Goal: Communication & Community: Answer question/provide support

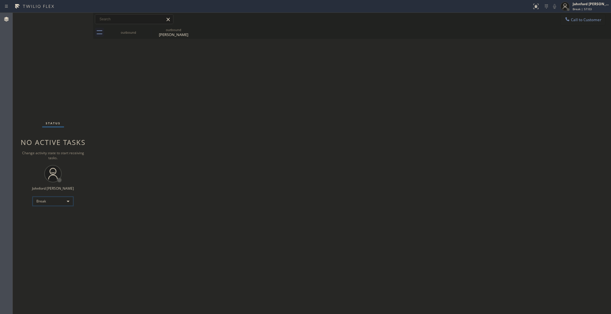
click at [54, 204] on div "Break" at bounding box center [53, 201] width 41 height 9
click at [48, 223] on li "Unavailable" at bounding box center [53, 223] width 40 height 7
click at [54, 70] on div "Status No active tasks Change activity state to start receiving tasks. [PERSON_…" at bounding box center [53, 164] width 80 height 302
click at [580, 17] on button "Call to Customer" at bounding box center [582, 19] width 44 height 11
click at [0, 0] on div "Outbound call Location LG Appliance Repair Repair Your caller id phone number […" at bounding box center [0, 0] width 0 height 0
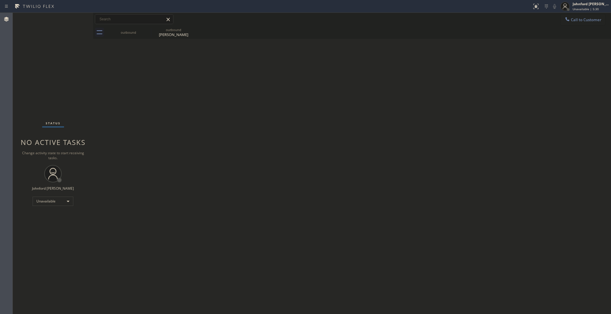
click at [0, 0] on div "Outbound call Location LG Appliance Repair Repair Your caller id phone number […" at bounding box center [0, 0] width 0 height 0
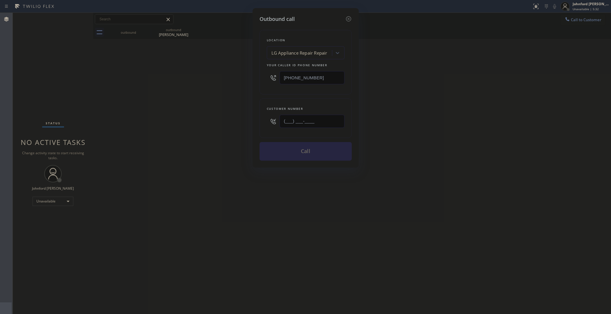
drag, startPoint x: 327, startPoint y: 113, endPoint x: 255, endPoint y: 121, distance: 72.5
click at [255, 121] on div "Outbound call Location LG Appliance Repair Repair Your caller id phone number […" at bounding box center [305, 88] width 106 height 160
paste input "314) 971-0516"
type input "[PHONE_NUMBER]"
drag, startPoint x: 419, startPoint y: 120, endPoint x: 429, endPoint y: 104, distance: 19.0
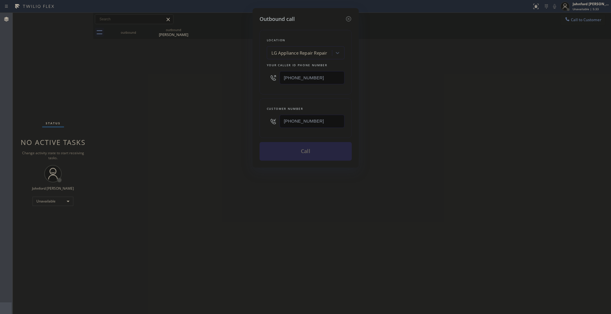
click at [423, 114] on div "Outbound call Location LG Appliance Repair Repair Your caller id phone number […" at bounding box center [305, 157] width 611 height 314
click at [317, 48] on div "LG Appliance Repair Repair" at bounding box center [299, 53] width 63 height 10
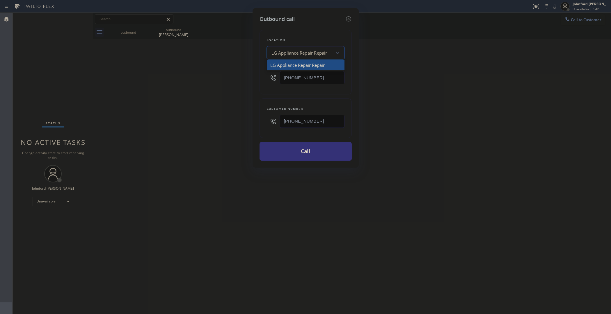
paste input "Scottsdale Viking Appliance Repair"
type input "Scottsdale Viking Appliance Repair"
click at [297, 62] on div "Scottsdale Viking Appliance Repair" at bounding box center [306, 65] width 78 height 10
type input "[PHONE_NUMBER]"
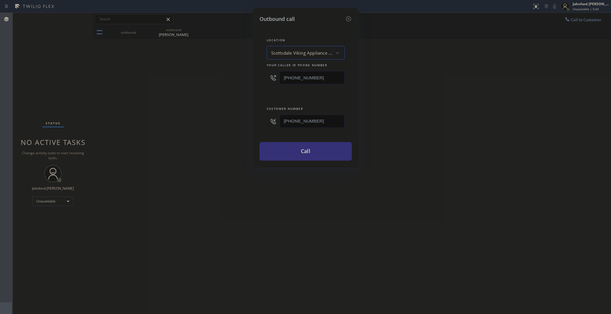
click at [435, 79] on div "Outbound call Location option [GEOGRAPHIC_DATA] Viking Appliance Repair, select…" at bounding box center [305, 157] width 611 height 314
click at [300, 145] on button "Call" at bounding box center [305, 151] width 92 height 19
click at [463, 121] on div "Outbound call Location [GEOGRAPHIC_DATA] Viking Appliance Repair Your caller id…" at bounding box center [305, 157] width 611 height 314
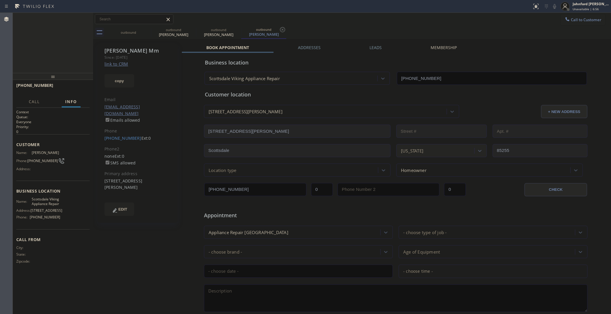
type input "[PHONE_NUMBER]"
click at [553, 6] on icon at bounding box center [554, 6] width 7 height 7
click at [553, 6] on icon at bounding box center [554, 6] width 3 height 5
click at [551, 4] on icon at bounding box center [554, 6] width 7 height 7
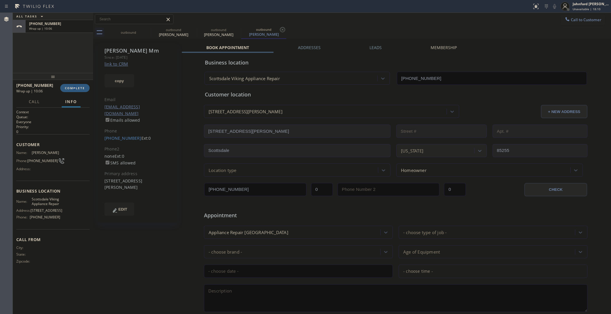
click at [73, 83] on div "[PHONE_NUMBER] Wrap up | 10:06 COMPLETE" at bounding box center [52, 88] width 73 height 15
click at [74, 85] on button "COMPLETE" at bounding box center [74, 88] width 29 height 8
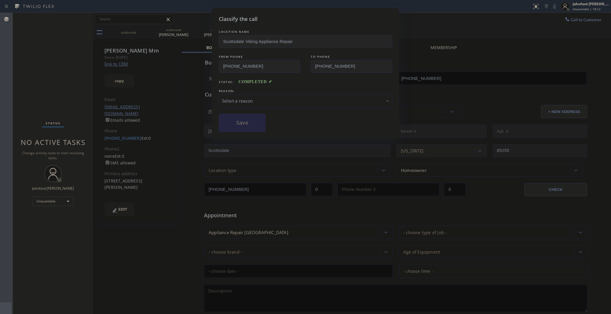
click at [265, 98] on div "Select a reason" at bounding box center [305, 101] width 167 height 7
click at [244, 122] on button "Save" at bounding box center [242, 123] width 47 height 19
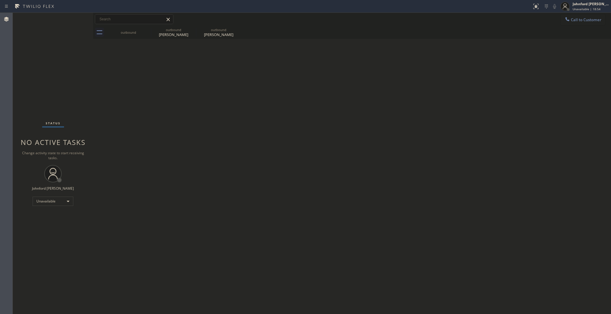
click at [482, 202] on div "Back to Dashboard Change Sender ID Customers Technicians Select a contact Outbo…" at bounding box center [352, 164] width 518 height 302
click at [458, 161] on div "Back to Dashboard Change Sender ID Customers Technicians Select a contact Outbo…" at bounding box center [352, 164] width 518 height 302
drag, startPoint x: 478, startPoint y: 133, endPoint x: 459, endPoint y: 128, distance: 19.5
click at [478, 133] on div "Back to Dashboard Change Sender ID Customers Technicians Select a contact Outbo…" at bounding box center [352, 164] width 518 height 302
drag, startPoint x: 579, startPoint y: 20, endPoint x: 367, endPoint y: 71, distance: 218.3
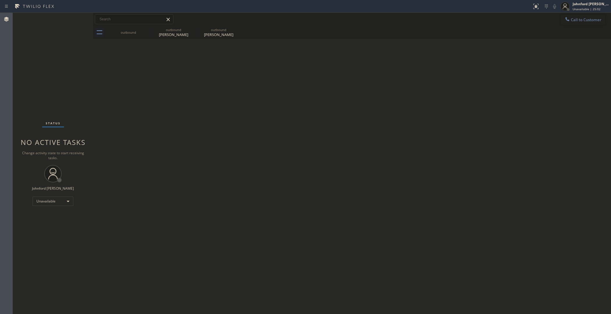
click at [579, 20] on span "Call to Customer" at bounding box center [586, 19] width 31 height 5
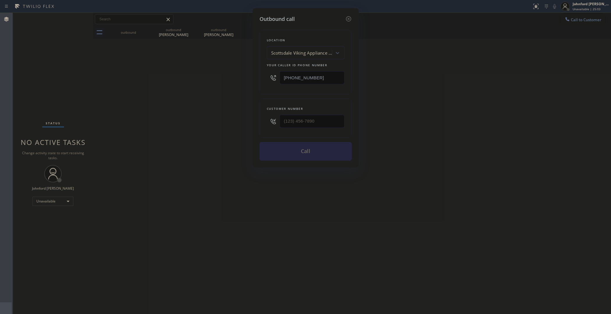
drag, startPoint x: 284, startPoint y: 78, endPoint x: 276, endPoint y: 68, distance: 12.9
click at [243, 78] on div "Outbound call Location [GEOGRAPHIC_DATA] Viking Appliance Repair Your caller id…" at bounding box center [305, 157] width 611 height 314
paste input "855) 441-8057"
type input "[PHONE_NUMBER]"
drag, startPoint x: 331, startPoint y: 111, endPoint x: 268, endPoint y: 130, distance: 66.8
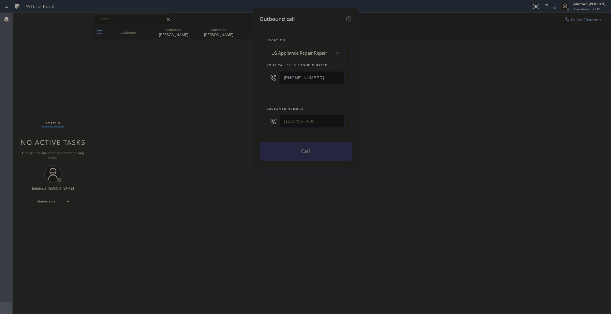
click at [269, 130] on div "Customer number" at bounding box center [305, 119] width 92 height 40
click at [303, 121] on input "(___) ___-____" at bounding box center [311, 121] width 65 height 13
paste input "408) 242-9935"
type input "[PHONE_NUMBER]"
click at [234, 122] on div "Outbound call Location LG Appliance Repair Repair Your caller id phone number […" at bounding box center [305, 157] width 611 height 314
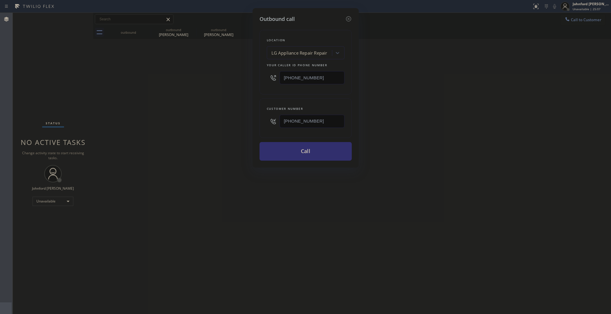
click at [306, 153] on button "Call" at bounding box center [305, 151] width 92 height 19
drag, startPoint x: 416, startPoint y: 131, endPoint x: 429, endPoint y: 76, distance: 56.2
click at [420, 124] on div "Outbound call Location LG Appliance Repair Repair Your caller id phone number […" at bounding box center [305, 157] width 611 height 314
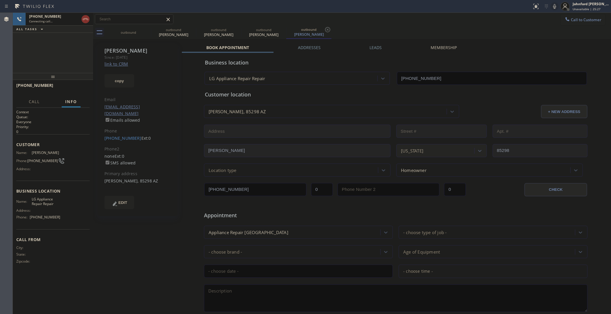
click at [67, 38] on div "[PHONE_NUMBER] Connecting call… ALL TASKS ALL TASKS ACTIVE TASKS TASKS IN WRAP …" at bounding box center [53, 43] width 80 height 60
click at [144, 30] on icon at bounding box center [147, 29] width 7 height 7
click at [0, 0] on icon at bounding box center [0, 0] width 0 height 0
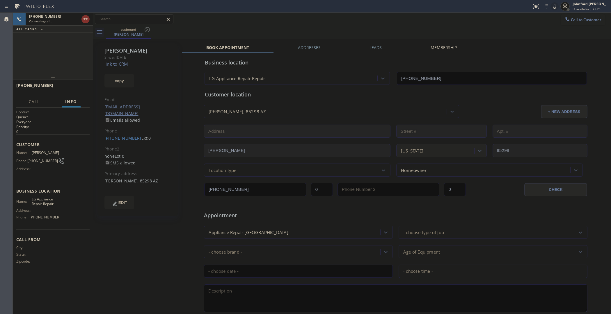
type input "[PHONE_NUMBER]"
click at [90, 18] on div at bounding box center [85, 19] width 10 height 13
drag, startPoint x: 89, startPoint y: 20, endPoint x: 120, endPoint y: 4, distance: 34.2
click at [90, 20] on div at bounding box center [85, 19] width 10 height 13
click at [85, 19] on icon at bounding box center [85, 19] width 7 height 7
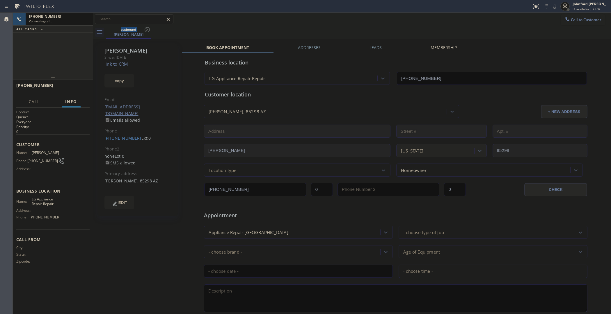
click at [163, 282] on div "[PERSON_NAME] Since: [DATE] link to CRM copy Email [EMAIL_ADDRESS][DOMAIN_NAME]…" at bounding box center [138, 228] width 87 height 377
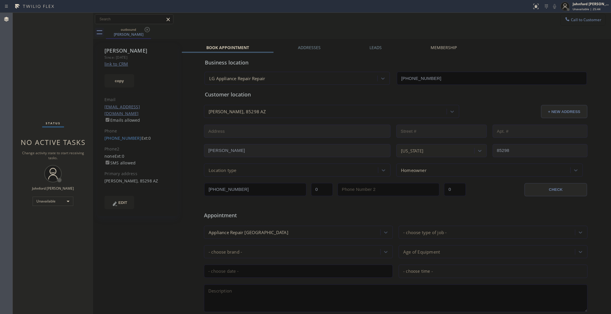
drag, startPoint x: 505, startPoint y: 42, endPoint x: 560, endPoint y: 15, distance: 62.3
click at [510, 38] on div "outbound [PERSON_NAME] Call to Customer Outbound call Location LG Appliance Rep…" at bounding box center [352, 216] width 518 height 406
click at [75, 51] on div "Status No active tasks Change activity state to start receiving tasks. [PERSON_…" at bounding box center [53, 164] width 80 height 302
drag, startPoint x: 568, startPoint y: 25, endPoint x: 553, endPoint y: 24, distance: 15.5
click at [569, 24] on button "Call to Customer" at bounding box center [582, 19] width 44 height 11
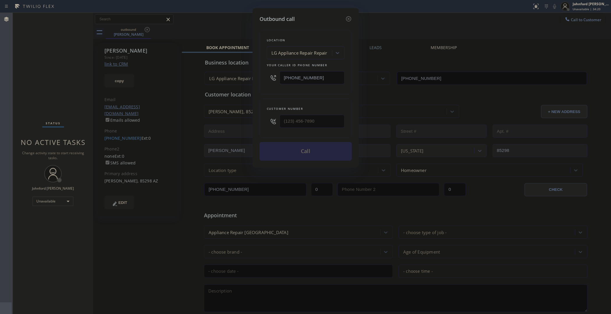
drag, startPoint x: 318, startPoint y: 77, endPoint x: 250, endPoint y: 79, distance: 67.2
click at [253, 79] on div "Outbound call Location LG Appliance Repair Repair Your caller id phone number […" at bounding box center [305, 88] width 106 height 160
paste input "00) 568-8664"
type input "[PHONE_NUMBER]"
drag, startPoint x: 296, startPoint y: 121, endPoint x: 243, endPoint y: 127, distance: 53.0
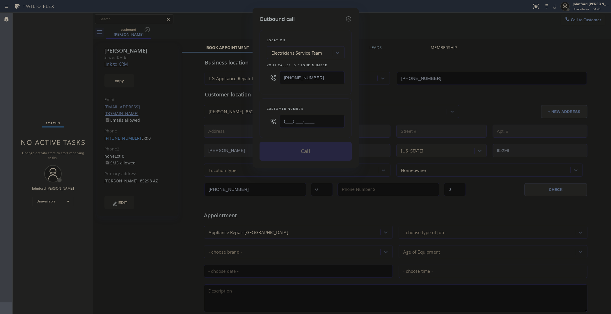
click at [246, 127] on div "Outbound call Location Electricians Service Team Your caller id phone number [P…" at bounding box center [305, 157] width 611 height 314
paste input "310) 740-7779"
type input "[PHONE_NUMBER]"
click at [566, 20] on div "Outbound call Location Electricians Service Team Your caller id phone number [P…" at bounding box center [305, 157] width 611 height 314
drag, startPoint x: 315, startPoint y: 72, endPoint x: 245, endPoint y: 72, distance: 70.1
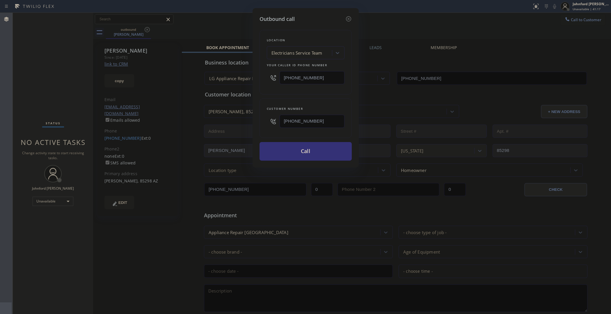
click at [245, 72] on div "Outbound call Location Electricians Service Team Your caller id phone number [P…" at bounding box center [305, 157] width 611 height 314
paste input "text"
type input "[PHONE_NUMBER]"
click at [325, 154] on button "Call" at bounding box center [305, 151] width 92 height 19
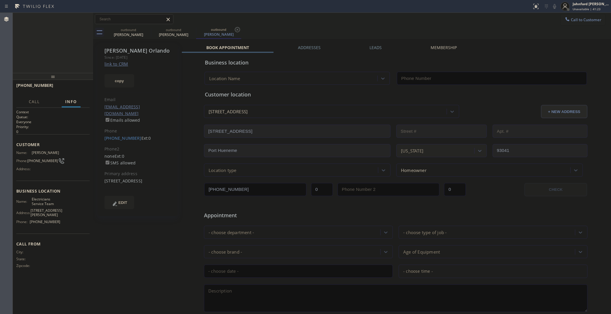
type input "[PHONE_NUMBER]"
click at [80, 89] on span "HANG UP" at bounding box center [76, 88] width 18 height 4
drag, startPoint x: 108, startPoint y: 133, endPoint x: 133, endPoint y: 133, distance: 25.3
click at [133, 133] on div "[PERSON_NAME] Since: [DATE] link to CRM copy Email [EMAIL_ADDRESS][DOMAIN_NAME]…" at bounding box center [137, 129] width 80 height 173
copy link "[PHONE_NUMBER]"
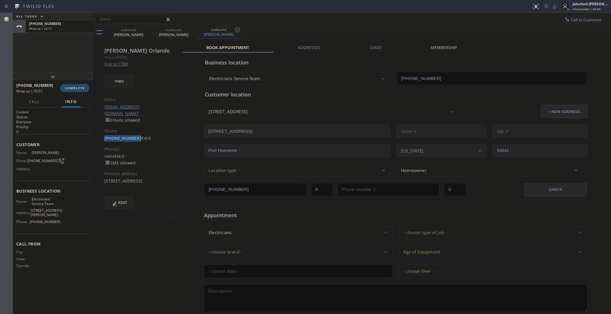
click at [84, 89] on span "COMPLETE" at bounding box center [75, 88] width 20 height 4
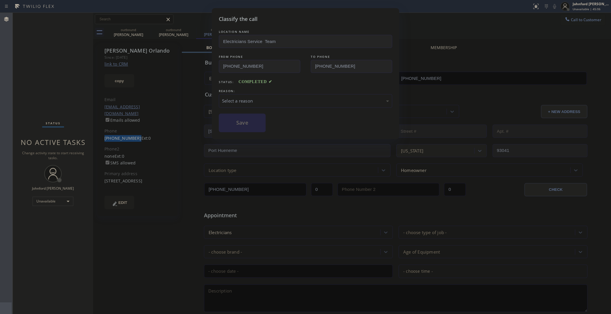
click at [275, 98] on div "Select a reason" at bounding box center [305, 101] width 167 height 7
click at [252, 94] on div "Not Booked - All other reasons" at bounding box center [305, 101] width 173 height 14
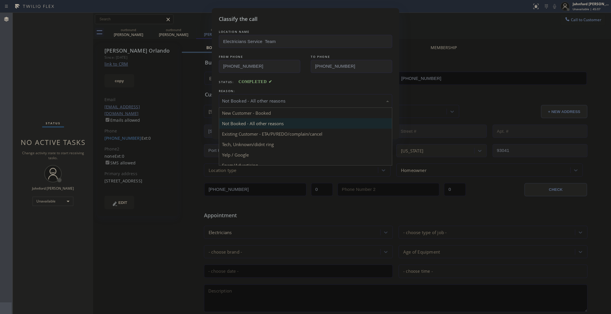
drag, startPoint x: 259, startPoint y: 131, endPoint x: 250, endPoint y: 120, distance: 15.1
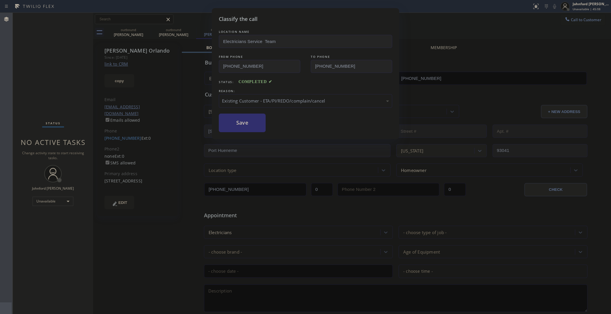
click at [250, 120] on button "Save" at bounding box center [242, 123] width 47 height 19
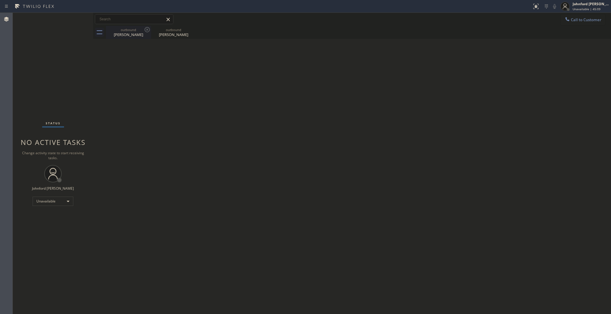
click at [133, 34] on div "[PERSON_NAME]" at bounding box center [128, 34] width 44 height 5
type input "[PHONE_NUMBER]"
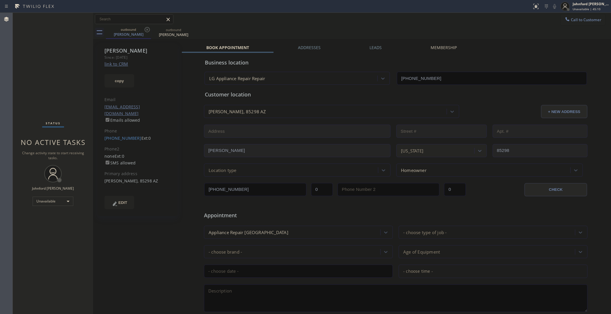
click at [147, 28] on icon at bounding box center [147, 29] width 7 height 7
type input "[PHONE_NUMBER]"
drag, startPoint x: 103, startPoint y: 132, endPoint x: 133, endPoint y: 134, distance: 30.6
click at [133, 134] on div "[PERSON_NAME] Since: [DATE] link to CRM copy Email [EMAIL_ADDRESS][DOMAIN_NAME]…" at bounding box center [137, 129] width 80 height 173
copy link "[PHONE_NUMBER]"
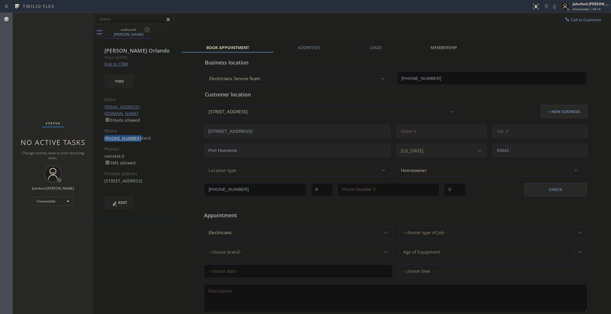
click at [129, 136] on link "[PHONE_NUMBER]" at bounding box center [122, 139] width 37 height 6
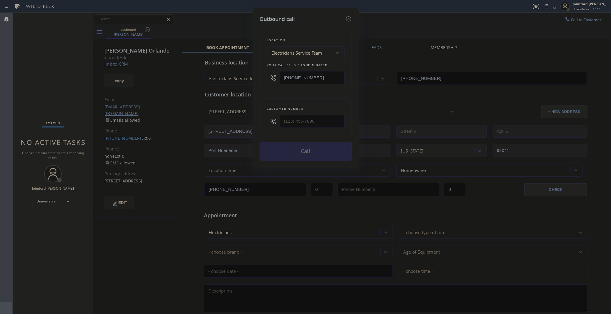
type input "[PHONE_NUMBER]"
click at [286, 153] on button "Call" at bounding box center [305, 151] width 92 height 19
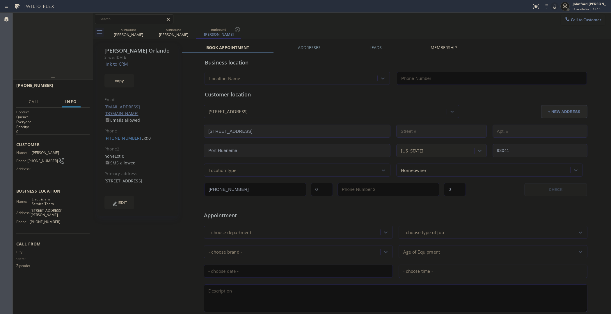
type input "[PHONE_NUMBER]"
click at [545, 10] on div "Status report No issues detected If you experience an issue, please download th…" at bounding box center [569, 6] width 81 height 13
click at [556, 9] on icon at bounding box center [554, 6] width 7 height 7
click at [57, 63] on div "[PHONE_NUMBER] Connecting call… ALL TASKS ALL TASKS ACTIVE TASKS TASKS IN WRAP …" at bounding box center [53, 43] width 80 height 60
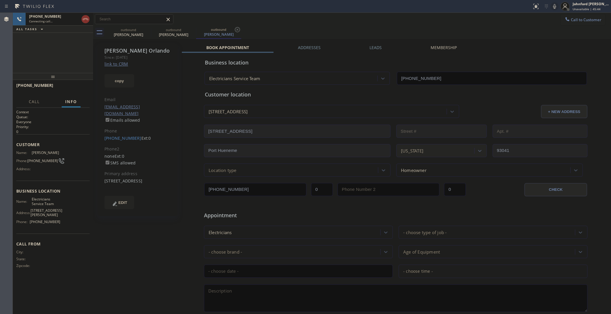
click at [552, 10] on div "Status report No issues detected If you experience an issue, please download th…" at bounding box center [569, 6] width 81 height 13
click at [553, 5] on icon at bounding box center [554, 6] width 7 height 7
click at [557, 5] on icon at bounding box center [554, 6] width 7 height 7
click at [556, 5] on icon at bounding box center [554, 6] width 7 height 7
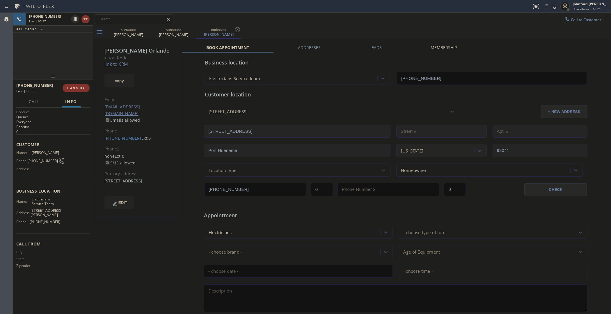
click at [76, 65] on div "[PHONE_NUMBER] Live | 00:37 ALL TASKS ALL TASKS ACTIVE TASKS TASKS IN WRAP UP" at bounding box center [53, 43] width 80 height 60
click at [325, 31] on div "outbound [PERSON_NAME] outbound [PERSON_NAME] outbound [PERSON_NAME]" at bounding box center [358, 32] width 505 height 13
click at [61, 49] on div "[PHONE_NUMBER] Live | 00:41 ALL TASKS ALL TASKS ACTIVE TASKS TASKS IN WRAP UP" at bounding box center [53, 43] width 80 height 60
click at [75, 85] on button "HANG UP" at bounding box center [76, 88] width 27 height 8
drag, startPoint x: 73, startPoint y: 99, endPoint x: 77, endPoint y: 90, distance: 9.8
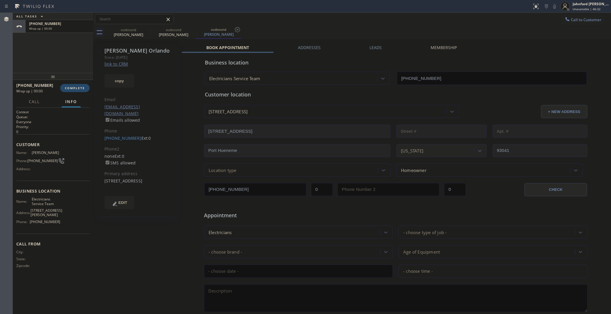
click at [73, 99] on span "Info" at bounding box center [71, 101] width 12 height 5
click at [77, 90] on button "COMPLETE" at bounding box center [74, 88] width 29 height 8
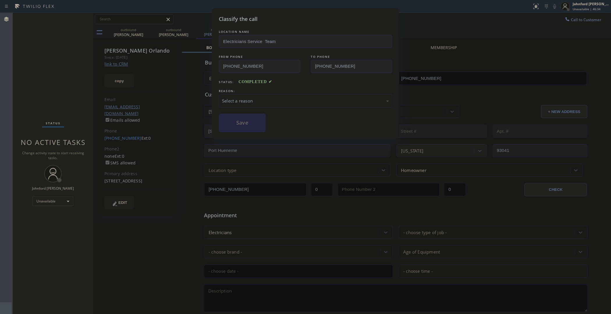
click at [285, 105] on div "Select a reason" at bounding box center [305, 101] width 173 height 14
drag, startPoint x: 271, startPoint y: 133, endPoint x: 262, endPoint y: 129, distance: 9.6
click at [258, 127] on button "Save" at bounding box center [242, 123] width 47 height 19
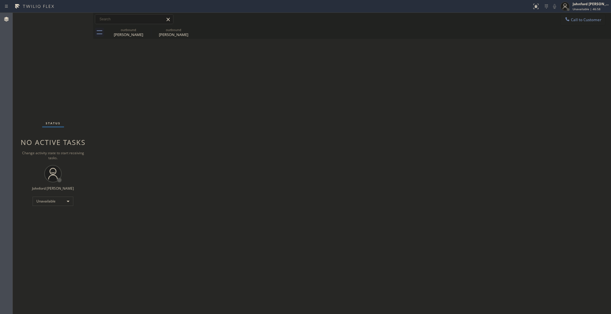
click at [489, 131] on div "Back to Dashboard Change Sender ID Customers Technicians Select a contact Outbo…" at bounding box center [352, 164] width 518 height 302
click at [562, 24] on button "Call to Customer" at bounding box center [582, 19] width 44 height 11
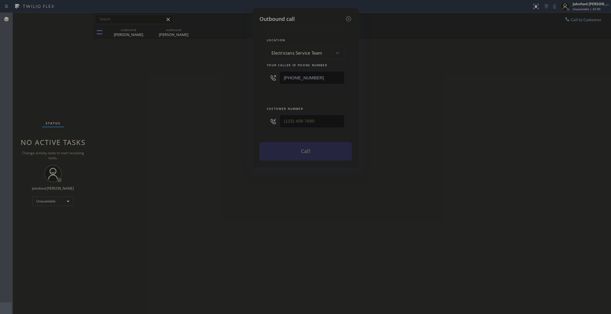
drag, startPoint x: 295, startPoint y: 127, endPoint x: 243, endPoint y: 129, distance: 51.5
click at [247, 127] on div "Outbound call Location Electricians Service Team Your caller id phone number [P…" at bounding box center [305, 157] width 611 height 314
click at [275, 120] on icon at bounding box center [272, 121] width 5 height 5
click at [288, 118] on input "(___) ___-____" at bounding box center [311, 121] width 65 height 13
paste input "510) 537-6789"
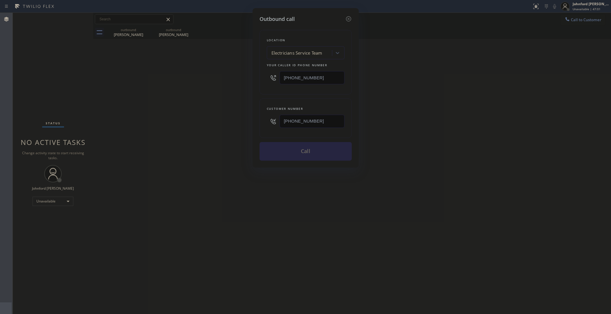
type input "[PHONE_NUMBER]"
click at [447, 117] on div "Outbound call Location Electricians Service Team Your caller id phone number [P…" at bounding box center [305, 157] width 611 height 314
drag, startPoint x: 322, startPoint y: 81, endPoint x: 250, endPoint y: 81, distance: 71.5
click at [256, 81] on div "Outbound call Location Electricians Service Team Your caller id phone number [P…" at bounding box center [305, 88] width 106 height 160
paste input "510) 616-919"
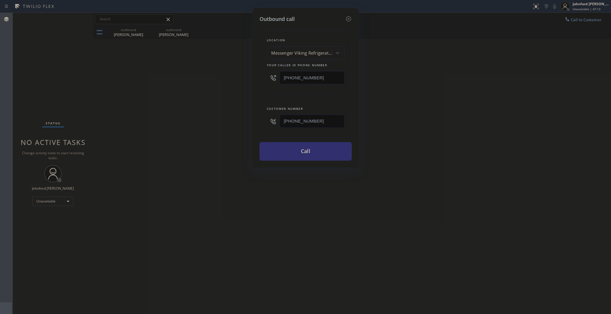
type input "[PHONE_NUMBER]"
click at [274, 147] on button "Call" at bounding box center [305, 151] width 92 height 19
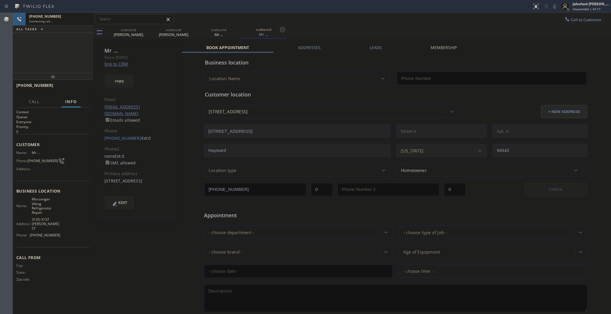
type input "[PHONE_NUMBER]"
drag, startPoint x: 121, startPoint y: 135, endPoint x: 133, endPoint y: 132, distance: 12.6
click at [133, 132] on div "Mr ... Since: [DATE] link to CRM copy Email [EMAIL_ADDRESS][DOMAIN_NAME] Emails…" at bounding box center [137, 129] width 80 height 173
click at [350, 27] on div "outbound [PERSON_NAME] outbound [PERSON_NAME] outbound Mr ... outbound Mr ..." at bounding box center [358, 32] width 505 height 13
click at [145, 30] on icon at bounding box center [147, 29] width 7 height 7
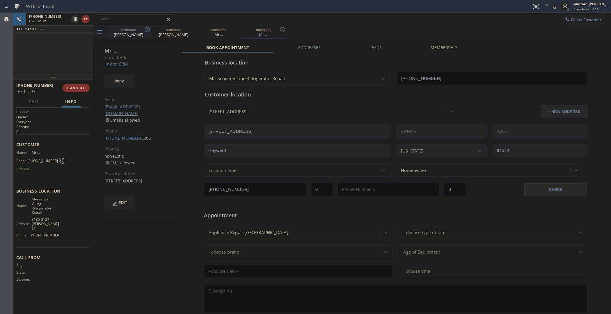
click at [0, 0] on icon at bounding box center [0, 0] width 0 height 0
type input "[PHONE_NUMBER]"
click at [238, 35] on div "outbound Mr ... outbound Mr ..." at bounding box center [358, 32] width 505 height 13
drag, startPoint x: 383, startPoint y: 27, endPoint x: 401, endPoint y: 17, distance: 20.6
click at [383, 27] on div "outbound Mr ... outbound Mr ..." at bounding box center [358, 32] width 505 height 13
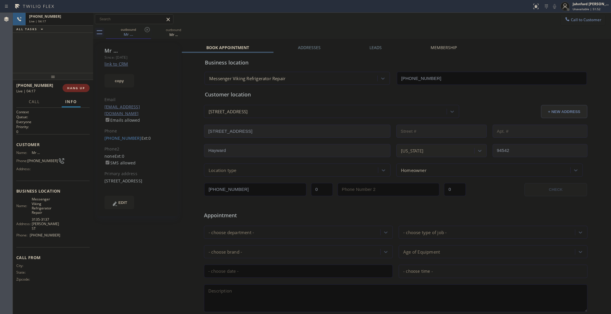
click at [81, 89] on span "HANG UP" at bounding box center [76, 88] width 18 height 4
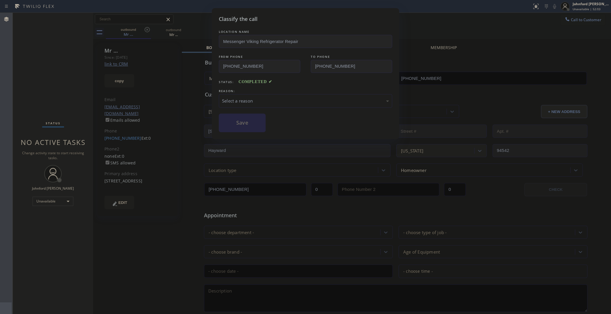
click at [265, 98] on div "Select a reason" at bounding box center [305, 101] width 167 height 7
drag, startPoint x: 239, startPoint y: 126, endPoint x: 292, endPoint y: 43, distance: 98.3
click at [239, 123] on button "Save" at bounding box center [242, 123] width 47 height 19
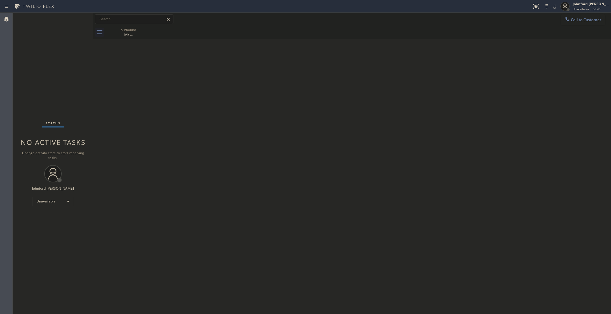
click at [470, 101] on div "Back to Dashboard Change Sender ID Customers Technicians Select a contact Outbo…" at bounding box center [352, 164] width 518 height 302
click at [565, 18] on icon at bounding box center [567, 19] width 6 height 6
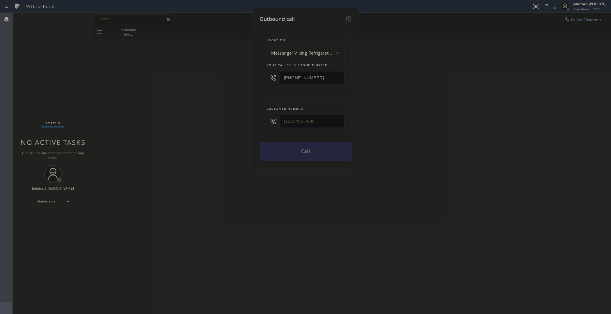
click at [256, 76] on div "Outbound call Location Messenger Viking Refrigerator Repair Your caller id phon…" at bounding box center [305, 88] width 106 height 160
paste input "62) 337-39"
type input "[PHONE_NUMBER]"
click at [535, 98] on div "Outbound call Location Blue Moon Electrical [GEOGRAPHIC_DATA] Your caller id ph…" at bounding box center [305, 157] width 611 height 314
drag, startPoint x: 316, startPoint y: 119, endPoint x: 226, endPoint y: 119, distance: 90.4
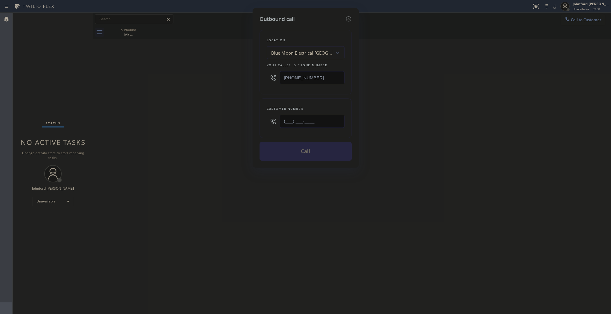
click at [226, 119] on div "Outbound call Location Blue Moon Electrical [GEOGRAPHIC_DATA] Your caller id ph…" at bounding box center [305, 157] width 611 height 314
paste input "561) 973-2165"
type input "[PHONE_NUMBER]"
click at [271, 147] on button "Call" at bounding box center [305, 151] width 92 height 19
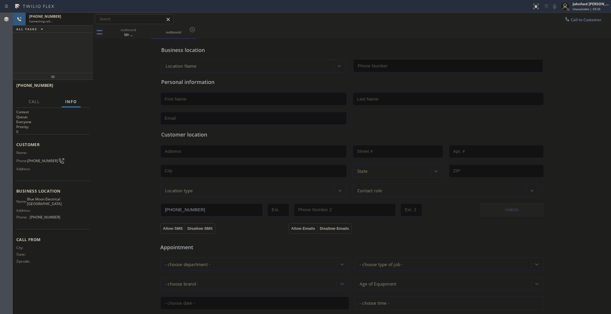
type input "[PHONE_NUMBER]"
drag, startPoint x: 147, startPoint y: 28, endPoint x: 150, endPoint y: 2, distance: 25.8
click at [0, 0] on icon at bounding box center [0, 0] width 0 height 0
click at [63, 59] on div "[PHONE_NUMBER] Connecting call… ALL TASKS ALL TASKS ACTIVE TASKS TASKS IN WRAP …" at bounding box center [53, 43] width 80 height 60
click at [38, 159] on span "[PHONE_NUMBER]" at bounding box center [42, 161] width 31 height 4
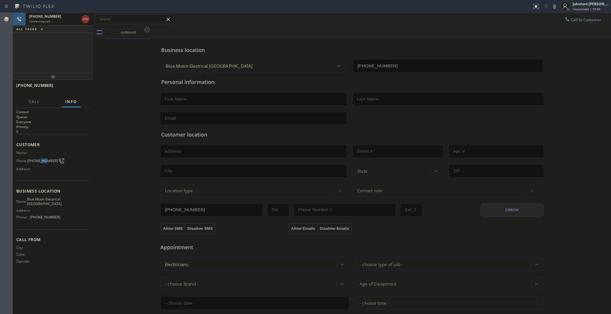
click at [38, 159] on span "[PHONE_NUMBER]" at bounding box center [42, 161] width 31 height 4
copy div "[PHONE_NUMBER]"
click at [82, 17] on icon at bounding box center [85, 19] width 7 height 7
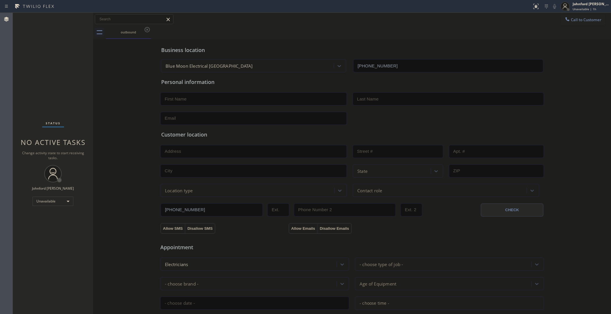
click at [43, 158] on div "Change activity state to start receiving tasks." at bounding box center [53, 156] width 69 height 10
click at [131, 30] on div "outbound" at bounding box center [128, 32] width 44 height 4
click at [22, 72] on div "Status No active tasks Change activity state to start receiving tasks. [PERSON_…" at bounding box center [53, 164] width 80 height 302
drag, startPoint x: 566, startPoint y: 24, endPoint x: 559, endPoint y: 24, distance: 7.0
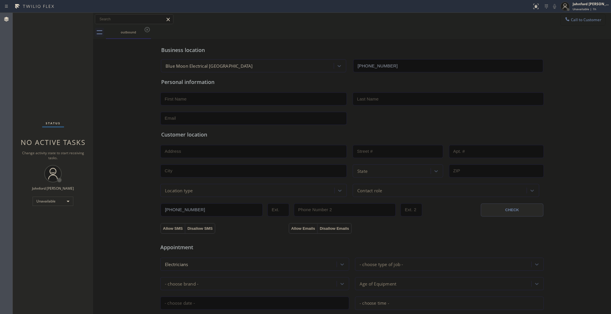
click at [566, 24] on button "Call to Customer" at bounding box center [582, 19] width 44 height 11
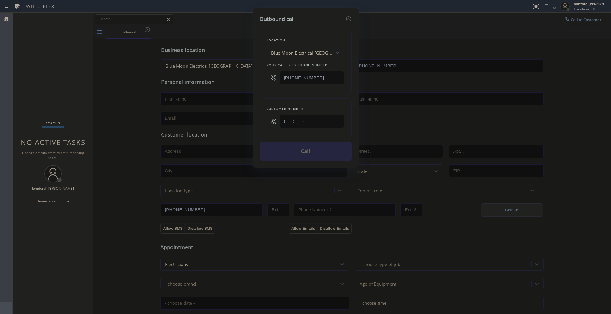
drag, startPoint x: 281, startPoint y: 125, endPoint x: 277, endPoint y: 126, distance: 4.4
click at [277, 126] on div "(___) ___-____" at bounding box center [306, 121] width 78 height 19
paste input "561) 973-2165"
type input "[PHONE_NUMBER]"
click at [276, 99] on div "Customer number [PHONE_NUMBER]" at bounding box center [305, 119] width 92 height 40
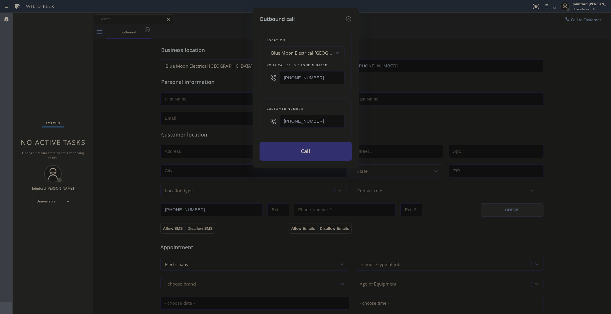
click at [298, 148] on button "Call" at bounding box center [305, 151] width 92 height 19
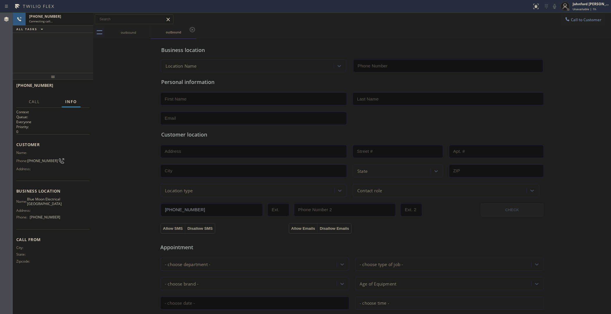
type input "[PHONE_NUMBER]"
drag, startPoint x: 44, startPoint y: 67, endPoint x: 54, endPoint y: 65, distance: 10.4
click at [44, 67] on div "[PHONE_NUMBER] Connecting call… ALL TASKS ALL TASKS ACTIVE TASKS TASKS IN WRAP …" at bounding box center [53, 43] width 80 height 60
click at [71, 20] on div "Connecting call…" at bounding box center [59, 21] width 60 height 4
click at [582, 8] on span "Unavailable | 1h 1min" at bounding box center [587, 9] width 31 height 4
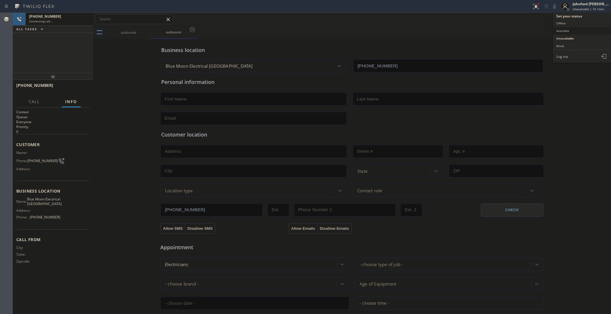
click at [556, 28] on button "Available" at bounding box center [581, 31] width 58 height 8
click at [575, 8] on span "Unavailable | 1h 1min" at bounding box center [587, 9] width 31 height 4
click at [559, 39] on button "Unavailable" at bounding box center [581, 39] width 58 height 8
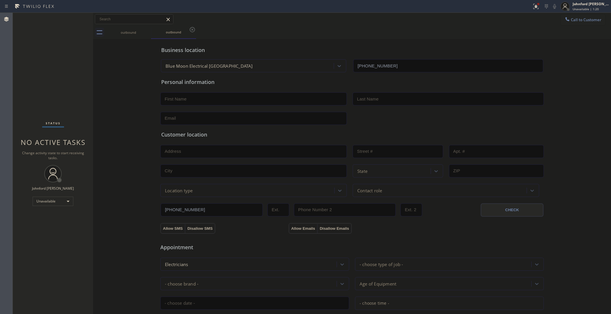
click at [564, 20] on div at bounding box center [567, 19] width 7 height 7
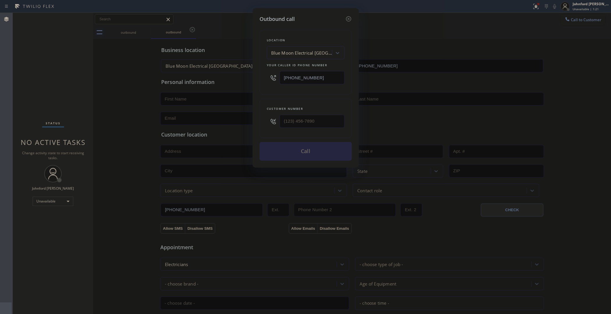
drag, startPoint x: 319, startPoint y: 82, endPoint x: 256, endPoint y: 75, distance: 63.5
click at [256, 75] on div "Outbound call Location Blue Moon Electrical [GEOGRAPHIC_DATA] Your caller id ph…" at bounding box center [305, 88] width 106 height 160
paste input "817) 839-2140"
type input "[PHONE_NUMBER]"
click at [442, 37] on div "Outbound call Location [PERSON_NAME] HVAC Contractors Your caller id phone numb…" at bounding box center [305, 157] width 611 height 314
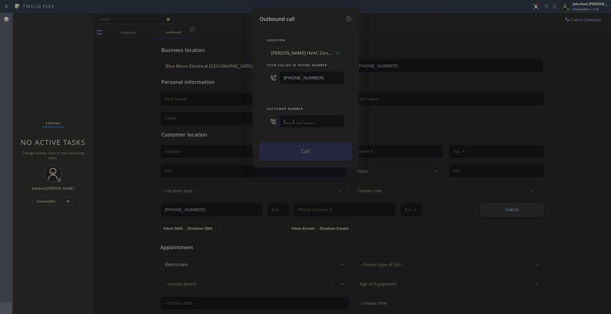
drag, startPoint x: 304, startPoint y: 119, endPoint x: 252, endPoint y: 104, distance: 54.6
click at [246, 118] on div "Outbound call Location [PERSON_NAME] HVAC Contractors Your caller id phone numb…" at bounding box center [305, 157] width 611 height 314
paste input "612) 236-5728"
type input "[PHONE_NUMBER]"
click at [265, 95] on div "Location [PERSON_NAME] HVAC Contractors Your caller id phone number [PHONE_NUMB…" at bounding box center [305, 92] width 92 height 138
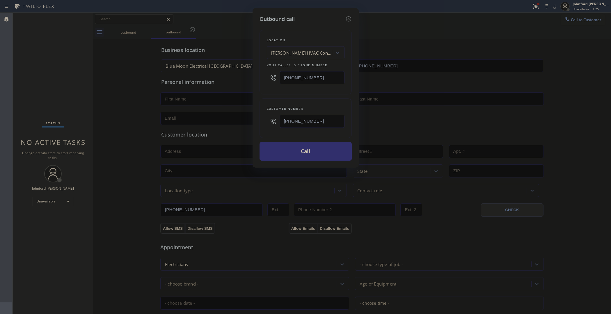
click at [285, 151] on button "Call" at bounding box center [305, 151] width 92 height 19
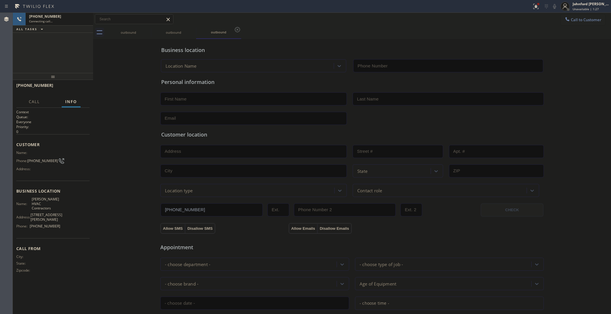
type input "[PHONE_NUMBER]"
click at [34, 154] on div "Name: Phone: [PHONE_NUMBER] Address:" at bounding box center [38, 162] width 44 height 23
copy div "[PHONE_NUMBER]"
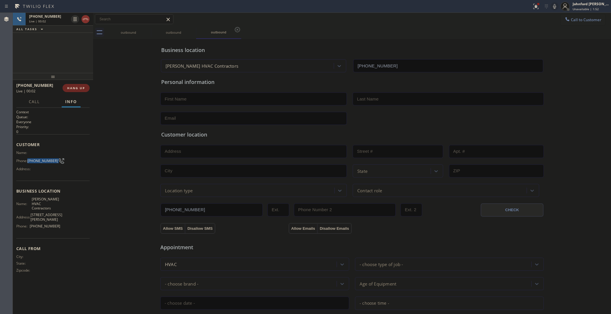
click at [75, 89] on span "HANG UP" at bounding box center [76, 88] width 18 height 4
click at [75, 89] on span "COMPLETE" at bounding box center [75, 88] width 20 height 4
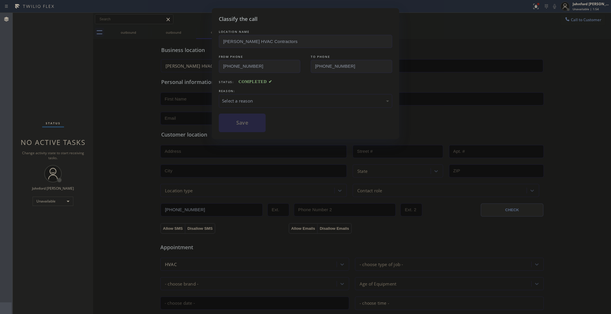
click at [284, 94] on div "Select a reason" at bounding box center [305, 101] width 173 height 14
click at [248, 124] on button "Save" at bounding box center [242, 123] width 47 height 19
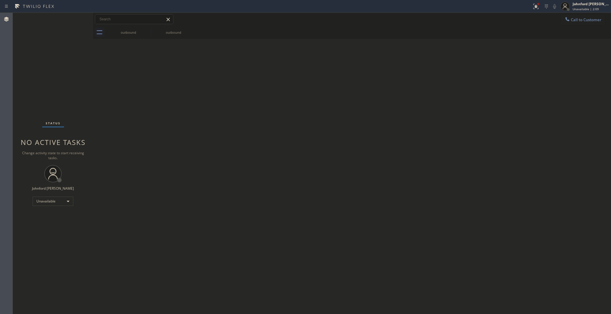
click at [84, 56] on div "Status No active tasks Change activity state to start receiving tasks. [PERSON_…" at bounding box center [53, 164] width 80 height 302
click at [372, 30] on div "outbound outbound" at bounding box center [358, 32] width 505 height 13
click at [317, 105] on div "Back to Dashboard Change Sender ID Customers Technicians Select a contact Outbo…" at bounding box center [352, 164] width 518 height 302
click at [478, 86] on div "Back to Dashboard Change Sender ID Customers Technicians Select a contact Outbo…" at bounding box center [352, 164] width 518 height 302
click at [566, 22] on div at bounding box center [567, 19] width 7 height 7
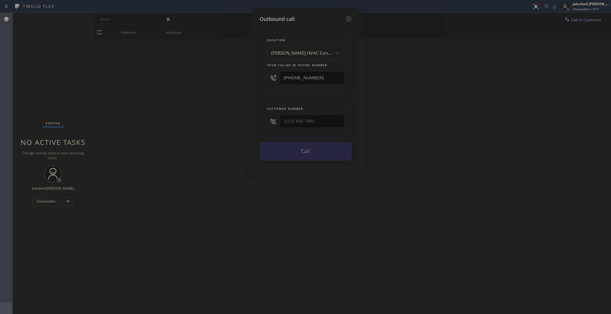
drag, startPoint x: 299, startPoint y: 127, endPoint x: 262, endPoint y: 123, distance: 37.4
click at [262, 123] on div "Customer number" at bounding box center [305, 119] width 92 height 40
click at [315, 115] on input "(___) ___-____" at bounding box center [311, 121] width 65 height 13
paste input "424) 387-6799"
type input "[PHONE_NUMBER]"
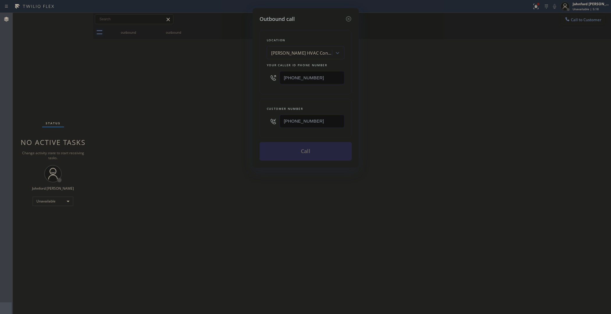
click at [480, 115] on div "Outbound call Location [PERSON_NAME] HVAC Contractors Your caller id phone numb…" at bounding box center [305, 157] width 611 height 314
drag, startPoint x: 245, startPoint y: 83, endPoint x: 240, endPoint y: 85, distance: 5.5
click at [240, 85] on div "Outbound call Location [PERSON_NAME] HVAC Contractors Your caller id phone numb…" at bounding box center [305, 157] width 611 height 314
paste input "00) 686-5038"
type input "[PHONE_NUMBER]"
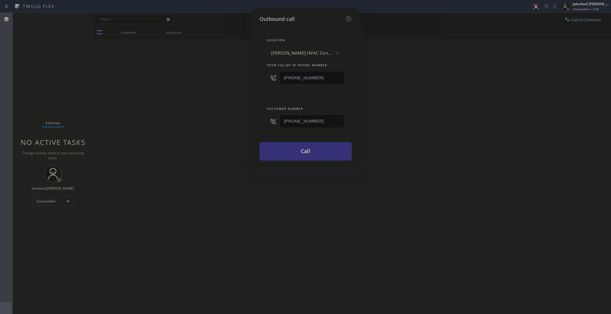
click at [222, 87] on div "Outbound call Location [PERSON_NAME] HVAC Contractors Your caller id phone numb…" at bounding box center [305, 157] width 611 height 314
click at [297, 145] on button "Call" at bounding box center [305, 151] width 92 height 19
drag, startPoint x: 439, startPoint y: 114, endPoint x: 455, endPoint y: 67, distance: 49.6
click at [439, 114] on div "Outbound call Location 5 Star Air Your caller id phone number [PHONE_NUMBER] Cu…" at bounding box center [305, 157] width 611 height 314
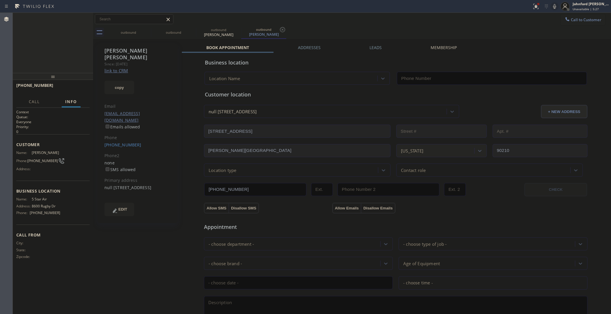
type input "[PHONE_NUMBER]"
click at [86, 18] on icon at bounding box center [85, 19] width 7 height 7
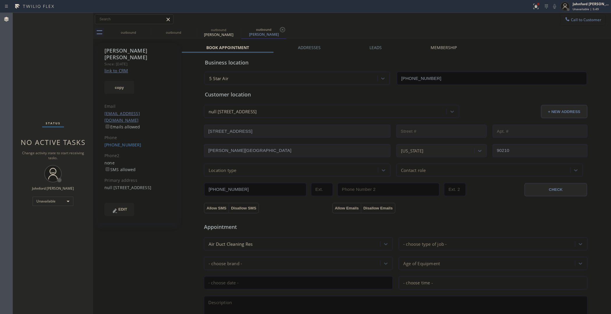
click at [565, 19] on icon at bounding box center [567, 19] width 4 height 4
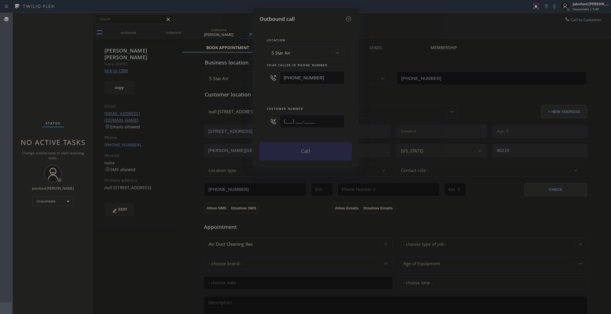
drag, startPoint x: 270, startPoint y: 121, endPoint x: 248, endPoint y: 117, distance: 23.0
click at [245, 122] on div "Outbound call Location 5 Star Air Your caller id phone number [PHONE_NUMBER] Cu…" at bounding box center [305, 157] width 611 height 314
paste input "917) 370-7974"
type input "[PHONE_NUMBER]"
click at [292, 93] on div "Location 5 Star Air Your caller id phone number [PHONE_NUMBER] Customer number …" at bounding box center [305, 92] width 92 height 138
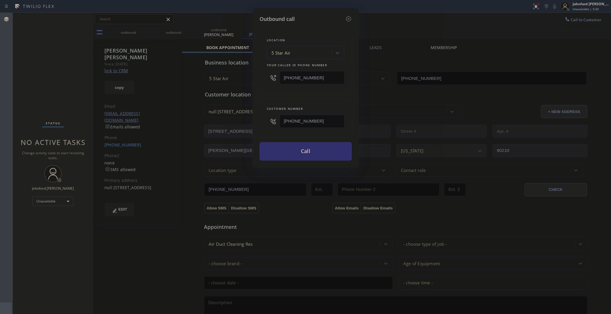
click at [310, 148] on button "Call" at bounding box center [305, 151] width 92 height 19
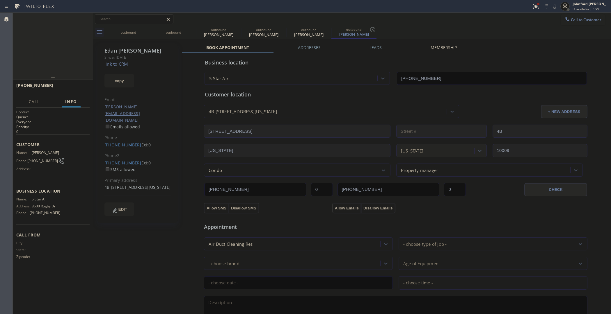
type input "[PHONE_NUMBER]"
click at [81, 21] on div at bounding box center [85, 19] width 10 height 13
click at [88, 18] on icon at bounding box center [85, 19] width 7 height 7
click at [148, 29] on icon at bounding box center [147, 29] width 7 height 7
click at [0, 0] on icon at bounding box center [0, 0] width 0 height 0
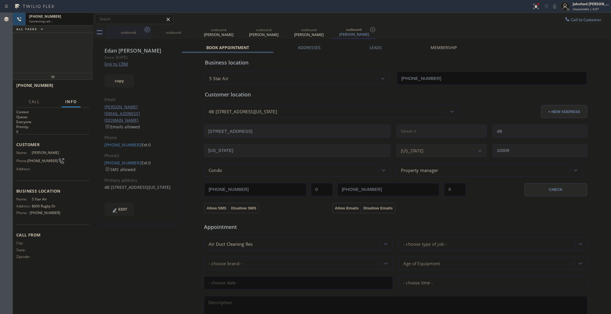
click at [0, 0] on icon at bounding box center [0, 0] width 0 height 0
type input "[PHONE_NUMBER]"
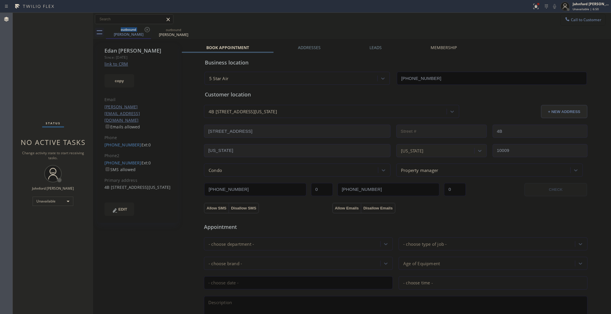
click at [582, 19] on span "Call to Customer" at bounding box center [586, 19] width 31 height 5
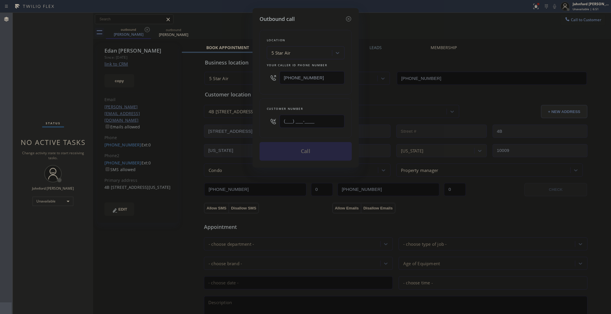
drag, startPoint x: 326, startPoint y: 116, endPoint x: 244, endPoint y: 116, distance: 82.0
click at [244, 116] on div "Outbound call Location 5 Star Air Your caller id phone number [PHONE_NUMBER] Cu…" at bounding box center [305, 157] width 611 height 314
paste input "303) 918-4261"
type input "[PHONE_NUMBER]"
click at [269, 99] on div "Customer number [PHONE_NUMBER]" at bounding box center [305, 119] width 92 height 40
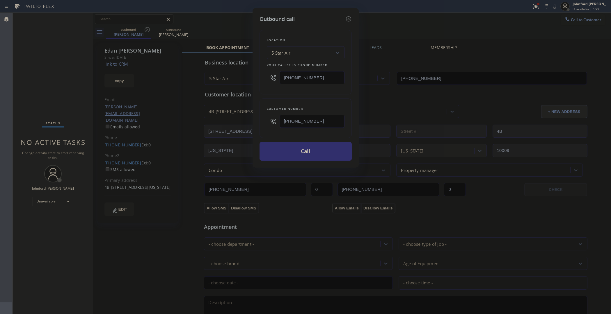
click at [309, 147] on button "Call" at bounding box center [305, 151] width 92 height 19
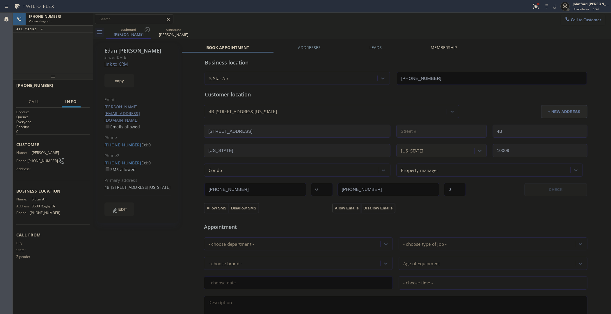
click at [146, 28] on icon at bounding box center [147, 29] width 5 height 5
click at [0, 0] on icon at bounding box center [0, 0] width 0 height 0
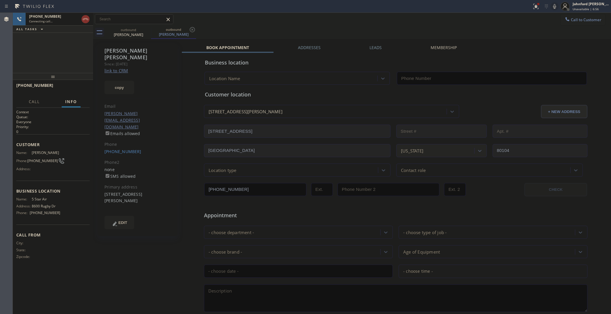
click at [121, 68] on link "link to CRM" at bounding box center [116, 71] width 24 height 6
type input "[PHONE_NUMBER]"
click at [85, 13] on div at bounding box center [85, 19] width 10 height 13
click at [85, 15] on div at bounding box center [85, 19] width 10 height 13
click at [85, 17] on icon at bounding box center [85, 19] width 7 height 7
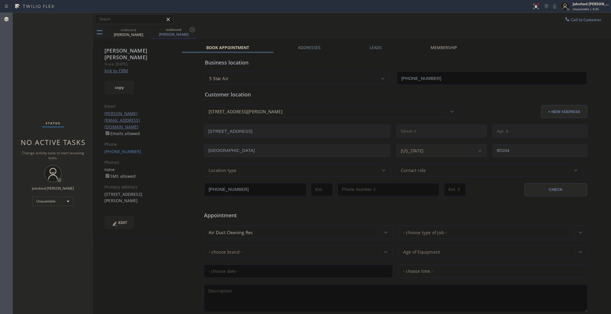
click at [537, 3] on div at bounding box center [538, 4] width 2 height 2
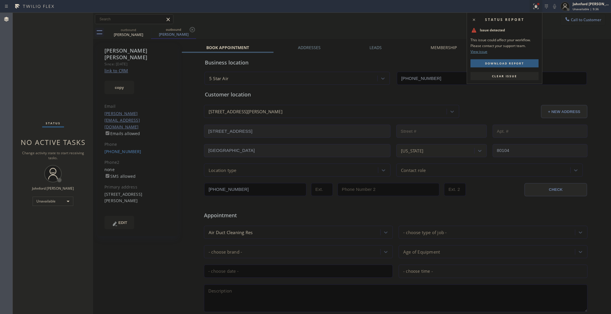
click at [503, 75] on span "Clear issue" at bounding box center [504, 76] width 25 height 4
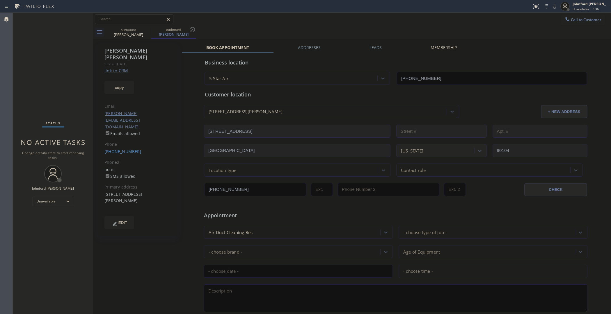
click at [469, 37] on div "outbound [PERSON_NAME] outbound [PERSON_NAME]" at bounding box center [358, 32] width 505 height 13
click at [566, 15] on button "Call to Customer" at bounding box center [582, 19] width 44 height 11
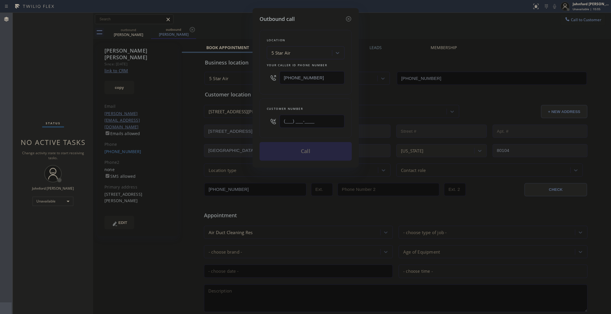
click at [241, 127] on div "Outbound call Location 5 Star Air Your caller id phone number [PHONE_NUMBER] Cu…" at bounding box center [305, 157] width 611 height 314
paste input "206) 369-9410"
type input "[PHONE_NUMBER]"
drag, startPoint x: 268, startPoint y: 97, endPoint x: 271, endPoint y: 98, distance: 3.4
click at [268, 99] on div "Customer number [PHONE_NUMBER]" at bounding box center [305, 119] width 92 height 40
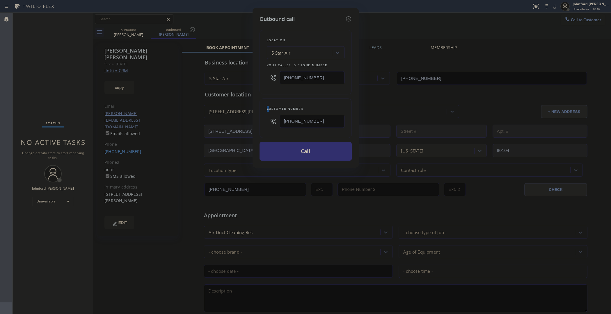
click at [295, 145] on button "Call" at bounding box center [305, 151] width 92 height 19
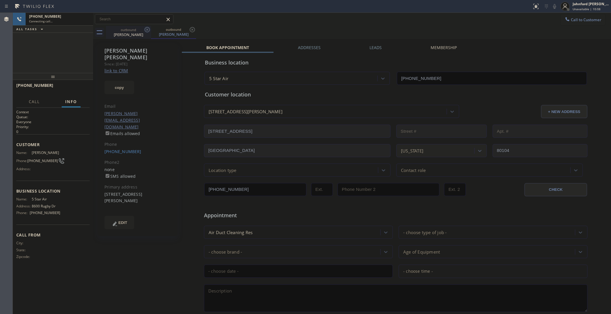
click at [146, 29] on icon at bounding box center [147, 29] width 7 height 7
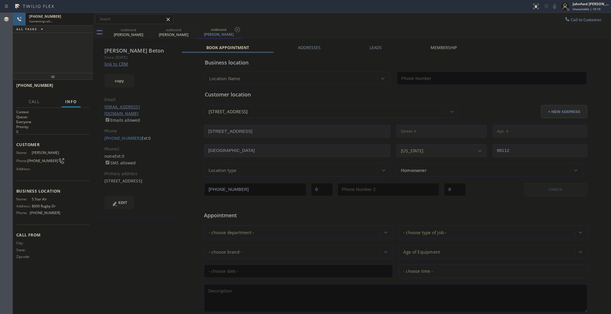
click at [0, 0] on icon at bounding box center [0, 0] width 0 height 0
type input "[PHONE_NUMBER]"
click at [122, 63] on link "link to CRM" at bounding box center [116, 64] width 24 height 6
click at [66, 86] on button "HANG UP" at bounding box center [76, 88] width 27 height 8
click at [69, 86] on span "HANG UP" at bounding box center [76, 88] width 18 height 4
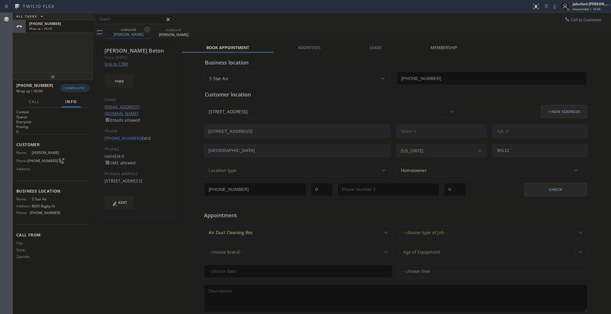
click at [69, 86] on span "COMPLETE" at bounding box center [75, 88] width 20 height 4
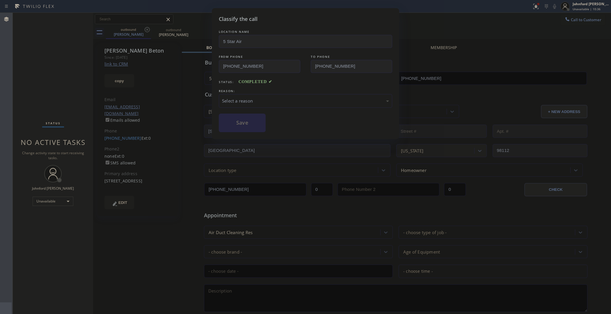
drag, startPoint x: 263, startPoint y: 98, endPoint x: 270, endPoint y: 103, distance: 8.3
click at [264, 98] on div "Select a reason" at bounding box center [305, 101] width 167 height 7
click at [256, 129] on button "Save" at bounding box center [242, 123] width 47 height 19
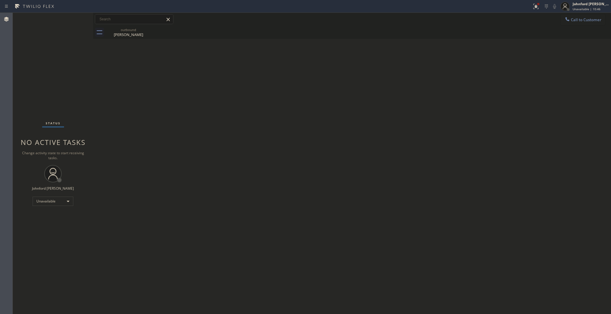
click at [280, 60] on div "Back to Dashboard Change Sender ID Customers Technicians Select a contact Outbo…" at bounding box center [352, 164] width 518 height 302
drag, startPoint x: 74, startPoint y: 54, endPoint x: 122, endPoint y: 13, distance: 62.7
click at [76, 49] on div "Status No active tasks Change activity state to start receiving tasks. [PERSON_…" at bounding box center [53, 164] width 80 height 302
click at [568, 21] on icon at bounding box center [567, 19] width 4 height 4
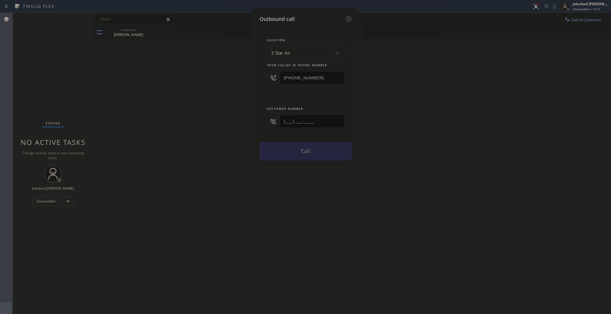
drag, startPoint x: 308, startPoint y: 114, endPoint x: 210, endPoint y: 129, distance: 98.5
click at [234, 124] on div "Outbound call Location 5 Star Air Your caller id phone number [PHONE_NUMBER] Cu…" at bounding box center [305, 157] width 611 height 314
paste input "206) 226-3386"
type input "[PHONE_NUMBER]"
click at [304, 147] on button "Call" at bounding box center [305, 151] width 92 height 19
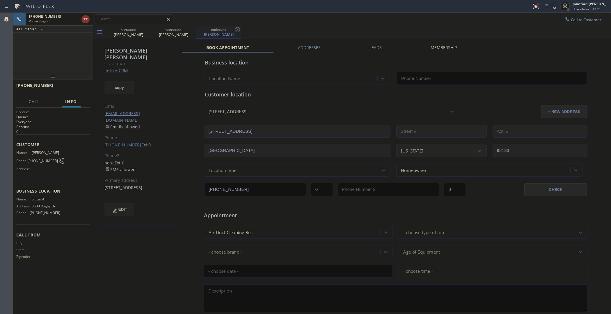
click at [0, 0] on icon at bounding box center [0, 0] width 0 height 0
type input "[PHONE_NUMBER]"
click at [122, 68] on link "link to CRM" at bounding box center [116, 71] width 24 height 6
click at [552, 5] on icon at bounding box center [554, 6] width 7 height 7
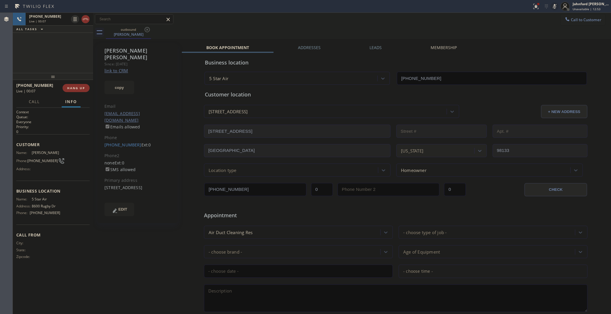
click at [552, 5] on icon at bounding box center [554, 6] width 7 height 7
click at [553, 5] on icon at bounding box center [554, 6] width 7 height 7
click at [535, 6] on icon at bounding box center [534, 6] width 3 height 4
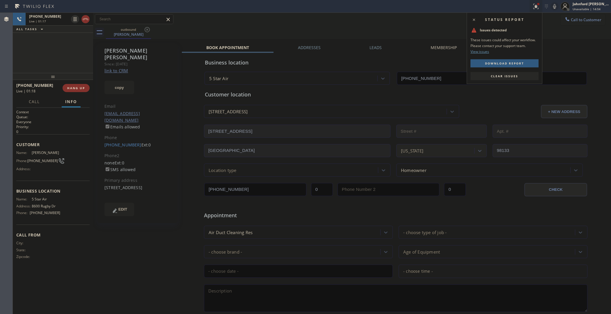
click at [495, 76] on span "Clear issues" at bounding box center [504, 76] width 27 height 4
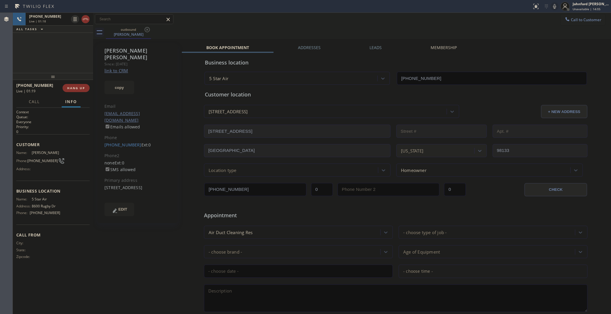
click at [447, 26] on div "outbound [PERSON_NAME]" at bounding box center [358, 32] width 505 height 13
click at [66, 65] on div "[PHONE_NUMBER] Live | 01:32 ALL TASKS ALL TASKS ACTIVE TASKS TASKS IN WRAP UP" at bounding box center [53, 43] width 80 height 60
click at [378, 44] on div "[PERSON_NAME] Since: [DATE] link to CRM copy Email [EMAIL_ADDRESS][DOMAIN_NAME]…" at bounding box center [352, 228] width 515 height 377
click at [376, 46] on label "Leads" at bounding box center [375, 48] width 12 height 6
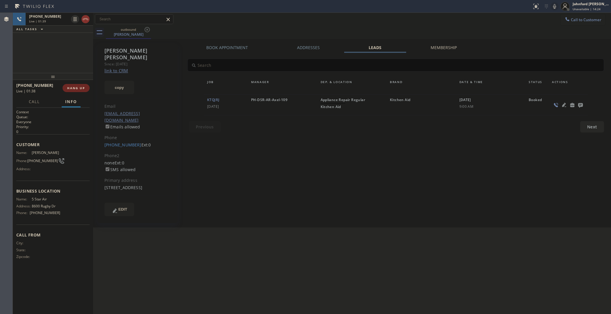
click at [77, 91] on button "HANG UP" at bounding box center [76, 88] width 27 height 8
click at [578, 105] on icon at bounding box center [580, 105] width 5 height 5
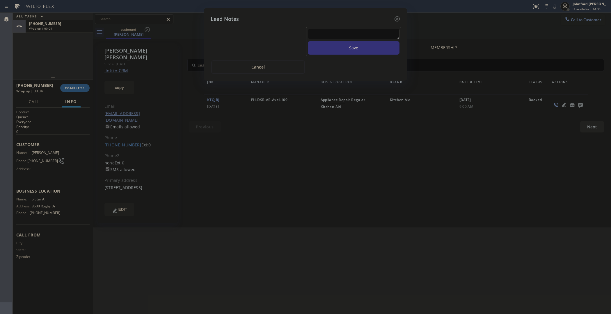
click at [365, 32] on textarea at bounding box center [354, 34] width 92 height 10
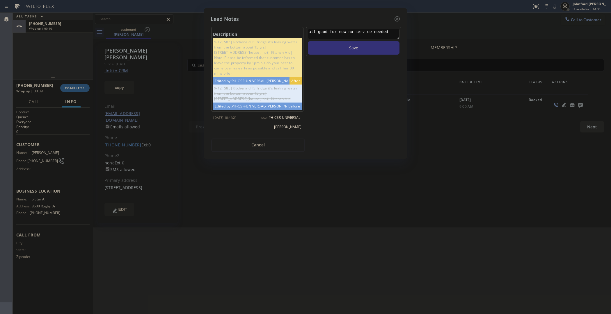
type textarea "all good for now no service needed"
click at [308, 41] on button "Save" at bounding box center [354, 47] width 92 height 13
click at [398, 17] on icon at bounding box center [396, 18] width 7 height 7
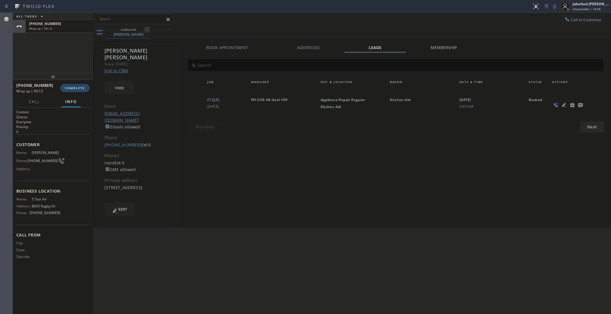
click at [65, 92] on button "COMPLETE" at bounding box center [74, 88] width 29 height 8
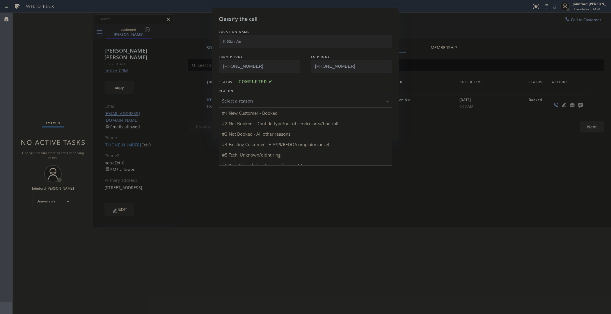
click at [265, 100] on div "Select a reason" at bounding box center [305, 101] width 167 height 7
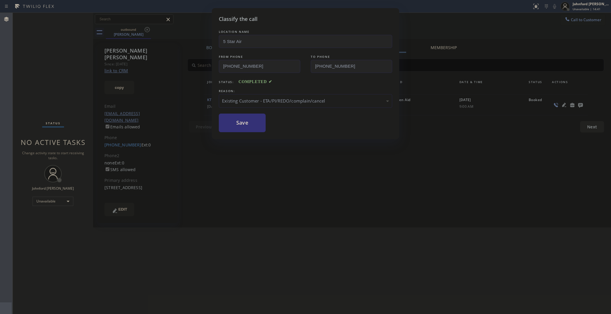
drag, startPoint x: 251, startPoint y: 127, endPoint x: 252, endPoint y: 109, distance: 18.1
click at [251, 127] on button "Save" at bounding box center [242, 123] width 47 height 19
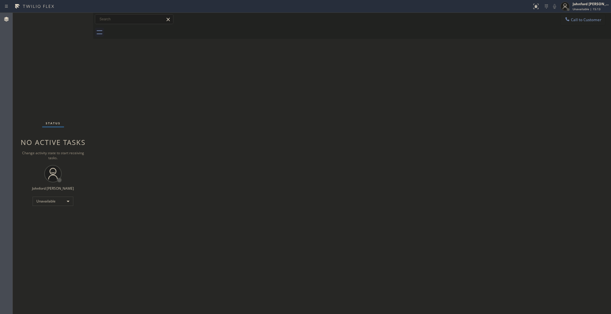
click at [580, 20] on span "Call to Customer" at bounding box center [586, 19] width 31 height 5
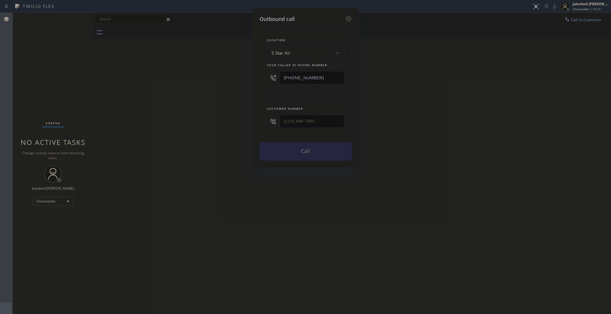
drag, startPoint x: 291, startPoint y: 119, endPoint x: 234, endPoint y: 120, distance: 57.0
click at [259, 120] on div "Outbound call Location 5 Star Air Your caller id phone number [PHONE_NUMBER] Cu…" at bounding box center [305, 88] width 106 height 160
drag, startPoint x: 303, startPoint y: 119, endPoint x: 290, endPoint y: 120, distance: 13.1
click at [304, 119] on input "(___) ___-____" at bounding box center [311, 121] width 65 height 13
paste input "954) 805-0004"
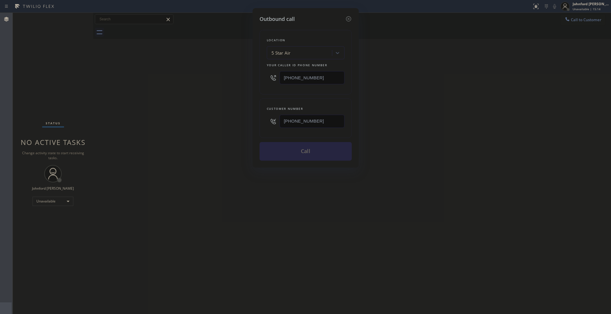
type input "[PHONE_NUMBER]"
click at [234, 121] on div "Outbound call Location 5 Star Air Your caller id phone number [PHONE_NUMBER] Cu…" at bounding box center [305, 157] width 611 height 314
click at [521, 137] on div "Outbound call Location 5 Star Air Your caller id phone number [PHONE_NUMBER] Cu…" at bounding box center [305, 157] width 611 height 314
click at [298, 158] on button "Call" at bounding box center [305, 151] width 92 height 19
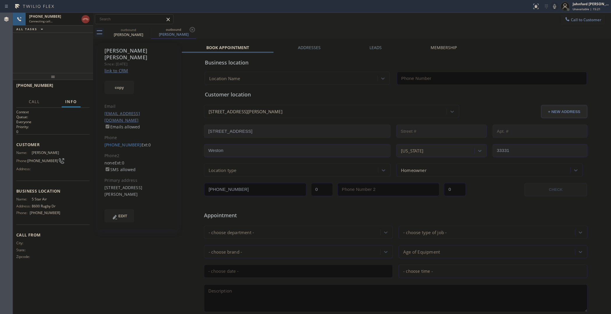
click at [120, 68] on link "link to CRM" at bounding box center [116, 71] width 24 height 6
type input "[PHONE_NUMBER]"
click at [564, 21] on icon at bounding box center [567, 19] width 6 height 6
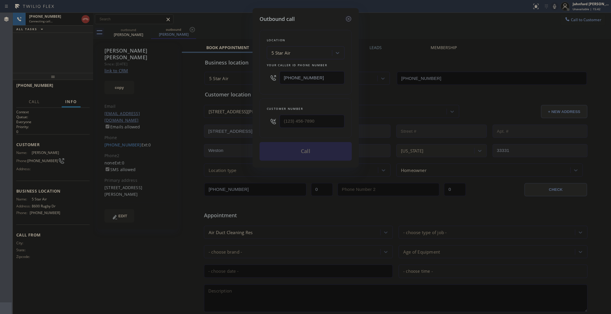
click at [349, 17] on icon at bounding box center [347, 18] width 5 height 5
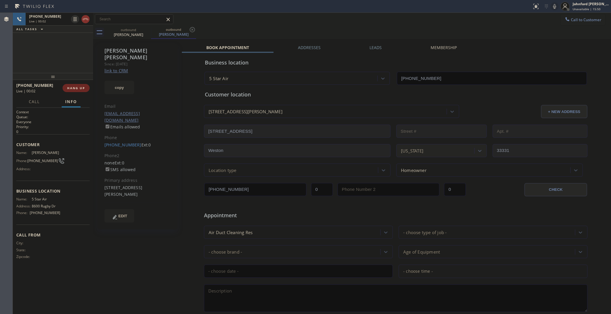
click at [76, 89] on span "HANG UP" at bounding box center [76, 88] width 18 height 4
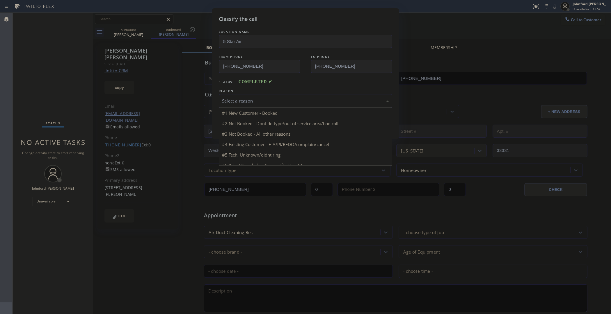
click at [263, 98] on div "Select a reason" at bounding box center [305, 101] width 167 height 7
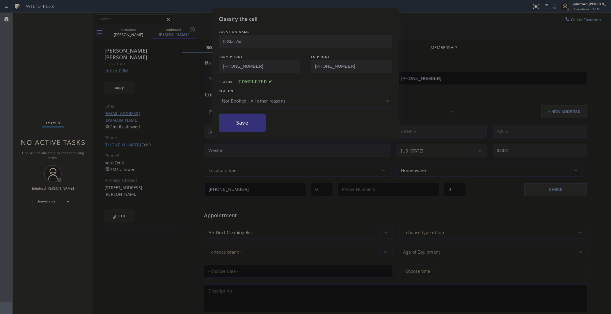
click at [246, 106] on div "Not Booked - All other reasons" at bounding box center [305, 101] width 173 height 14
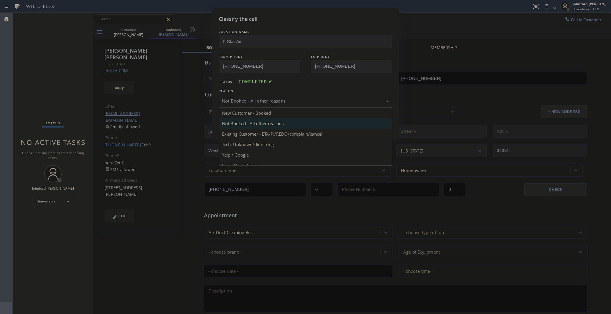
drag, startPoint x: 240, startPoint y: 130, endPoint x: 239, endPoint y: 133, distance: 3.1
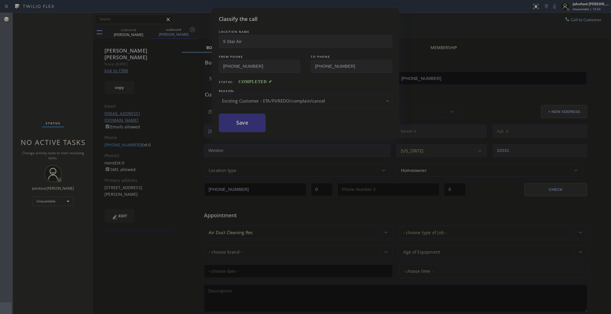
click at [239, 127] on button "Save" at bounding box center [242, 123] width 47 height 19
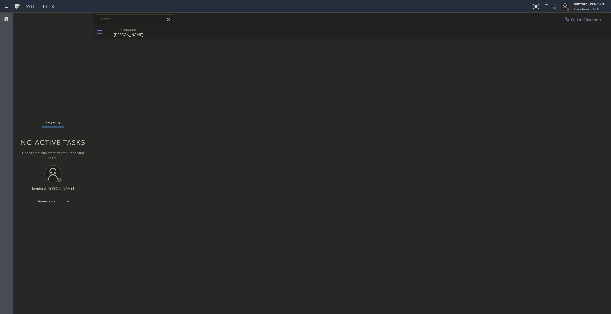
click at [569, 20] on icon at bounding box center [567, 19] width 4 height 4
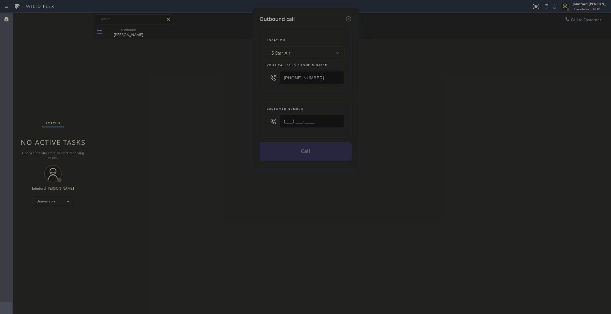
drag, startPoint x: 279, startPoint y: 121, endPoint x: 220, endPoint y: 125, distance: 58.3
click at [252, 124] on div "Outbound call Location 5 Star Air Your caller id phone number [PHONE_NUMBER] Cu…" at bounding box center [305, 88] width 106 height 160
paste input "408) 857-7514"
type input "[PHONE_NUMBER]"
click at [179, 125] on div "Outbound call Location 5 Star Air Your caller id phone number [PHONE_NUMBER] Cu…" at bounding box center [305, 157] width 611 height 314
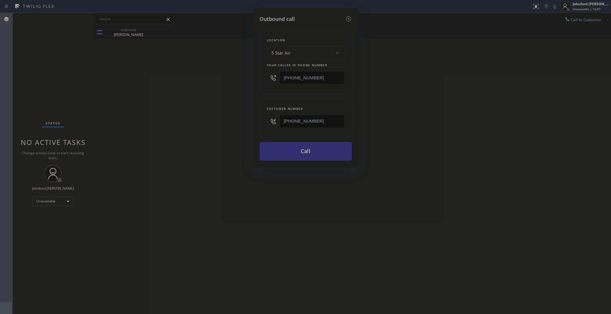
click at [279, 153] on button "Call" at bounding box center [305, 151] width 92 height 19
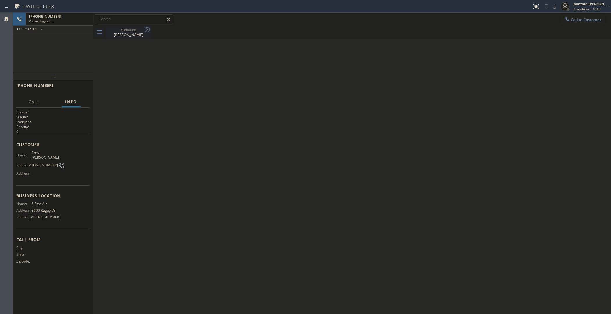
click at [145, 30] on icon at bounding box center [147, 29] width 5 height 5
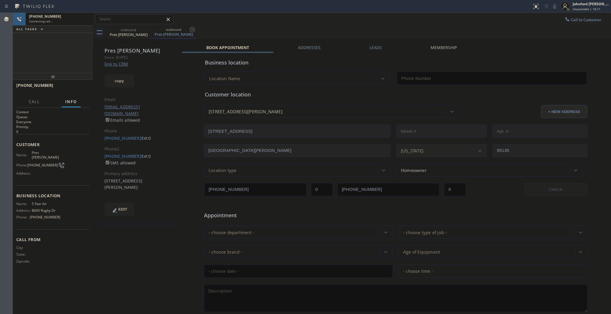
type input "[PHONE_NUMBER]"
click at [76, 88] on span "HANG UP" at bounding box center [76, 88] width 18 height 4
click at [124, 154] on link "[PHONE_NUMBER]" at bounding box center [122, 157] width 37 height 6
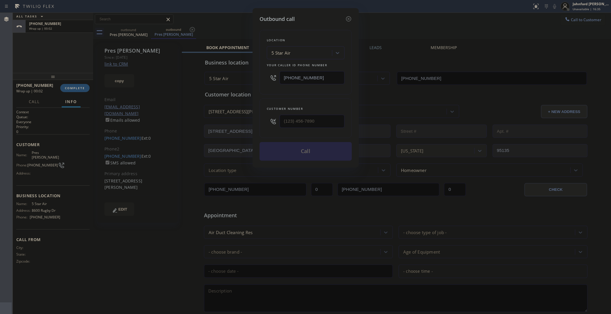
type input "[PHONE_NUMBER]"
click at [294, 145] on button "Call" at bounding box center [305, 151] width 92 height 19
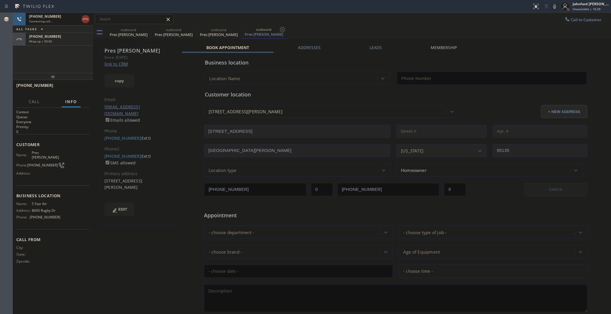
click at [353, 31] on div "outbound Pres Miranda outbound Pres Miranda outbound Pres Miranda outbound Pres…" at bounding box center [358, 32] width 505 height 13
type input "[PHONE_NUMBER]"
click at [560, 2] on div at bounding box center [564, 6] width 13 height 13
click at [555, 8] on icon at bounding box center [554, 6] width 3 height 5
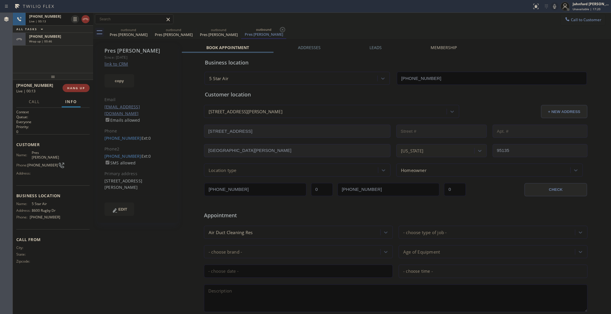
click at [556, 7] on icon at bounding box center [554, 6] width 7 height 7
click at [552, 6] on icon at bounding box center [554, 6] width 7 height 7
click at [60, 37] on div "[PHONE_NUMBER]" at bounding box center [59, 36] width 60 height 5
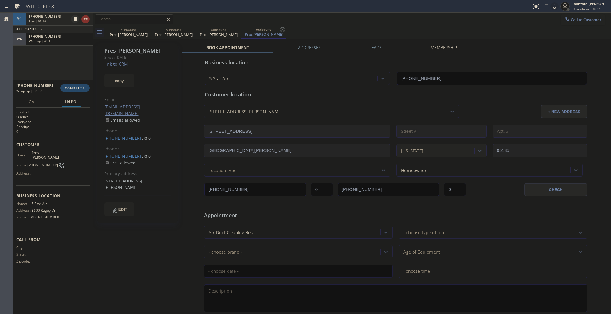
click at [77, 89] on span "COMPLETE" at bounding box center [75, 88] width 20 height 4
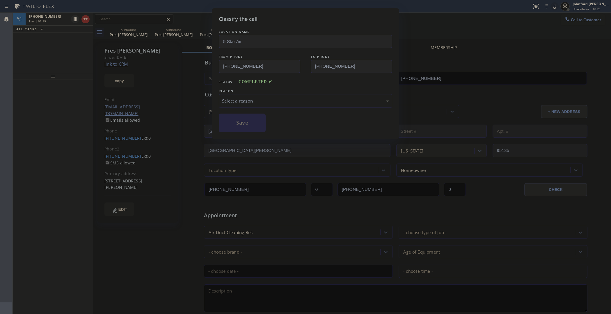
click at [261, 98] on div "Select a reason" at bounding box center [305, 101] width 167 height 7
click at [242, 118] on button "Save" at bounding box center [242, 123] width 47 height 19
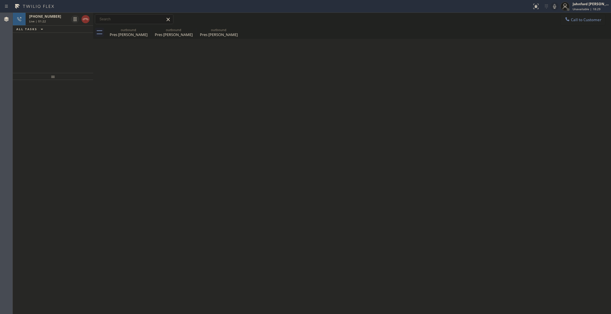
click at [134, 41] on div "Back to Dashboard Change Sender ID Customers Technicians Select a contact Outbo…" at bounding box center [352, 164] width 518 height 302
click at [131, 33] on div "Pres [PERSON_NAME]" at bounding box center [128, 34] width 44 height 5
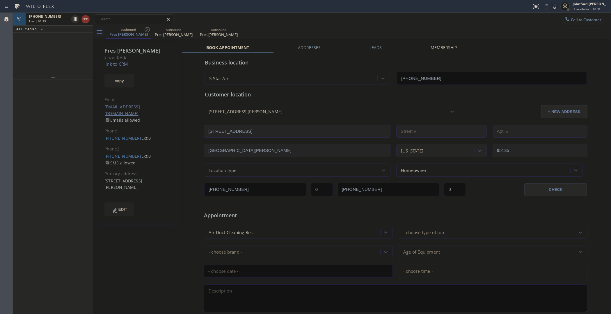
click at [59, 17] on div "[PHONE_NUMBER]" at bounding box center [49, 16] width 40 height 5
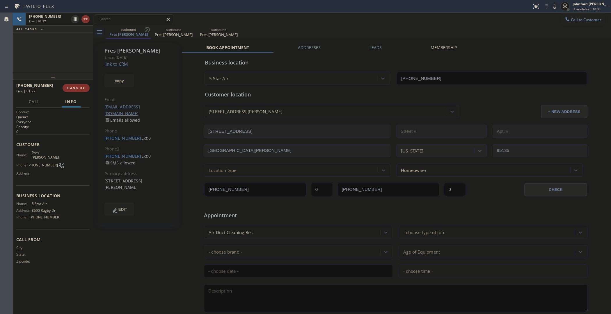
click at [480, 21] on div "Call to Customer Outbound call Location 5 Star Air Your caller id phone number …" at bounding box center [352, 19] width 518 height 10
click at [57, 52] on div "[PHONE_NUMBER] Live | 01:30 ALL TASKS ALL TASKS ACTIVE TASKS TASKS IN WRAP UP" at bounding box center [53, 43] width 80 height 60
click at [49, 80] on div at bounding box center [53, 76] width 80 height 7
click at [377, 47] on label "Leads" at bounding box center [375, 48] width 12 height 6
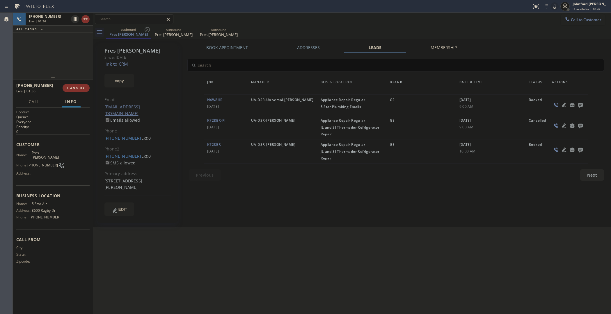
click at [580, 104] on icon at bounding box center [580, 105] width 5 height 5
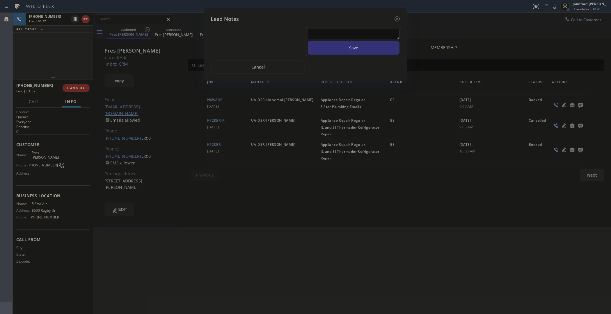
click at [327, 35] on div at bounding box center [354, 35] width 92 height 13
drag, startPoint x: 327, startPoint y: 35, endPoint x: 327, endPoint y: 32, distance: 3.2
click at [327, 33] on div at bounding box center [354, 35] width 92 height 13
click at [327, 30] on textarea at bounding box center [354, 34] width 92 height 10
type textarea "all good no service needed"
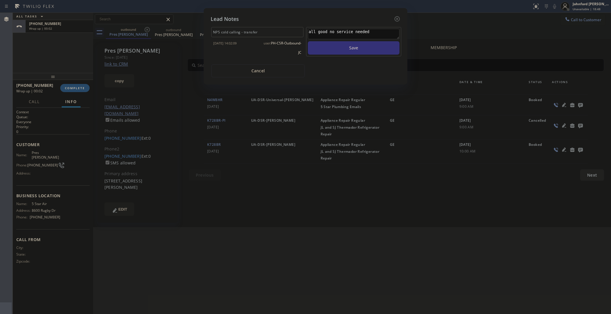
click at [308, 41] on button "Save" at bounding box center [354, 47] width 92 height 13
click at [397, 15] on icon at bounding box center [396, 18] width 7 height 7
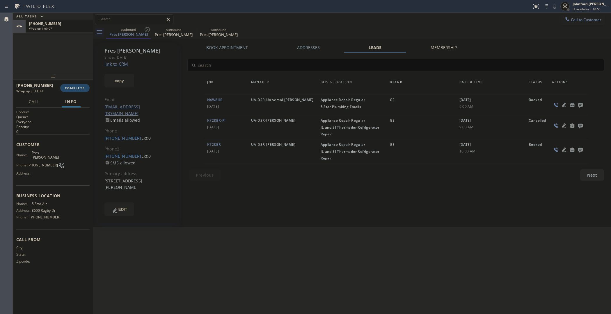
click at [68, 88] on span "COMPLETE" at bounding box center [75, 88] width 20 height 4
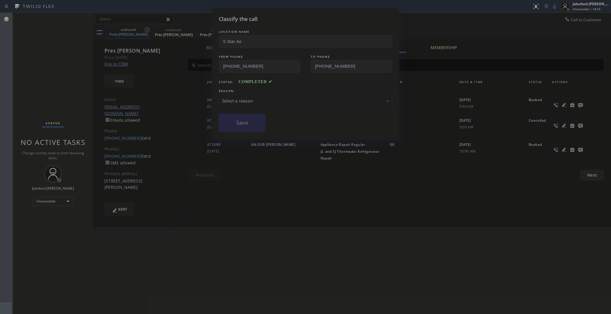
click at [260, 99] on div "Select a reason" at bounding box center [305, 101] width 167 height 7
click at [240, 124] on button "Save" at bounding box center [242, 123] width 47 height 19
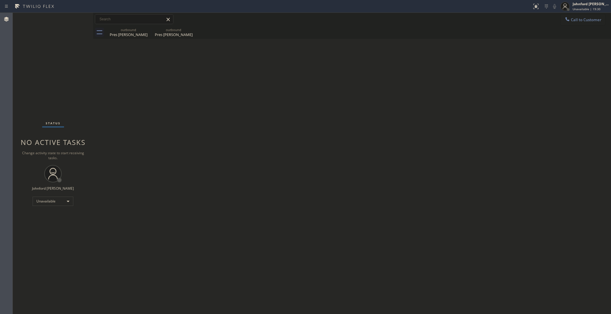
click at [581, 20] on span "Call to Customer" at bounding box center [586, 19] width 31 height 5
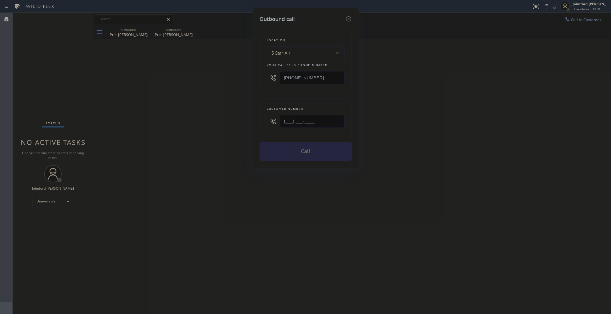
drag, startPoint x: 332, startPoint y: 117, endPoint x: 231, endPoint y: 130, distance: 102.1
click at [236, 130] on div "Outbound call Location 5 Star Air Your caller id phone number [PHONE_NUMBER] Cu…" at bounding box center [305, 157] width 611 height 314
paste input "951) 870-0466"
type input "[PHONE_NUMBER]"
click at [177, 136] on div "Outbound call Location 5 Star Air Your caller id phone number [PHONE_NUMBER] Cu…" at bounding box center [305, 157] width 611 height 314
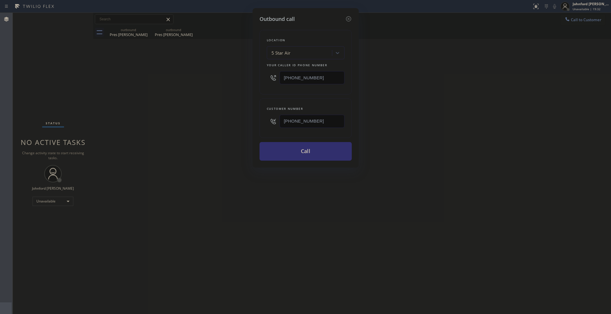
click at [292, 149] on button "Call" at bounding box center [305, 151] width 92 height 19
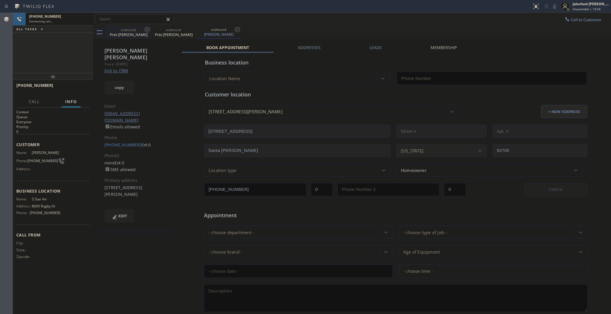
click at [151, 29] on div "outbound" at bounding box center [173, 30] width 44 height 4
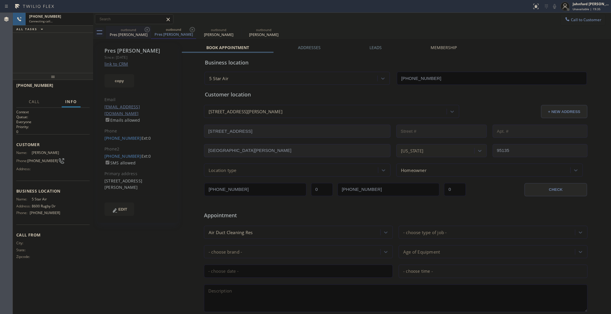
click at [146, 29] on icon at bounding box center [147, 29] width 7 height 7
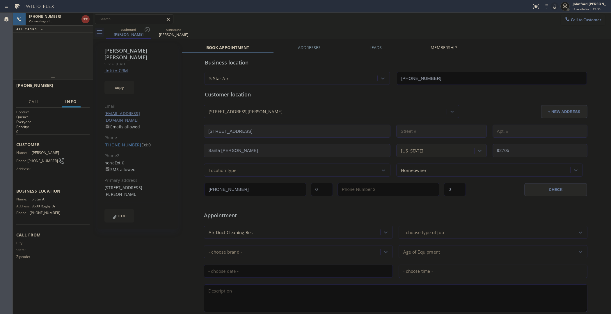
type input "[PHONE_NUMBER]"
click at [146, 29] on icon at bounding box center [147, 29] width 7 height 7
type input "[PHONE_NUMBER]"
click at [127, 68] on link "link to CRM" at bounding box center [116, 71] width 24 height 6
click at [555, 8] on icon at bounding box center [554, 6] width 3 height 5
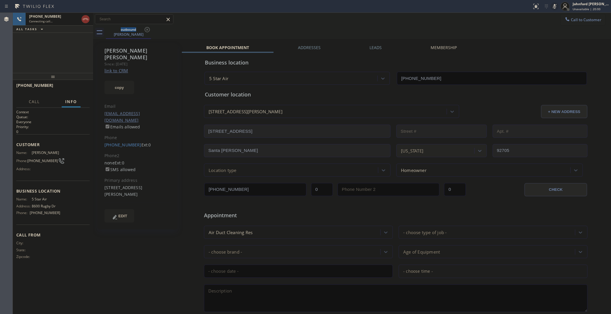
click at [555, 8] on icon at bounding box center [554, 6] width 3 height 5
click at [77, 88] on span "HANG UP" at bounding box center [76, 88] width 18 height 4
drag, startPoint x: 113, startPoint y: 132, endPoint x: 157, endPoint y: 112, distance: 48.9
click at [113, 142] on link "[PHONE_NUMBER]" at bounding box center [122, 145] width 37 height 6
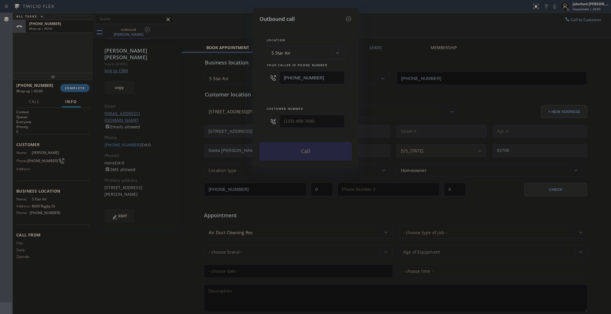
type input "[PHONE_NUMBER]"
click at [314, 75] on input "[PHONE_NUMBER]" at bounding box center [311, 77] width 65 height 13
paste input "562) 362-4267"
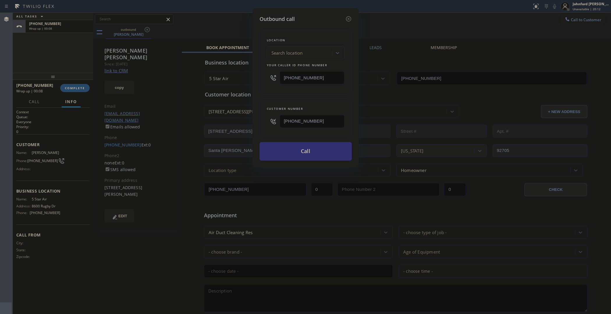
type input "[PHONE_NUMBER]"
click at [292, 149] on button "Call" at bounding box center [305, 151] width 92 height 19
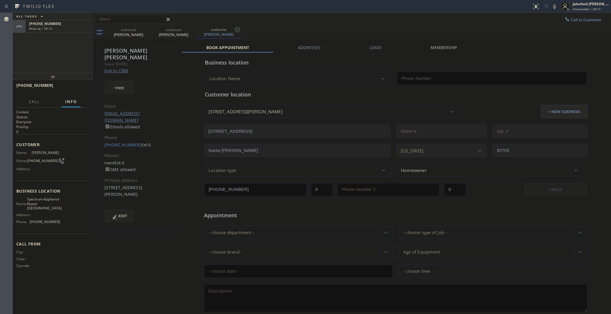
type input "[PHONE_NUMBER]"
click at [59, 38] on div "[PHONE_NUMBER]" at bounding box center [59, 36] width 60 height 5
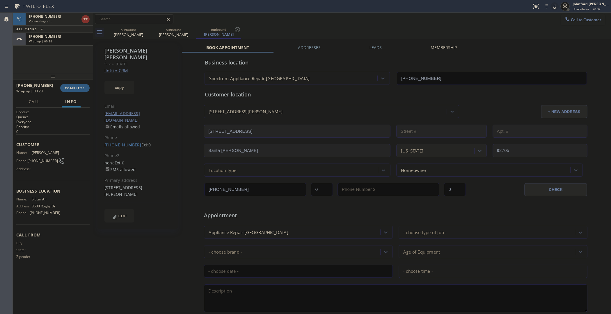
click at [76, 93] on div "[PHONE_NUMBER] Wrap up | 00:28 COMPLETE" at bounding box center [52, 88] width 73 height 15
click at [77, 90] on span "COMPLETE" at bounding box center [75, 88] width 20 height 4
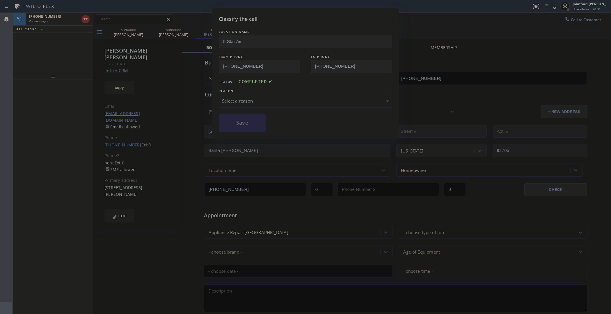
click at [287, 91] on div "REASON:" at bounding box center [305, 91] width 173 height 6
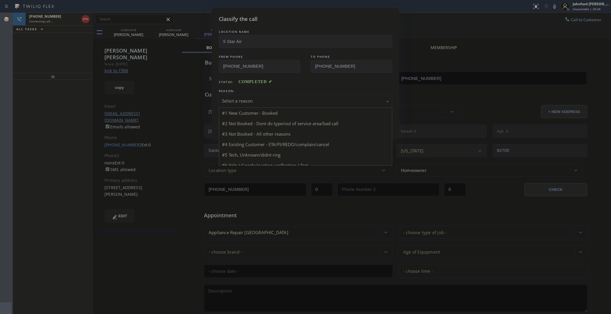
click at [281, 103] on div "Select a reason" at bounding box center [305, 101] width 173 height 14
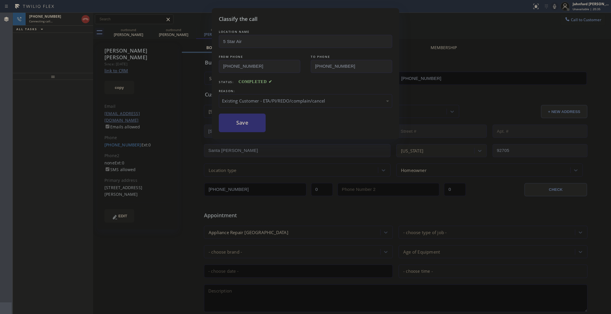
click at [256, 125] on button "Save" at bounding box center [242, 123] width 47 height 19
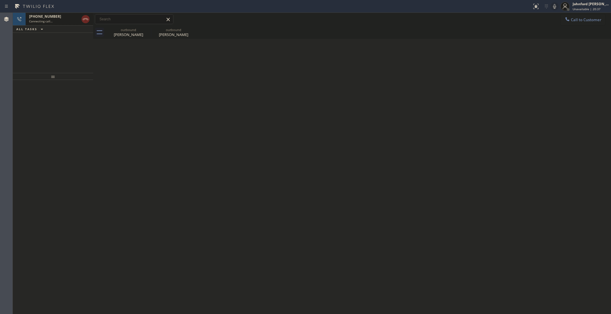
click at [82, 19] on icon at bounding box center [85, 19] width 7 height 7
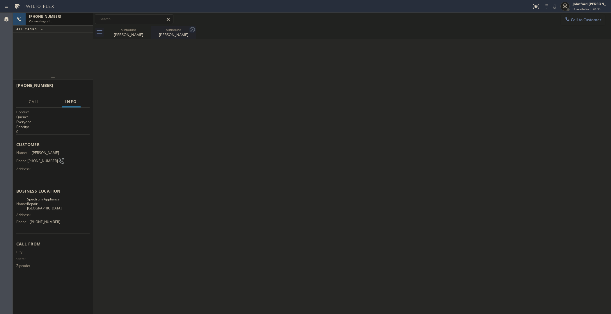
click at [0, 0] on icon at bounding box center [0, 0] width 0 height 0
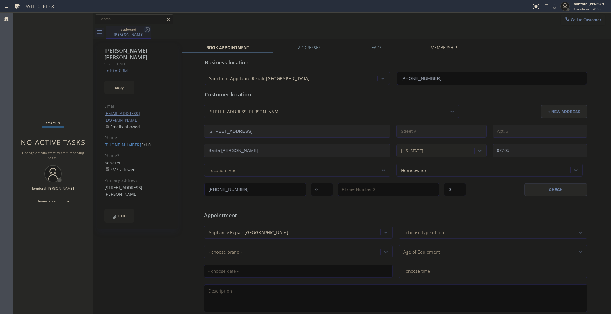
click at [147, 30] on icon at bounding box center [147, 29] width 7 height 7
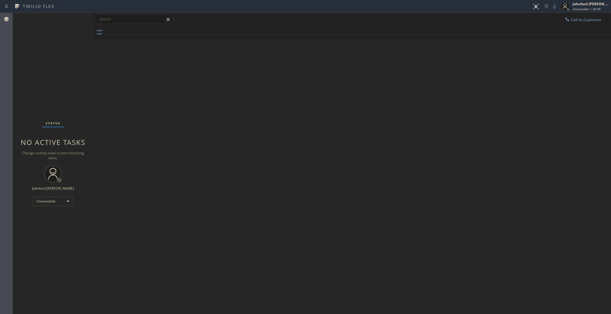
click at [147, 30] on div at bounding box center [358, 32] width 505 height 13
click at [597, 23] on button "Call to Customer" at bounding box center [582, 19] width 44 height 11
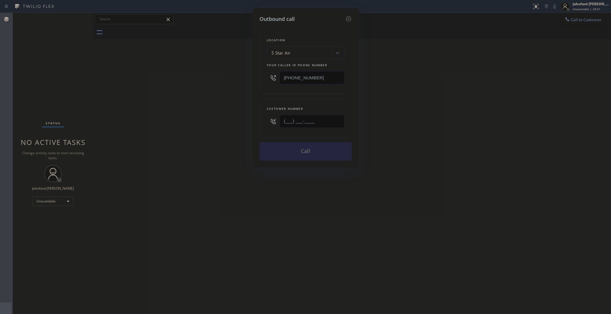
drag, startPoint x: 316, startPoint y: 114, endPoint x: 249, endPoint y: 119, distance: 66.8
click at [249, 119] on div "Outbound call Location 5 Star Air Your caller id phone number [PHONE_NUMBER] Cu…" at bounding box center [305, 157] width 611 height 314
paste input "347) 419-0174"
type input "[PHONE_NUMBER]"
click at [172, 118] on div "Outbound call Location 5 Star Air Your caller id phone number [PHONE_NUMBER] Cu…" at bounding box center [305, 157] width 611 height 314
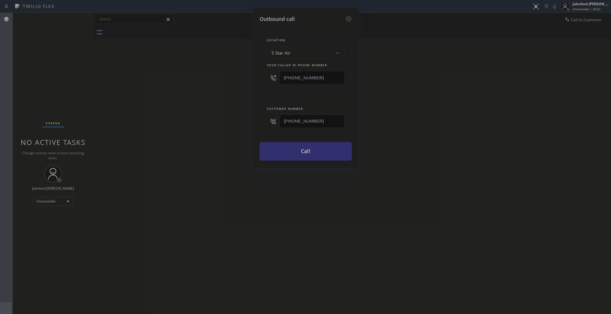
click at [300, 151] on button "Call" at bounding box center [305, 151] width 92 height 19
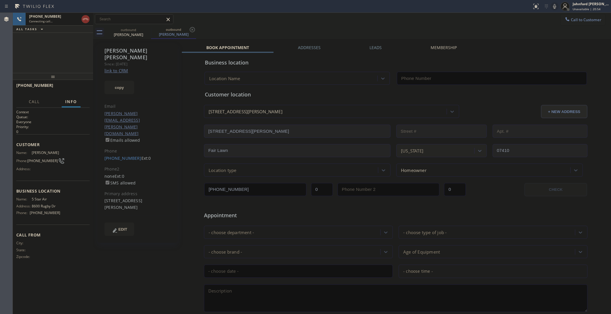
click at [123, 68] on link "link to CRM" at bounding box center [116, 71] width 24 height 6
type input "[PHONE_NUMBER]"
click at [552, 6] on div "Status report No issues detected If you experience an issue, please download th…" at bounding box center [569, 6] width 81 height 13
click at [553, 6] on icon at bounding box center [554, 6] width 7 height 7
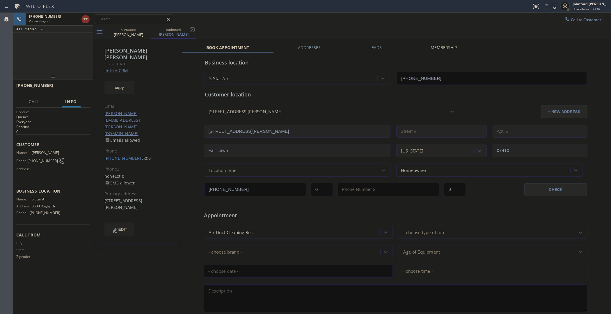
click at [553, 6] on icon at bounding box center [554, 6] width 7 height 7
click at [84, 16] on icon at bounding box center [85, 19] width 7 height 7
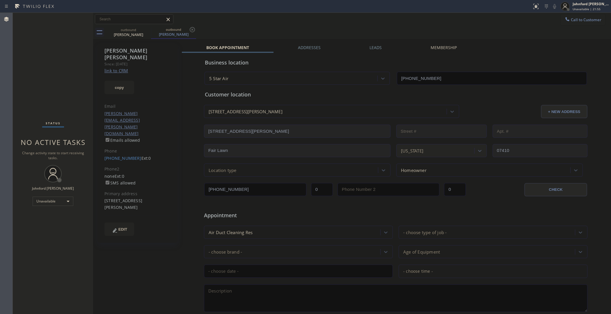
click at [279, 19] on div "Call to Customer Outbound call Location 5 Star Air Your caller id phone number …" at bounding box center [352, 19] width 518 height 10
click at [574, 28] on div "outbound [PERSON_NAME] outbound [PERSON_NAME]" at bounding box center [358, 32] width 505 height 13
click at [571, 21] on span "Call to Customer" at bounding box center [586, 19] width 31 height 5
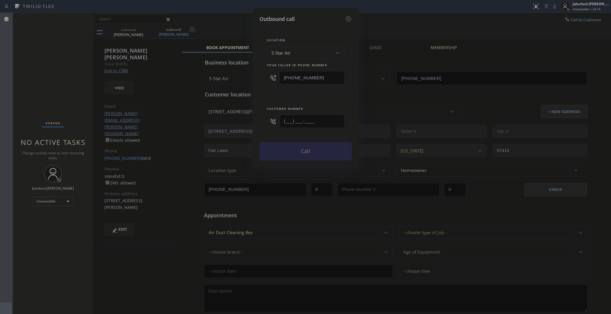
drag, startPoint x: 315, startPoint y: 114, endPoint x: 242, endPoint y: 115, distance: 73.0
click at [242, 115] on div "Outbound call Location 5 Star Air Your caller id phone number [PHONE_NUMBER] Cu…" at bounding box center [305, 157] width 611 height 314
paste input "516) 359-7435"
click at [298, 92] on div "Location 5 Star Air Your caller id phone number [PHONE_NUMBER]" at bounding box center [305, 62] width 92 height 65
click at [298, 149] on button "Call" at bounding box center [305, 151] width 92 height 19
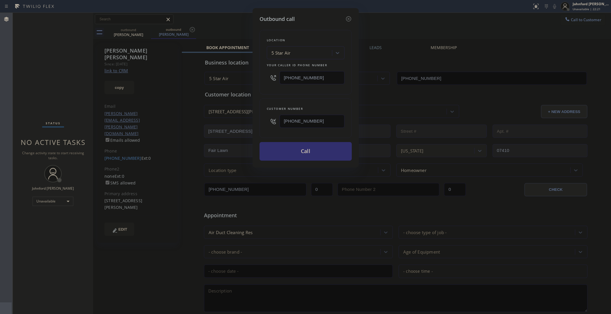
click at [291, 151] on button "Call" at bounding box center [305, 151] width 92 height 19
click at [279, 152] on button "Call" at bounding box center [305, 151] width 92 height 19
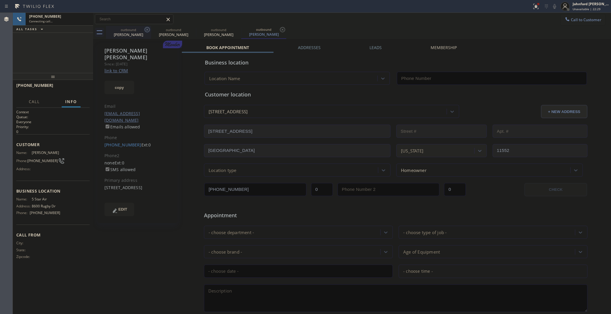
click at [147, 31] on icon at bounding box center [147, 29] width 7 height 7
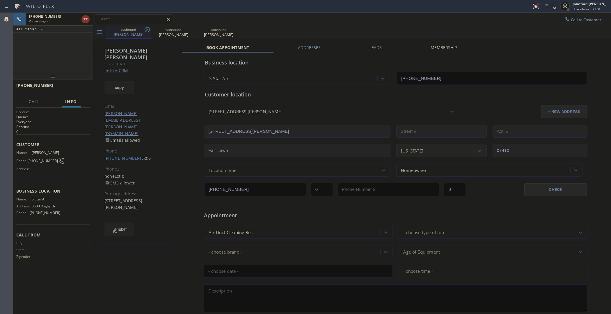
click at [146, 31] on icon at bounding box center [147, 29] width 5 height 5
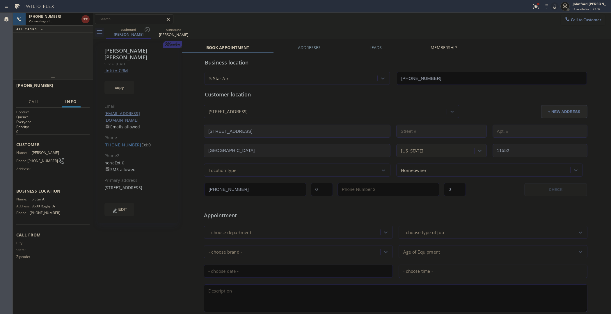
click at [85, 20] on icon at bounding box center [85, 19] width 7 height 7
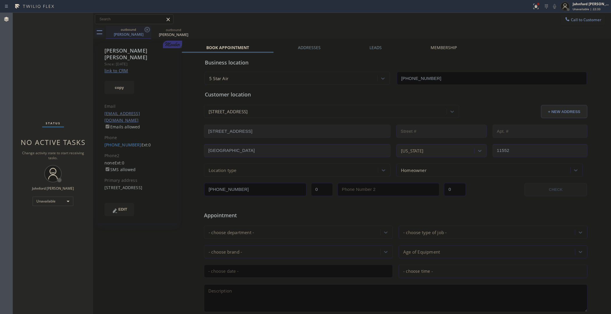
click at [150, 31] on icon at bounding box center [147, 29] width 7 height 7
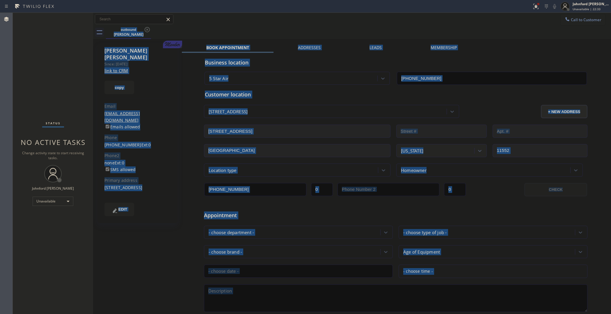
click at [150, 31] on div "outbound [PERSON_NAME]" at bounding box center [358, 32] width 505 height 13
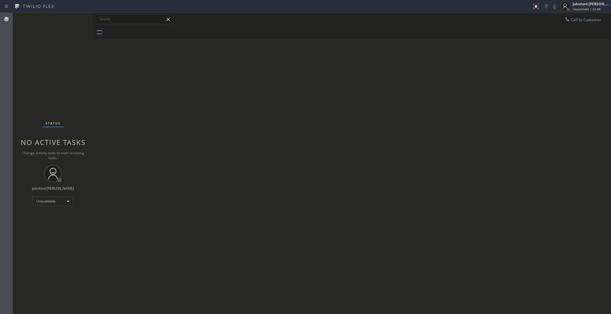
click at [566, 20] on icon at bounding box center [567, 19] width 6 height 6
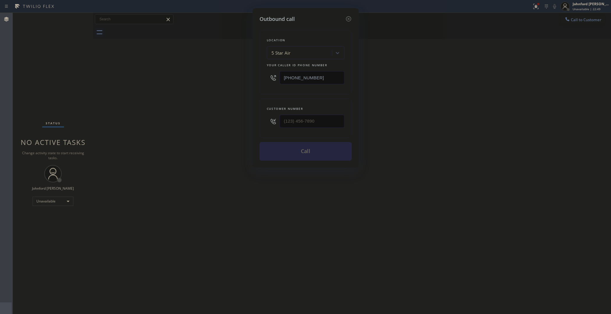
drag, startPoint x: 318, startPoint y: 115, endPoint x: 252, endPoint y: 118, distance: 66.9
click at [255, 118] on div "Outbound call Location 5 Star Air Your caller id phone number [PHONE_NUMBER] Cu…" at bounding box center [305, 88] width 106 height 160
click at [304, 117] on input "(___) ___-____" at bounding box center [311, 121] width 65 height 13
paste input "310) 890-8188"
type input "[PHONE_NUMBER]"
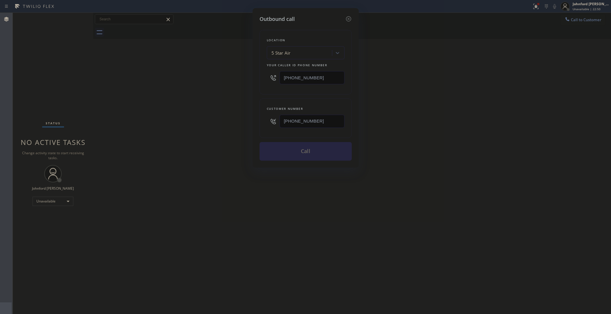
click at [183, 117] on div "Outbound call Location 5 Star Air Your caller id phone number [PHONE_NUMBER] Cu…" at bounding box center [305, 157] width 611 height 314
click at [288, 150] on button "Call" at bounding box center [305, 151] width 92 height 19
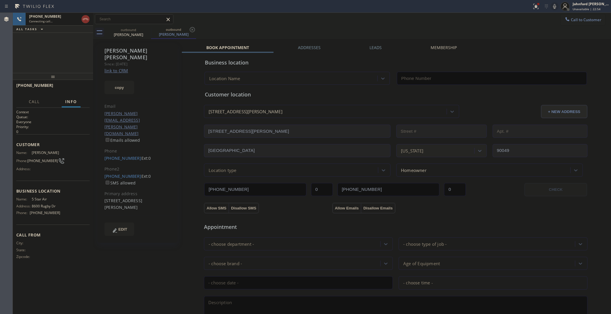
click at [116, 68] on link "link to CRM" at bounding box center [116, 71] width 24 height 6
type input "[PHONE_NUMBER]"
click at [80, 84] on button "HANG UP" at bounding box center [76, 88] width 27 height 8
click at [125, 156] on link "[PHONE_NUMBER]" at bounding box center [122, 159] width 37 height 6
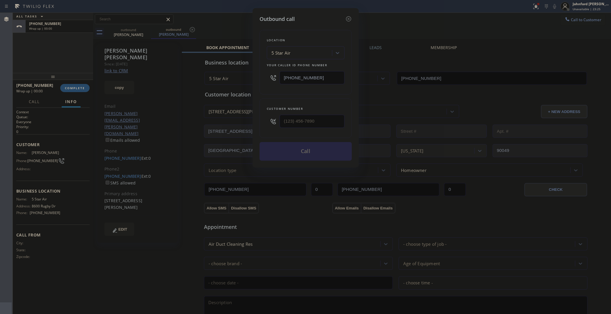
type input "[PHONE_NUMBER]"
drag, startPoint x: 311, startPoint y: 75, endPoint x: 246, endPoint y: 75, distance: 65.1
click at [246, 75] on div "Outbound call Location 5 Star Air Your caller id phone number [PHONE_NUMBER] Cu…" at bounding box center [305, 157] width 611 height 314
paste input "55) 731-4952"
type input "[PHONE_NUMBER]"
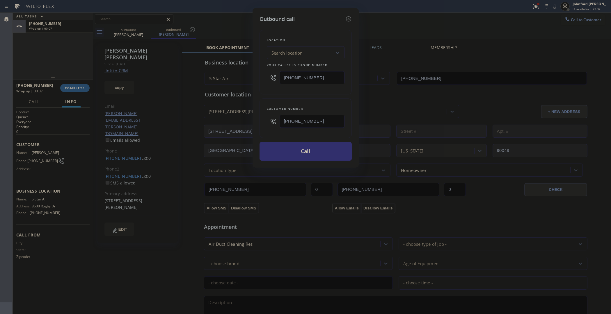
click at [283, 149] on button "Call" at bounding box center [305, 151] width 92 height 19
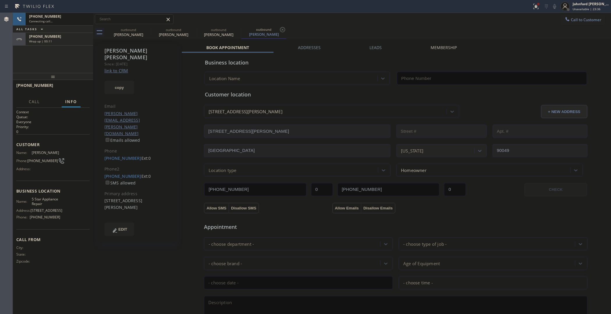
type input "[PHONE_NUMBER]"
click at [64, 45] on div "[PHONE_NUMBER] Wrap up | 00:13" at bounding box center [58, 39] width 65 height 13
click at [71, 92] on div "[PHONE_NUMBER] Wrap up | 00:14 COMPLETE" at bounding box center [52, 88] width 73 height 15
click at [72, 88] on span "COMPLETE" at bounding box center [75, 88] width 20 height 4
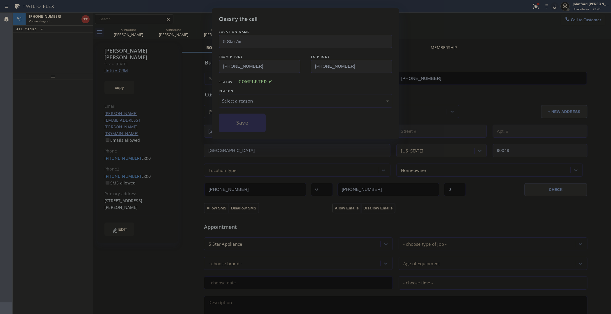
drag, startPoint x: 232, startPoint y: 97, endPoint x: 249, endPoint y: 105, distance: 18.7
click at [233, 98] on div "Select a reason" at bounding box center [305, 101] width 167 height 7
click at [246, 132] on div "Classify the call LOCATION NAME 5 Star Air FROM PHONE [PHONE_NUMBER] TO PHONE […" at bounding box center [305, 73] width 187 height 131
click at [243, 123] on button "Save" at bounding box center [242, 123] width 47 height 19
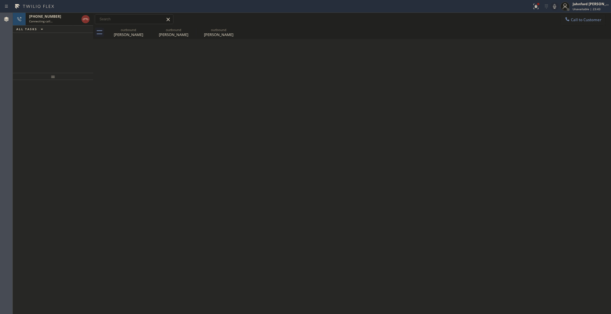
click at [56, 21] on div "Connecting call…" at bounding box center [54, 21] width 50 height 4
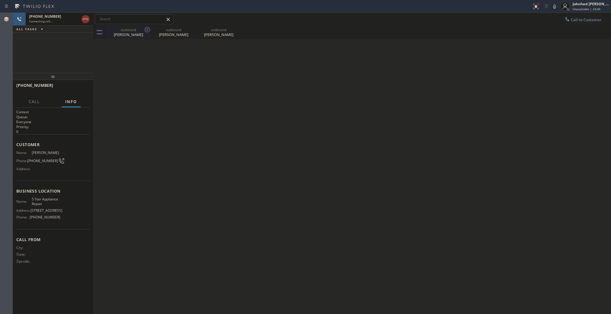
click at [147, 31] on icon at bounding box center [147, 29] width 7 height 7
type input "[PHONE_NUMBER]"
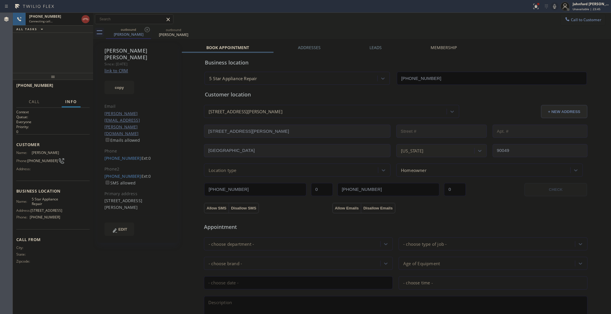
click at [279, 28] on div "outbound [PERSON_NAME] outbound [PERSON_NAME]" at bounding box center [358, 32] width 505 height 13
click at [535, 6] on icon at bounding box center [535, 6] width 5 height 5
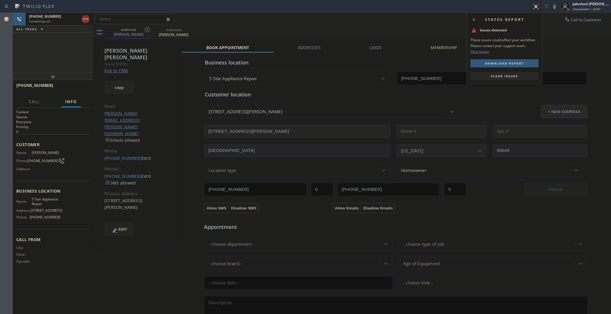
click at [509, 79] on button "Clear issues" at bounding box center [504, 76] width 68 height 8
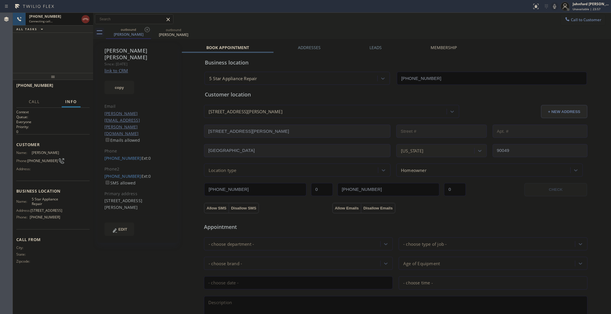
click at [86, 17] on icon at bounding box center [85, 19] width 7 height 7
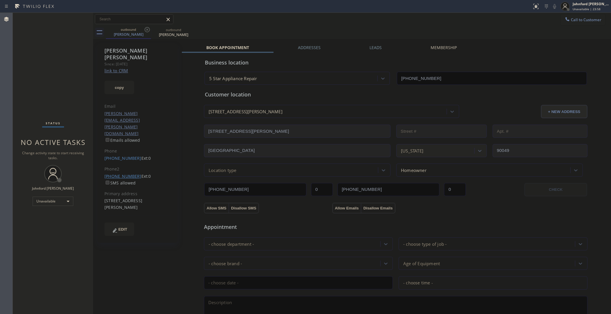
click at [124, 174] on link "[PHONE_NUMBER]" at bounding box center [122, 177] width 37 height 6
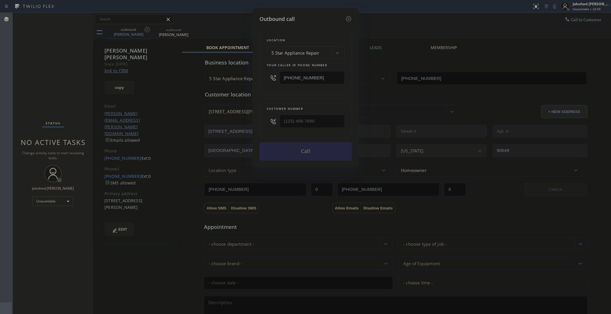
type input "[PHONE_NUMBER]"
click at [284, 146] on button "Call" at bounding box center [305, 151] width 92 height 19
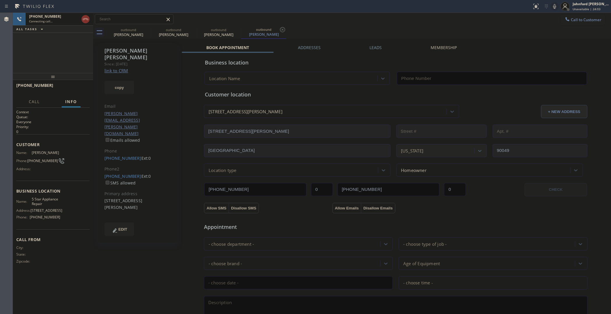
type input "[PHONE_NUMBER]"
click at [0, 0] on icon at bounding box center [0, 0] width 0 height 0
click at [553, 8] on icon at bounding box center [554, 6] width 7 height 7
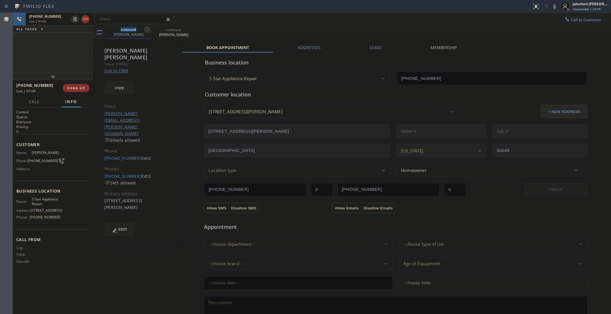
click at [555, 8] on icon at bounding box center [554, 6] width 7 height 7
click at [361, 18] on div "Call to Customer Outbound call Location 5 Star Air Your caller id phone number …" at bounding box center [352, 19] width 518 height 10
click at [67, 88] on span "COMPLETE" at bounding box center [75, 88] width 20 height 4
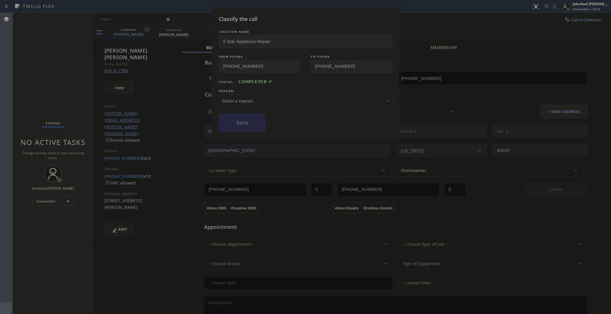
click at [295, 82] on div "Status: COMPLETED" at bounding box center [305, 80] width 173 height 9
click at [291, 90] on div "REASON:" at bounding box center [305, 91] width 173 height 6
click at [268, 98] on div "Select a reason" at bounding box center [305, 101] width 167 height 7
click at [236, 119] on button "Save" at bounding box center [242, 123] width 47 height 19
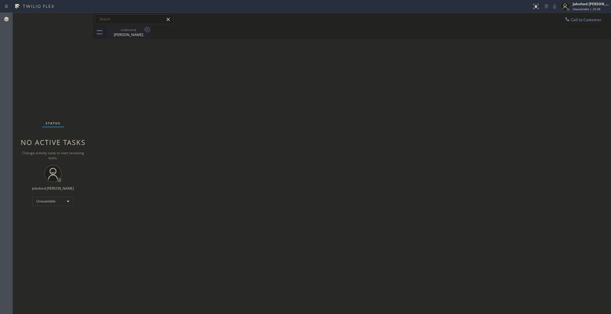
click at [120, 32] on div "[PERSON_NAME]" at bounding box center [128, 34] width 44 height 5
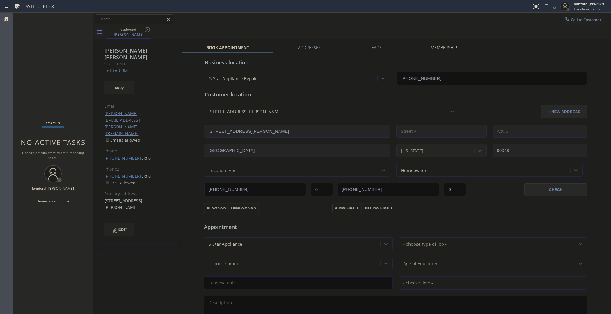
click at [369, 50] on label "Leads" at bounding box center [375, 48] width 12 height 6
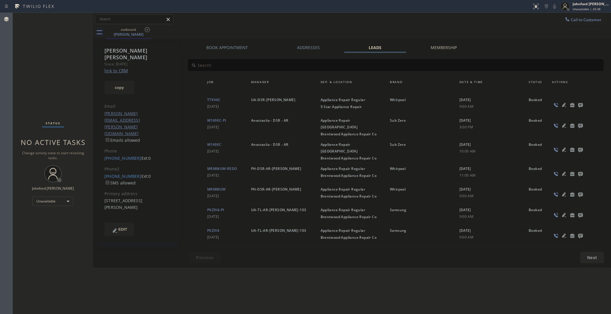
click at [580, 105] on icon at bounding box center [580, 105] width 5 height 5
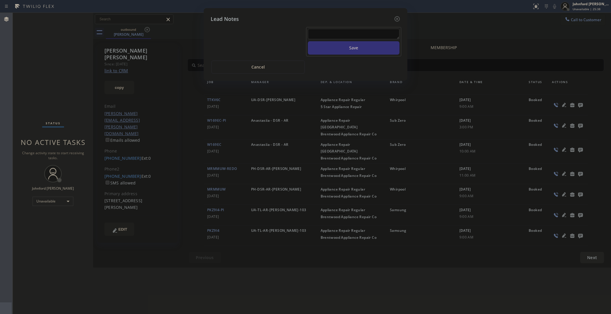
click at [367, 30] on textarea at bounding box center [354, 34] width 92 height 10
type textarea "all good"
click at [308, 41] on button "Save" at bounding box center [354, 47] width 92 height 13
click at [396, 15] on icon at bounding box center [396, 18] width 7 height 7
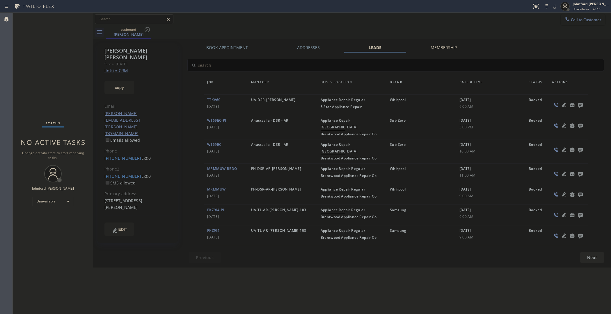
click at [585, 18] on span "Call to Customer" at bounding box center [586, 19] width 31 height 5
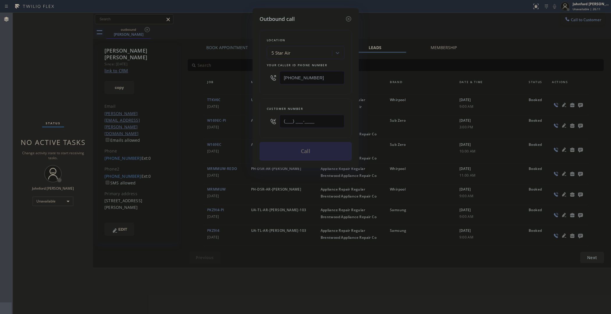
drag, startPoint x: 311, startPoint y: 124, endPoint x: 261, endPoint y: 125, distance: 50.3
click at [282, 126] on input "(___) ___-____" at bounding box center [311, 121] width 65 height 13
paste input "646) 528-1212"
type input "[PHONE_NUMBER]"
click at [288, 92] on div "Location 5 Star Air Your caller id phone number [PHONE_NUMBER]" at bounding box center [305, 62] width 92 height 65
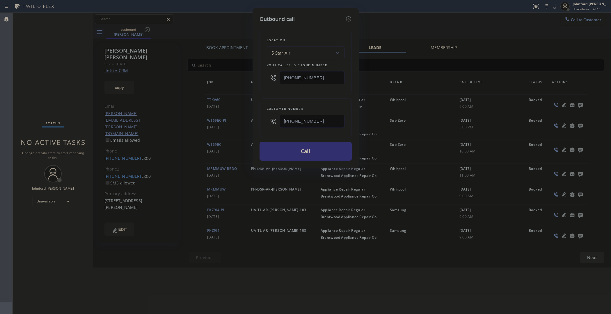
click at [302, 151] on button "Call" at bounding box center [305, 151] width 92 height 19
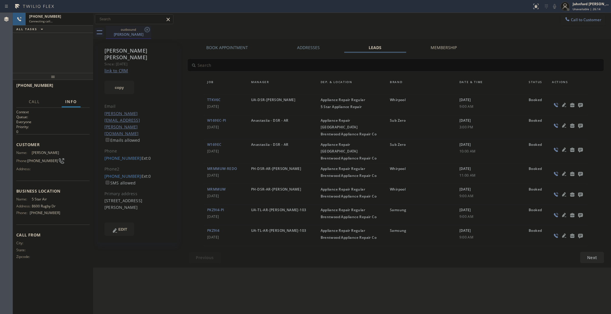
click at [146, 28] on icon at bounding box center [147, 29] width 7 height 7
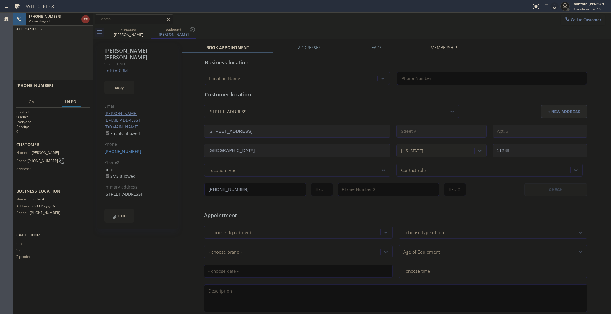
click at [122, 68] on link "link to CRM" at bounding box center [116, 71] width 24 height 6
type input "[PHONE_NUMBER]"
drag, startPoint x: 474, startPoint y: 36, endPoint x: 313, endPoint y: 42, distance: 161.5
click at [474, 36] on div "outbound [PERSON_NAME] outbound [PERSON_NAME]" at bounding box center [358, 32] width 505 height 13
click at [124, 84] on button "copy" at bounding box center [119, 87] width 30 height 13
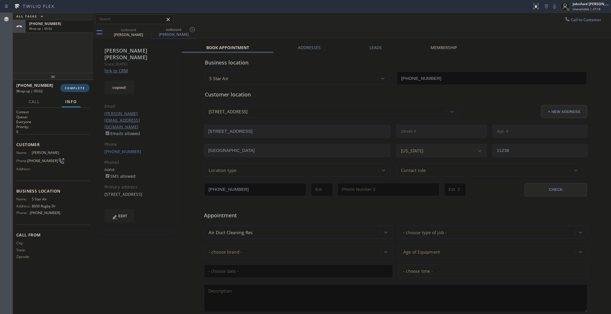
click at [81, 87] on span "COMPLETE" at bounding box center [75, 88] width 20 height 4
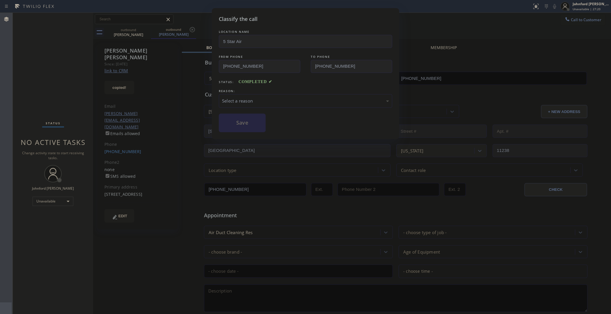
click at [231, 90] on div "REASON:" at bounding box center [305, 91] width 173 height 6
click at [236, 98] on div "Select a reason" at bounding box center [305, 101] width 167 height 7
click at [226, 119] on button "Save" at bounding box center [242, 123] width 47 height 19
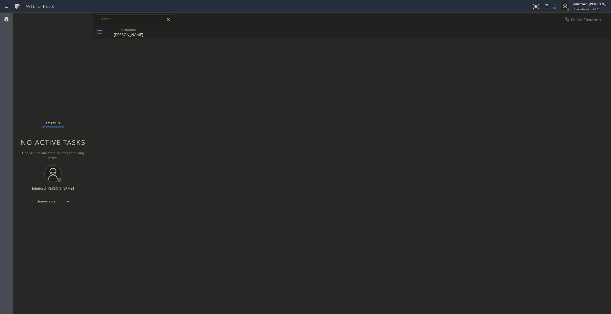
click at [578, 23] on button "Call to Customer" at bounding box center [582, 19] width 44 height 11
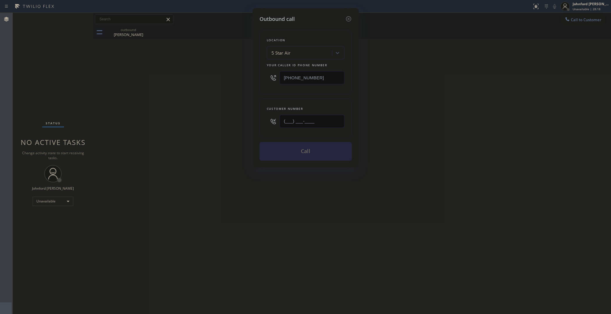
drag, startPoint x: 316, startPoint y: 120, endPoint x: 217, endPoint y: 122, distance: 99.5
click at [223, 122] on div "Outbound call Location 5 Star Air Your caller id phone number [PHONE_NUMBER] Cu…" at bounding box center [305, 157] width 611 height 314
paste input "408) 250-0722"
type input "[PHONE_NUMBER]"
click at [208, 122] on div "Outbound call Location 5 Star Air Your caller id phone number [PHONE_NUMBER] Cu…" at bounding box center [305, 157] width 611 height 314
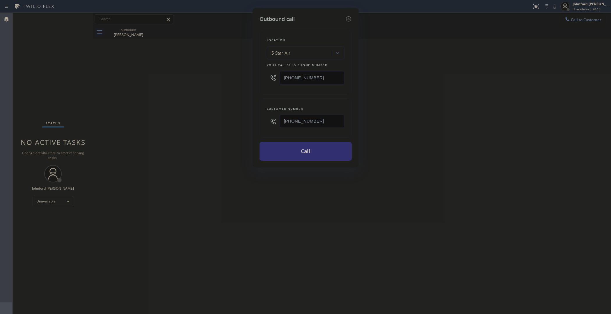
click at [272, 145] on button "Call" at bounding box center [305, 151] width 92 height 19
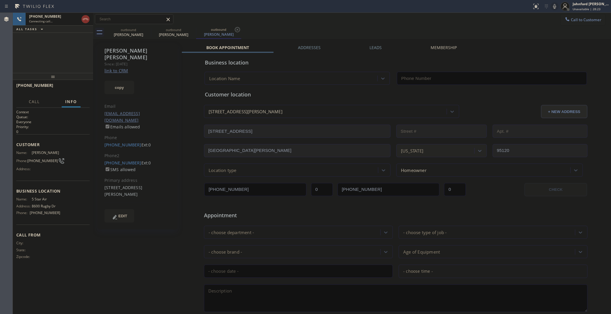
click at [163, 74] on div "copy" at bounding box center [137, 84] width 67 height 20
click at [118, 68] on link "link to CRM" at bounding box center [116, 71] width 24 height 6
type input "[PHONE_NUMBER]"
click at [82, 91] on button "HANG UP" at bounding box center [76, 88] width 27 height 8
click at [119, 160] on link "[PHONE_NUMBER]" at bounding box center [122, 163] width 37 height 6
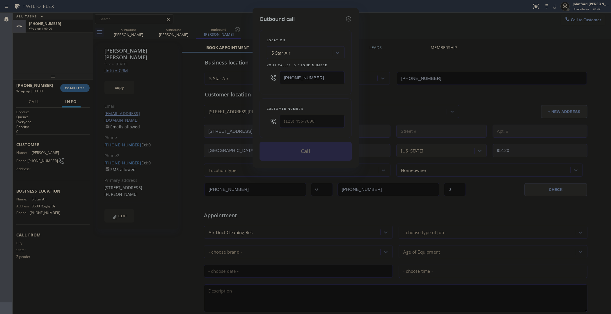
type input "[PHONE_NUMBER]"
click at [290, 152] on button "Call" at bounding box center [305, 151] width 92 height 19
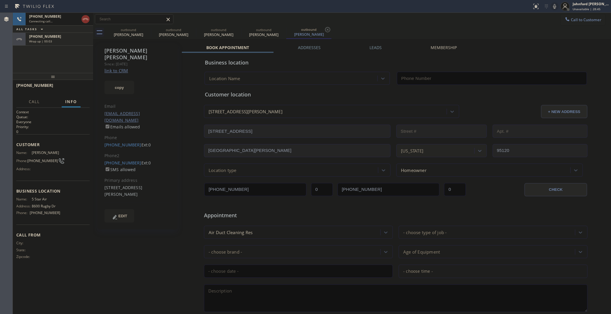
type input "[PHONE_NUMBER]"
click at [383, 30] on div "Call to Customer Outbound call Location 5 Star Air Your caller id phone number …" at bounding box center [352, 26] width 518 height 26
click at [146, 31] on icon at bounding box center [147, 29] width 7 height 7
click at [0, 0] on icon at bounding box center [0, 0] width 0 height 0
click at [369, 26] on div "outbound [PERSON_NAME] outbound [PERSON_NAME] outbound [PERSON_NAME]" at bounding box center [358, 32] width 505 height 13
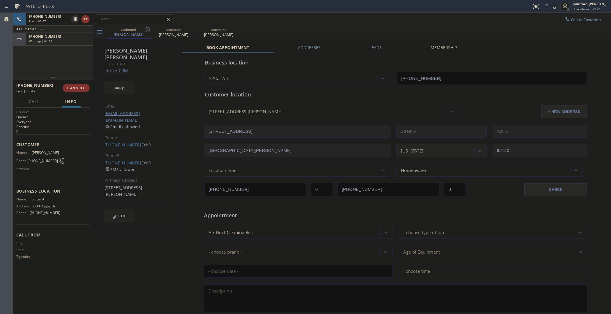
click at [42, 54] on div "[PHONE_NUMBER] Live | 00:47 ALL TASKS ALL TASKS ACTIVE TASKS TASKS IN WRAP UP […" at bounding box center [53, 43] width 80 height 60
click at [74, 37] on div "[PHONE_NUMBER]" at bounding box center [59, 36] width 60 height 5
click at [77, 89] on span "COMPLETE" at bounding box center [75, 88] width 20 height 4
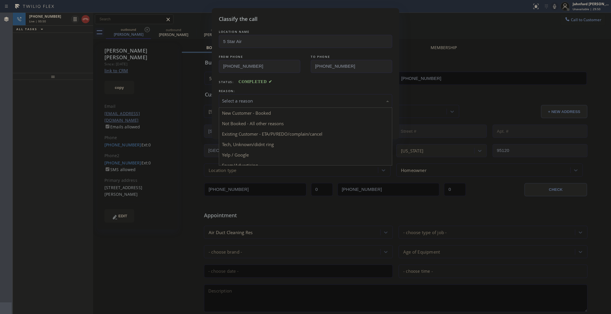
click at [251, 98] on div "Select a reason" at bounding box center [305, 101] width 167 height 7
drag, startPoint x: 265, startPoint y: 132, endPoint x: 262, endPoint y: 130, distance: 3.6
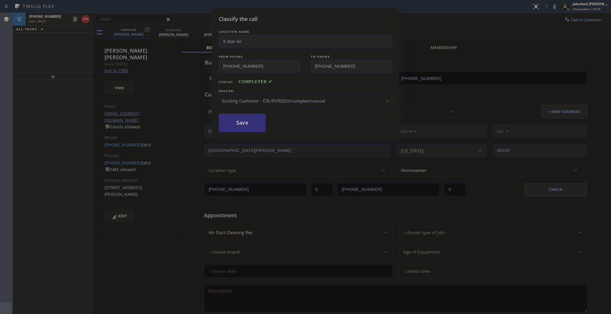
click at [247, 120] on button "Save" at bounding box center [242, 123] width 47 height 19
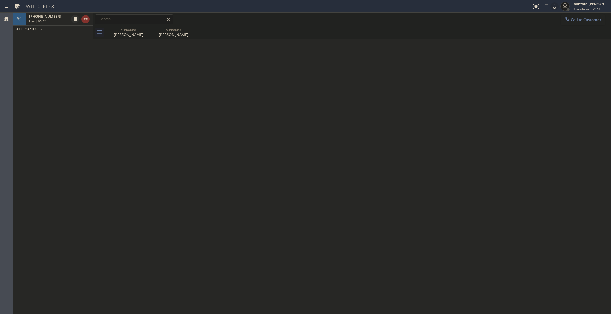
click at [83, 19] on icon at bounding box center [85, 19] width 7 height 7
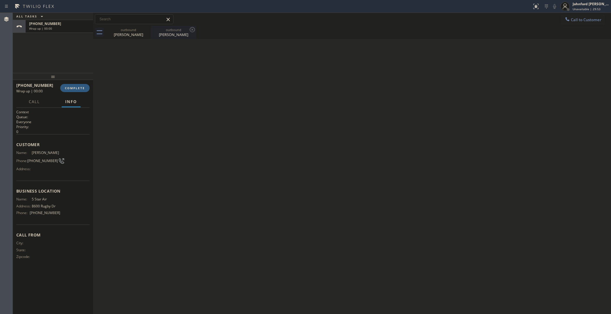
click at [123, 35] on div "[PERSON_NAME]" at bounding box center [128, 34] width 44 height 5
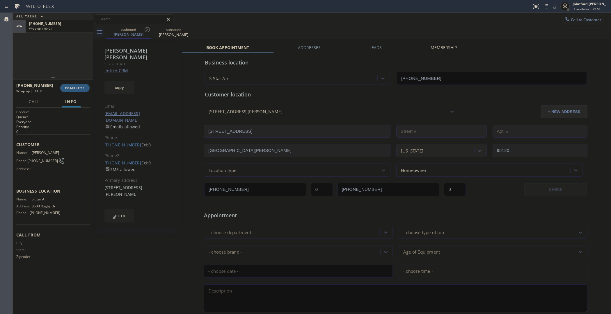
click at [381, 46] on div "Leads" at bounding box center [375, 49] width 61 height 8
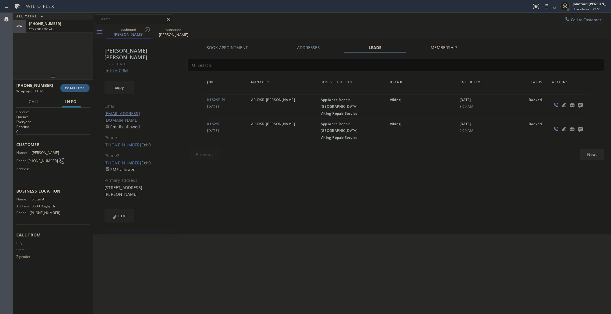
click at [577, 107] on icon at bounding box center [580, 104] width 7 height 7
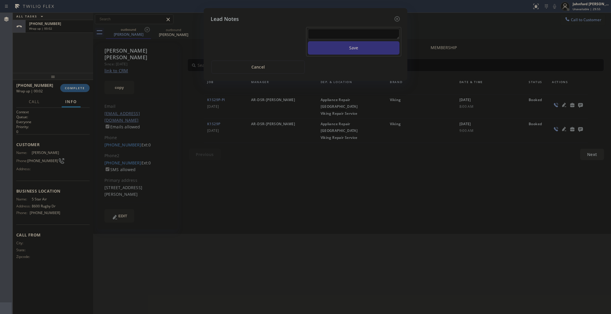
click at [352, 29] on textarea at bounding box center [354, 34] width 92 height 10
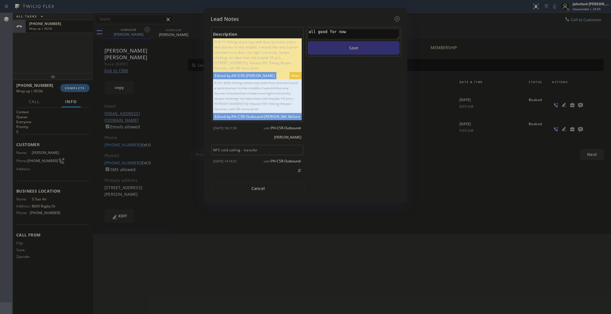
type textarea "all good for now"
click at [351, 41] on button "Save" at bounding box center [354, 47] width 92 height 13
click at [399, 19] on icon at bounding box center [396, 18] width 7 height 7
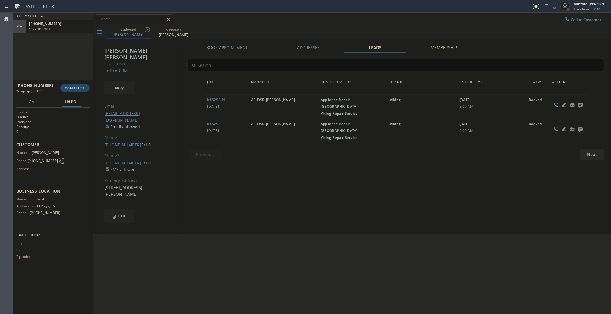
click at [83, 91] on button "COMPLETE" at bounding box center [74, 88] width 29 height 8
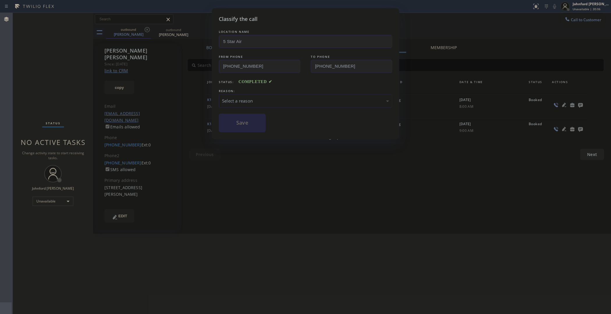
click at [245, 101] on div "Select a reason" at bounding box center [305, 101] width 167 height 7
click at [244, 122] on button "Save" at bounding box center [242, 123] width 47 height 19
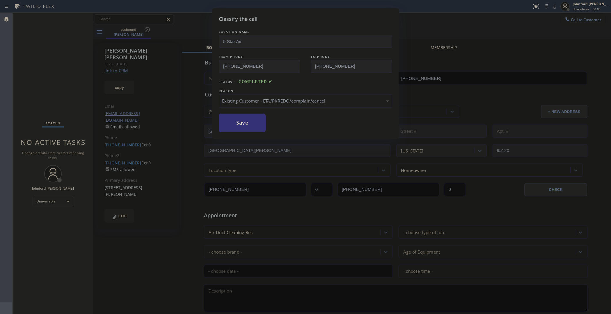
click at [456, 16] on div "Call to Customer Outbound call Location 5 Star Air Your caller id phone number …" at bounding box center [352, 19] width 518 height 10
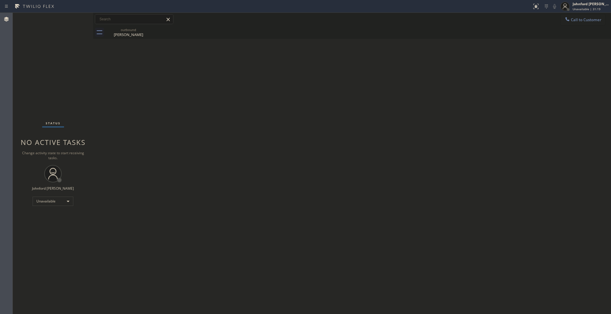
click at [574, 24] on button "Call to Customer" at bounding box center [582, 19] width 44 height 11
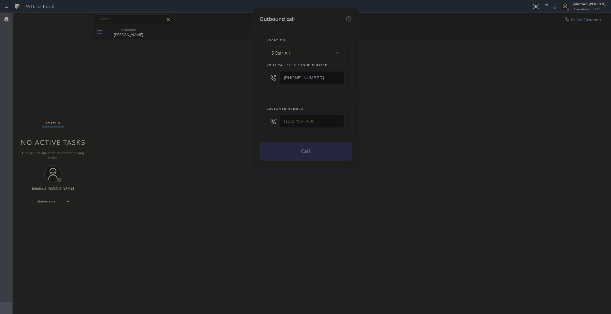
type input "(___) ___-____"
drag, startPoint x: 288, startPoint y: 121, endPoint x: 252, endPoint y: 121, distance: 36.9
click at [258, 121] on div "Outbound call Location 5 Star Air Your caller id phone number [PHONE_NUMBER] Cu…" at bounding box center [305, 88] width 106 height 160
drag, startPoint x: 304, startPoint y: 74, endPoint x: 249, endPoint y: 87, distance: 56.6
click at [245, 78] on div "Outbound call Location 5 Star Air Your caller id phone number [PHONE_NUMBER] Cu…" at bounding box center [305, 157] width 611 height 314
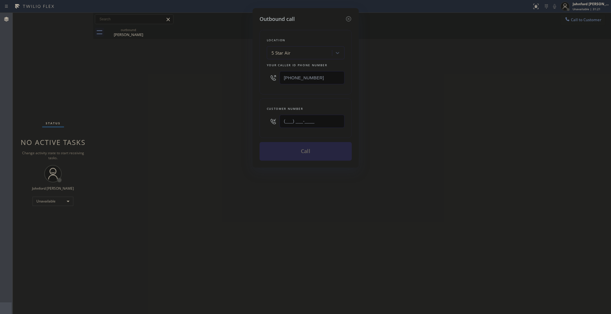
click at [297, 115] on input "(___) ___-____" at bounding box center [311, 121] width 65 height 13
paste input "619) 384-2781"
type input "[PHONE_NUMBER]"
click at [290, 54] on div "5 Star Air" at bounding box center [280, 53] width 19 height 7
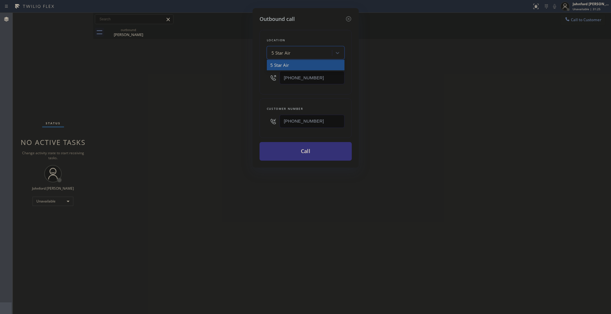
paste input "Subzero Repair Professionals"
type input "Subzero Repair Professionals"
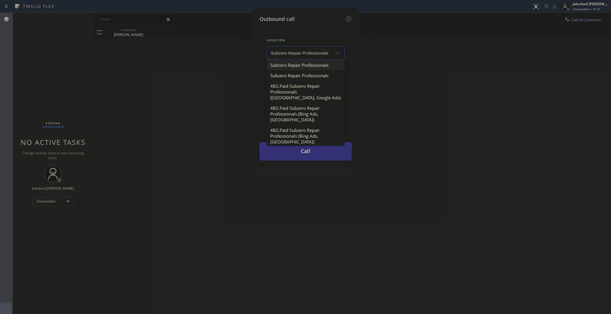
click at [290, 60] on div "Subzero Repair Professionals" at bounding box center [306, 65] width 78 height 10
type input "[PHONE_NUMBER]"
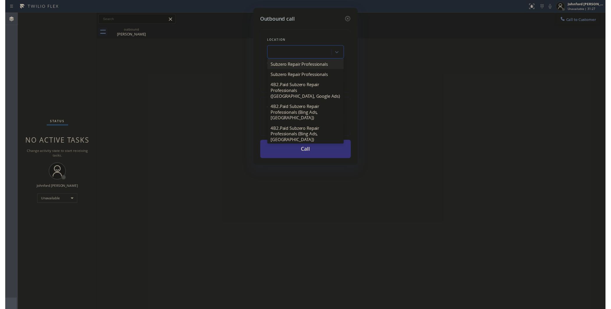
scroll to position [0, 0]
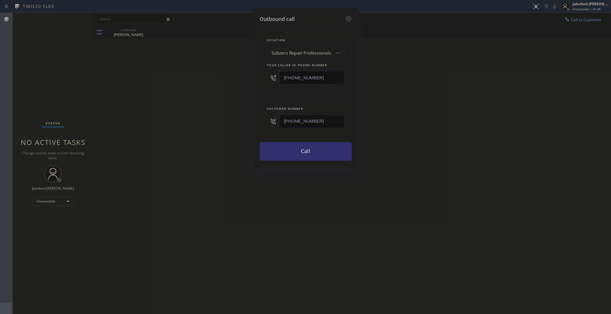
click at [303, 154] on button "Call" at bounding box center [305, 151] width 92 height 19
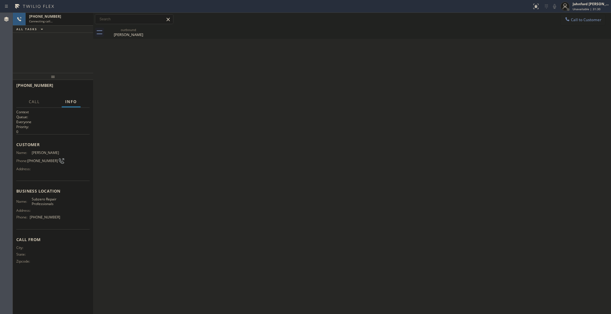
click at [0, 0] on icon at bounding box center [0, 0] width 0 height 0
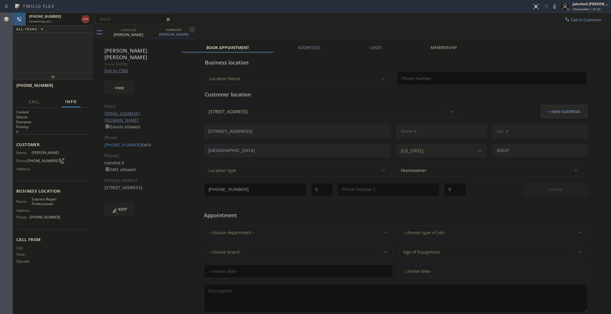
click at [124, 68] on link "link to CRM" at bounding box center [116, 71] width 24 height 6
type input "[PHONE_NUMBER]"
click at [82, 88] on span "HANG UP" at bounding box center [76, 88] width 18 height 4
click at [580, 22] on button "Call to Customer" at bounding box center [582, 19] width 44 height 11
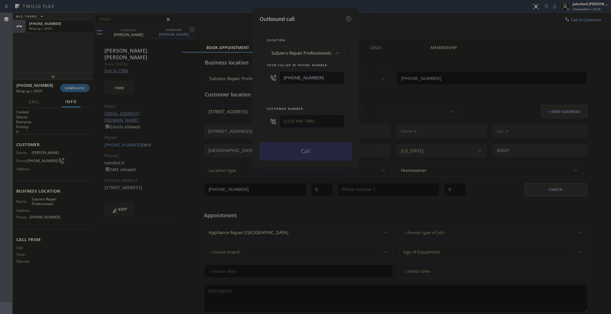
drag, startPoint x: 326, startPoint y: 74, endPoint x: 263, endPoint y: 78, distance: 62.3
click at [263, 78] on div "Location Subzero Repair Professionals Your caller id phone number [PHONE_NUMBER]" at bounding box center [305, 62] width 92 height 65
paste input "text"
type input "[PHONE_NUMBER]"
click at [346, 18] on icon at bounding box center [347, 18] width 5 height 5
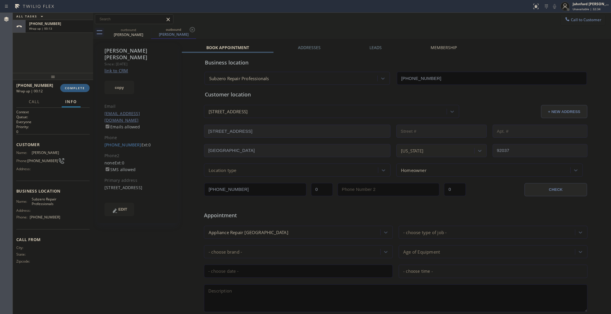
click at [77, 80] on div at bounding box center [53, 76] width 80 height 7
click at [75, 80] on div at bounding box center [53, 76] width 80 height 7
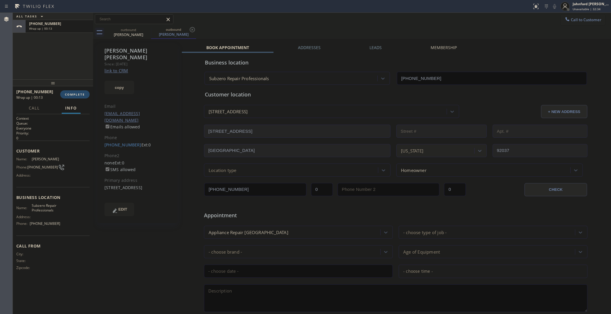
click at [74, 97] on button "COMPLETE" at bounding box center [74, 94] width 29 height 8
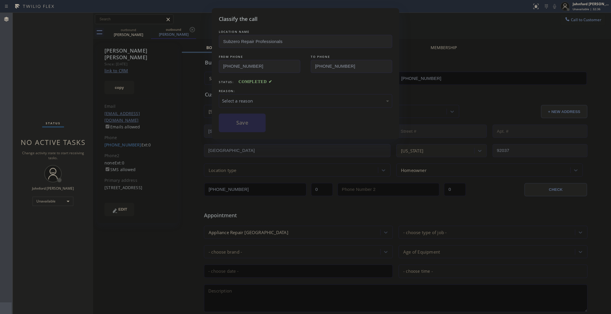
click at [296, 99] on div "Select a reason" at bounding box center [305, 101] width 167 height 7
click at [248, 120] on button "Save" at bounding box center [242, 123] width 47 height 19
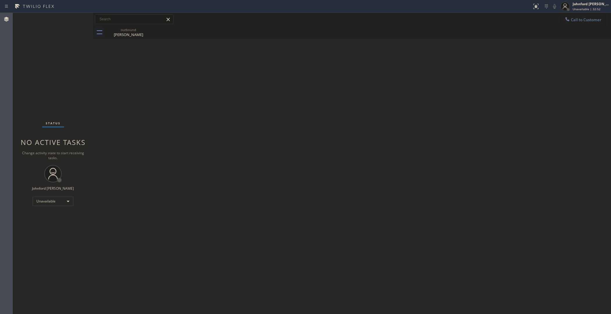
click at [575, 20] on span "Call to Customer" at bounding box center [586, 19] width 31 height 5
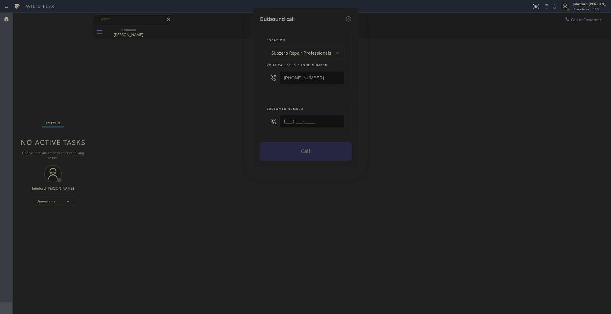
drag, startPoint x: 294, startPoint y: 122, endPoint x: 252, endPoint y: 122, distance: 41.9
click at [261, 122] on div "Customer number (___) ___-____" at bounding box center [305, 119] width 92 height 40
paste input "323) 309-8882"
type input "[PHONE_NUMBER]"
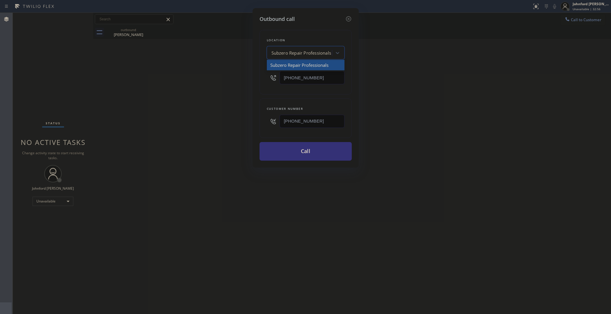
click at [300, 50] on div "Subzero Repair Professionals" at bounding box center [301, 53] width 60 height 7
paste input "HVAC Alliance Expert"
type input "HVAC Alliance Expert"
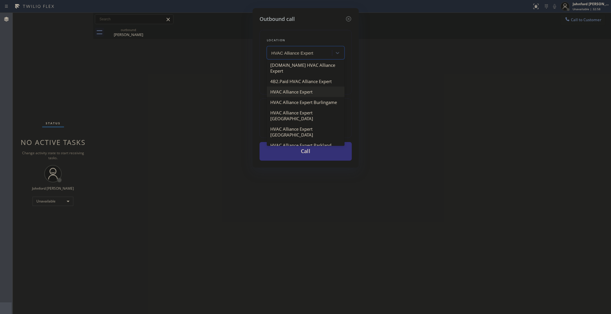
click at [291, 87] on div "HVAC Alliance Expert" at bounding box center [306, 92] width 78 height 10
type input "[PHONE_NUMBER]"
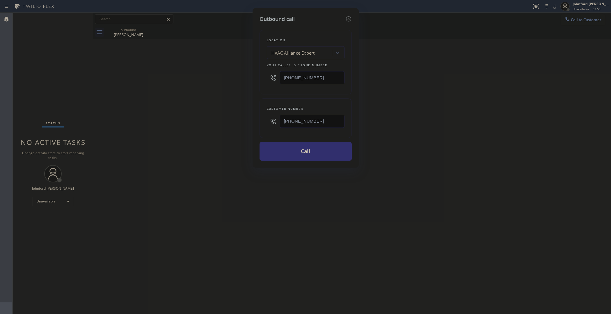
click at [296, 152] on button "Call" at bounding box center [305, 151] width 92 height 19
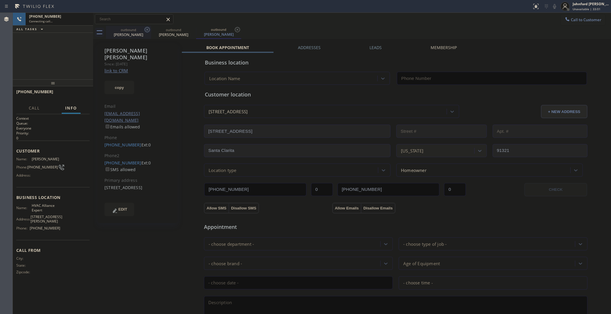
click at [144, 30] on icon at bounding box center [147, 29] width 7 height 7
click at [120, 68] on link "link to CRM" at bounding box center [116, 71] width 24 height 6
type input "[PHONE_NUMBER]"
click at [86, 95] on button "HANG UP" at bounding box center [76, 94] width 27 height 8
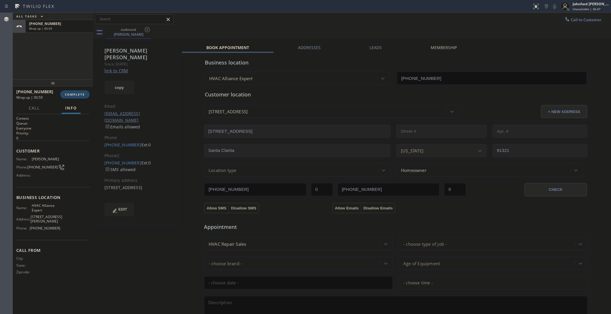
click at [73, 95] on span "COMPLETE" at bounding box center [75, 94] width 20 height 4
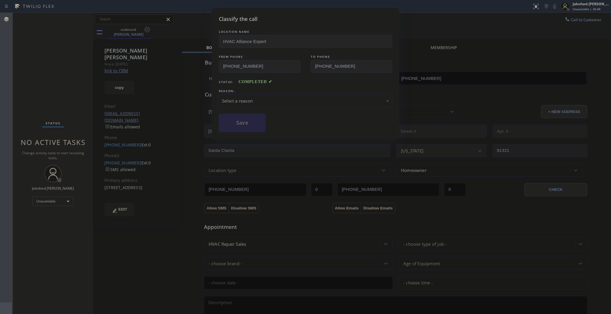
click at [264, 100] on div "Select a reason" at bounding box center [305, 101] width 167 height 7
click at [251, 126] on button "Save" at bounding box center [242, 123] width 47 height 19
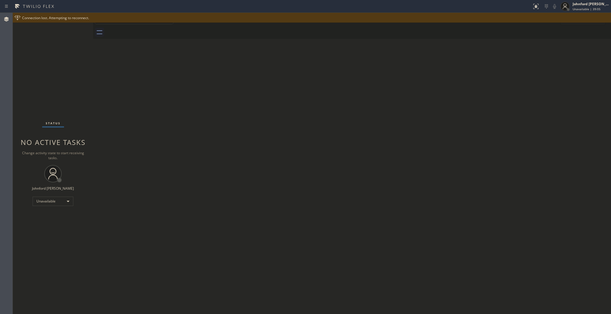
click at [319, 21] on div "Connection lost. Attempting to reconnect." at bounding box center [312, 18] width 598 height 10
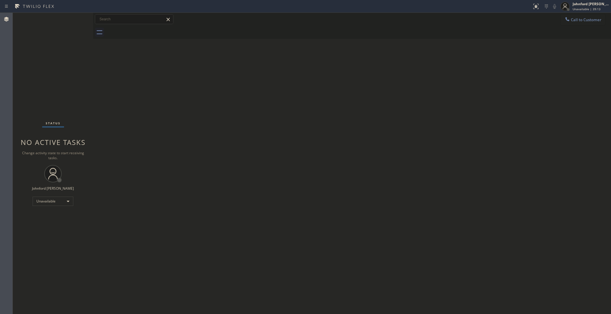
click at [33, 76] on div "Status No active tasks Change activity state to start receiving tasks. [PERSON_…" at bounding box center [53, 164] width 80 height 302
drag, startPoint x: 46, startPoint y: 203, endPoint x: 47, endPoint y: 200, distance: 3.6
click at [46, 203] on div "Status No active tasks Change activity state to start receiving tasks. [PERSON_…" at bounding box center [53, 161] width 80 height 296
click at [49, 198] on div "Unavailable" at bounding box center [53, 198] width 41 height 9
click at [47, 211] on li "Available" at bounding box center [53, 213] width 40 height 7
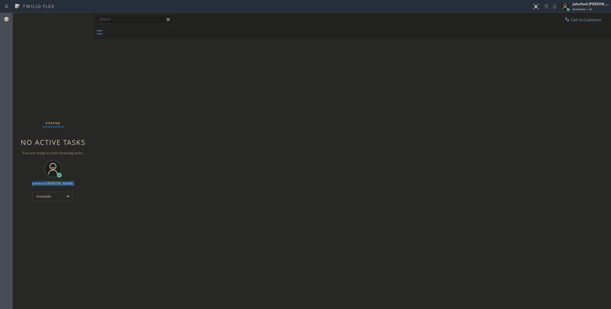
drag, startPoint x: 33, startPoint y: 182, endPoint x: 74, endPoint y: 182, distance: 41.9
click at [74, 182] on div "Status No active tasks You are ready to start receiving tasks. [PERSON_NAME] Av…" at bounding box center [53, 161] width 80 height 296
copy div "Johnford [PERSON_NAME]"
click at [63, 189] on div "Status No active tasks You are ready to start receiving tasks. [PERSON_NAME] Av…" at bounding box center [53, 161] width 80 height 296
click at [60, 194] on div "Available" at bounding box center [53, 196] width 41 height 9
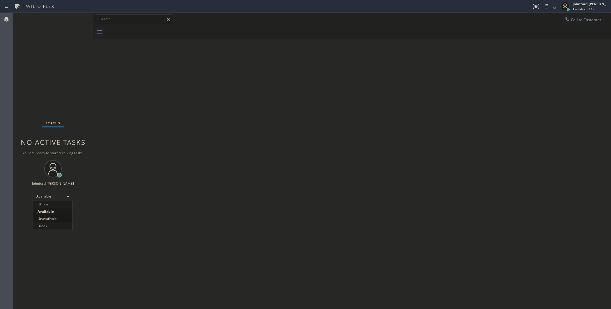
click at [47, 218] on li "Unavailable" at bounding box center [53, 218] width 40 height 7
click at [576, 19] on span "Call to Customer" at bounding box center [586, 19] width 31 height 5
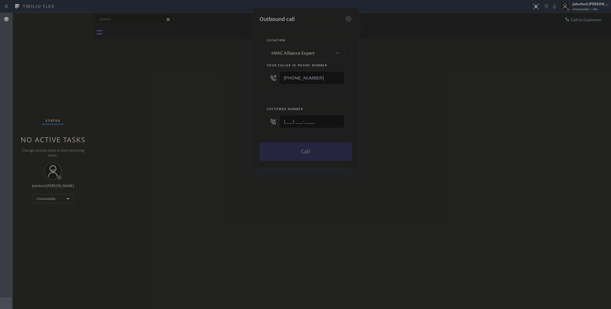
drag, startPoint x: 290, startPoint y: 128, endPoint x: 222, endPoint y: 133, distance: 67.9
click at [223, 133] on div "Outbound call Location HVAC Alliance Expert Your caller id phone number [PHONE_…" at bounding box center [305, 154] width 611 height 309
paste input "619) 384-2781"
type input "[PHONE_NUMBER]"
click at [475, 117] on div "Outbound call Location HVAC Alliance Expert Your caller id phone number [PHONE_…" at bounding box center [305, 154] width 611 height 309
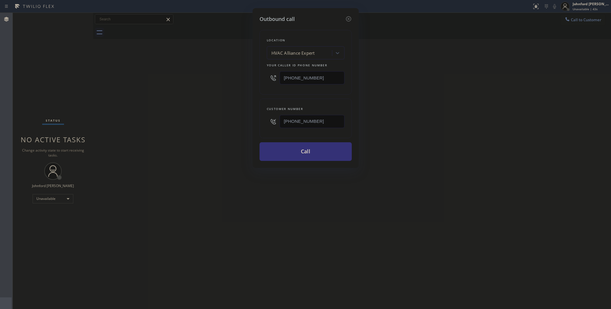
drag, startPoint x: 296, startPoint y: 77, endPoint x: 254, endPoint y: 82, distance: 42.5
click at [254, 82] on div "Outbound call Location HVAC Alliance Expert Your caller id phone number [PHONE_…" at bounding box center [305, 88] width 106 height 160
paste input "877) 414-7264"
drag, startPoint x: 312, startPoint y: 78, endPoint x: 234, endPoint y: 78, distance: 77.3
click at [238, 78] on div "Outbound call Location HVAC Alliance Expert Your caller id phone number [PHONE_…" at bounding box center [305, 154] width 611 height 309
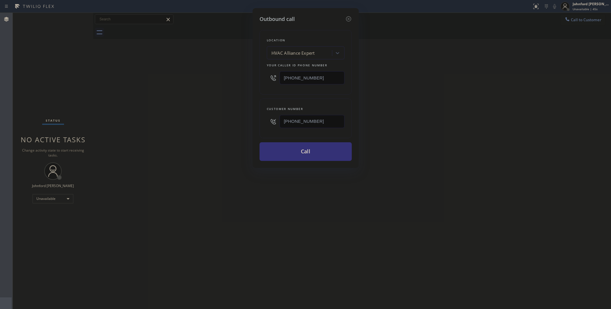
type input "[PHONE_NUMBER]"
click at [206, 78] on div "Outbound call Location HVAC Alliance Expert Your caller id phone number [PHONE_…" at bounding box center [305, 154] width 611 height 309
click at [287, 151] on button "Call" at bounding box center [305, 151] width 92 height 19
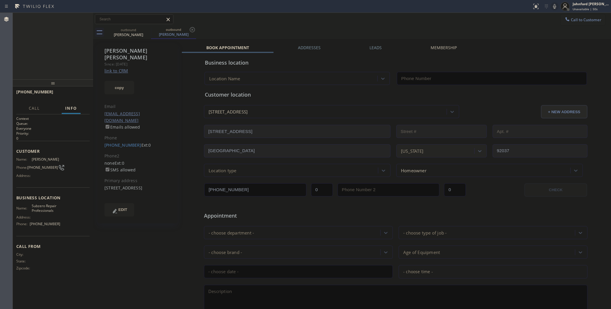
type input "[PHONE_NUMBER]"
click at [552, 6] on icon at bounding box center [554, 6] width 7 height 7
click at [531, 26] on div "outbound [PERSON_NAME] outbound [PERSON_NAME]" at bounding box center [358, 32] width 505 height 13
click at [390, 31] on div "outbound [PERSON_NAME] outbound [PERSON_NAME]" at bounding box center [358, 32] width 505 height 13
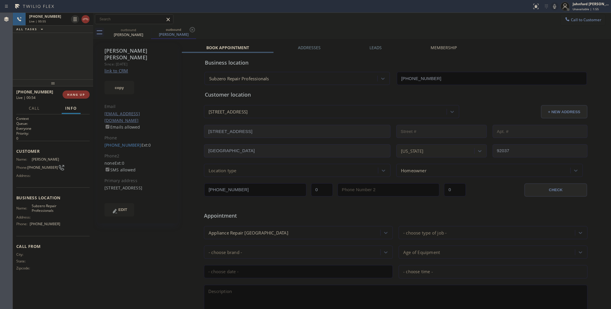
click at [390, 31] on div "outbound [PERSON_NAME] outbound [PERSON_NAME]" at bounding box center [358, 32] width 505 height 13
click at [61, 60] on div "[PHONE_NUMBER] Live | 01:03 ALL TASKS ALL TASKS ACTIVE TASKS TASKS IN WRAP UP" at bounding box center [53, 46] width 80 height 67
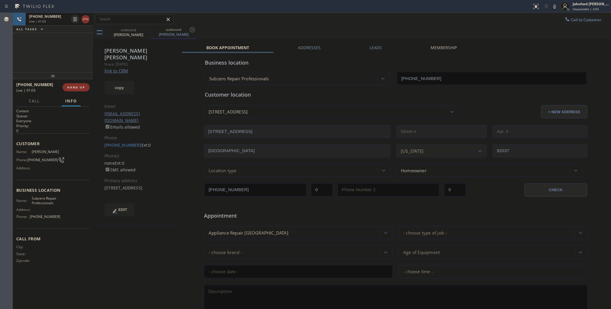
drag, startPoint x: 55, startPoint y: 85, endPoint x: 51, endPoint y: 67, distance: 18.1
click at [51, 67] on div "[PHONE_NUMBER] Live | 01:03 ALL TASKS ALL TASKS ACTIVE TASKS TASKS IN WRAP UP […" at bounding box center [53, 161] width 80 height 296
click at [65, 86] on span "COMPLETE" at bounding box center [75, 87] width 20 height 4
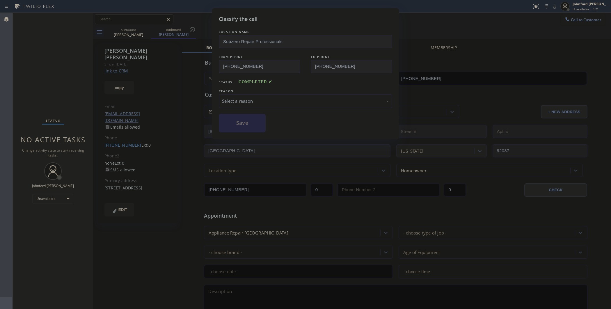
click at [569, 21] on div "Classify the call LOCATION NAME Subzero Repair Professionals FROM PHONE [PHONE_…" at bounding box center [305, 154] width 611 height 309
click at [311, 95] on div "Select a reason" at bounding box center [305, 101] width 173 height 14
click at [371, 51] on div "LOCATION NAME Subzero Repair Professionals FROM PHONE [PHONE_NUMBER] TO PHONE […" at bounding box center [305, 81] width 173 height 104
click at [312, 101] on div "Select a reason" at bounding box center [305, 101] width 167 height 7
click at [246, 122] on button "Save" at bounding box center [242, 123] width 47 height 19
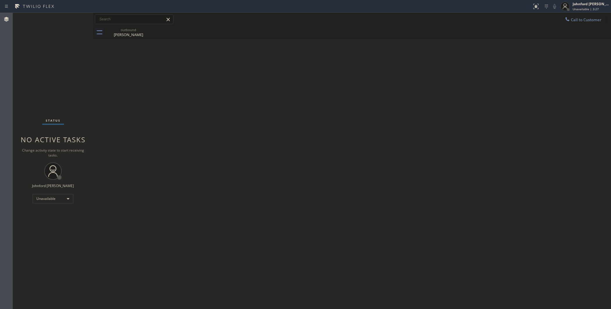
click at [562, 18] on button "Call to Customer" at bounding box center [582, 19] width 44 height 11
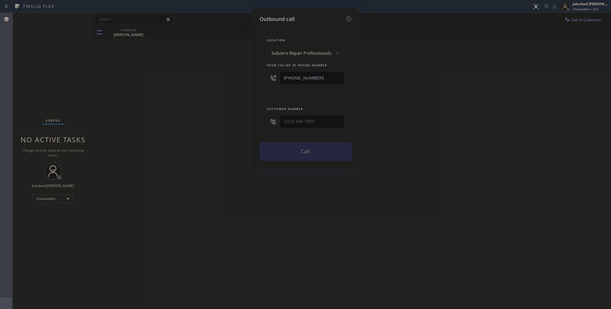
drag, startPoint x: 320, startPoint y: 74, endPoint x: 217, endPoint y: 74, distance: 103.2
click at [218, 74] on div "Outbound call Location Subzero Repair Professionals Your caller id phone number…" at bounding box center [305, 154] width 611 height 309
paste input "631) 203-197"
type input "[PHONE_NUMBER]"
drag, startPoint x: 264, startPoint y: 124, endPoint x: 247, endPoint y: 75, distance: 52.0
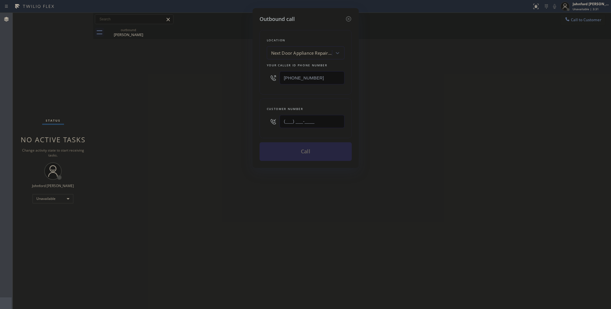
click at [229, 124] on div "Outbound call Location Next Door Appliance Repair [GEOGRAPHIC_DATA] Your caller…" at bounding box center [305, 154] width 611 height 309
paste input "631) 809-1217"
type input "[PHONE_NUMBER]"
click at [473, 99] on div "Outbound call Location Next Door Appliance Repair [GEOGRAPHIC_DATA] Your caller…" at bounding box center [305, 154] width 611 height 309
click at [320, 159] on button "Call" at bounding box center [305, 151] width 92 height 19
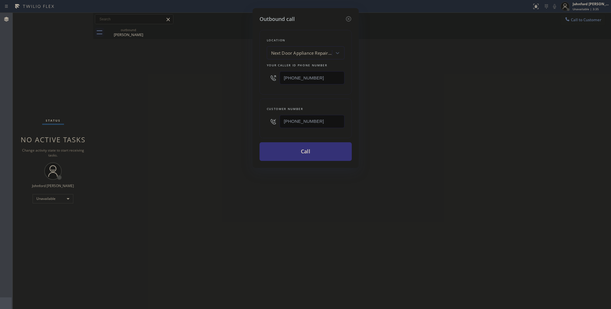
drag, startPoint x: 418, startPoint y: 133, endPoint x: 470, endPoint y: 32, distance: 113.3
click at [421, 127] on div "Outbound call Location Next Door Appliance Repair [GEOGRAPHIC_DATA] Your caller…" at bounding box center [305, 154] width 611 height 309
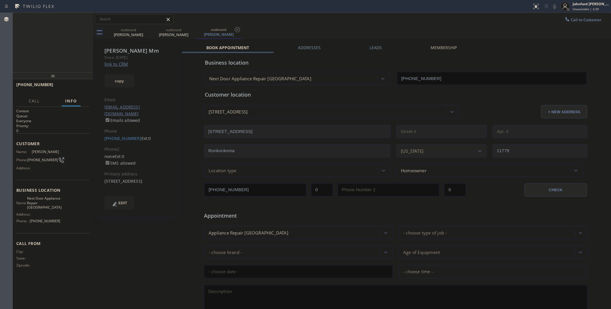
type input "[PHONE_NUMBER]"
click at [73, 90] on button "HANG UP" at bounding box center [76, 87] width 27 height 8
click at [108, 83] on button "copy" at bounding box center [119, 80] width 30 height 13
click at [85, 87] on span "COMPLETE" at bounding box center [75, 87] width 20 height 4
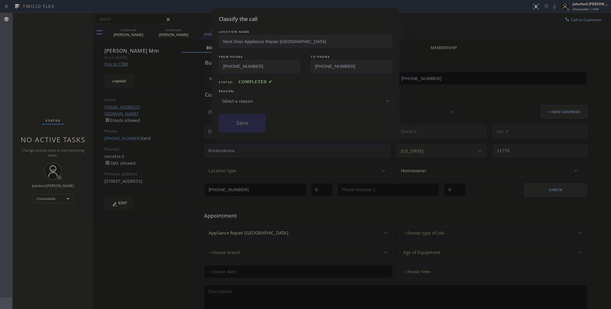
click at [274, 100] on div "Select a reason" at bounding box center [305, 101] width 167 height 7
click at [250, 123] on button "Save" at bounding box center [242, 123] width 47 height 19
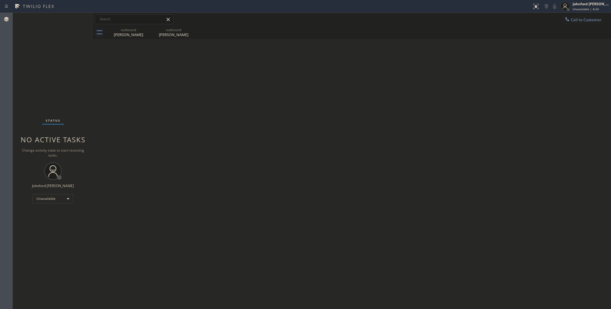
click at [472, 146] on div "Back to Dashboard Change Sender ID Customers Technicians Select a contact Outbo…" at bounding box center [352, 161] width 518 height 296
click at [132, 28] on div "outbound" at bounding box center [128, 30] width 44 height 4
type input "[PHONE_NUMBER]"
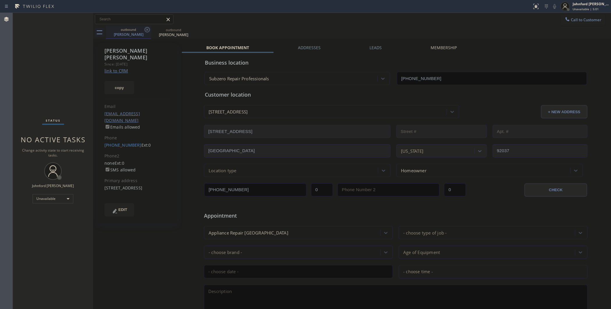
click at [148, 29] on icon at bounding box center [147, 29] width 5 height 5
type input "[PHONE_NUMBER]"
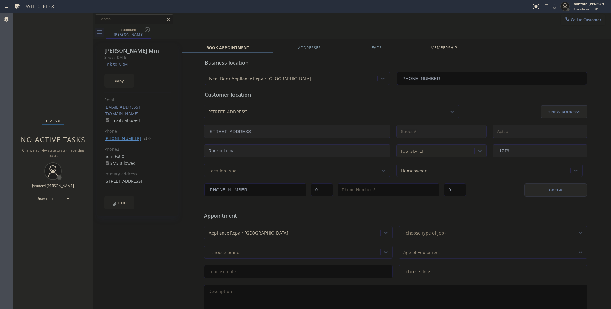
click at [123, 136] on link "[PHONE_NUMBER]" at bounding box center [122, 139] width 37 height 6
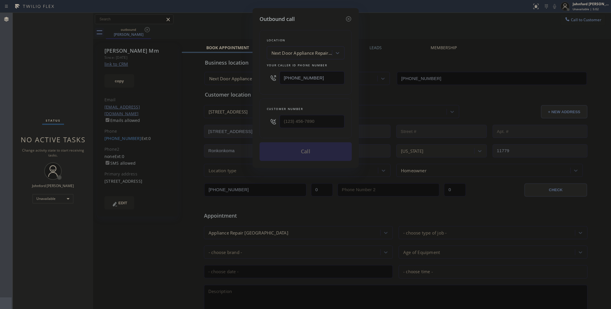
type input "[PHONE_NUMBER]"
click at [348, 16] on icon at bounding box center [347, 18] width 5 height 5
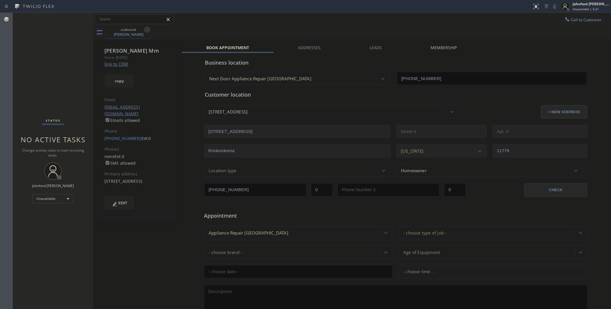
click at [310, 31] on div "outbound [PERSON_NAME]" at bounding box center [358, 32] width 505 height 13
click at [469, 30] on div "outbound [PERSON_NAME]" at bounding box center [358, 32] width 505 height 13
click at [568, 23] on button "Call to Customer" at bounding box center [582, 19] width 44 height 11
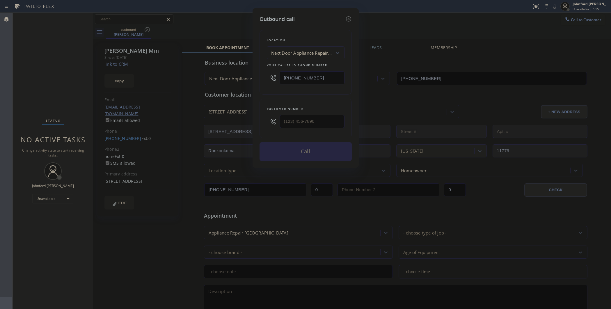
drag, startPoint x: 329, startPoint y: 83, endPoint x: 266, endPoint y: 84, distance: 62.2
click at [275, 84] on div "[PHONE_NUMBER]" at bounding box center [306, 77] width 78 height 19
click at [321, 76] on input "[PHONE_NUMBER]" at bounding box center [311, 77] width 65 height 13
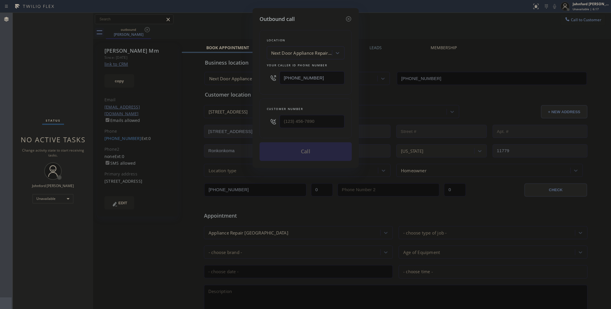
paste input "805) 549-4422"
type input "[PHONE_NUMBER]"
click at [452, 62] on div "Outbound call Location Antarctic Air Duct Cleaning [GEOGRAPHIC_DATA] Your calle…" at bounding box center [305, 154] width 611 height 309
drag, startPoint x: 334, startPoint y: 108, endPoint x: 259, endPoint y: 120, distance: 75.9
click at [259, 120] on div "Outbound call Location Antarctic Air Duct Cleaning [GEOGRAPHIC_DATA] Your calle…" at bounding box center [305, 88] width 106 height 160
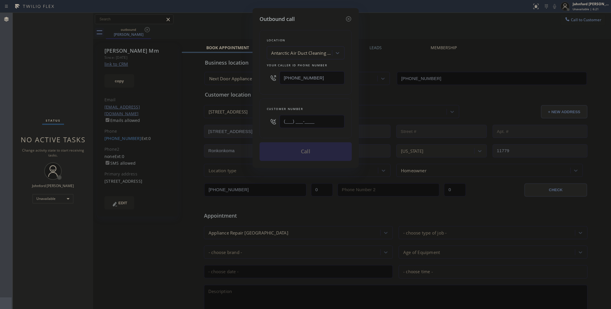
click at [302, 121] on input "(___) ___-____" at bounding box center [311, 121] width 65 height 13
paste input "805) 596-1951"
type input "[PHONE_NUMBER]"
click at [304, 95] on div "Location Antarctic Air Duct Cleaning [GEOGRAPHIC_DATA] Your caller id phone num…" at bounding box center [305, 92] width 92 height 138
click at [310, 149] on button "Call" at bounding box center [305, 151] width 92 height 19
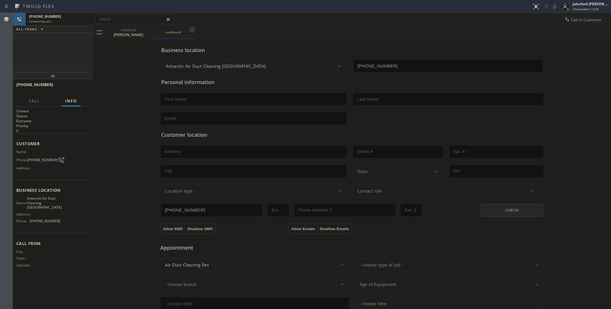
type input "[PHONE_NUMBER]"
click at [87, 88] on button "HANG UP" at bounding box center [76, 87] width 27 height 8
drag, startPoint x: 66, startPoint y: 77, endPoint x: 69, endPoint y: 84, distance: 7.2
click at [66, 78] on div at bounding box center [53, 75] width 80 height 7
click at [69, 84] on button "COMPLETE" at bounding box center [74, 88] width 29 height 8
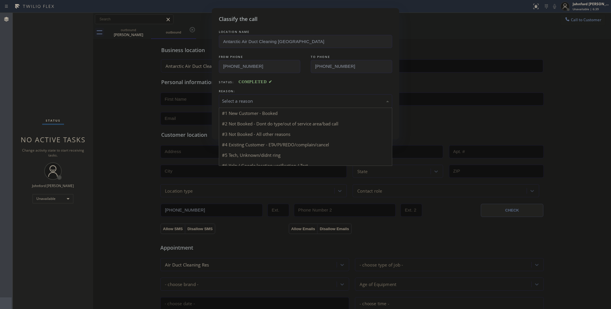
click at [267, 106] on div "Select a reason #1 New Customer - Booked #2 Not Booked - Dont do type/out of se…" at bounding box center [305, 101] width 173 height 14
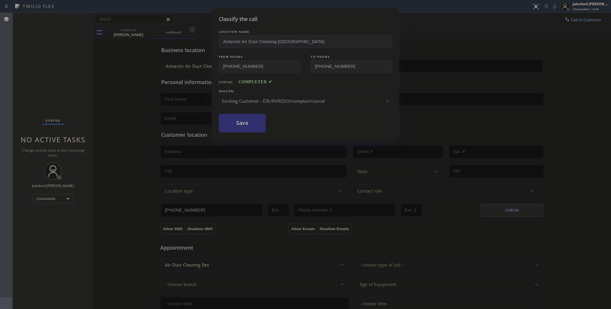
click at [258, 125] on button "Save" at bounding box center [242, 123] width 47 height 19
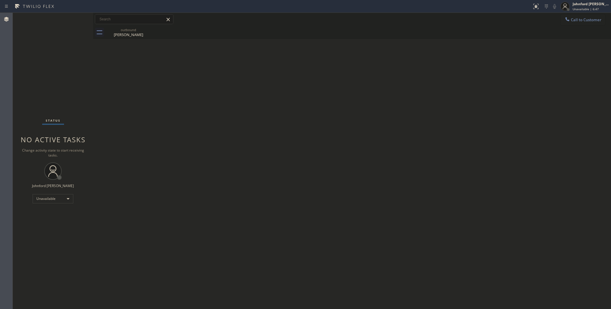
click at [464, 119] on div "Back to Dashboard Change Sender ID Customers Technicians Select a contact Outbo…" at bounding box center [352, 161] width 518 height 296
drag, startPoint x: 533, startPoint y: 176, endPoint x: 491, endPoint y: 104, distance: 83.7
click at [532, 173] on div "Back to Dashboard Change Sender ID Customers Technicians Select a contact Outbo…" at bounding box center [352, 161] width 518 height 296
click at [486, 188] on div "Back to Dashboard Change Sender ID Customers Technicians Select a contact Outbo…" at bounding box center [352, 161] width 518 height 296
click at [477, 224] on div "Back to Dashboard Change Sender ID Customers Technicians Select a contact Outbo…" at bounding box center [352, 161] width 518 height 296
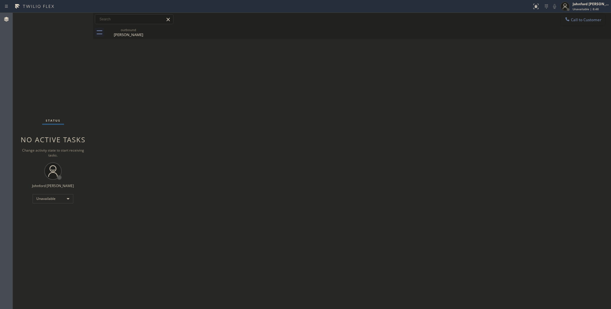
click at [590, 23] on button "Call to Customer" at bounding box center [582, 19] width 44 height 11
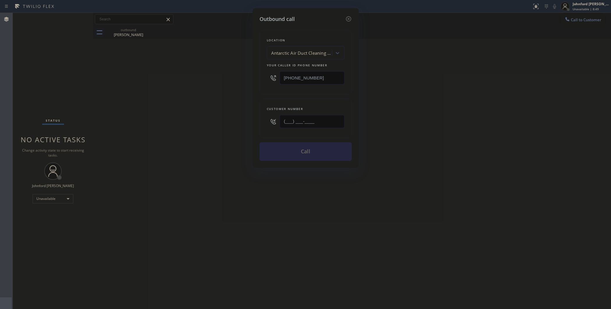
drag, startPoint x: 255, startPoint y: 124, endPoint x: 206, endPoint y: 128, distance: 49.4
click at [215, 126] on div "Outbound call Location Antarctic Air Duct Cleaning [GEOGRAPHIC_DATA] Your calle…" at bounding box center [305, 154] width 611 height 309
paste input "310) 909-6675"
type input "[PHONE_NUMBER]"
click at [198, 129] on div "Outbound call Location Antarctic Air Duct Cleaning [GEOGRAPHIC_DATA] Your calle…" at bounding box center [305, 154] width 611 height 309
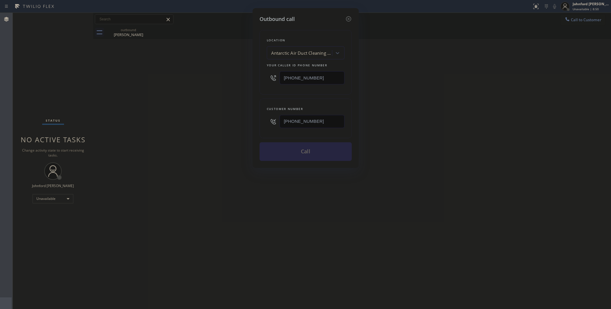
click at [470, 113] on div "Outbound call Location Antarctic Air Duct Cleaning [GEOGRAPHIC_DATA] Your calle…" at bounding box center [305, 154] width 611 height 309
drag, startPoint x: 315, startPoint y: 73, endPoint x: 209, endPoint y: 86, distance: 106.7
click at [209, 86] on div "Outbound call Location Antarctic Air Duct Cleaning [GEOGRAPHIC_DATA] Your calle…" at bounding box center [305, 154] width 611 height 309
paste input "949) 239-0531"
type input "[PHONE_NUMBER]"
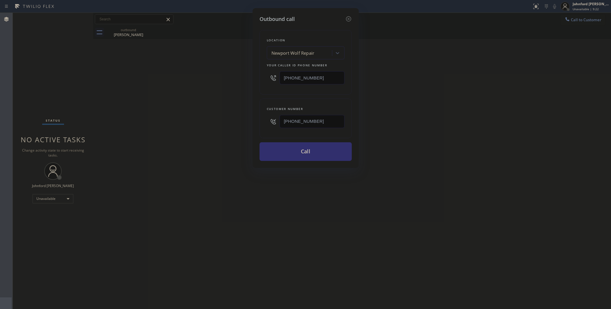
click at [297, 154] on button "Call" at bounding box center [305, 151] width 92 height 19
click at [409, 124] on div "Outbound call Location [GEOGRAPHIC_DATA] Wolf Repair Your caller id phone numbe…" at bounding box center [305, 154] width 611 height 309
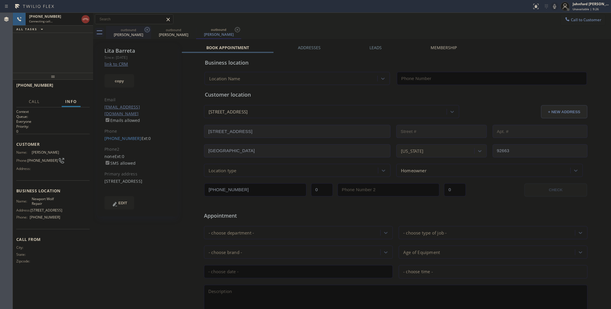
click at [147, 33] on icon at bounding box center [147, 29] width 7 height 7
type input "[PHONE_NUMBER]"
click at [35, 51] on div "[PHONE_NUMBER] Live | 00:04 ALL TASKS ALL TASKS ACTIVE TASKS TASKS IN WRAP UP" at bounding box center [53, 43] width 80 height 60
click at [67, 85] on button "HANG UP" at bounding box center [76, 88] width 27 height 8
click at [121, 136] on link "[PHONE_NUMBER]" at bounding box center [122, 139] width 37 height 6
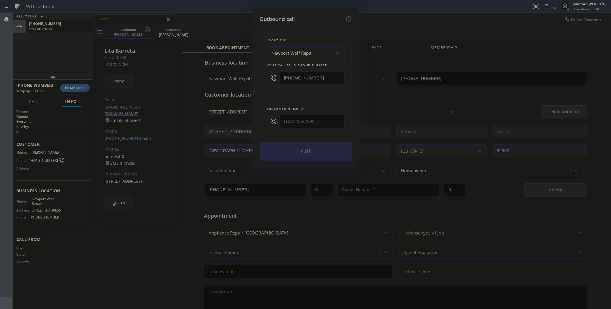
type input "[PHONE_NUMBER]"
click at [351, 20] on icon at bounding box center [348, 18] width 7 height 7
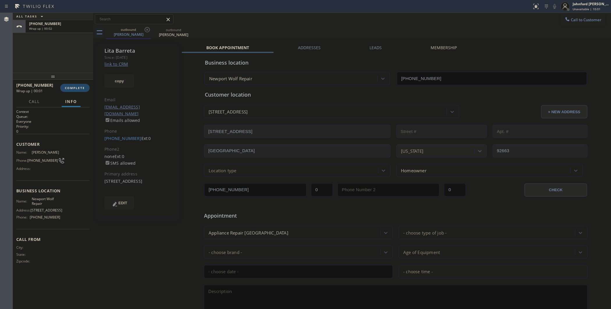
click at [73, 88] on span "COMPLETE" at bounding box center [75, 88] width 20 height 4
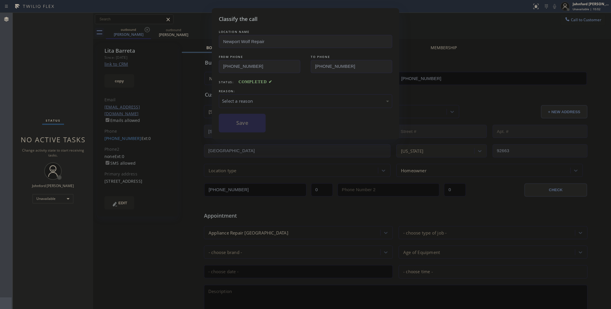
click at [286, 101] on div "Select a reason" at bounding box center [305, 101] width 167 height 7
click at [242, 123] on button "Save" at bounding box center [242, 123] width 47 height 19
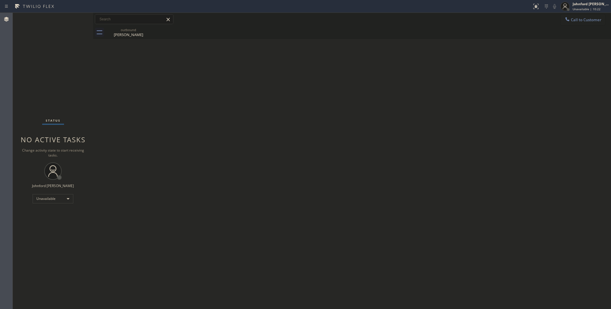
click at [78, 105] on div "Status No active tasks Change activity state to start receiving tasks. [PERSON_…" at bounding box center [53, 161] width 80 height 296
drag, startPoint x: 465, startPoint y: 190, endPoint x: 458, endPoint y: 104, distance: 86.3
click at [465, 190] on div "Back to Dashboard Change Sender ID Customers Technicians Select a contact Outbo…" at bounding box center [352, 161] width 518 height 296
drag, startPoint x: 562, startPoint y: 17, endPoint x: 518, endPoint y: 63, distance: 63.6
click at [563, 17] on button "Call to Customer" at bounding box center [582, 19] width 44 height 11
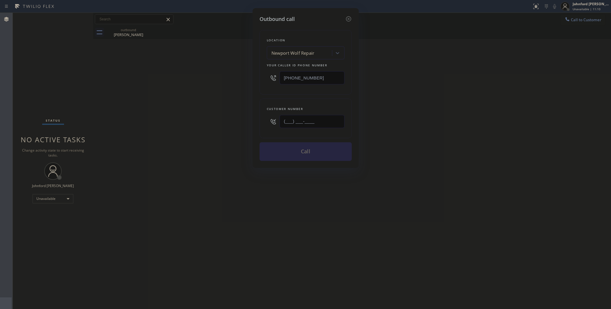
drag, startPoint x: 286, startPoint y: 129, endPoint x: 212, endPoint y: 130, distance: 73.6
click at [231, 130] on div "Outbound call Location [GEOGRAPHIC_DATA] Wolf Repair Your caller id phone numbe…" at bounding box center [305, 154] width 611 height 309
paste input "323) 253-0888"
click at [194, 130] on div "Outbound call Location [GEOGRAPHIC_DATA] Wolf Repair Your caller id phone numbe…" at bounding box center [305, 154] width 611 height 309
drag, startPoint x: 318, startPoint y: 123, endPoint x: 235, endPoint y: 124, distance: 83.5
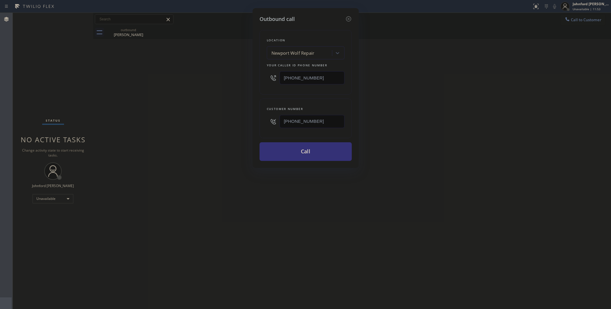
click at [236, 124] on div "Outbound call Location [GEOGRAPHIC_DATA] Wolf Repair Your caller id phone numbe…" at bounding box center [305, 154] width 611 height 309
paste input "714) 401-7402"
type input "[PHONE_NUMBER]"
drag, startPoint x: 325, startPoint y: 80, endPoint x: 250, endPoint y: 88, distance: 75.4
click at [256, 87] on div "Outbound call Location [GEOGRAPHIC_DATA] Wolf Repair Your caller id phone numbe…" at bounding box center [305, 88] width 106 height 160
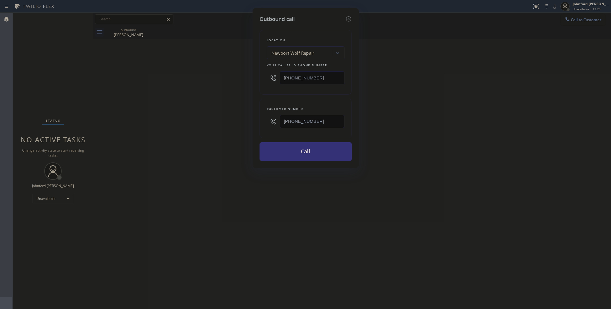
paste input "833) 771-0999"
type input "[PHONE_NUMBER]"
click at [206, 92] on div "Outbound call Location [GEOGRAPHIC_DATA] Wolf Repair Your caller id phone numbe…" at bounding box center [305, 154] width 611 height 309
click at [290, 150] on button "Call" at bounding box center [305, 151] width 92 height 19
click at [419, 124] on div "Outbound call Location Doctor Air Duct Cleaning Your caller id phone number [PH…" at bounding box center [305, 154] width 611 height 309
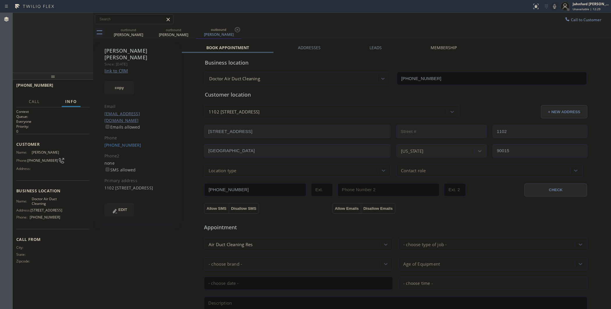
type input "[PHONE_NUMBER]"
click at [554, 5] on icon at bounding box center [554, 6] width 7 height 7
click at [554, 5] on icon at bounding box center [554, 6] width 3 height 5
click at [83, 88] on span "HANG UP" at bounding box center [76, 88] width 18 height 4
click at [116, 142] on link "[PHONE_NUMBER]" at bounding box center [122, 145] width 37 height 6
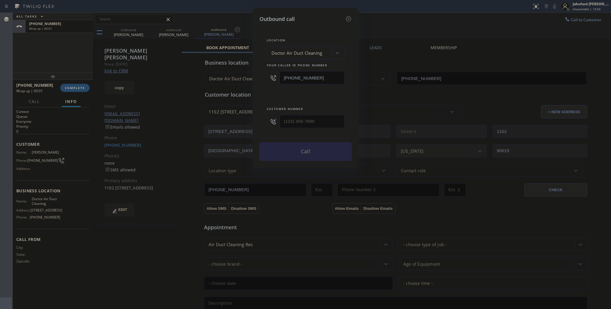
type input "[PHONE_NUMBER]"
click at [351, 19] on icon at bounding box center [348, 18] width 7 height 7
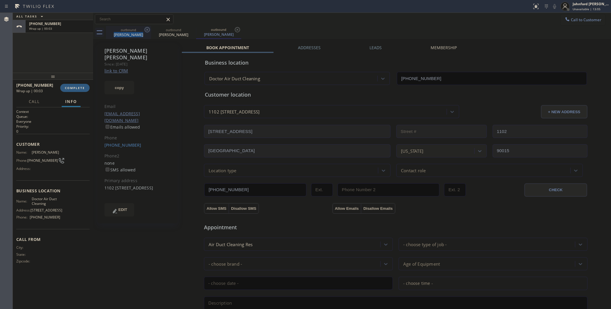
click at [144, 28] on div "outbound [PERSON_NAME]" at bounding box center [128, 32] width 45 height 13
click at [144, 28] on icon at bounding box center [147, 29] width 7 height 7
click at [0, 0] on icon at bounding box center [0, 0] width 0 height 0
type input "[PHONE_NUMBER]"
click at [145, 28] on icon at bounding box center [147, 29] width 7 height 7
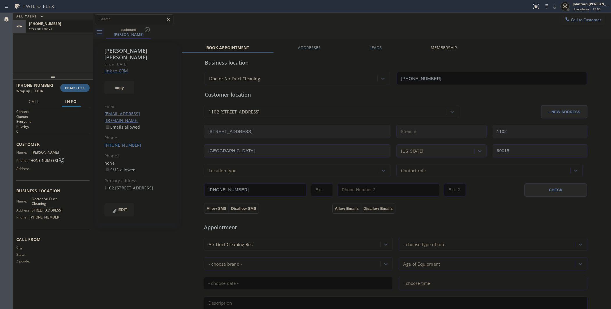
click at [145, 28] on div "outbound [PERSON_NAME]" at bounding box center [358, 32] width 505 height 13
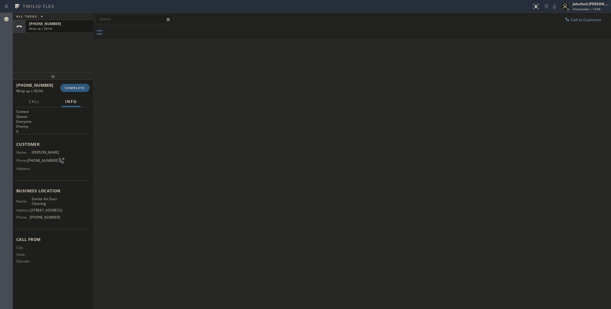
drag, startPoint x: 81, startPoint y: 26, endPoint x: 83, endPoint y: 81, distance: 54.1
click at [80, 26] on div "Wrap up | 00:04" at bounding box center [59, 28] width 60 height 4
drag, startPoint x: 83, startPoint y: 81, endPoint x: 79, endPoint y: 89, distance: 9.6
click at [83, 80] on div at bounding box center [53, 76] width 80 height 7
click at [79, 89] on span "COMPLETE" at bounding box center [75, 88] width 20 height 4
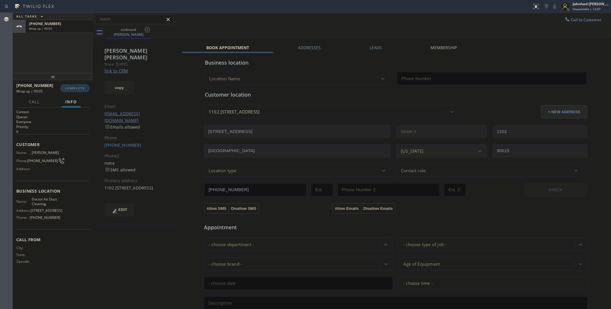
type input "[PHONE_NUMBER]"
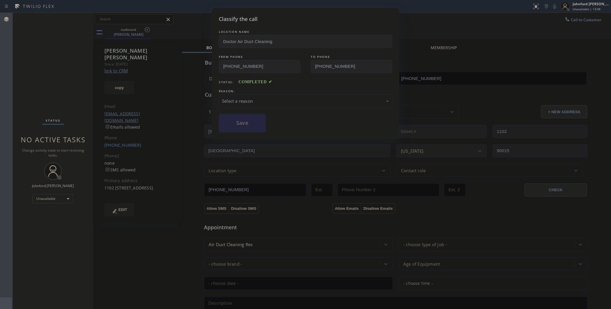
click at [241, 94] on div "Select a reason" at bounding box center [305, 101] width 173 height 14
click at [252, 124] on button "Save" at bounding box center [242, 123] width 47 height 19
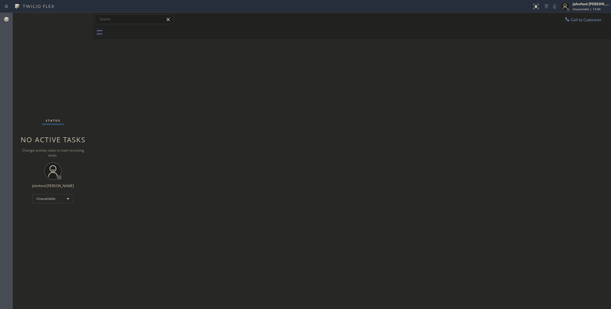
click at [182, 154] on div "Back to Dashboard Change Sender ID Customers Technicians Select a contact Outbo…" at bounding box center [352, 161] width 518 height 296
drag, startPoint x: 454, startPoint y: 103, endPoint x: 441, endPoint y: 42, distance: 61.9
click at [454, 102] on div "Back to Dashboard Change Sender ID Customers Technicians Select a contact Outbo…" at bounding box center [352, 161] width 518 height 296
click at [567, 17] on icon at bounding box center [567, 19] width 6 height 6
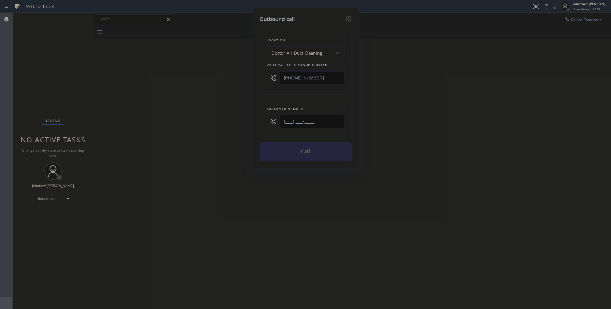
drag, startPoint x: 269, startPoint y: 120, endPoint x: 287, endPoint y: 115, distance: 18.6
click at [266, 120] on div "Customer number (___) ___-____" at bounding box center [305, 119] width 92 height 40
paste input "909) 392-3670"
type input "[PHONE_NUMBER]"
click at [417, 104] on div "Outbound call Location Doctor Air Duct Cleaning Your caller id phone number [PH…" at bounding box center [305, 154] width 611 height 309
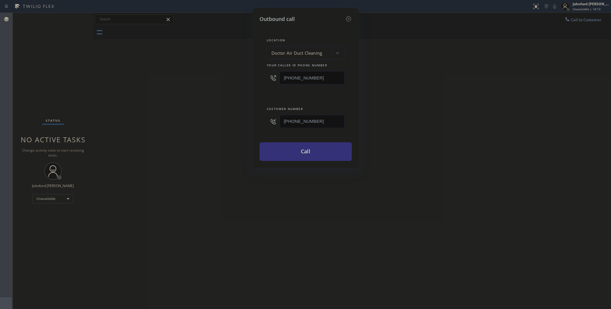
drag, startPoint x: 290, startPoint y: 76, endPoint x: 227, endPoint y: 82, distance: 62.8
click at [233, 82] on div "Outbound call Location Doctor Air Duct Cleaning Your caller id phone number [PH…" at bounding box center [305, 154] width 611 height 309
paste input "909) 245-9340"
type input "[PHONE_NUMBER]"
click at [281, 154] on button "Call" at bounding box center [305, 151] width 92 height 19
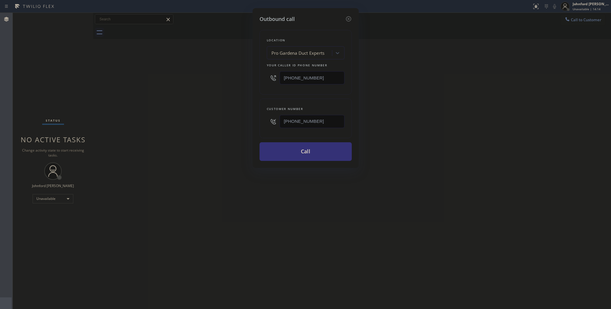
drag, startPoint x: 459, startPoint y: 139, endPoint x: 470, endPoint y: 66, distance: 73.9
click at [463, 137] on div "Outbound call Location Pro Gardena Duct Experts Your caller id phone number [PH…" at bounding box center [305, 154] width 611 height 309
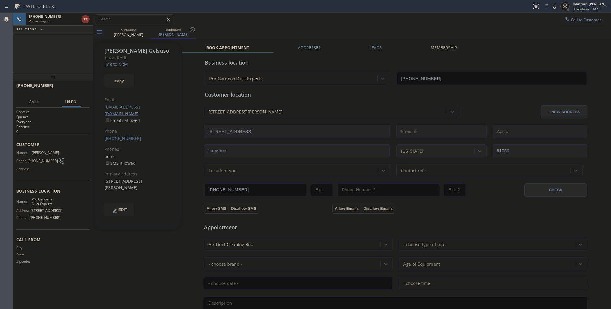
type input "[PHONE_NUMBER]"
click at [552, 9] on icon at bounding box center [554, 6] width 7 height 7
drag, startPoint x: 44, startPoint y: 79, endPoint x: 46, endPoint y: 60, distance: 18.7
click at [46, 60] on div "[PHONE_NUMBER] Live | 00:02 ALL TASKS ALL TASKS ACTIVE TASKS TASKS IN WRAP UP […" at bounding box center [53, 161] width 80 height 296
click at [73, 86] on span "HANG UP" at bounding box center [76, 87] width 18 height 4
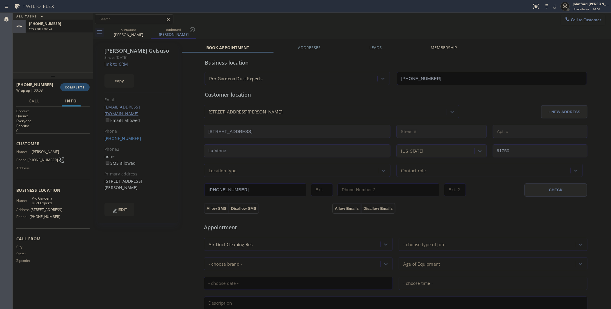
click at [78, 88] on span "COMPLETE" at bounding box center [75, 87] width 20 height 4
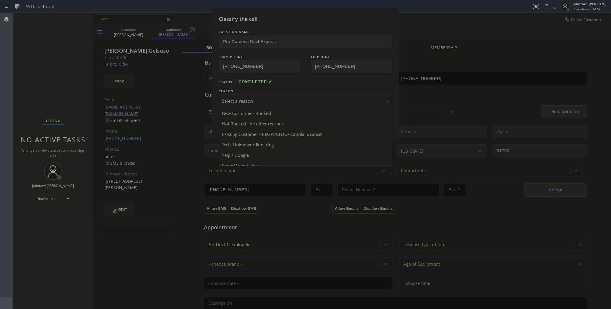
click at [239, 95] on div "Select a reason" at bounding box center [305, 101] width 173 height 14
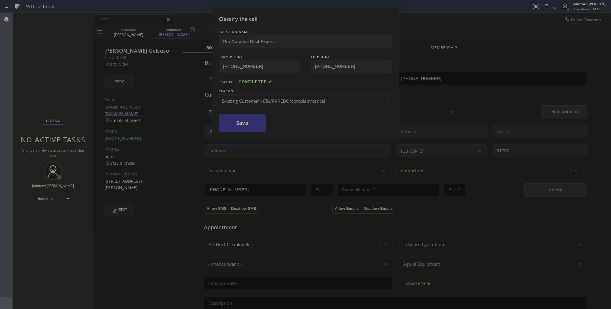
click at [254, 129] on button "Save" at bounding box center [242, 123] width 47 height 19
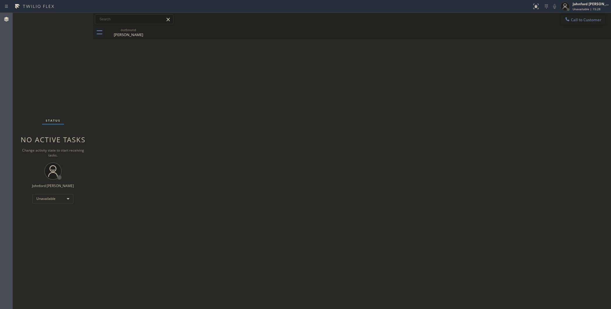
click at [600, 25] on button "Call to Customer" at bounding box center [582, 19] width 44 height 11
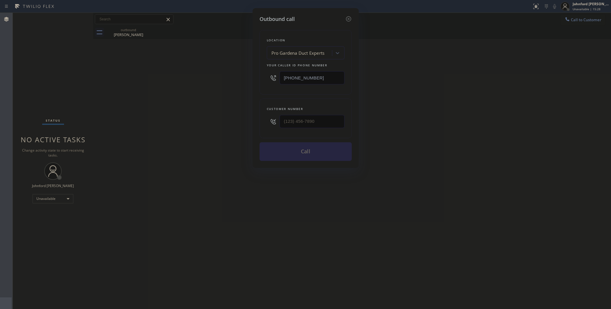
click at [591, 21] on div "Outbound call Location Pro Gardena Duct Experts Your caller id phone number [PH…" at bounding box center [305, 154] width 611 height 309
drag, startPoint x: 316, startPoint y: 121, endPoint x: 209, endPoint y: 123, distance: 106.4
click at [221, 123] on div "Outbound call Location Pro Gardena Duct Experts Your caller id phone number [PH…" at bounding box center [305, 154] width 611 height 309
paste input "206) 948-3406"
type input "[PHONE_NUMBER]"
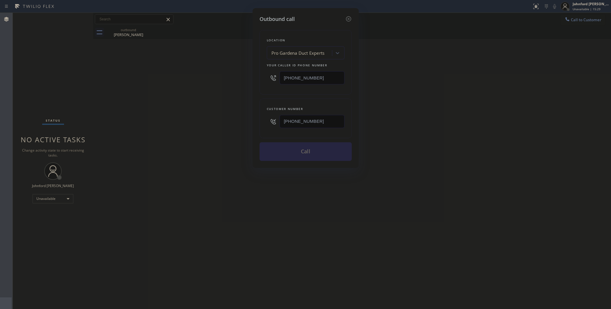
click at [195, 123] on div "Outbound call Location Pro Gardena Duct Experts Your caller id phone number [PH…" at bounding box center [305, 154] width 611 height 309
drag, startPoint x: 318, startPoint y: 76, endPoint x: 233, endPoint y: 78, distance: 84.4
click at [240, 78] on div "Outbound call Location Pro Gardena Duct Experts Your caller id phone number [PH…" at bounding box center [305, 154] width 611 height 309
paste input "855) 731-4952"
type input "[PHONE_NUMBER]"
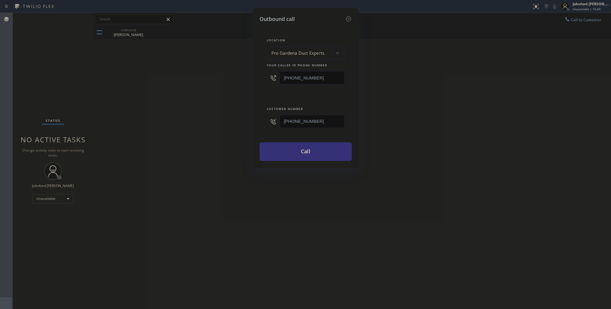
click at [382, 74] on div "Outbound call Location Pro Gardena Duct Experts Your caller id phone number [PH…" at bounding box center [305, 154] width 611 height 309
click at [312, 161] on div "Outbound call Location 5 Star Appliance Repair Your caller id phone number [PHO…" at bounding box center [305, 88] width 106 height 160
click at [313, 154] on button "Call" at bounding box center [305, 151] width 92 height 19
click at [414, 125] on div "Outbound call Location 5 Star Appliance Repair Your caller id phone number [PHO…" at bounding box center [305, 154] width 611 height 309
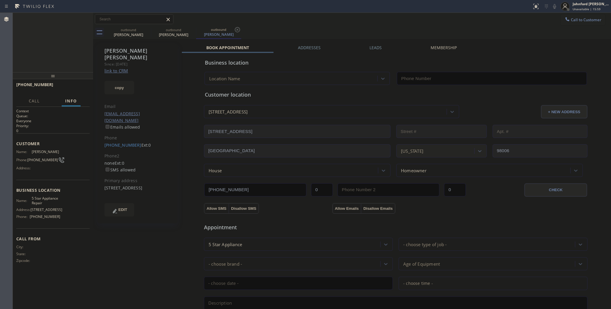
type input "[PHONE_NUMBER]"
click at [80, 88] on span "HANG UP" at bounding box center [76, 87] width 18 height 4
click at [80, 88] on span "COMPLETE" at bounding box center [75, 87] width 20 height 4
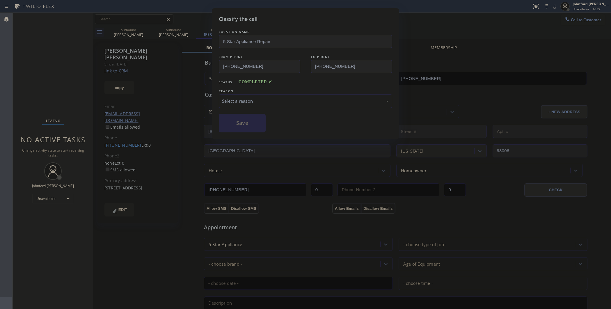
drag, startPoint x: 231, startPoint y: 108, endPoint x: 245, endPoint y: 114, distance: 15.0
click at [231, 108] on div "LOCATION NAME 5 Star Appliance Repair FROM PHONE [PHONE_NUMBER] TO PHONE [PHONE…" at bounding box center [305, 81] width 173 height 104
click at [246, 95] on div "Select a reason" at bounding box center [305, 101] width 173 height 14
click at [250, 120] on button "Save" at bounding box center [242, 123] width 47 height 19
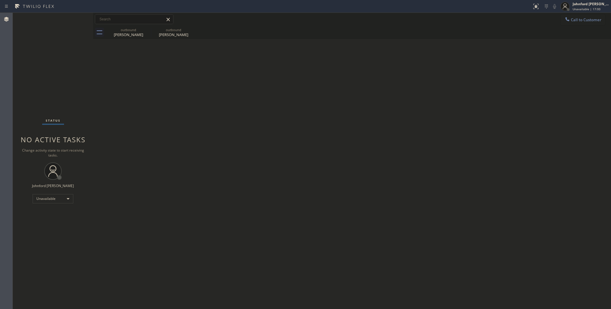
click at [565, 17] on icon at bounding box center [567, 19] width 6 height 6
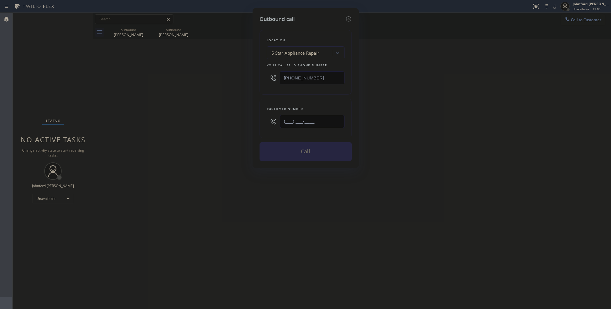
drag, startPoint x: 314, startPoint y: 123, endPoint x: 233, endPoint y: 124, distance: 81.7
click at [246, 125] on div "Outbound call Location 5 Star Appliance Repair Your caller id phone number [PHO…" at bounding box center [305, 154] width 611 height 309
paste input "253) 279-4675"
type input "[PHONE_NUMBER]"
click at [230, 124] on div "Outbound call Location 5 Star Appliance Repair Your caller id phone number [PHO…" at bounding box center [305, 154] width 611 height 309
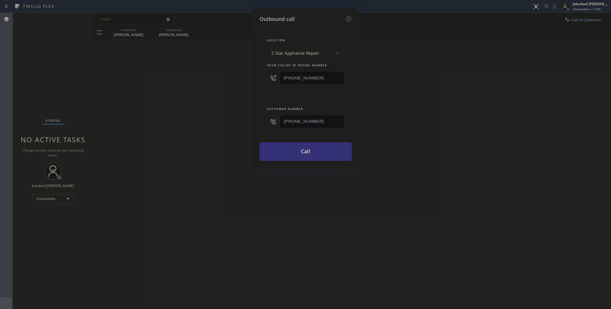
drag, startPoint x: 317, startPoint y: 77, endPoint x: 240, endPoint y: 85, distance: 77.4
click at [252, 82] on div "Outbound call Location 5 Star Appliance Repair Your caller id phone number [PHO…" at bounding box center [305, 88] width 106 height 160
paste input "00) 686-5038"
type input "[PHONE_NUMBER]"
click at [211, 90] on div "Outbound call Location 5 Star Appliance Repair Your caller id phone number [PHO…" at bounding box center [305, 154] width 611 height 309
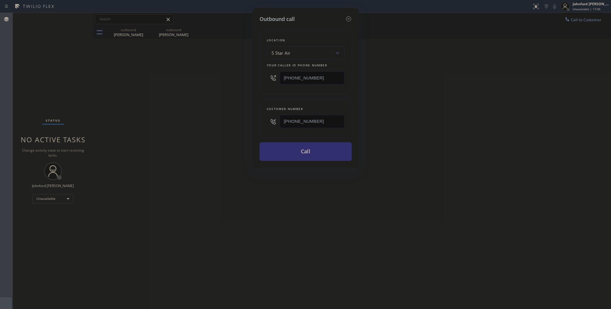
click at [304, 151] on button "Call" at bounding box center [305, 151] width 92 height 19
drag, startPoint x: 427, startPoint y: 127, endPoint x: 456, endPoint y: 46, distance: 86.3
click at [429, 122] on div "Outbound call Location 5 Star Air Your caller id phone number [PHONE_NUMBER] Cu…" at bounding box center [305, 154] width 611 height 309
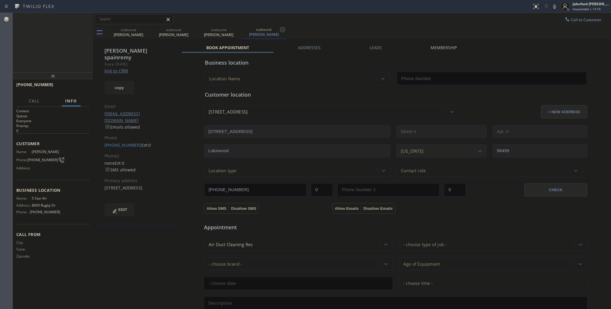
type input "[PHONE_NUMBER]"
click at [148, 33] on icon at bounding box center [147, 29] width 7 height 7
type input "[PHONE_NUMBER]"
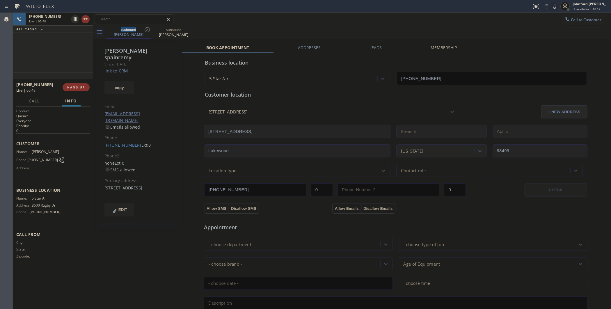
click at [267, 25] on div "Call to Customer Outbound call Location 5 Star Air Your caller id phone number …" at bounding box center [352, 19] width 518 height 13
click at [69, 63] on div "[PHONE_NUMBER] Live | 00:49 ALL TASKS ALL TASKS ACTIVE TASKS TASKS IN WRAP UP" at bounding box center [53, 42] width 80 height 59
drag, startPoint x: 56, startPoint y: 75, endPoint x: 56, endPoint y: 61, distance: 13.7
click at [56, 61] on div "[PHONE_NUMBER] Live | 00:50 ALL TASKS ALL TASKS ACTIVE TASKS TASKS IN WRAP UP […" at bounding box center [53, 161] width 80 height 296
drag, startPoint x: 53, startPoint y: 74, endPoint x: 52, endPoint y: 47, distance: 27.6
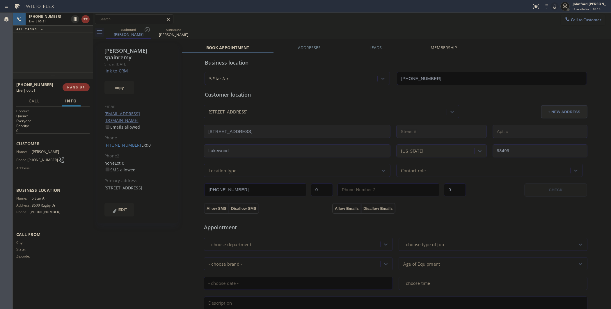
click at [52, 47] on div "[PHONE_NUMBER] Live | 00:51 ALL TASKS ALL TASKS ACTIVE TASKS TASKS IN WRAP UP […" at bounding box center [53, 161] width 80 height 296
click at [350, 17] on div "Call to Customer Outbound call Location 5 Star Air Your caller id phone number …" at bounding box center [352, 19] width 518 height 10
click at [81, 81] on div "[PHONE_NUMBER] Live | 00:56 HANG UP" at bounding box center [52, 87] width 73 height 15
click at [79, 85] on span "HANG UP" at bounding box center [76, 87] width 18 height 4
click at [79, 85] on span "COMPLETE" at bounding box center [75, 87] width 20 height 4
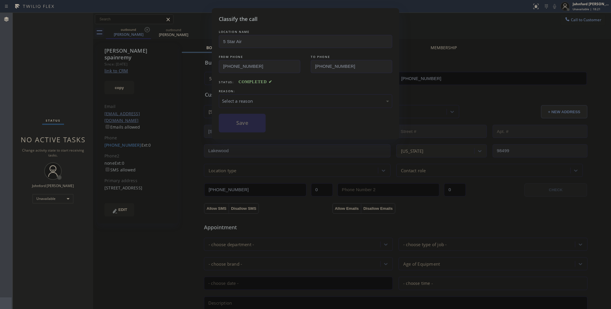
click at [278, 98] on div "Select a reason" at bounding box center [305, 101] width 167 height 7
click at [259, 124] on button "Save" at bounding box center [242, 123] width 47 height 19
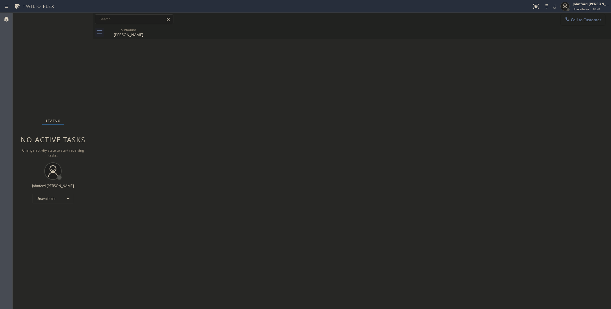
click at [584, 18] on span "Call to Customer" at bounding box center [586, 19] width 31 height 5
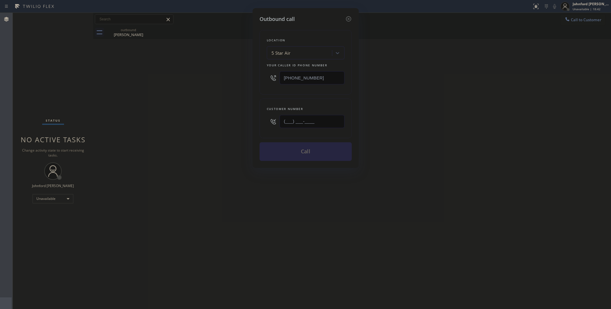
drag, startPoint x: 320, startPoint y: 125, endPoint x: 228, endPoint y: 125, distance: 92.5
click at [231, 125] on div "Outbound call Location 5 Star Air Your caller id phone number [PHONE_NUMBER] Cu…" at bounding box center [305, 154] width 611 height 309
paste input "310) 405-9726"
type input "[PHONE_NUMBER]"
click at [205, 125] on div "Outbound call Location 5 Star Air Your caller id phone number [PHONE_NUMBER] Cu…" at bounding box center [305, 154] width 611 height 309
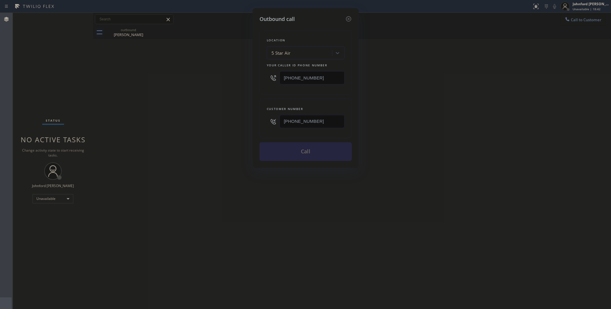
click at [477, 121] on div "Outbound call Location 5 Star Air Your caller id phone number [PHONE_NUMBER] Cu…" at bounding box center [305, 154] width 611 height 309
click at [342, 146] on button "Call" at bounding box center [305, 151] width 92 height 19
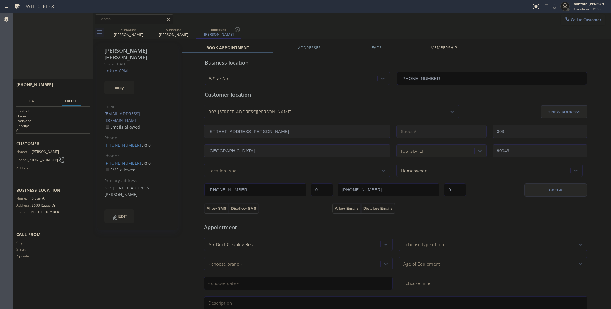
type input "[PHONE_NUMBER]"
click at [81, 86] on span "HANG UP" at bounding box center [76, 87] width 18 height 4
click at [124, 142] on link "[PHONE_NUMBER]" at bounding box center [122, 145] width 37 height 6
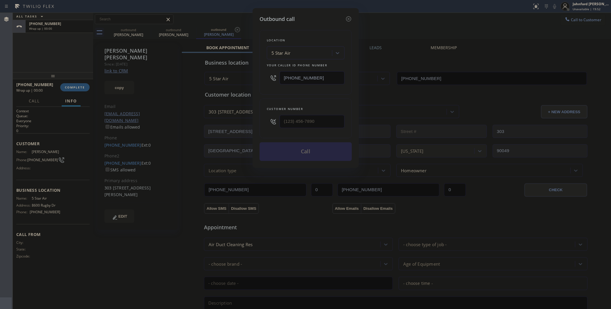
type input "[PHONE_NUMBER]"
drag, startPoint x: 325, startPoint y: 80, endPoint x: 277, endPoint y: 79, distance: 47.7
click at [277, 79] on div "[PHONE_NUMBER]" at bounding box center [306, 77] width 78 height 19
paste input "18) 639-7153"
type input "[PHONE_NUMBER]"
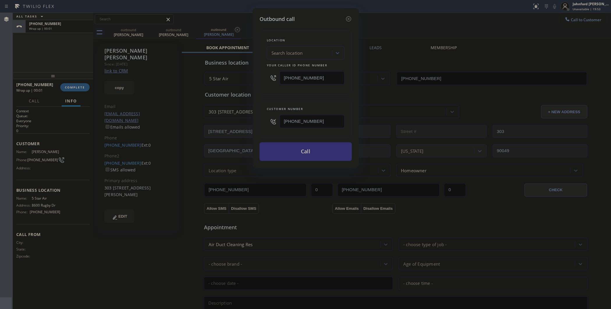
click at [297, 150] on button "Call" at bounding box center [305, 151] width 92 height 19
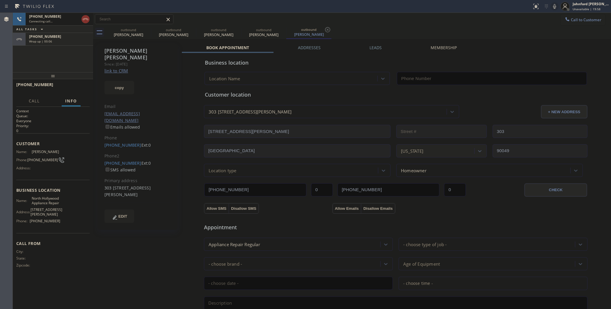
type input "[PHONE_NUMBER]"
click at [60, 41] on div "Wrap up | 00:11" at bounding box center [59, 41] width 60 height 4
click at [76, 88] on span "COMPLETE" at bounding box center [75, 87] width 20 height 4
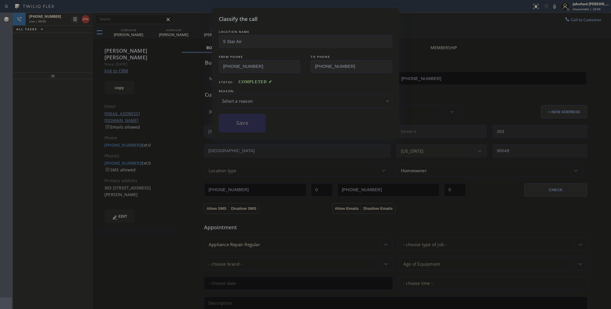
click at [257, 91] on div "REASON:" at bounding box center [305, 91] width 173 height 6
click at [276, 98] on div "Select a reason" at bounding box center [305, 101] width 167 height 7
click at [248, 121] on button "Save" at bounding box center [242, 123] width 47 height 19
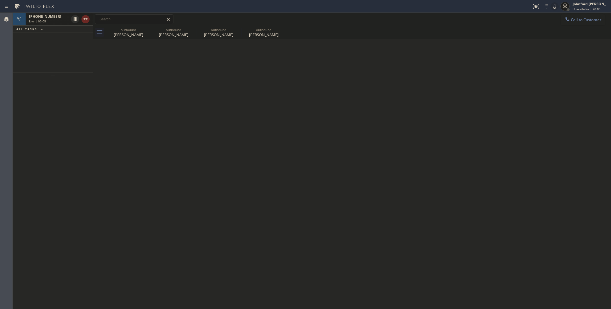
click at [83, 19] on icon at bounding box center [85, 19] width 7 height 7
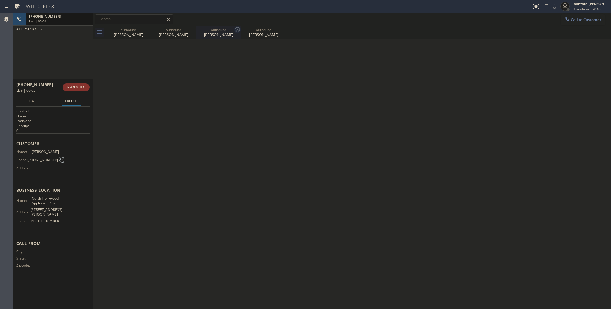
click at [0, 0] on icon at bounding box center [0, 0] width 0 height 0
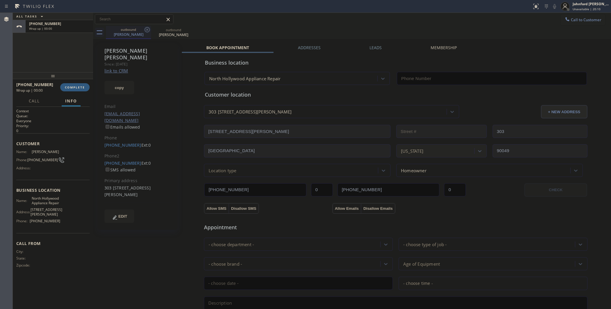
type input "[PHONE_NUMBER]"
click at [126, 160] on div "[PHONE_NUMBER] Ext: 0 SMS allowed" at bounding box center [137, 166] width 67 height 13
click at [125, 160] on link "[PHONE_NUMBER]" at bounding box center [122, 163] width 37 height 6
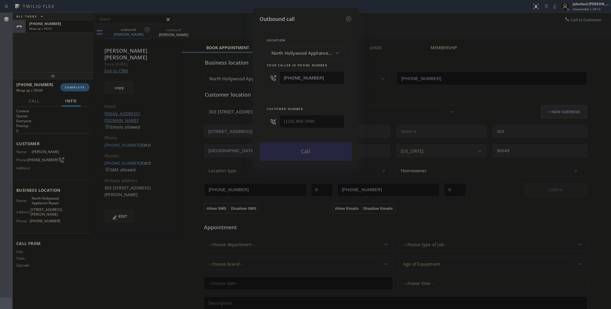
type input "[PHONE_NUMBER]"
click at [284, 147] on button "Call" at bounding box center [305, 151] width 92 height 19
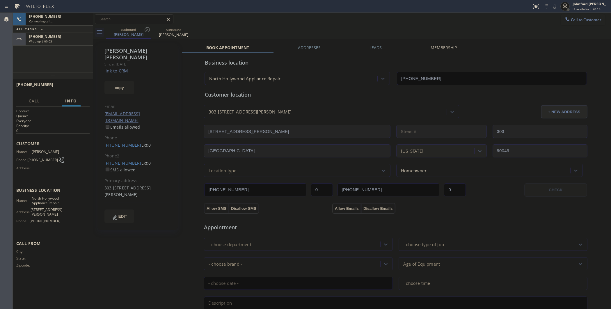
click at [365, 22] on div "Call to Customer Outbound call Location 5 Star Air Your caller id phone number …" at bounding box center [352, 19] width 518 height 10
type input "[PHONE_NUMBER]"
click at [83, 24] on div at bounding box center [85, 19] width 10 height 13
click at [85, 22] on icon at bounding box center [85, 19] width 7 height 7
click at [146, 31] on icon at bounding box center [147, 29] width 7 height 7
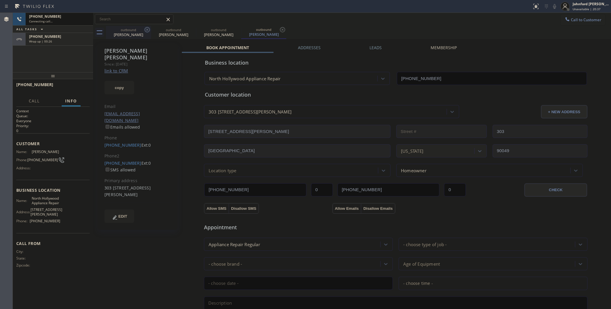
click at [0, 0] on icon at bounding box center [0, 0] width 0 height 0
click at [279, 31] on icon at bounding box center [282, 29] width 7 height 7
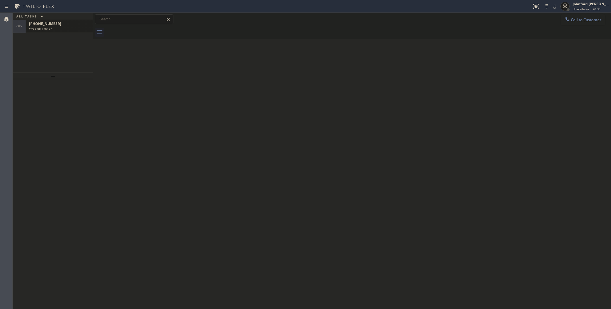
click at [80, 27] on div "Wrap up | 00:27" at bounding box center [59, 28] width 60 height 4
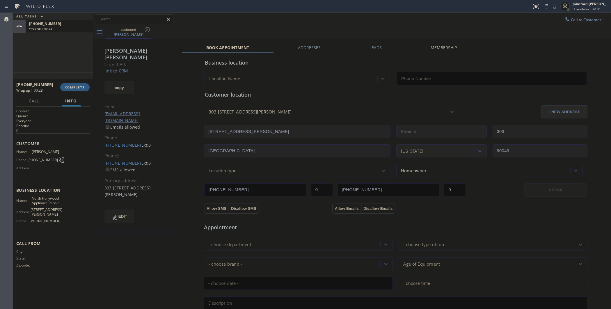
type input "[PHONE_NUMBER]"
click at [77, 86] on span "COMPLETE" at bounding box center [75, 87] width 20 height 4
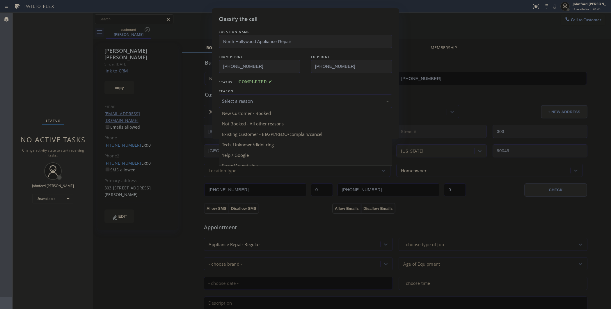
click at [234, 100] on div "Select a reason" at bounding box center [305, 101] width 167 height 7
drag, startPoint x: 240, startPoint y: 122, endPoint x: 231, endPoint y: 118, distance: 10.4
click at [240, 122] on button "Save" at bounding box center [242, 123] width 47 height 19
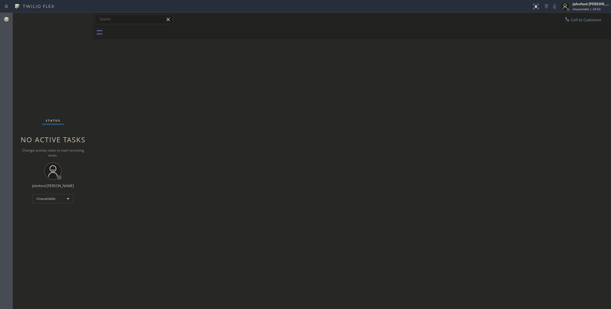
click at [575, 22] on button "Call to Customer" at bounding box center [582, 19] width 44 height 11
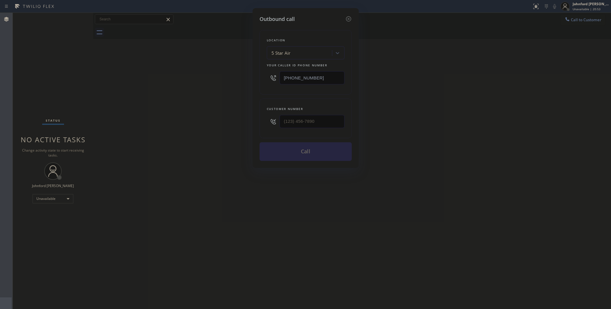
drag, startPoint x: 317, startPoint y: 130, endPoint x: 254, endPoint y: 127, distance: 63.2
click at [254, 127] on div "Outbound call Location 5 Star Air Your caller id phone number [PHONE_NUMBER] Cu…" at bounding box center [305, 88] width 106 height 160
click at [279, 118] on div at bounding box center [273, 121] width 13 height 19
click at [278, 123] on div at bounding box center [273, 121] width 13 height 19
click at [287, 120] on input "(___) ___-____" at bounding box center [311, 121] width 65 height 13
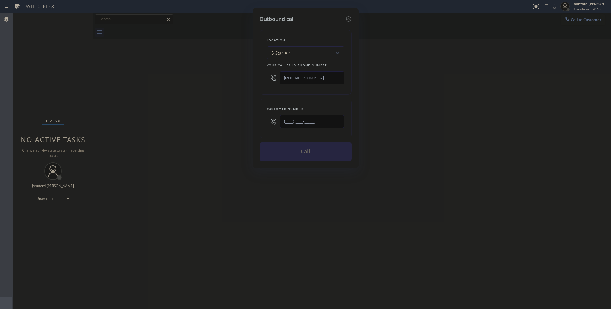
paste input "206) 228-8855"
type input "[PHONE_NUMBER]"
click at [210, 128] on div "Outbound call Location 5 Star Air Your caller id phone number [PHONE_NUMBER] Cu…" at bounding box center [305, 154] width 611 height 309
click at [333, 145] on button "Call" at bounding box center [305, 151] width 92 height 19
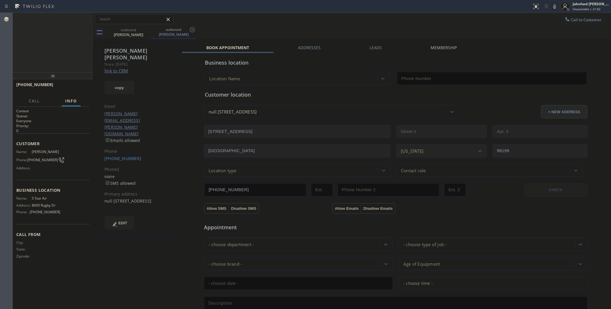
type input "[PHONE_NUMBER]"
click at [88, 87] on button "HANG UP" at bounding box center [76, 87] width 27 height 8
click at [68, 85] on span "COMPLETE" at bounding box center [75, 87] width 20 height 4
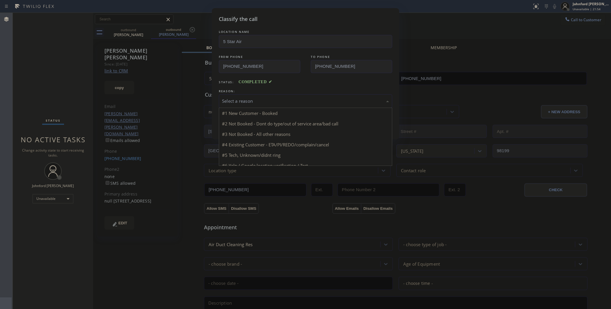
click at [258, 101] on div "Select a reason" at bounding box center [305, 101] width 167 height 7
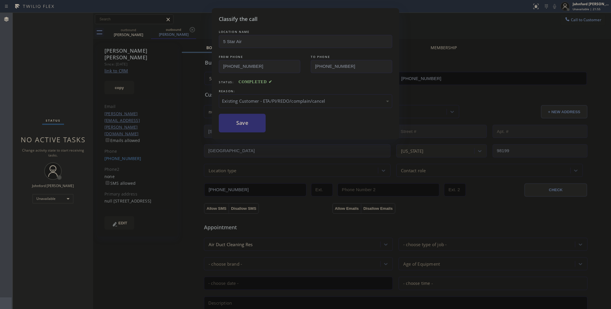
click at [242, 117] on button "Save" at bounding box center [242, 123] width 47 height 19
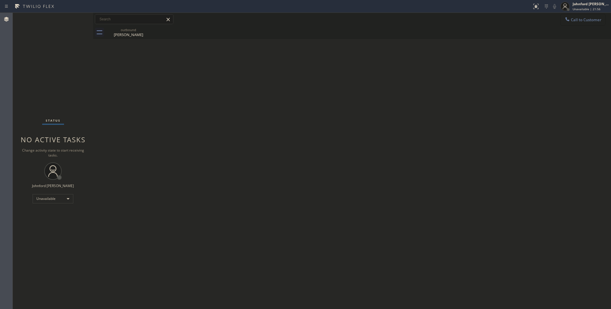
click at [564, 19] on icon at bounding box center [567, 19] width 6 height 6
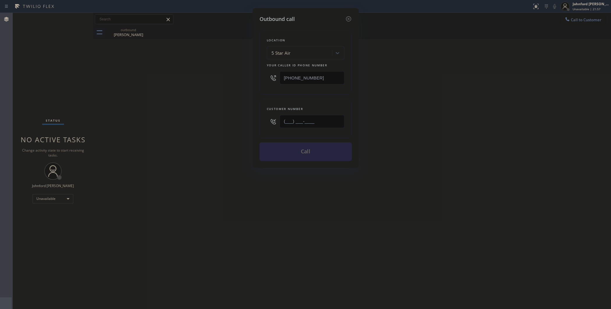
drag, startPoint x: 318, startPoint y: 120, endPoint x: 253, endPoint y: 122, distance: 64.6
click at [254, 122] on div "Outbound call Location 5 Star Air Your caller id phone number [PHONE_NUMBER] Cu…" at bounding box center [305, 88] width 106 height 160
paste input "415) 902-1113"
type input "(415) 902-1113"
click at [232, 123] on div "Outbound call Location 5 Star Air Your caller id phone number (800) 686-5038 Cu…" at bounding box center [305, 154] width 611 height 309
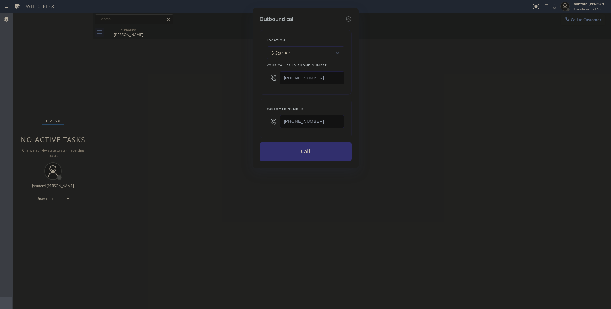
click at [287, 150] on button "Call" at bounding box center [305, 151] width 92 height 19
drag, startPoint x: 478, startPoint y: 67, endPoint x: 470, endPoint y: 1, distance: 67.1
click at [482, 47] on div "Outbound call Location 5 Star Air Your caller id phone number (800) 686-5038 Cu…" at bounding box center [305, 154] width 611 height 309
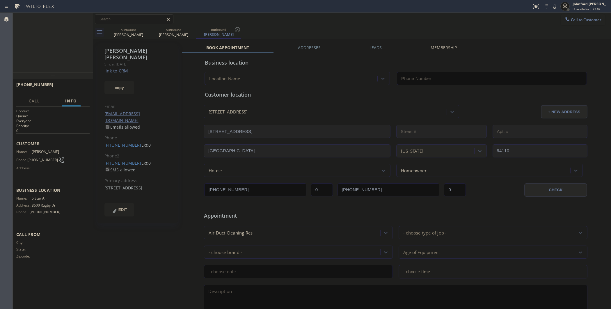
type input "[PHONE_NUMBER]"
click at [83, 88] on span "HANG UP" at bounding box center [76, 87] width 18 height 4
click at [119, 160] on link "(415) 205-6534" at bounding box center [122, 163] width 37 height 6
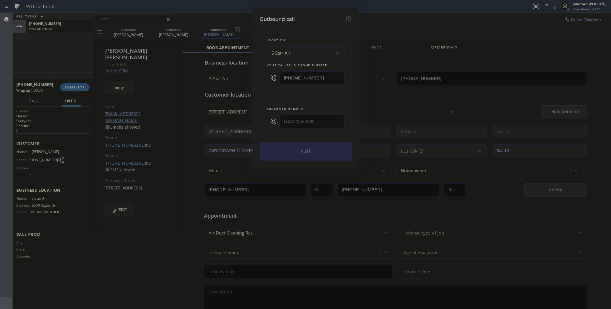
type input "(415) 205-6534"
click at [332, 151] on button "Call" at bounding box center [305, 151] width 92 height 19
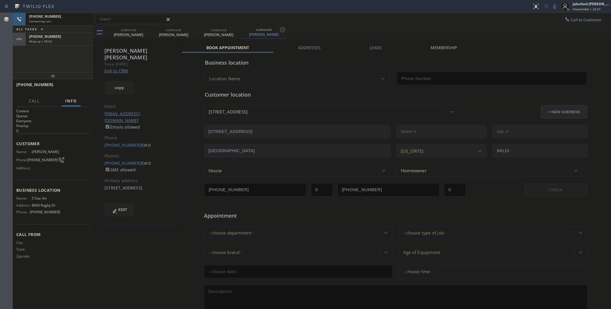
drag, startPoint x: 382, startPoint y: 31, endPoint x: 431, endPoint y: 3, distance: 56.9
click at [383, 30] on div "outbound Dan Stutz outbound Eric Wong outbound Eric Wong outbound Eric Wong" at bounding box center [358, 32] width 505 height 13
type input "[PHONE_NUMBER]"
click at [63, 41] on div "Wrap up | 00:55" at bounding box center [59, 41] width 60 height 4
click at [82, 89] on span "COMPLETE" at bounding box center [75, 87] width 20 height 4
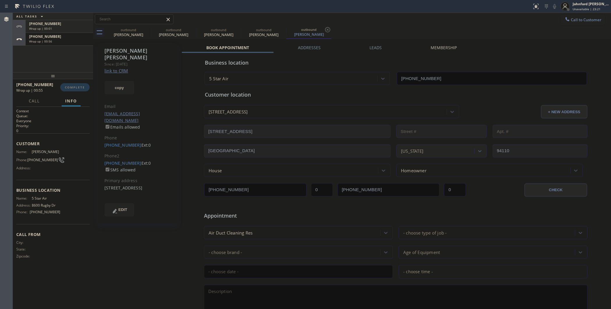
click at [266, 97] on div "Classify the call LOCATION NAME 5 Star Appliance Repair FROM PHONE (855) 731-49…" at bounding box center [312, 161] width 598 height 296
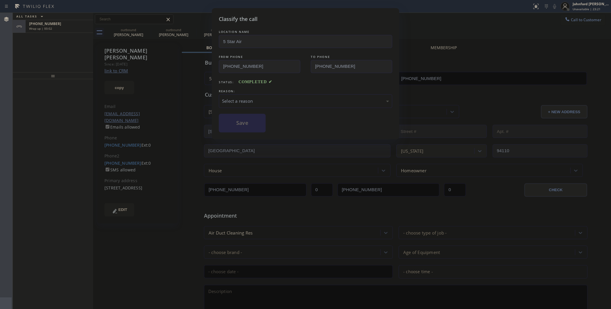
click at [263, 101] on div "Select a reason" at bounding box center [305, 101] width 167 height 7
click at [237, 122] on button "Save" at bounding box center [242, 123] width 47 height 19
click at [143, 28] on div "Classify the call LOCATION NAME 5 Star Air FROM PHONE (800) 686-5038 TO PHONE (…" at bounding box center [305, 154] width 611 height 309
click at [147, 28] on div "Classify the call LOCATION NAME 5 Star Air FROM PHONE (800) 686-5038 TO PHONE (…" at bounding box center [305, 154] width 611 height 309
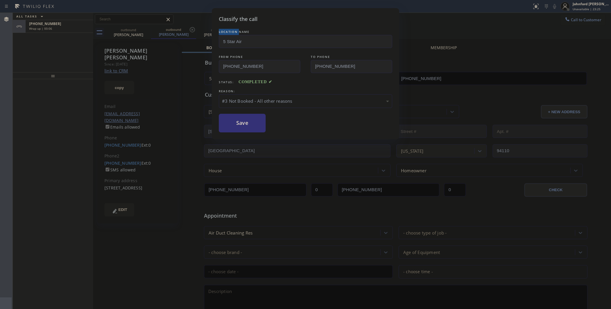
click at [147, 28] on div "Classify the call LOCATION NAME 5 Star Air FROM PHONE (800) 686-5038 TO PHONE (…" at bounding box center [305, 154] width 611 height 309
click at [235, 121] on button "Save" at bounding box center [242, 123] width 47 height 19
click at [260, 117] on button "Save" at bounding box center [242, 123] width 47 height 19
click at [56, 24] on div "Classify the call LOCATION NAME 5 Star Air FROM PHONE (800) 686-5038 TO PHONE (…" at bounding box center [305, 154] width 611 height 309
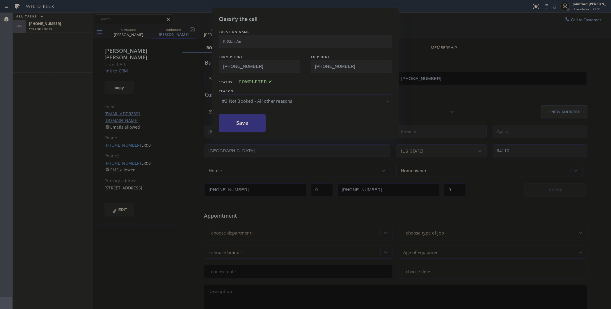
click at [246, 95] on div "#3 Not Booked - All other reasons" at bounding box center [305, 101] width 173 height 14
click at [245, 123] on button "Save" at bounding box center [242, 123] width 47 height 19
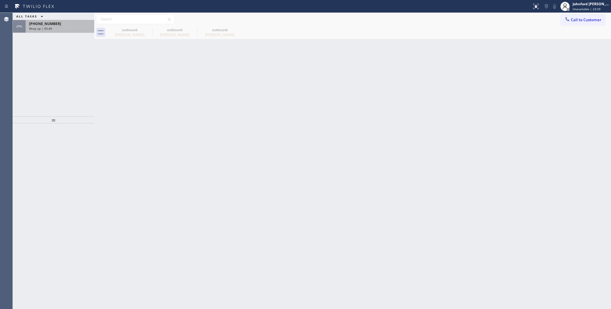
click at [60, 29] on div "Wrap up | 00:40" at bounding box center [60, 28] width 62 height 4
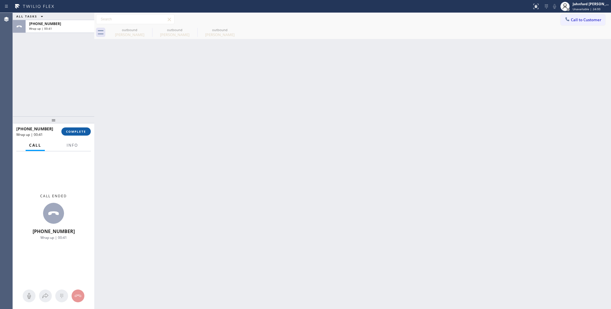
click at [78, 133] on span "COMPLETE" at bounding box center [76, 131] width 20 height 4
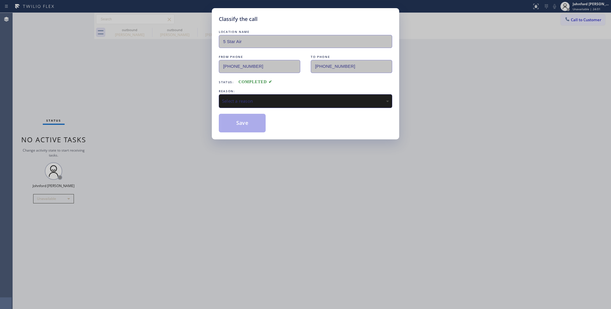
click at [252, 104] on div "Select a reason" at bounding box center [305, 101] width 173 height 14
click at [246, 124] on button "Save" at bounding box center [242, 123] width 47 height 19
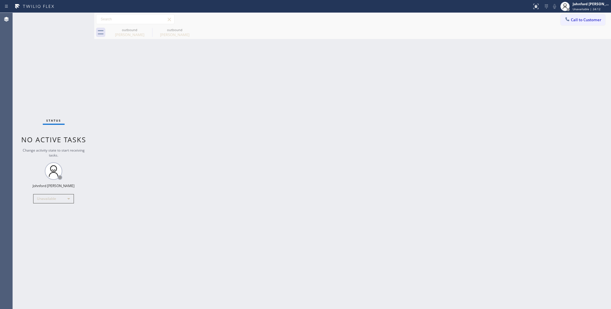
click at [573, 24] on button "Call to Customer" at bounding box center [582, 19] width 44 height 11
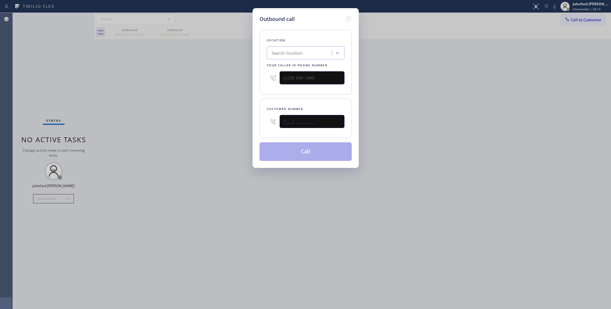
drag, startPoint x: 249, startPoint y: 128, endPoint x: 239, endPoint y: 130, distance: 10.3
click at [239, 130] on div "Outbound call Location Search location Your caller id phone number Customer num…" at bounding box center [305, 154] width 611 height 309
paste input "818) 790-9499"
type input "(818) 790-9499"
click at [196, 133] on div "Outbound call Location Search location Your caller id phone number Customer num…" at bounding box center [305, 154] width 611 height 309
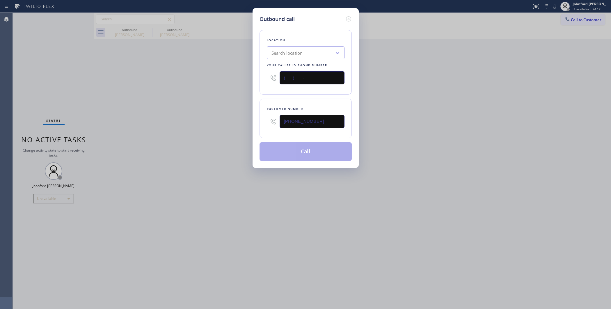
drag, startPoint x: 272, startPoint y: 77, endPoint x: 240, endPoint y: 79, distance: 31.8
click at [259, 78] on div "Location Search location Your caller id phone number (___) ___-____" at bounding box center [305, 62] width 92 height 65
paste input "855) 731-4952"
type input "[PHONE_NUMBER]"
click at [198, 82] on div "Outbound call Location Search location Your caller id phone number (855) 731-49…" at bounding box center [305, 154] width 611 height 309
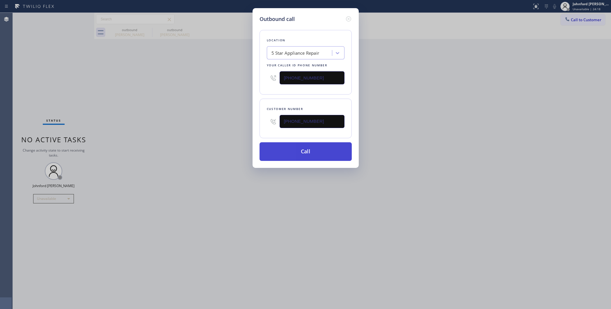
click at [281, 147] on button "Call" at bounding box center [305, 151] width 92 height 19
drag, startPoint x: 425, startPoint y: 124, endPoint x: 457, endPoint y: 57, distance: 73.9
click at [432, 117] on div "Outbound call Location 5 Star Appliance Repair Your caller id phone number (855…" at bounding box center [305, 154] width 611 height 309
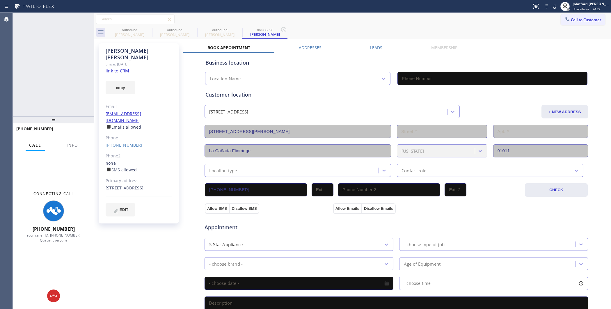
type input "[PHONE_NUMBER]"
click at [76, 145] on button "Info" at bounding box center [72, 145] width 18 height 11
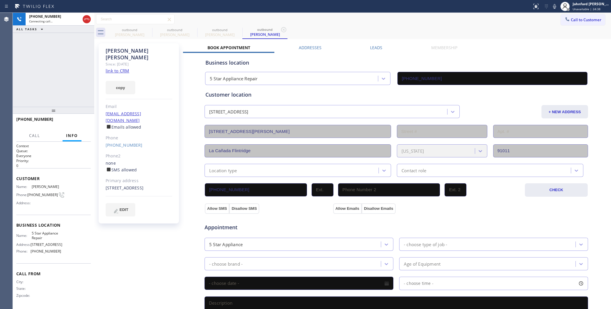
drag, startPoint x: 52, startPoint y: 113, endPoint x: 44, endPoint y: 53, distance: 60.1
click at [44, 56] on div "+18187909499 Connecting call… ALL TASKS ALL TASKS ACTIVE TASKS TASKS IN WRAP UP…" at bounding box center [53, 161] width 81 height 296
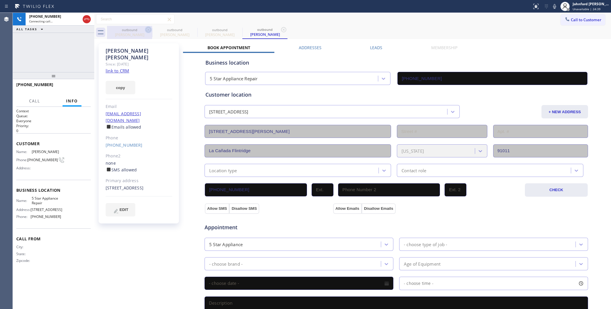
click at [146, 28] on icon at bounding box center [148, 29] width 7 height 7
click at [0, 0] on icon at bounding box center [0, 0] width 0 height 0
type input "[PHONE_NUMBER]"
click at [74, 40] on div "+18187909499 Connecting call… ALL TASKS ALL TASKS ACTIVE TASKS TASKS IN WRAP UP" at bounding box center [53, 42] width 81 height 59
click at [58, 76] on div at bounding box center [53, 75] width 81 height 7
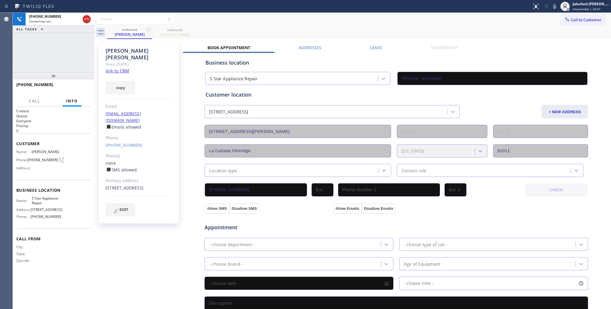
click at [58, 46] on div "+18187909499 Connecting call… ALL TASKS ALL TASKS ACTIVE TASKS TASKS IN WRAP UP" at bounding box center [53, 42] width 81 height 59
click at [87, 85] on button "HANG UP" at bounding box center [77, 87] width 27 height 8
click at [121, 142] on link "(818) 790-9499" at bounding box center [124, 145] width 37 height 6
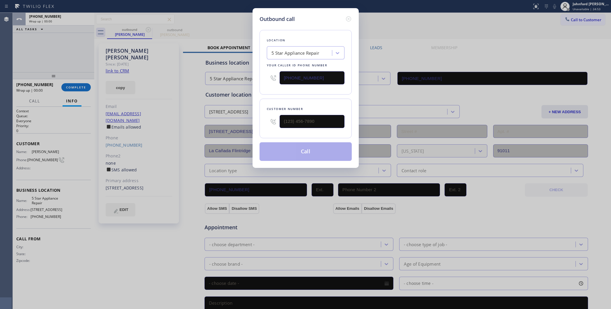
type input "(818) 790-9499"
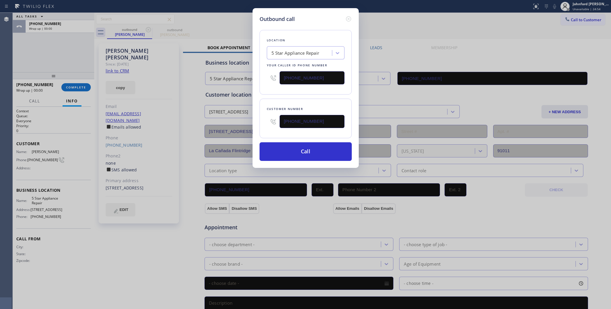
drag, startPoint x: 313, startPoint y: 73, endPoint x: 251, endPoint y: 82, distance: 63.2
click at [252, 82] on div "Outbound call Location 5 Star Appliance Repair Your caller id phone number (855…" at bounding box center [305, 88] width 106 height 160
paste input "626) 469-7417"
type input "(626) 469-7417"
click at [295, 155] on button "Call" at bounding box center [305, 151] width 92 height 19
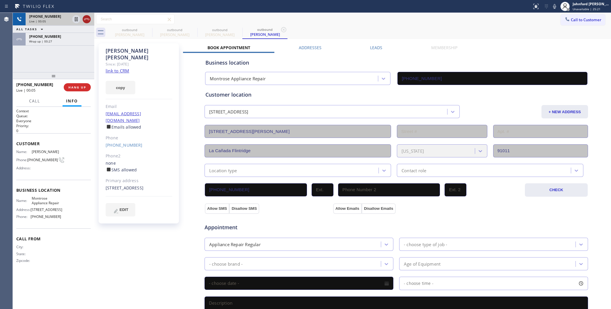
click at [88, 18] on icon at bounding box center [86, 19] width 7 height 7
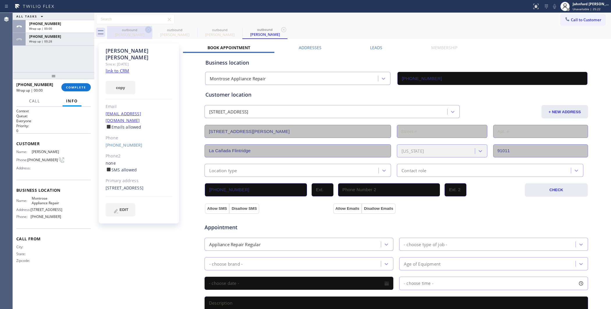
click at [145, 29] on icon at bounding box center [148, 29] width 7 height 7
click at [0, 0] on icon at bounding box center [0, 0] width 0 height 0
type input "(626) 469-7417"
click at [145, 29] on icon at bounding box center [148, 29] width 7 height 7
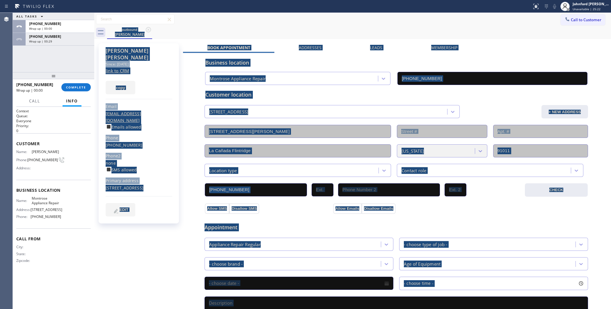
click at [145, 29] on div "outbound John Kumjian" at bounding box center [359, 32] width 504 height 13
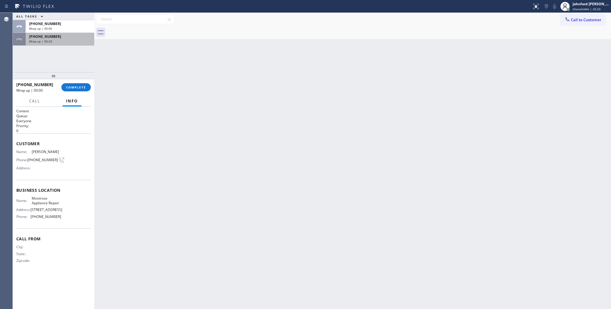
click at [63, 42] on div "Wrap up | 00:29" at bounding box center [60, 41] width 62 height 4
click at [64, 92] on div "+18187909499 Wrap up | 00:30 COMPLETE" at bounding box center [53, 87] width 74 height 15
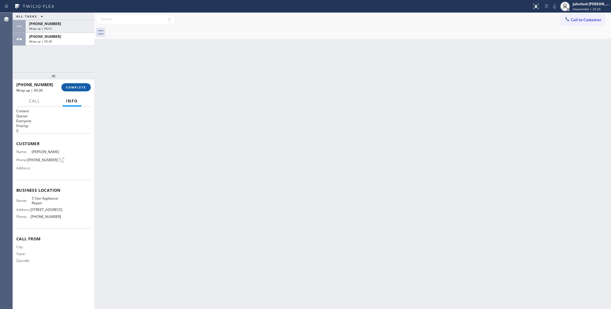
click at [72, 88] on span "COMPLETE" at bounding box center [76, 87] width 20 height 4
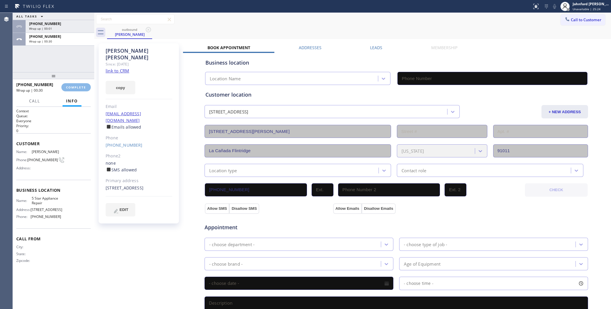
type input "[PHONE_NUMBER]"
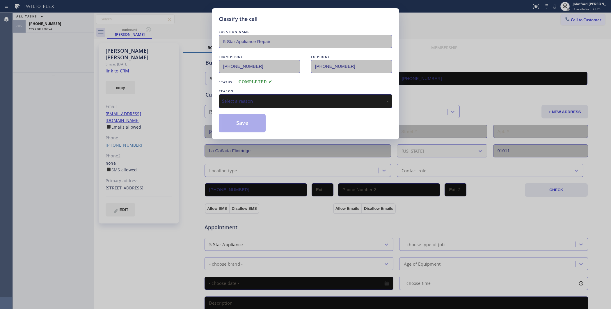
click at [274, 98] on div "Select a reason" at bounding box center [305, 101] width 167 height 7
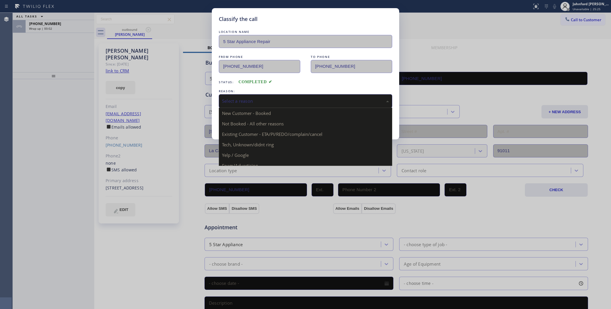
drag, startPoint x: 254, startPoint y: 132, endPoint x: 243, endPoint y: 127, distance: 11.2
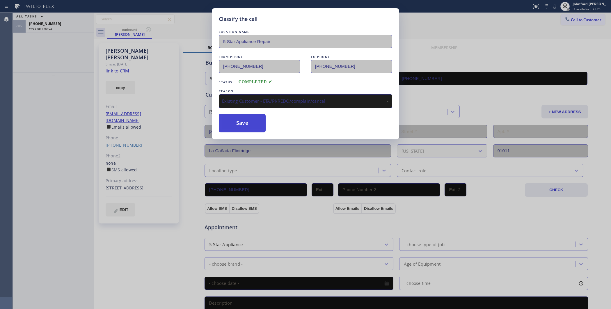
click at [228, 117] on button "Save" at bounding box center [242, 123] width 47 height 19
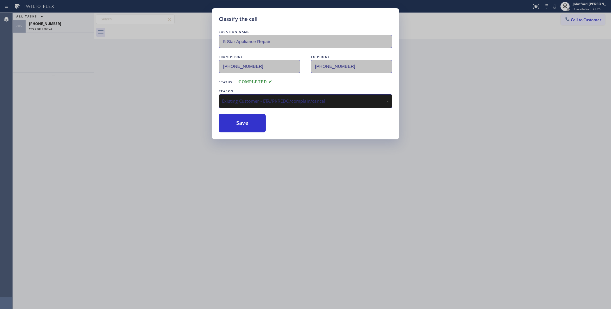
click at [49, 22] on div "Classify the call LOCATION NAME 5 Star Appliance Repair FROM PHONE (855) 731-49…" at bounding box center [305, 154] width 611 height 309
click at [60, 22] on div "Classify the call LOCATION NAME 5 Star Appliance Repair FROM PHONE (855) 731-49…" at bounding box center [305, 154] width 611 height 309
click at [60, 22] on div "Classify the call LOCATION NAME 5 Star Air FROM PHONE (800) 686-5038 TO PHONE (…" at bounding box center [312, 161] width 598 height 296
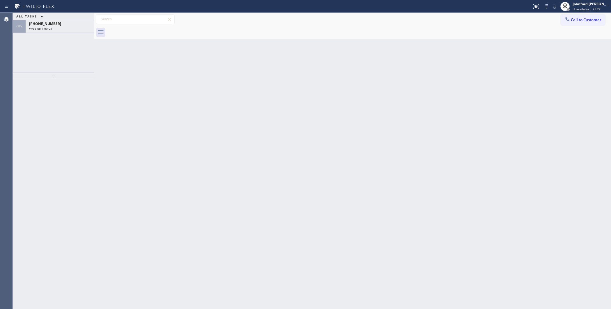
click at [60, 22] on div "+18187909499" at bounding box center [60, 23] width 62 height 5
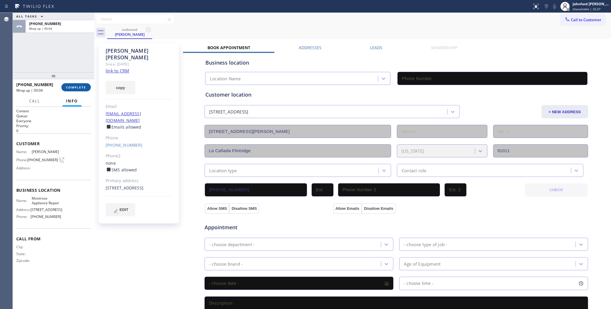
click at [79, 86] on span "COMPLETE" at bounding box center [76, 87] width 20 height 4
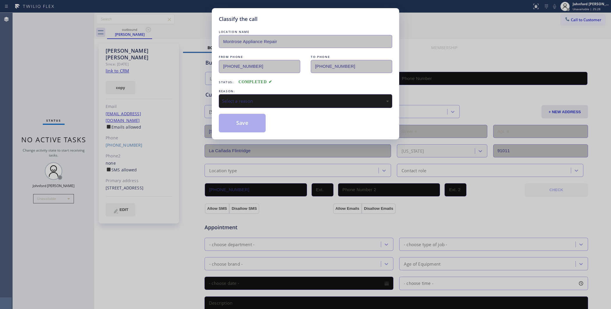
type input "(626) 469-7417"
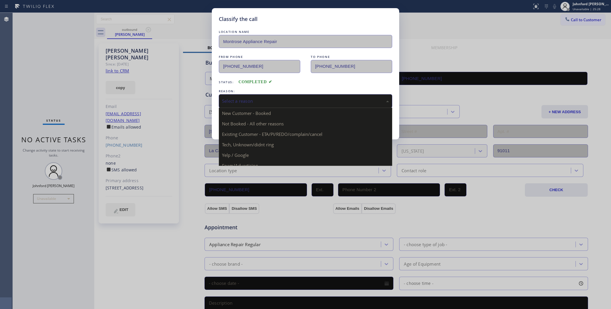
click at [285, 95] on div "Select a reason" at bounding box center [305, 101] width 173 height 14
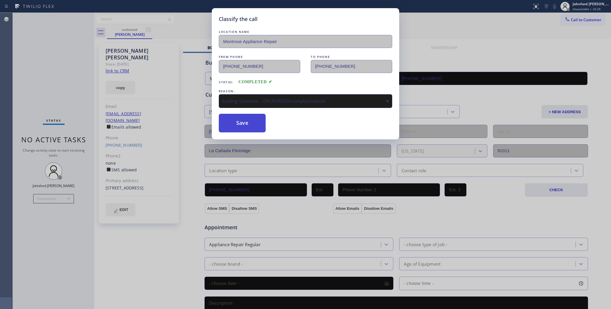
click at [245, 122] on button "Save" at bounding box center [242, 123] width 47 height 19
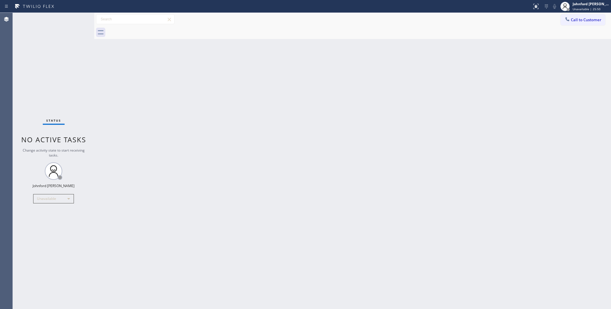
click at [532, 198] on div "Back to Dashboard Change Sender ID Customers Technicians Select a contact Outbo…" at bounding box center [352, 161] width 516 height 296
click at [581, 21] on span "Call to Customer" at bounding box center [586, 19] width 31 height 5
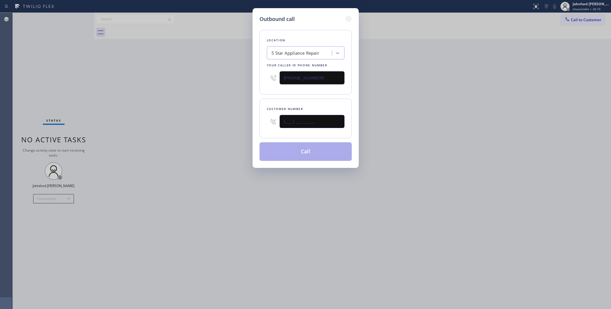
drag, startPoint x: 322, startPoint y: 117, endPoint x: 239, endPoint y: 115, distance: 83.2
click at [239, 115] on div "Outbound call Location 5 Star Appliance Repair Your caller id phone number [PHO…" at bounding box center [305, 154] width 611 height 309
paste input "818) 337-8055"
type input "(818) 337-8055"
click at [202, 112] on div "Outbound call Location 5 Star Appliance Repair Your caller id phone number (855…" at bounding box center [305, 154] width 611 height 309
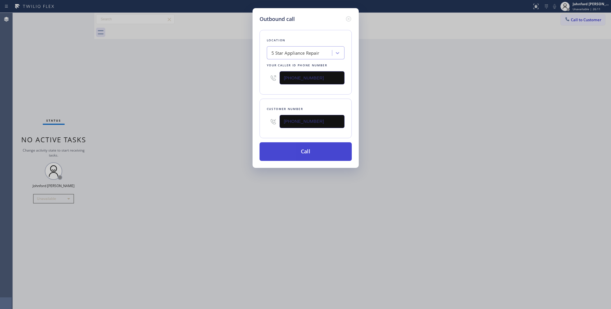
click at [290, 153] on button "Call" at bounding box center [305, 151] width 92 height 19
drag, startPoint x: 448, startPoint y: 127, endPoint x: 471, endPoint y: 25, distance: 105.3
click at [453, 124] on div "Outbound call Location 5 Star Appliance Repair Your caller id phone number (855…" at bounding box center [305, 154] width 611 height 309
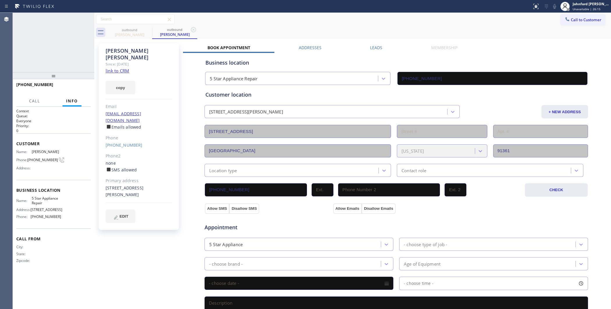
type input "[PHONE_NUMBER]"
click at [70, 90] on button "HANG UP" at bounding box center [77, 87] width 27 height 8
click at [117, 142] on link "(818) 337-8055" at bounding box center [124, 145] width 37 height 6
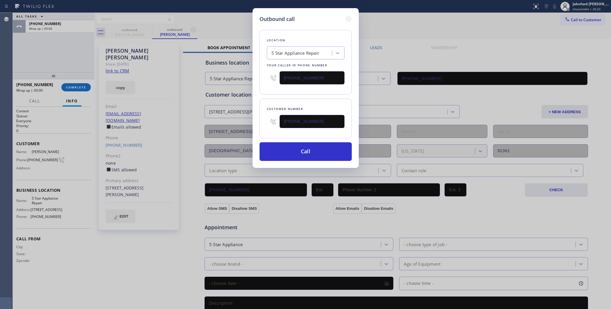
type input "(818) 337-8055"
drag, startPoint x: 321, startPoint y: 79, endPoint x: 245, endPoint y: 82, distance: 76.0
click at [248, 82] on div "Outbound call Location 5 Star Appliance Repair Your caller id phone number (855…" at bounding box center [305, 154] width 611 height 309
paste input "312) 584-3631"
type input "(312) 584-3631"
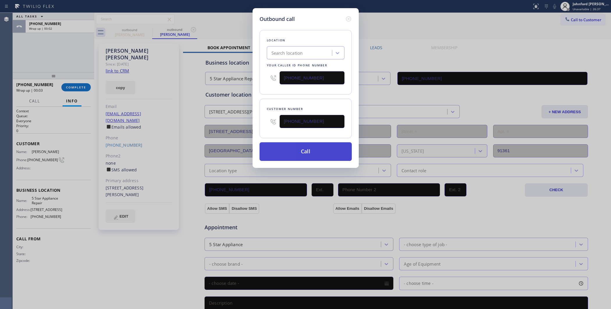
click at [295, 150] on button "Call" at bounding box center [305, 151] width 92 height 19
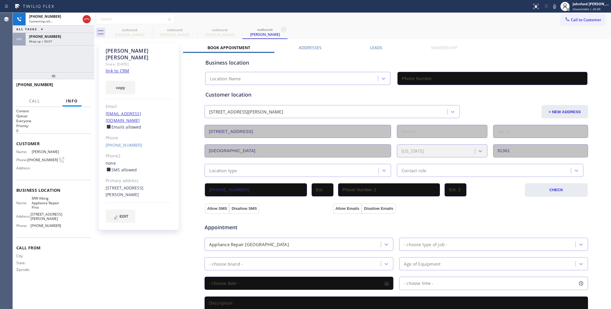
type input "(312) 584-3631"
drag, startPoint x: 51, startPoint y: 29, endPoint x: 57, endPoint y: 37, distance: 9.7
click at [54, 32] on div "ALL TASKS ALL TASKS ACTIVE TASKS TASKS IN WRAP UP" at bounding box center [53, 29] width 81 height 7
click at [57, 38] on div "+18183378055" at bounding box center [60, 36] width 62 height 5
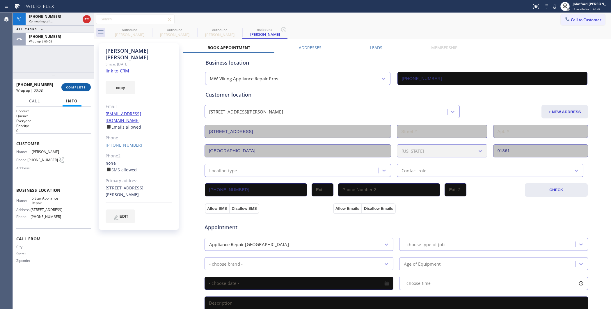
click at [84, 86] on button "COMPLETE" at bounding box center [75, 87] width 29 height 8
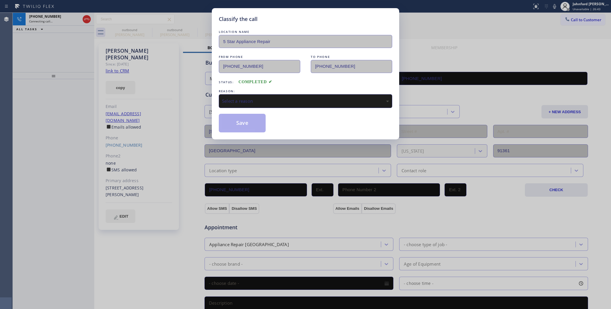
drag, startPoint x: 239, startPoint y: 96, endPoint x: 244, endPoint y: 96, distance: 4.9
click at [239, 98] on div "Select a reason" at bounding box center [305, 101] width 167 height 7
click at [255, 127] on button "Save" at bounding box center [242, 123] width 47 height 19
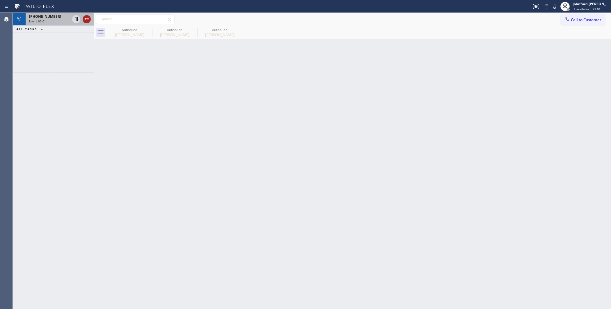
click at [86, 18] on icon at bounding box center [86, 19] width 7 height 7
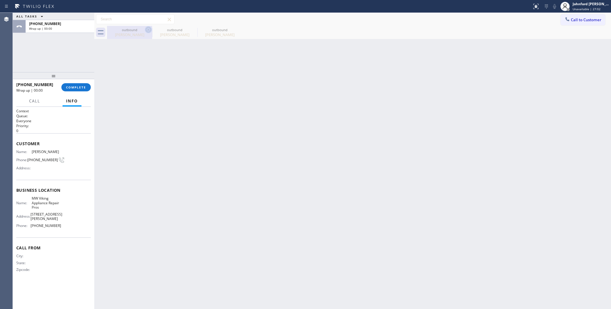
click at [150, 29] on icon at bounding box center [148, 29] width 5 height 5
click at [0, 0] on icon at bounding box center [0, 0] width 0 height 0
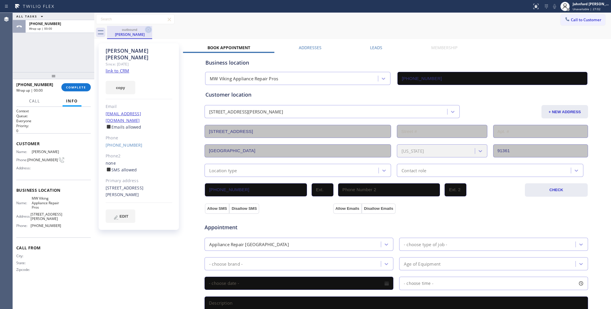
click at [150, 29] on icon at bounding box center [148, 29] width 5 height 5
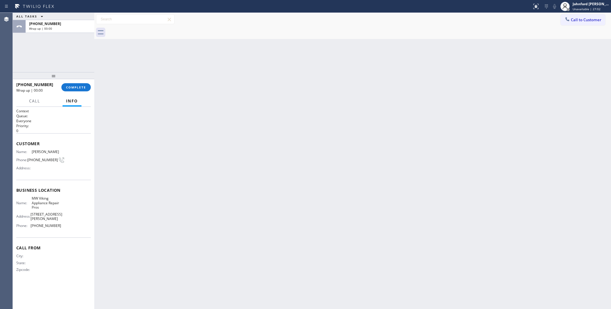
click at [150, 29] on div at bounding box center [359, 32] width 504 height 13
click at [80, 85] on button "COMPLETE" at bounding box center [75, 87] width 29 height 8
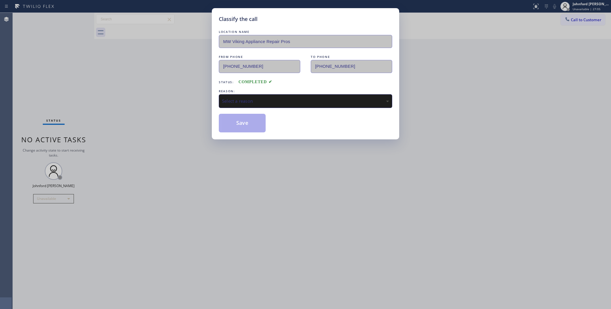
click at [263, 98] on div "Select a reason" at bounding box center [305, 101] width 167 height 7
click at [239, 124] on button "Save" at bounding box center [242, 123] width 47 height 19
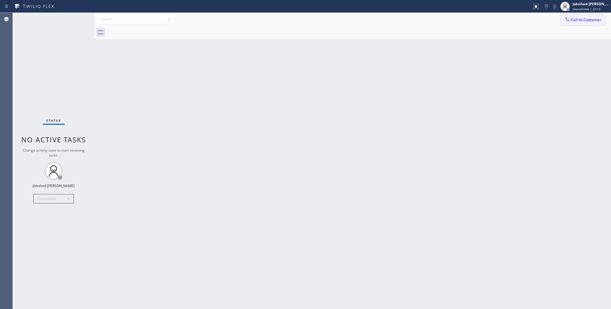
drag, startPoint x: 575, startPoint y: 18, endPoint x: 427, endPoint y: 83, distance: 162.0
click at [570, 21] on button "Call to Customer" at bounding box center [582, 19] width 44 height 11
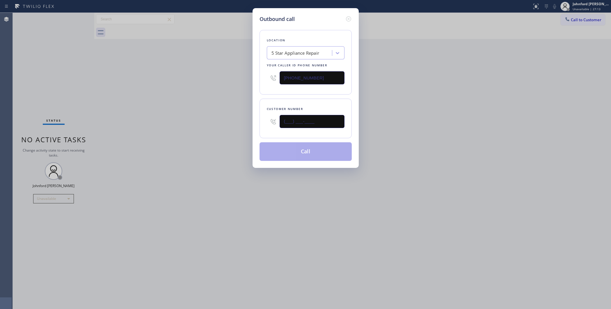
drag, startPoint x: 268, startPoint y: 118, endPoint x: 223, endPoint y: 121, distance: 44.8
click at [228, 120] on div "Outbound call Location 5 Star Appliance Repair Your caller id phone number [PHO…" at bounding box center [305, 154] width 611 height 309
paste input "949) 510-8188"
type input "(949) 510-8188"
click at [203, 121] on div "Outbound call Location 5 Star Appliance Repair Your caller id phone number (855…" at bounding box center [305, 154] width 611 height 309
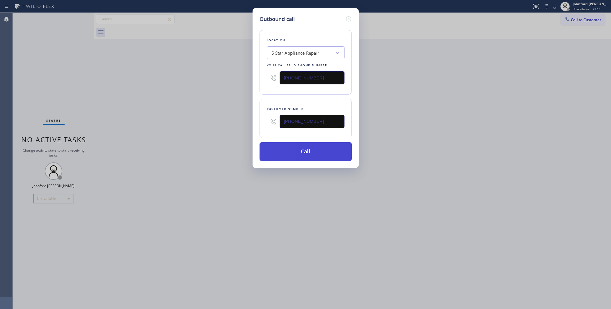
click at [294, 148] on button "Call" at bounding box center [305, 151] width 92 height 19
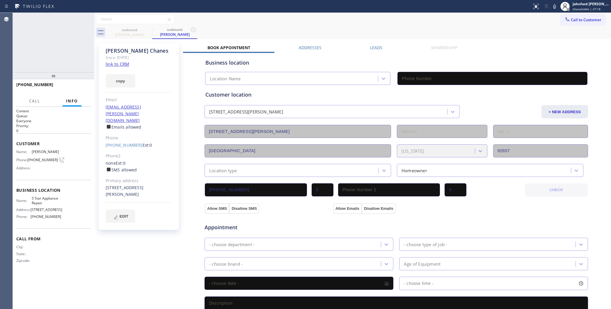
type input "[PHONE_NUMBER]"
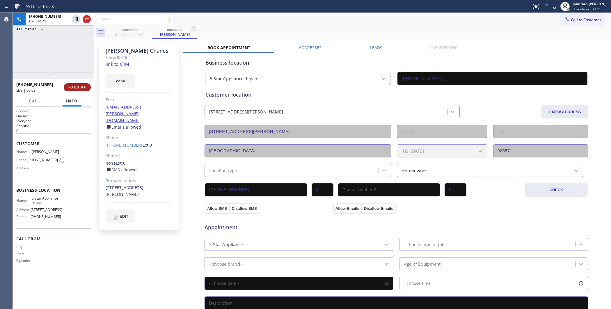
click at [85, 85] on span "HANG UP" at bounding box center [77, 87] width 18 height 4
click at [117, 142] on link "(949) 510-8188" at bounding box center [124, 145] width 37 height 6
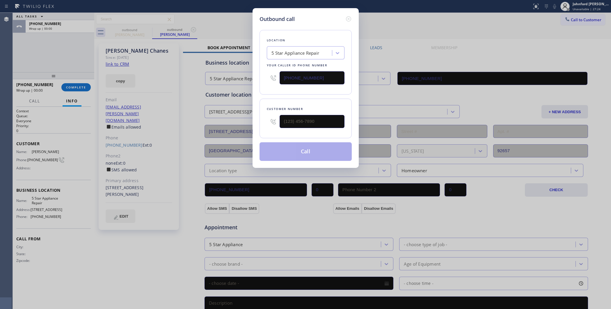
type input "(949) 510-8188"
click at [350, 19] on icon at bounding box center [348, 18] width 7 height 7
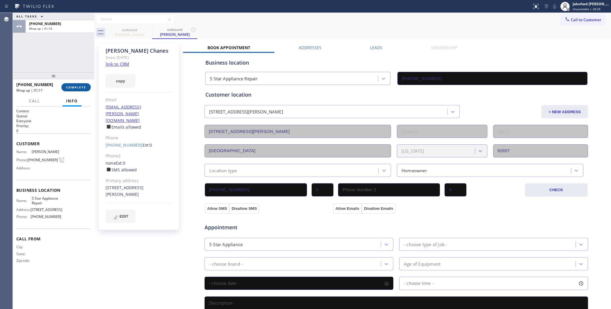
drag, startPoint x: 79, startPoint y: 84, endPoint x: 82, endPoint y: 84, distance: 3.0
click at [79, 84] on button "COMPLETE" at bounding box center [75, 87] width 29 height 8
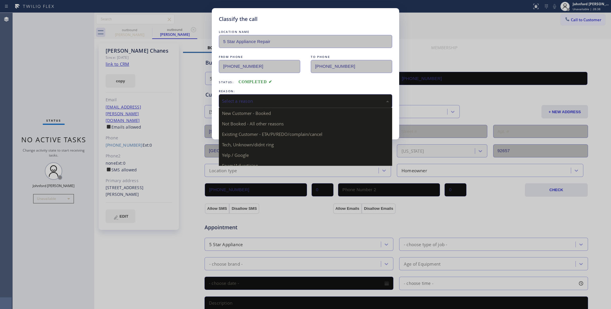
click at [256, 98] on div "Select a reason" at bounding box center [305, 101] width 167 height 7
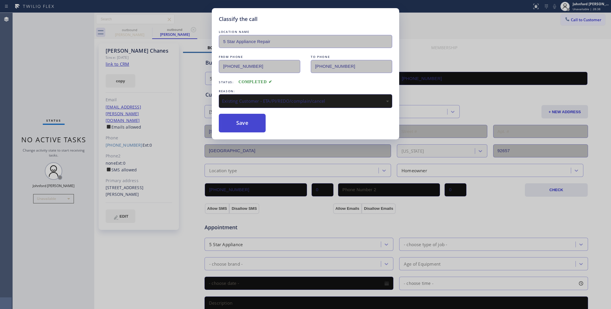
drag, startPoint x: 249, startPoint y: 137, endPoint x: 245, endPoint y: 120, distance: 18.2
drag, startPoint x: 245, startPoint y: 120, endPoint x: 279, endPoint y: 9, distance: 115.5
click at [245, 119] on button "Save" at bounding box center [242, 123] width 47 height 19
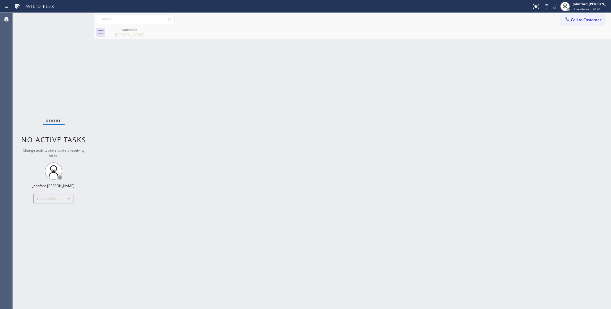
click at [475, 116] on div "Back to Dashboard Change Sender ID Customers Technicians Select a contact Outbo…" at bounding box center [352, 161] width 516 height 296
click at [571, 19] on span "Call to Customer" at bounding box center [586, 19] width 31 height 5
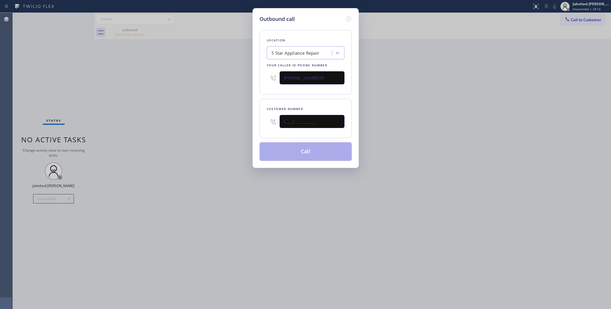
drag, startPoint x: 297, startPoint y: 118, endPoint x: 252, endPoint y: 118, distance: 44.5
click at [252, 118] on div "Outbound call Location 5 Star Appliance Repair Your caller id phone number [PHO…" at bounding box center [305, 88] width 106 height 160
paste input "559) 709-5667"
type input "(559) 709-5667"
drag, startPoint x: 250, startPoint y: 73, endPoint x: 198, endPoint y: 75, distance: 52.4
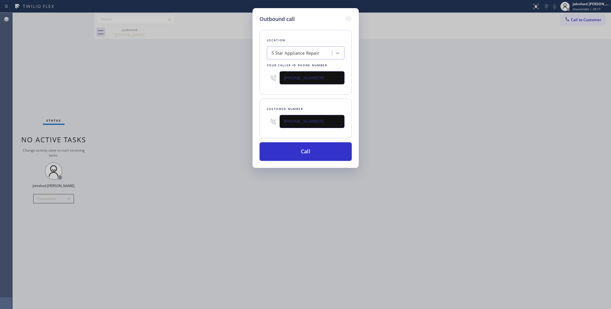
click at [204, 74] on div "Outbound call Location 5 Star Appliance Repair Your caller id phone number (855…" at bounding box center [305, 154] width 611 height 309
paste input "88) 909-0120"
type input "(888) 909-0120"
click at [194, 76] on div "Outbound call Location 5 Star Appliance Repair Your caller id phone number (888…" at bounding box center [305, 154] width 611 height 309
click at [67, 198] on div "Outbound call Location 5 Star Plumbing Your caller id phone number (888) 909-01…" at bounding box center [305, 154] width 611 height 309
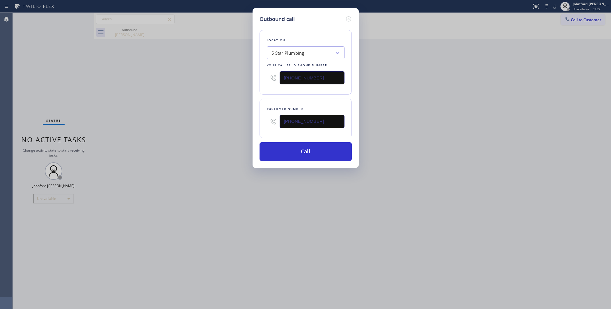
click at [48, 198] on div "Outbound call Location 5 Star Plumbing Your caller id phone number (888) 909-01…" at bounding box center [305, 154] width 611 height 309
click at [346, 16] on icon at bounding box center [348, 18] width 7 height 7
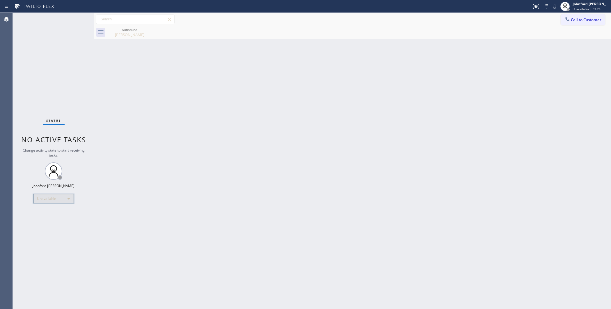
click at [51, 197] on div "Unavailable" at bounding box center [53, 198] width 41 height 9
click at [44, 227] on li "Break" at bounding box center [53, 228] width 40 height 7
click at [431, 190] on div "Back to Dashboard Change Sender ID Customers Technicians Select a contact Outbo…" at bounding box center [352, 161] width 516 height 296
click at [56, 202] on div "Break" at bounding box center [53, 198] width 41 height 9
click at [44, 222] on li "Unavailable" at bounding box center [53, 221] width 40 height 7
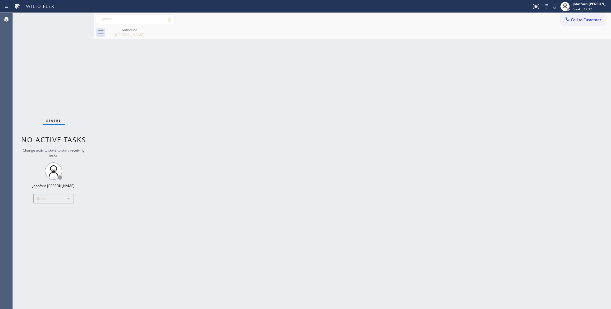
click at [229, 208] on div "Back to Dashboard Change Sender ID Customers Technicians Select a contact Outbo…" at bounding box center [352, 161] width 516 height 296
click at [64, 47] on div "Status No active tasks Change activity state to start receiving tasks. [PERSON_…" at bounding box center [53, 161] width 81 height 296
click at [145, 32] on icon at bounding box center [148, 29] width 7 height 7
click at [146, 29] on icon at bounding box center [148, 29] width 7 height 7
drag, startPoint x: 50, startPoint y: 72, endPoint x: 55, endPoint y: 64, distance: 9.0
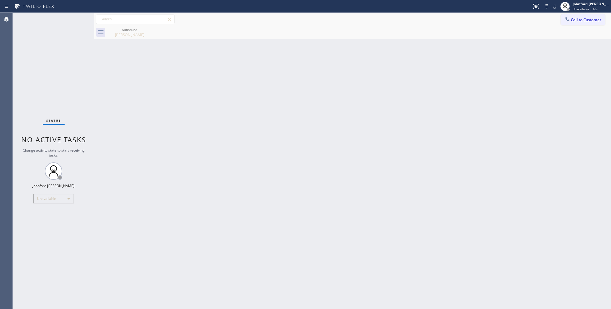
click at [50, 72] on div "Status No active tasks Change activity state to start receiving tasks. [PERSON_…" at bounding box center [53, 161] width 81 height 296
click at [56, 50] on div "Status No active tasks Change activity state to start receiving tasks. [PERSON_…" at bounding box center [53, 161] width 81 height 296
drag, startPoint x: 487, startPoint y: 138, endPoint x: 501, endPoint y: 112, distance: 29.5
click at [496, 132] on div "Back to Dashboard Change Sender ID Customers Technicians Select a contact Outbo…" at bounding box center [352, 161] width 516 height 296
drag, startPoint x: 570, startPoint y: 24, endPoint x: 547, endPoint y: 28, distance: 23.9
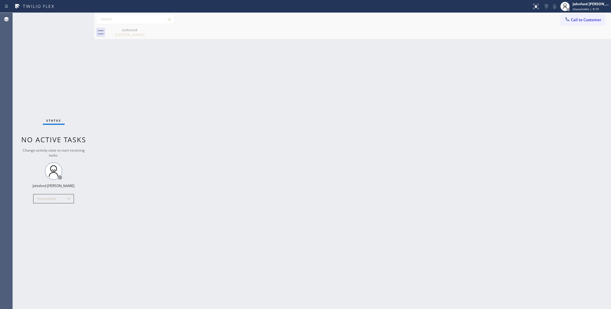
click at [572, 21] on button "Call to Customer" at bounding box center [582, 19] width 44 height 11
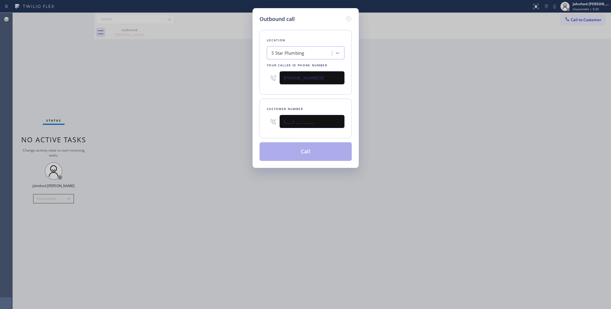
drag, startPoint x: 338, startPoint y: 121, endPoint x: 256, endPoint y: 121, distance: 81.1
click at [256, 121] on div "Outbound call Location 5 Star Plumbing Your caller id phone number (888) 909-01…" at bounding box center [305, 88] width 106 height 160
paste input "714) 747-0049"
type input "(714) 747-0049"
click at [240, 121] on div "Outbound call Location 5 Star Plumbing Your caller id phone number (888) 909-01…" at bounding box center [305, 154] width 611 height 309
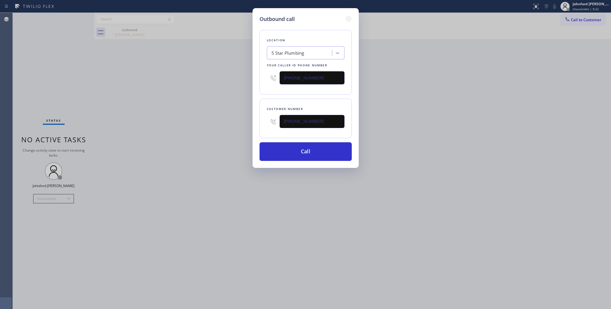
click at [315, 165] on div "Outbound call Location 5 Star Plumbing Your caller id phone number (888) 909-01…" at bounding box center [305, 88] width 106 height 160
click at [318, 151] on button "Call" at bounding box center [305, 151] width 92 height 19
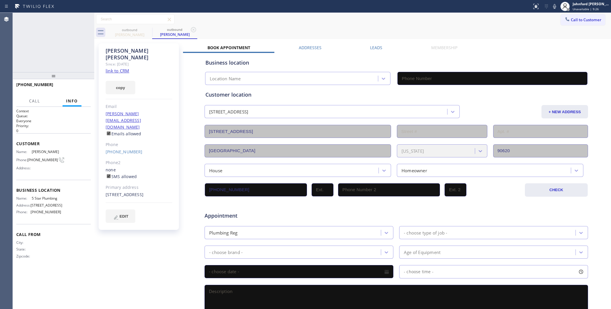
type input "(888) 909-0120"
click at [75, 87] on span "HANG UP" at bounding box center [77, 87] width 18 height 4
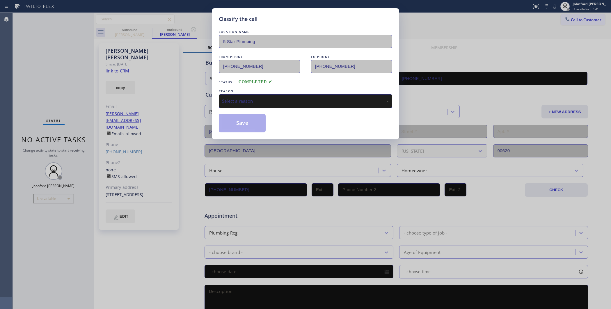
click at [278, 101] on div "Select a reason" at bounding box center [305, 101] width 167 height 7
drag, startPoint x: 249, startPoint y: 115, endPoint x: 295, endPoint y: 66, distance: 67.7
click at [249, 115] on button "Save" at bounding box center [242, 123] width 47 height 19
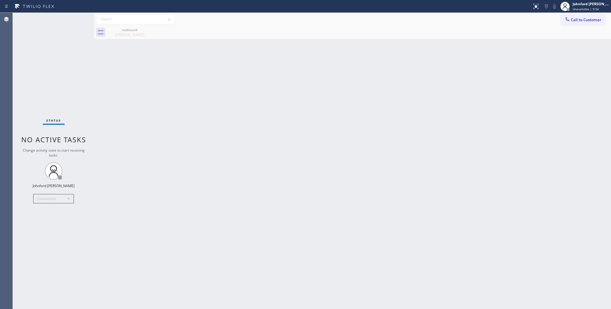
drag, startPoint x: 573, startPoint y: 18, endPoint x: 505, endPoint y: 54, distance: 77.1
click at [574, 18] on span "Call to Customer" at bounding box center [586, 19] width 31 height 5
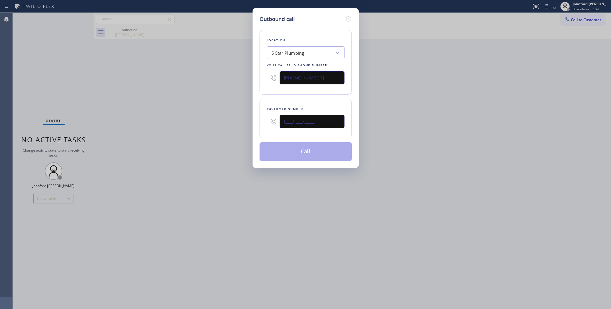
drag, startPoint x: 260, startPoint y: 122, endPoint x: 248, endPoint y: 123, distance: 12.3
click at [248, 123] on div "Outbound call Location 5 Star Plumbing Your caller id phone number (888) 909-01…" at bounding box center [305, 154] width 611 height 309
paste input "310) 748-7644"
type input "(310) 748-7644"
click at [206, 125] on div "Outbound call Location 5 Star Plumbing Your caller id phone number (888) 909-01…" at bounding box center [305, 154] width 611 height 309
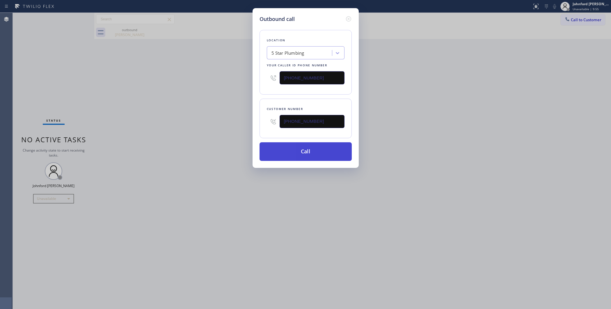
click at [295, 153] on button "Call" at bounding box center [305, 151] width 92 height 19
click at [530, 121] on div "Outbound call Location 5 Star Plumbing Your caller id phone number (888) 909-01…" at bounding box center [305, 154] width 611 height 309
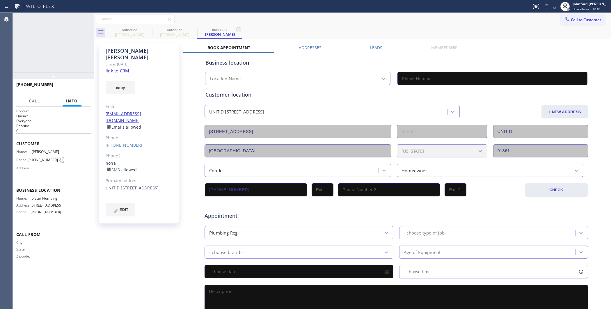
type input "(888) 909-0120"
click at [83, 89] on span "HANG UP" at bounding box center [77, 87] width 18 height 4
click at [127, 142] on div "(310) 748-7644" at bounding box center [139, 145] width 67 height 7
click at [130, 142] on link "(310) 748-7644" at bounding box center [124, 145] width 37 height 6
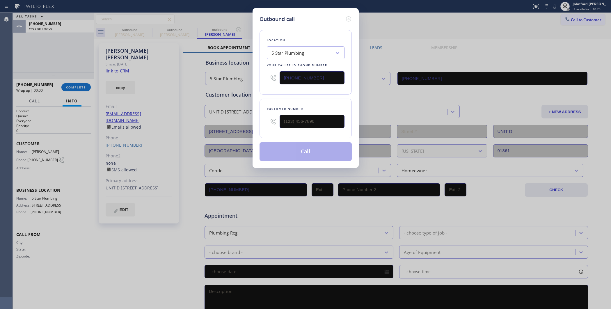
type input "(310) 748-7644"
drag, startPoint x: 320, startPoint y: 75, endPoint x: 265, endPoint y: 82, distance: 54.9
click at [265, 82] on div "Location 5 Star Plumbing Your caller id phone number (888) 909-0120" at bounding box center [305, 62] width 92 height 65
paste input "66) 702-1734"
type input "(866) 702-1734"
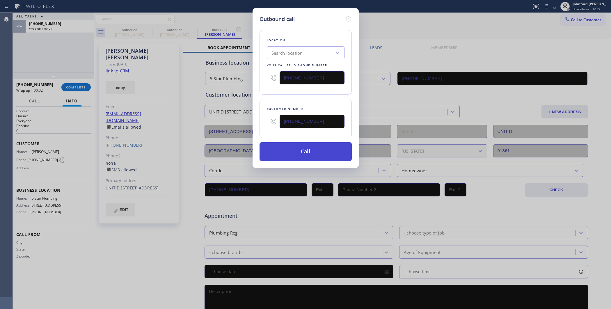
click at [290, 154] on button "Call" at bounding box center [305, 151] width 92 height 19
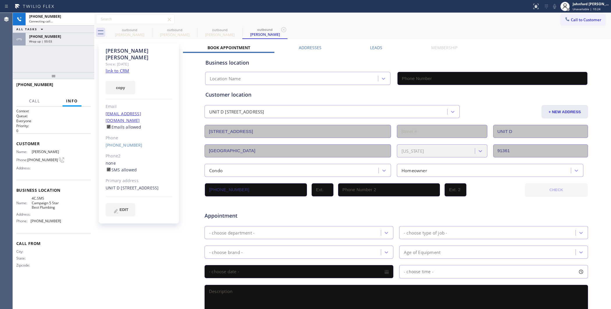
click at [75, 40] on div "Wrap up | 00:03" at bounding box center [60, 41] width 62 height 4
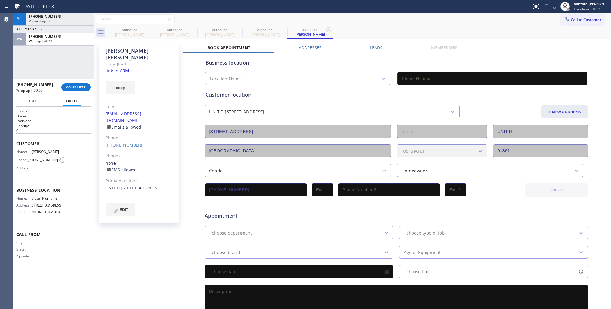
click at [86, 82] on div "+13107487644 Wrap up | 00:05 COMPLETE" at bounding box center [53, 87] width 74 height 15
click at [85, 84] on button "COMPLETE" at bounding box center [75, 87] width 29 height 8
type input "(866) 702-1734"
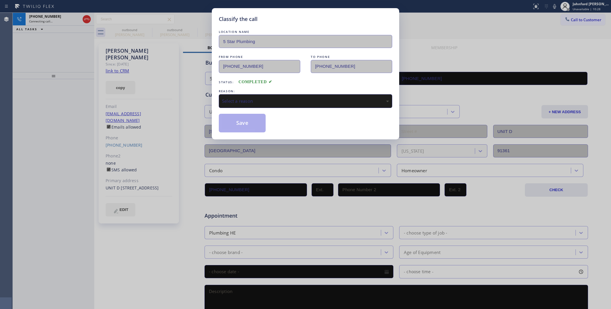
click at [307, 98] on div "Select a reason" at bounding box center [305, 101] width 167 height 7
click at [234, 115] on button "Save" at bounding box center [242, 123] width 47 height 19
click at [143, 302] on div "Classify the call LOCATION NAME 5 Star Plumbing FROM PHONE (888) 909-0120 TO PH…" at bounding box center [305, 154] width 611 height 309
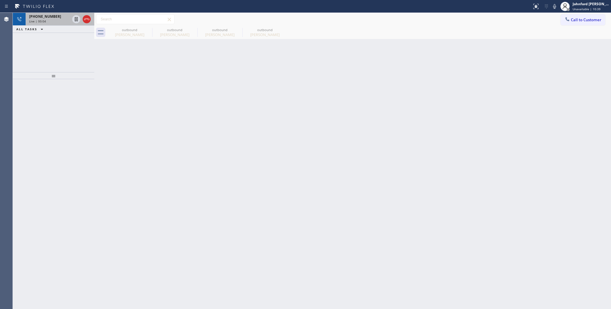
click at [91, 19] on div at bounding box center [81, 19] width 21 height 13
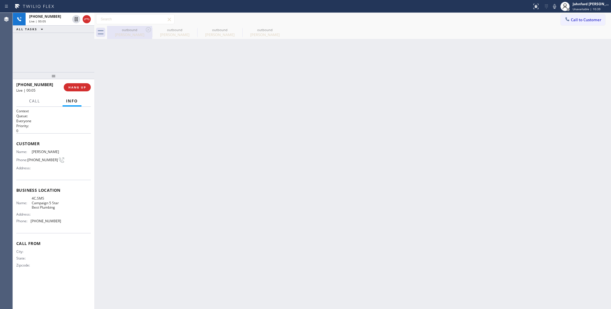
click at [86, 19] on icon at bounding box center [86, 19] width 7 height 7
click at [0, 0] on icon at bounding box center [0, 0] width 0 height 0
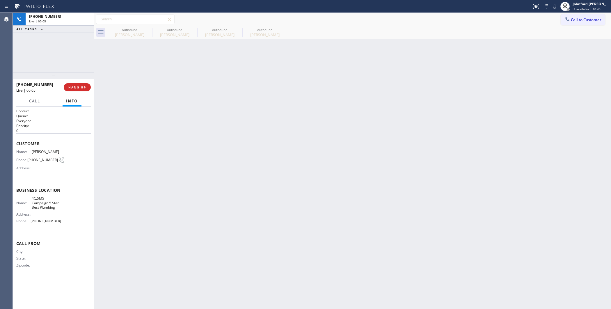
click at [145, 31] on div "outbound Steve Nyenhuis outbound Nace Benun outbound Nace Benun outbound Nace B…" at bounding box center [359, 32] width 504 height 13
click at [74, 87] on span "COMPLETE" at bounding box center [76, 87] width 20 height 4
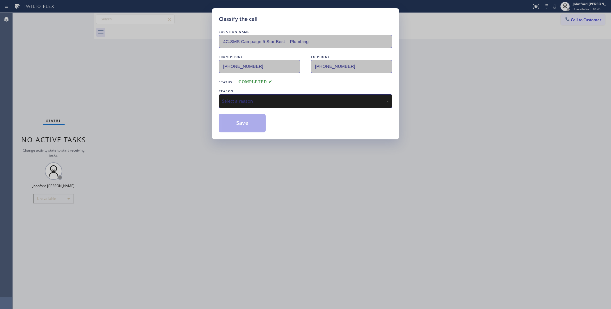
click at [274, 98] on div "Select a reason" at bounding box center [305, 101] width 167 height 7
click at [247, 119] on button "Save" at bounding box center [242, 123] width 47 height 19
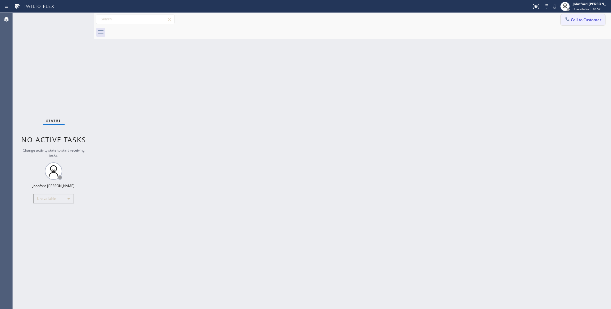
click at [573, 19] on span "Call to Customer" at bounding box center [586, 19] width 31 height 5
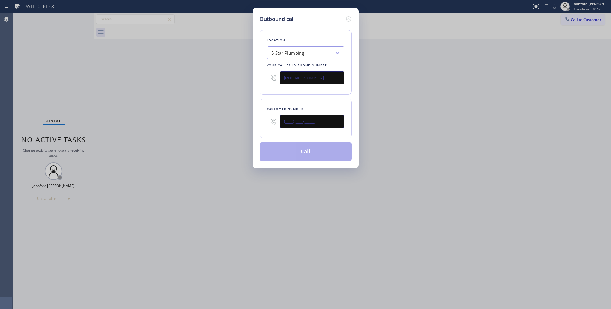
drag, startPoint x: 309, startPoint y: 121, endPoint x: 217, endPoint y: 121, distance: 92.2
click at [230, 121] on div "Outbound call Location 5 Star Plumbing Your caller id phone number (888) 909-01…" at bounding box center [305, 154] width 611 height 309
paste input "916) 225-4121"
type input "(916) 225-4121"
click at [208, 121] on div "Outbound call Location 5 Star Plumbing Your caller id phone number (888) 909-01…" at bounding box center [305, 154] width 611 height 309
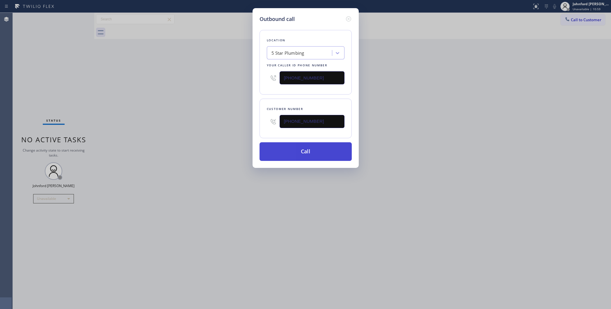
click at [293, 153] on button "Call" at bounding box center [305, 151] width 92 height 19
click at [443, 135] on div "Outbound call Location 5 Star Plumbing Your caller id phone number (888) 909-01…" at bounding box center [305, 154] width 611 height 309
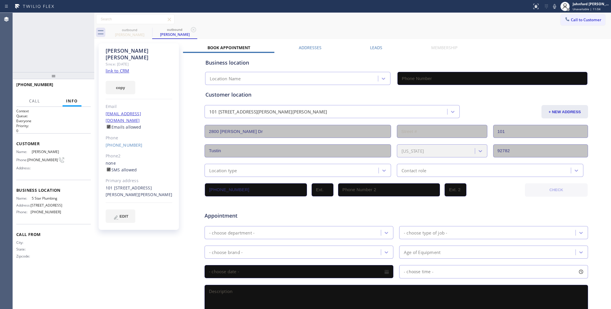
type input "(888) 909-0120"
click at [551, 8] on icon at bounding box center [554, 6] width 7 height 7
click at [555, 7] on icon at bounding box center [554, 6] width 3 height 5
click at [86, 19] on icon at bounding box center [86, 19] width 7 height 7
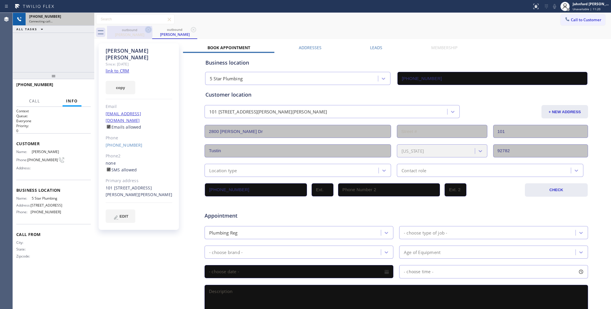
click at [150, 28] on icon at bounding box center [148, 29] width 7 height 7
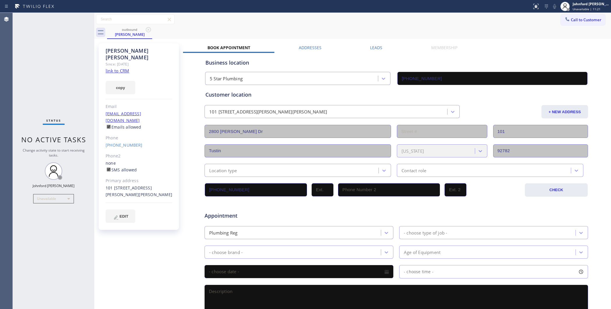
click at [150, 28] on icon at bounding box center [148, 29] width 7 height 7
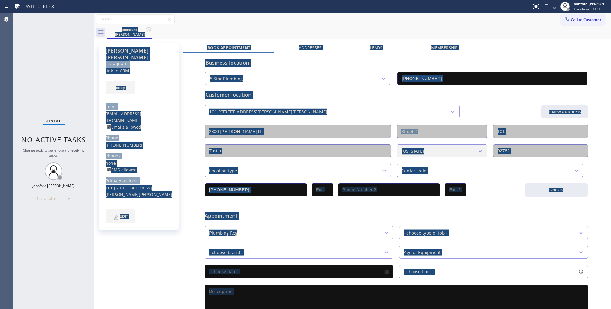
click at [150, 28] on div "outbound Joyce Faidley" at bounding box center [359, 32] width 504 height 13
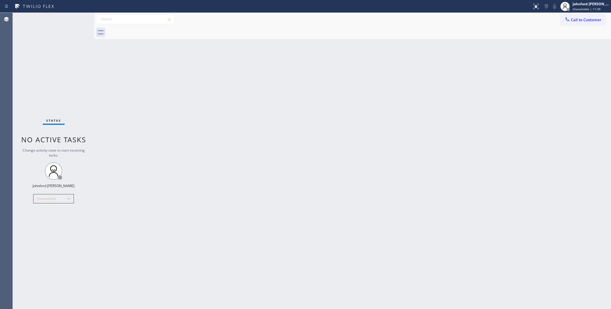
drag, startPoint x: 569, startPoint y: 17, endPoint x: 449, endPoint y: 76, distance: 133.3
click at [569, 18] on icon at bounding box center [567, 19] width 6 height 6
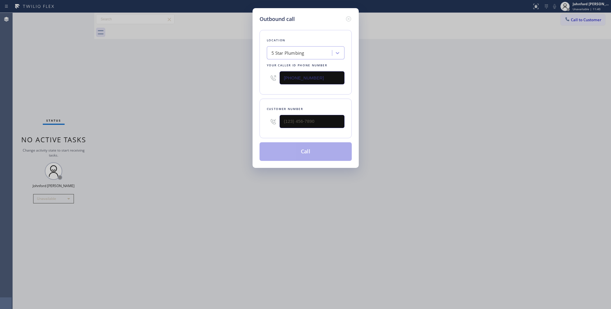
drag, startPoint x: 316, startPoint y: 115, endPoint x: 248, endPoint y: 129, distance: 69.6
click at [253, 128] on div "Outbound call Location 5 Star Plumbing Your caller id phone number (888) 909-01…" at bounding box center [305, 88] width 106 height 160
click at [209, 130] on div "Outbound call Location 5 Star Plumbing Your caller id phone number (888) 909-01…" at bounding box center [305, 154] width 611 height 309
click at [284, 115] on input "(___) ___-____" at bounding box center [311, 121] width 65 height 13
paste input "408) 813-1261"
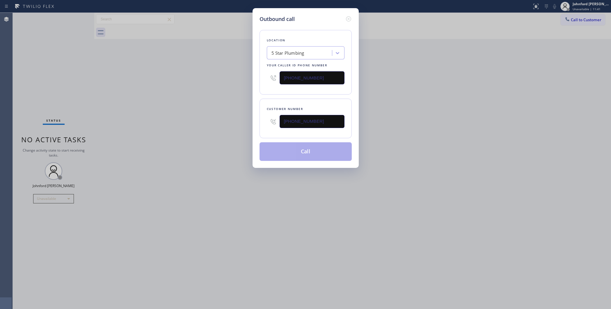
type input "(408) 813-1261"
click at [199, 128] on div "Outbound call Location 5 Star Plumbing Your caller id phone number (888) 909-01…" at bounding box center [305, 154] width 611 height 309
click at [288, 148] on button "Call" at bounding box center [305, 151] width 92 height 19
drag, startPoint x: 414, startPoint y: 129, endPoint x: 419, endPoint y: 125, distance: 6.0
click at [419, 125] on div "Outbound call Location 5 Star Plumbing Your caller id phone number (888) 909-01…" at bounding box center [305, 154] width 611 height 309
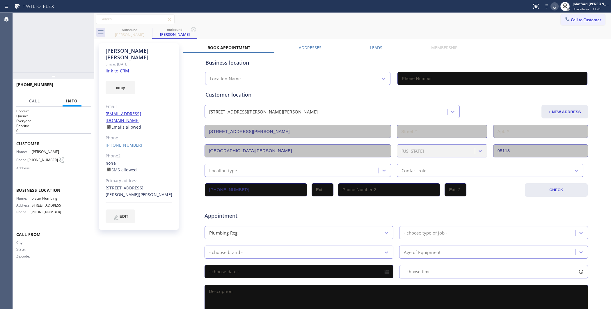
type input "(888) 909-0120"
click at [85, 21] on icon at bounding box center [86, 19] width 7 height 7
click at [123, 135] on div "Phone" at bounding box center [139, 138] width 67 height 7
click at [122, 142] on link "(408) 813-1261" at bounding box center [124, 145] width 37 height 6
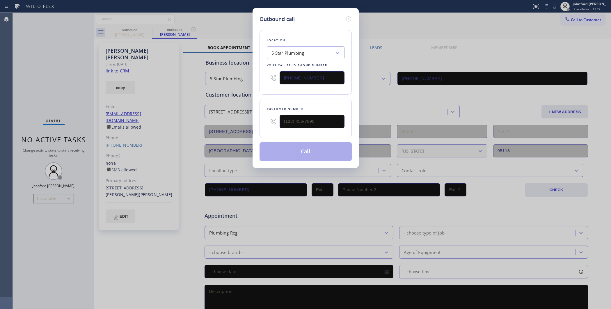
type input "(408) 813-1261"
drag, startPoint x: 326, startPoint y: 73, endPoint x: 254, endPoint y: 82, distance: 72.6
click at [254, 82] on div "Outbound call Location 5 Star Plumbing Your caller id phone number (888) 909-01…" at bounding box center [305, 88] width 106 height 160
paste input "92-3457"
type input "(888) 992-3457"
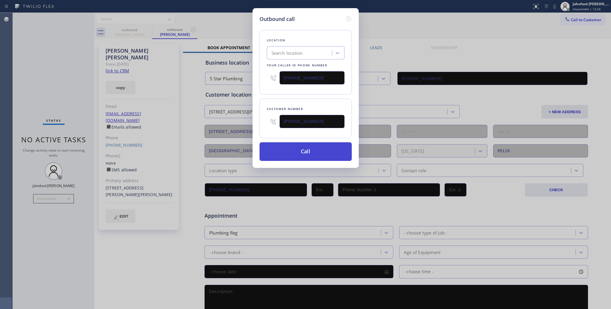
click at [298, 151] on button "Call" at bounding box center [305, 151] width 92 height 19
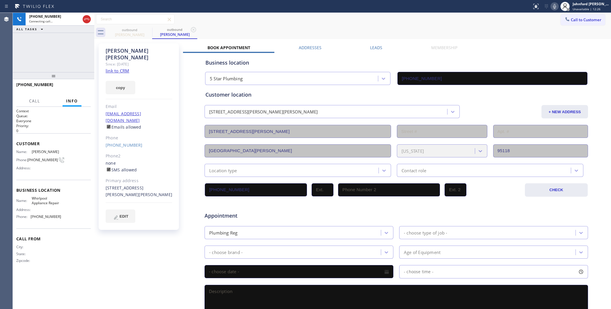
click at [163, 173] on div "outbound Antonio Carriles outbound Antonio Carriles Call to Customer Outbound c…" at bounding box center [352, 216] width 516 height 406
type input "(888) 992-3457"
click at [159, 185] on div "3752 Jarvis Ave San Jose, 95118 CA" at bounding box center [139, 191] width 67 height 13
copy div "95118"
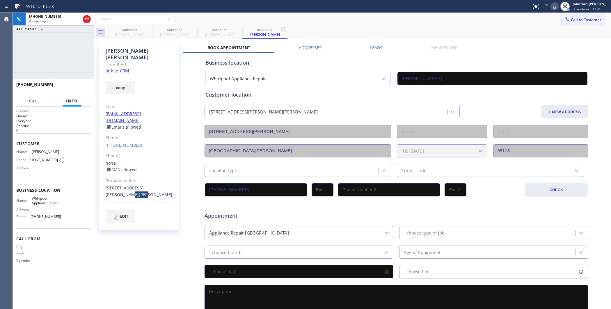
click at [553, 8] on icon at bounding box center [554, 6] width 7 height 7
click at [149, 31] on icon at bounding box center [148, 29] width 7 height 7
click at [0, 0] on icon at bounding box center [0, 0] width 0 height 0
type input "(888) 992-3457"
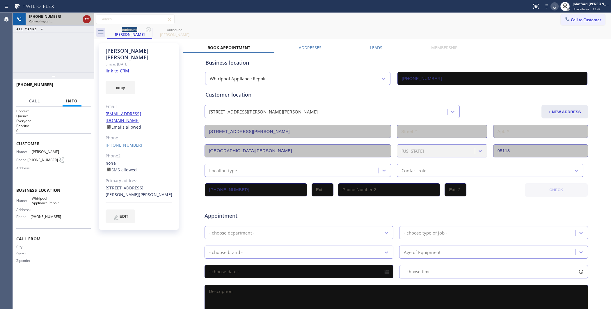
click at [87, 20] on icon at bounding box center [86, 19] width 7 height 7
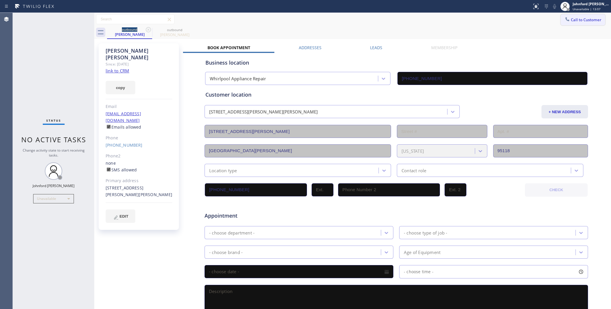
click at [564, 19] on div at bounding box center [567, 19] width 7 height 7
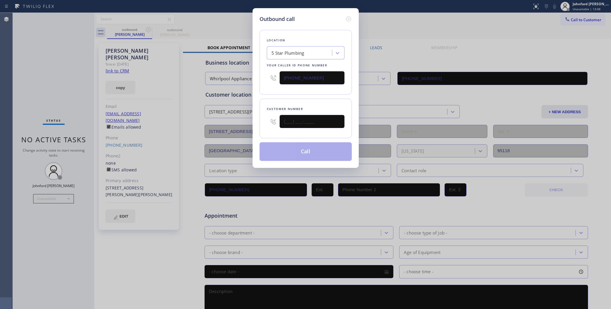
drag, startPoint x: 315, startPoint y: 118, endPoint x: 249, endPoint y: 112, distance: 65.7
click at [235, 122] on div "Outbound call Location 5 Star Plumbing Your caller id phone number (888) 909-01…" at bounding box center [305, 154] width 611 height 309
paste input "541) 914-9775"
type input "(541) 914-9775"
click at [268, 92] on div "Location 5 Star Plumbing Your caller id phone number (888) 909-0120" at bounding box center [305, 62] width 92 height 65
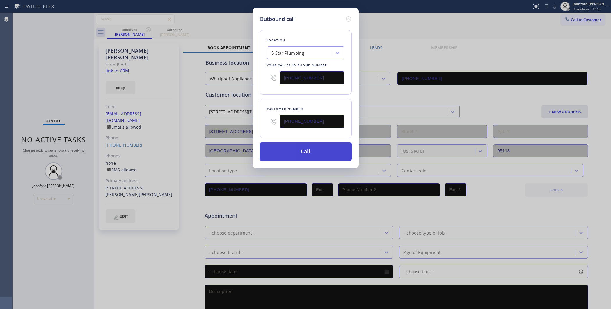
click at [288, 150] on button "Call" at bounding box center [305, 151] width 92 height 19
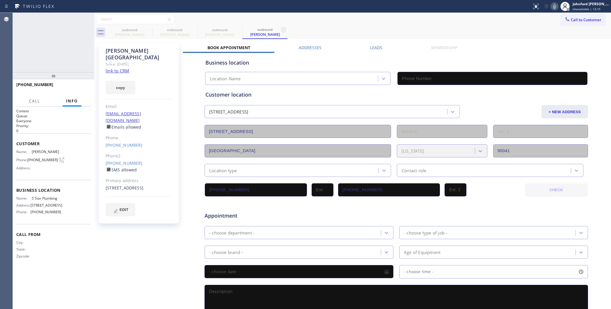
type input "(888) 909-0120"
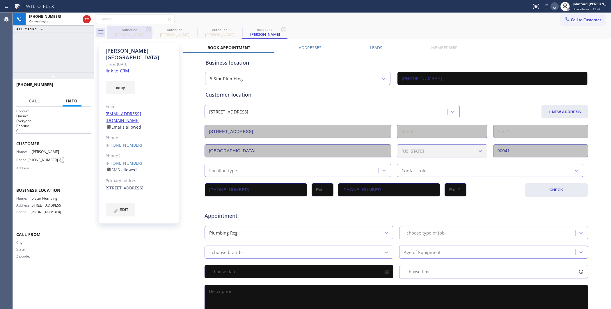
click at [143, 27] on div "outbound Antonio Carriles" at bounding box center [130, 32] width 44 height 13
click at [145, 27] on icon at bounding box center [148, 29] width 7 height 7
click at [0, 0] on icon at bounding box center [0, 0] width 0 height 0
type input "(888) 909-0120"
click at [73, 52] on div "+15419149775 Connecting call… ALL TASKS ALL TASKS ACTIVE TASKS TASKS IN WRAP UP" at bounding box center [53, 42] width 81 height 59
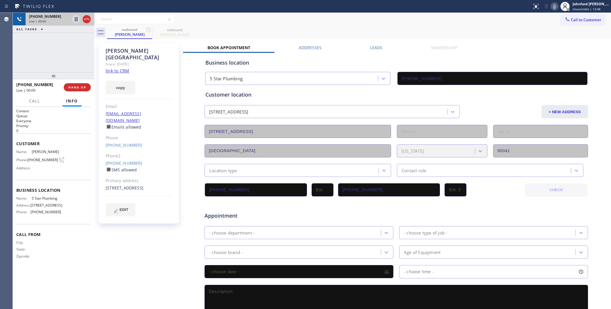
click at [68, 14] on div "+15419149775" at bounding box center [49, 16] width 41 height 5
click at [87, 84] on button "HANG UP" at bounding box center [77, 87] width 27 height 8
click at [120, 160] on link "(541) 914-9773" at bounding box center [124, 163] width 37 height 6
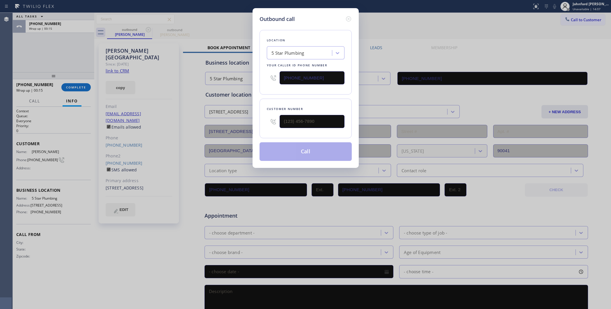
type input "(541) 914-9773"
click at [287, 76] on input "(888) 909-0120" at bounding box center [311, 77] width 65 height 13
paste input "1) 865-0344"
click at [299, 80] on input "(881) 865-0344" at bounding box center [311, 77] width 65 height 13
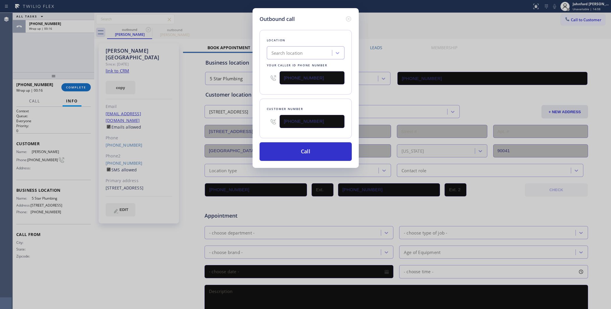
click at [299, 80] on input "(881) 865-0344" at bounding box center [311, 77] width 65 height 13
paste input "18) 650-3440"
drag, startPoint x: 316, startPoint y: 78, endPoint x: 249, endPoint y: 79, distance: 67.8
click at [249, 79] on div "Outbound call Location Search location Your caller id phone number (818) 650-34…" at bounding box center [305, 154] width 611 height 309
paste input "text"
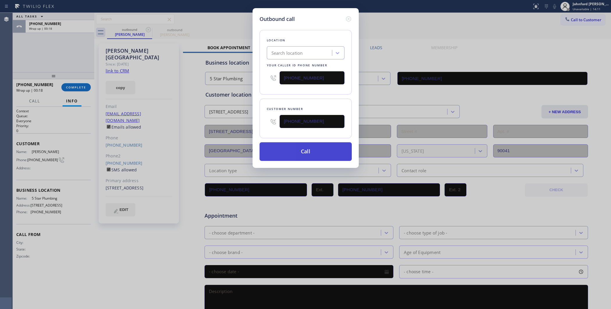
type input "(818) 650-3440"
click at [281, 153] on button "Call" at bounding box center [305, 151] width 92 height 19
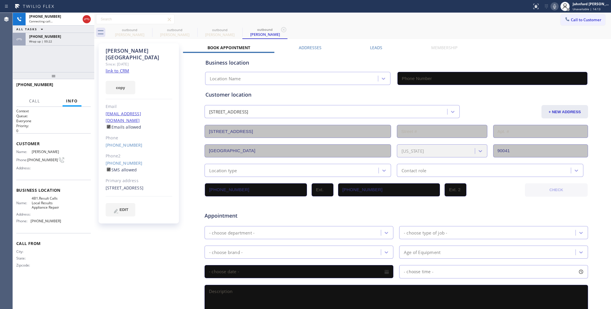
click at [54, 38] on div "+15419149775" at bounding box center [60, 36] width 62 height 5
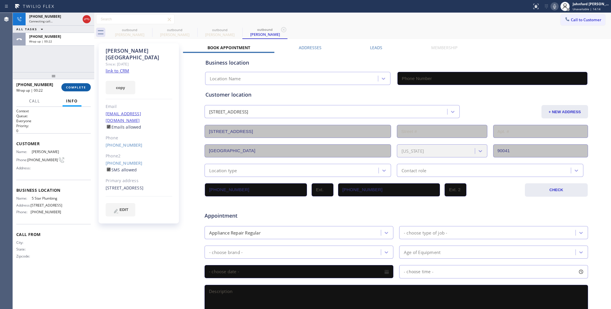
click at [75, 85] on span "COMPLETE" at bounding box center [76, 87] width 20 height 4
type input "(818) 650-3440"
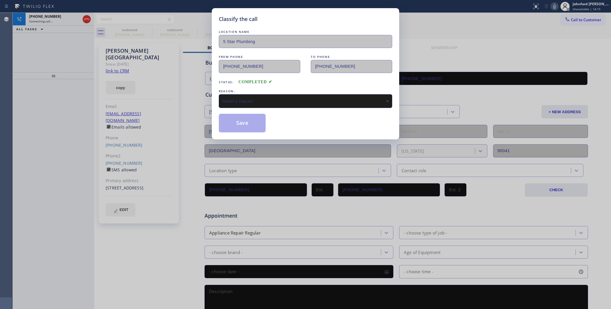
click at [316, 98] on div "Select a reason" at bounding box center [305, 101] width 167 height 7
click at [249, 94] on div "Tech, Unknown/didnt ring" at bounding box center [305, 101] width 173 height 14
click at [249, 122] on button "Save" at bounding box center [242, 123] width 47 height 19
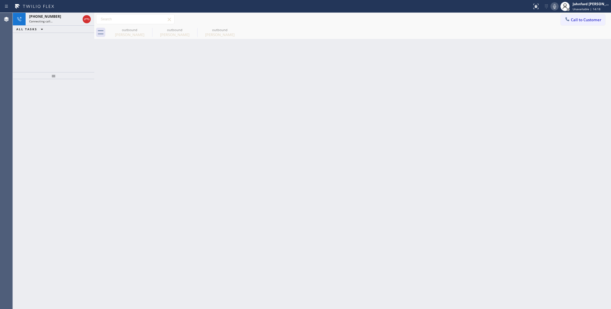
click at [147, 30] on div "outbound Janna Ireland" at bounding box center [129, 32] width 45 height 13
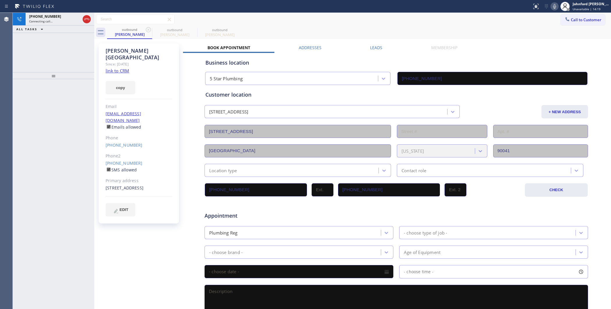
click at [147, 30] on icon at bounding box center [148, 29] width 5 height 5
type input "(818) 650-3440"
click at [46, 22] on span "Connecting call…" at bounding box center [41, 21] width 24 height 4
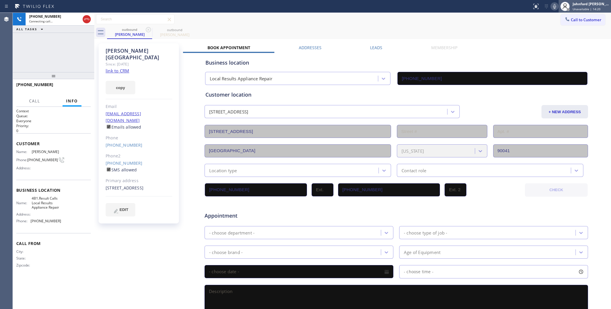
click at [559, 6] on div at bounding box center [564, 6] width 13 height 13
click at [556, 7] on icon at bounding box center [554, 6] width 7 height 7
click at [555, 3] on icon at bounding box center [554, 6] width 7 height 7
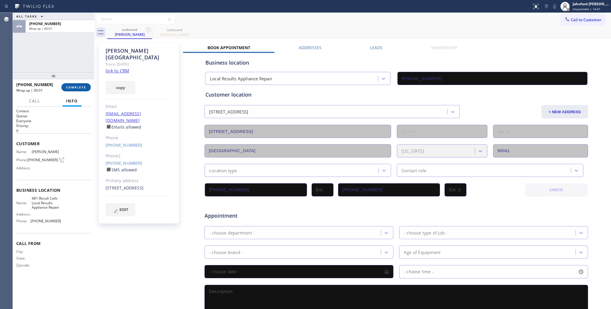
click at [84, 89] on span "COMPLETE" at bounding box center [76, 87] width 20 height 4
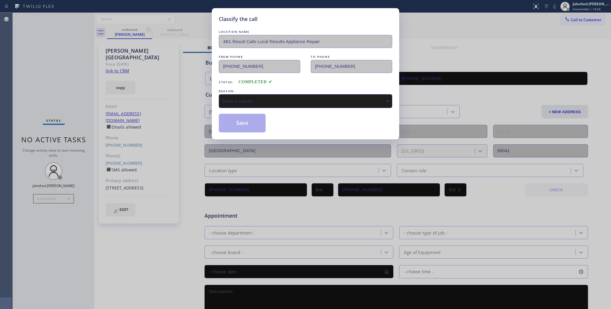
click at [221, 101] on div "Select a reason" at bounding box center [305, 101] width 173 height 14
click at [248, 123] on button "Save" at bounding box center [242, 123] width 47 height 19
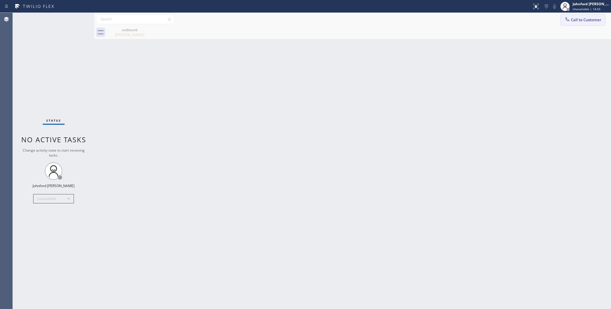
click at [596, 24] on button "Call to Customer" at bounding box center [582, 19] width 44 height 11
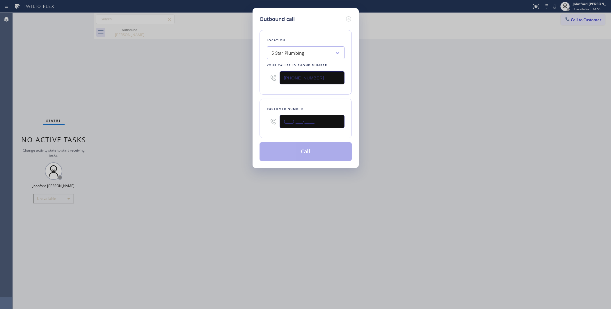
drag, startPoint x: 305, startPoint y: 120, endPoint x: 215, endPoint y: 127, distance: 90.1
click at [224, 125] on div "Outbound call Location 5 Star Plumbing Your caller id phone number (888) 909-01…" at bounding box center [305, 154] width 611 height 309
paste input "562) 489-4189"
type input "(562) 489-4189"
click at [178, 129] on div "Outbound call Location 5 Star Plumbing Your caller id phone number (888) 909-01…" at bounding box center [305, 154] width 611 height 309
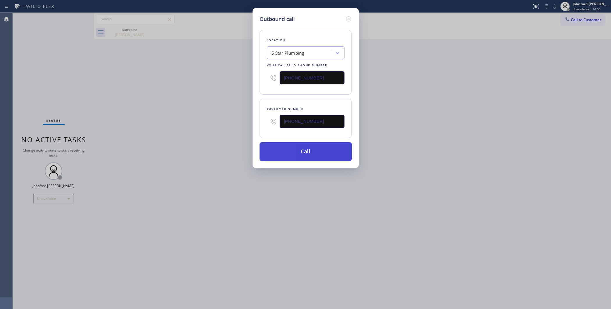
click at [297, 148] on button "Call" at bounding box center [305, 151] width 92 height 19
drag, startPoint x: 438, startPoint y: 136, endPoint x: 468, endPoint y: 92, distance: 53.5
click at [444, 128] on div "Outbound call Location 5 Star Plumbing Your caller id phone number (888) 909-01…" at bounding box center [305, 154] width 611 height 309
click at [279, 155] on button "Call" at bounding box center [305, 151] width 92 height 19
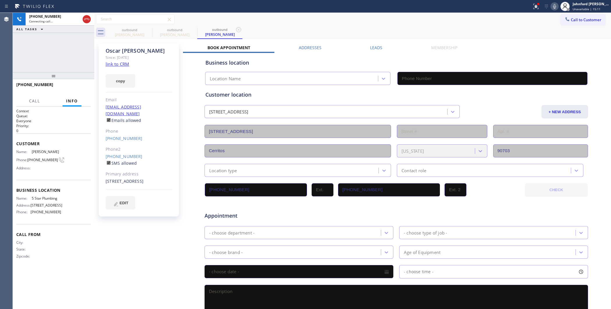
type input "(888) 909-0120"
click at [525, 6] on div at bounding box center [265, 6] width 527 height 9
click at [534, 6] on icon at bounding box center [535, 6] width 7 height 7
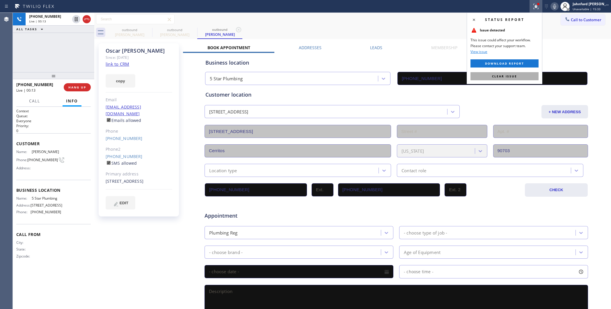
click at [493, 72] on button "Clear issue" at bounding box center [504, 76] width 68 height 8
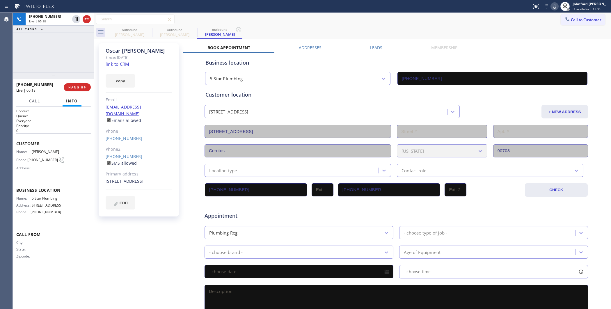
click at [556, 7] on icon at bounding box center [554, 6] width 7 height 7
click at [556, 5] on icon at bounding box center [554, 6] width 7 height 7
click at [513, 37] on div "outbound Janna Ireland outbound Oscar Villarreal outbound Oscar Villarreal" at bounding box center [359, 32] width 504 height 13
click at [80, 60] on div "+15624894189 Live | 00:22 ALL TASKS ALL TASKS ACTIVE TASKS TASKS IN WRAP UP" at bounding box center [53, 42] width 81 height 59
drag, startPoint x: 57, startPoint y: 76, endPoint x: 60, endPoint y: 53, distance: 23.4
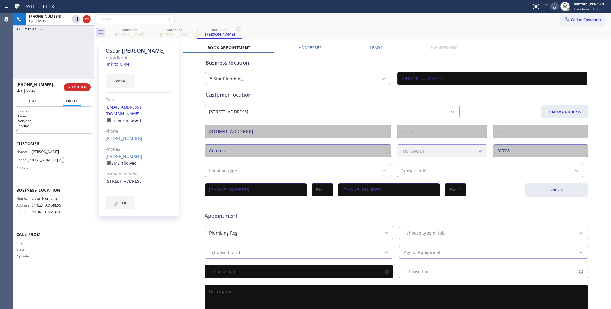
click at [60, 53] on div "+15624894189 Live | 00:23 ALL TASKS ALL TASKS ACTIVE TASKS TASKS IN WRAP UP +15…" at bounding box center [53, 161] width 81 height 296
click at [60, 75] on div at bounding box center [53, 75] width 81 height 7
click at [77, 88] on span "HANG UP" at bounding box center [77, 87] width 18 height 4
click at [77, 88] on span "COMPLETE" at bounding box center [76, 87] width 20 height 4
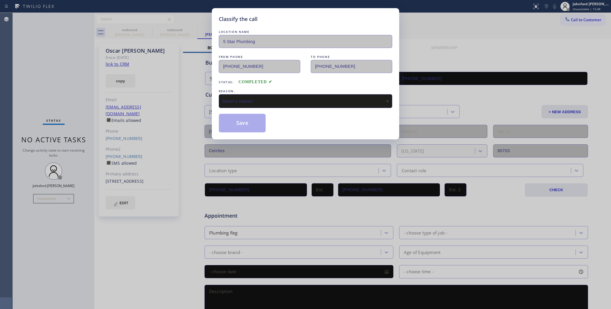
click at [287, 98] on div "Select a reason" at bounding box center [305, 101] width 167 height 7
click at [240, 122] on button "Save" at bounding box center [242, 123] width 47 height 19
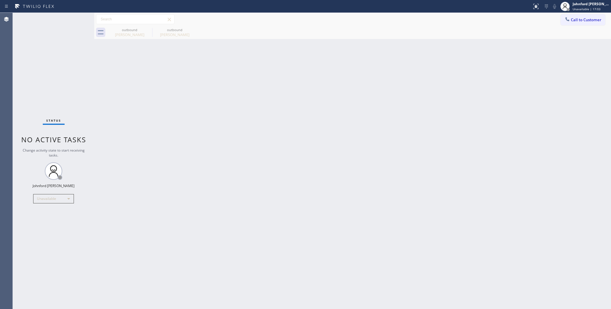
click at [582, 15] on button "Call to Customer" at bounding box center [582, 19] width 44 height 11
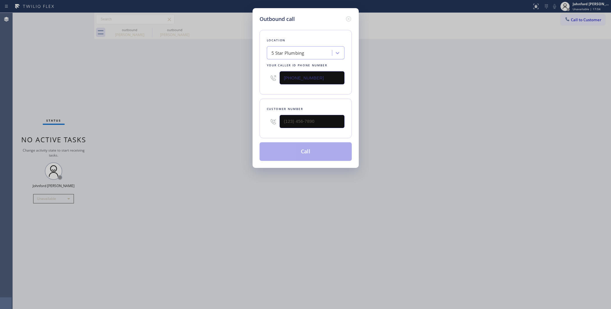
drag, startPoint x: 289, startPoint y: 126, endPoint x: 260, endPoint y: 126, distance: 28.5
click at [260, 126] on div "Customer number" at bounding box center [305, 119] width 92 height 40
drag, startPoint x: 235, startPoint y: 122, endPoint x: 240, endPoint y: 122, distance: 5.5
click at [238, 122] on div "Outbound call Location 5 Star Plumbing Your caller id phone number (888) 909-01…" at bounding box center [305, 154] width 611 height 309
click at [277, 122] on div at bounding box center [273, 121] width 13 height 19
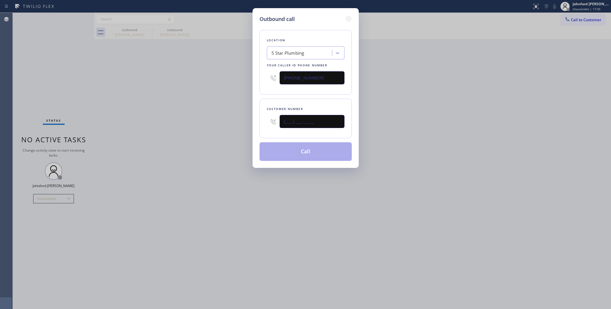
click at [285, 118] on input "(___) ___-____" at bounding box center [311, 121] width 65 height 13
paste input "360) 904-7234"
click at [224, 125] on div "Outbound call Location 5 Star Plumbing Your caller id phone number (888) 909-01…" at bounding box center [305, 154] width 611 height 309
drag, startPoint x: 283, startPoint y: 117, endPoint x: 230, endPoint y: 124, distance: 52.8
click at [230, 124] on div "Outbound call Location 5 Star Plumbing Your caller id phone number (888) 909-01…" at bounding box center [305, 154] width 611 height 309
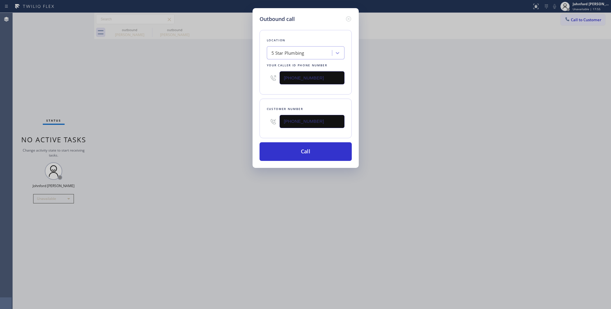
click at [313, 122] on input "(360) 904-7234" at bounding box center [311, 121] width 65 height 13
paste input "10) 729-3213"
type input "(310) 729-3213"
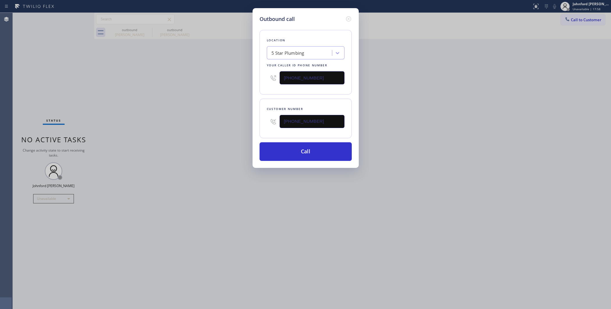
drag, startPoint x: 271, startPoint y: 81, endPoint x: 218, endPoint y: 88, distance: 53.1
click at [239, 86] on div "Outbound call Location 5 Star Plumbing Your caller id phone number (888) 909-01…" at bounding box center [305, 154] width 611 height 309
paste input "00) 686-5038"
type input "[PHONE_NUMBER]"
click at [194, 89] on div "Outbound call Location 5 Star Plumbing Your caller id phone number (800) 686-50…" at bounding box center [305, 154] width 611 height 309
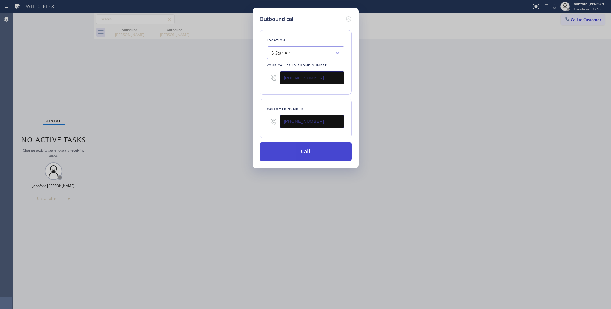
click at [300, 154] on button "Call" at bounding box center [305, 151] width 92 height 19
click at [404, 136] on div "Outbound call Location 5 Star Air Your caller id phone number (800) 686-5038 Cu…" at bounding box center [305, 154] width 611 height 309
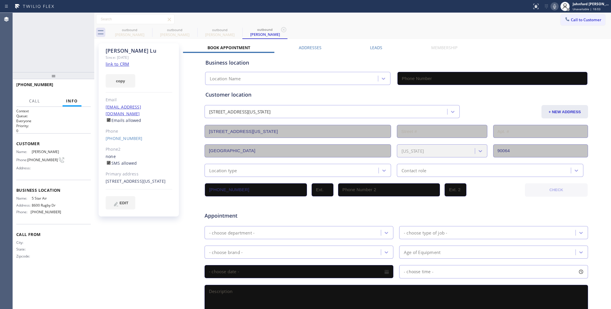
type input "[PHONE_NUMBER]"
click at [554, 6] on icon at bounding box center [554, 6] width 7 height 7
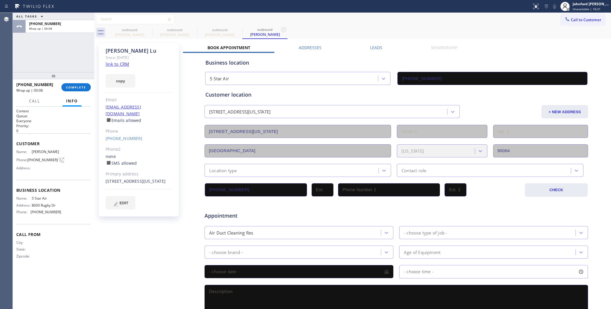
click at [555, 13] on div "Call to Customer Outbound call Location 5 Star Air Your caller id phone number …" at bounding box center [352, 19] width 516 height 13
click at [564, 18] on icon at bounding box center [567, 19] width 6 height 6
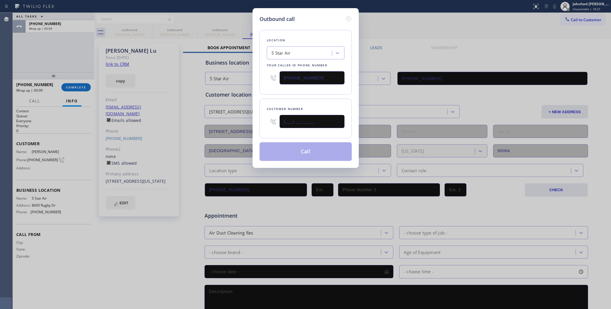
drag, startPoint x: 281, startPoint y: 117, endPoint x: 229, endPoint y: 124, distance: 53.1
click at [229, 124] on div "Outbound call Location 5 Star Air Your caller id phone number [PHONE_NUMBER] Cu…" at bounding box center [305, 154] width 611 height 309
paste input "714) 931-4647"
type input "(714) 931-4647"
click at [282, 99] on div "Customer number (714) 931-4647" at bounding box center [305, 119] width 92 height 40
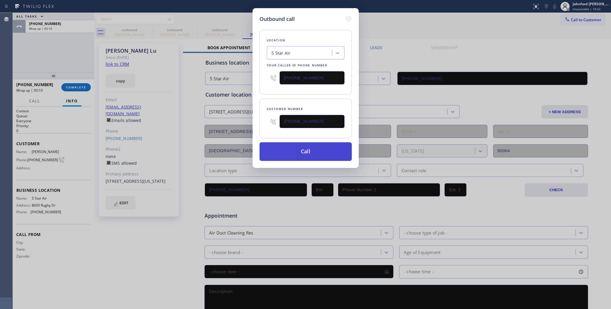
click at [293, 149] on button "Call" at bounding box center [305, 151] width 92 height 19
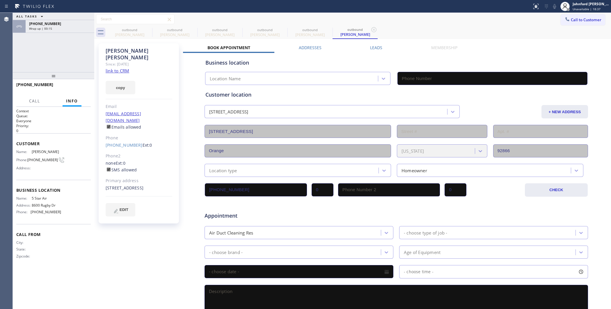
type input "[PHONE_NUMBER]"
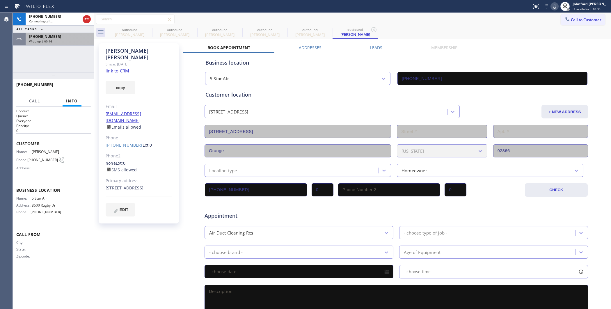
click at [70, 39] on div "Wrap up | 00:16" at bounding box center [60, 41] width 62 height 4
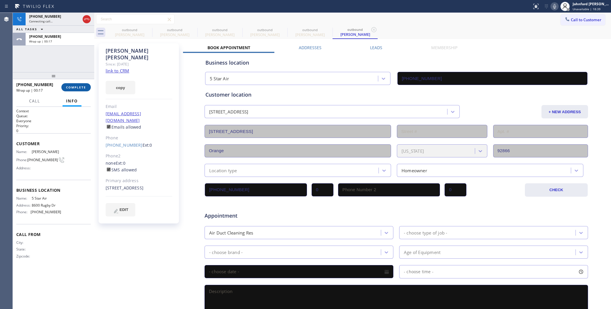
click at [83, 84] on button "COMPLETE" at bounding box center [75, 87] width 29 height 8
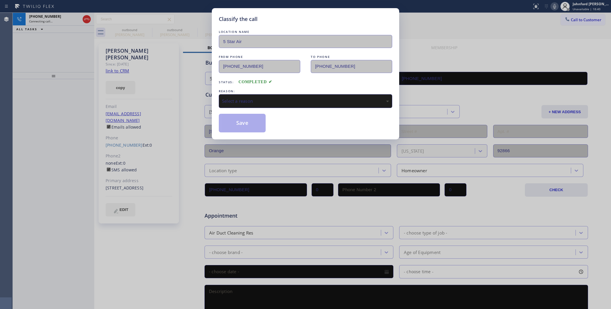
click at [234, 100] on div "Select a reason" at bounding box center [305, 101] width 167 height 7
click at [253, 125] on button "Save" at bounding box center [242, 123] width 47 height 19
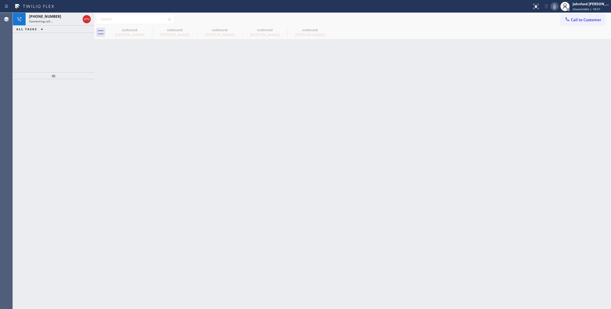
click at [556, 8] on icon at bounding box center [554, 6] width 7 height 7
click at [149, 30] on icon at bounding box center [148, 29] width 7 height 7
click at [0, 0] on icon at bounding box center [0, 0] width 0 height 0
type input "[PHONE_NUMBER]"
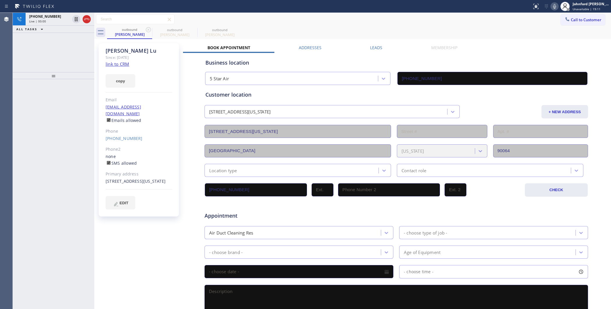
click at [36, 39] on div "+17149314647 Live | 00:00 ALL TASKS ALL TASKS ACTIVE TASKS TASKS IN WRAP UP" at bounding box center [53, 42] width 81 height 59
click at [60, 20] on div "Live | 00:00" at bounding box center [49, 21] width 41 height 4
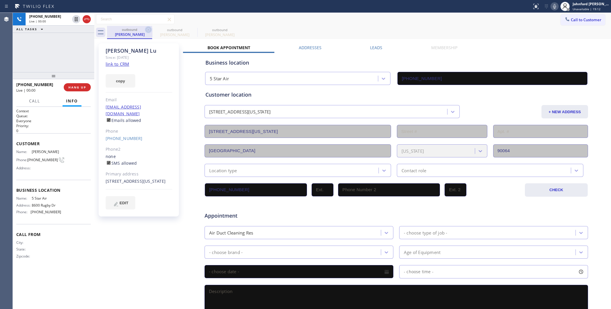
click at [146, 28] on icon at bounding box center [148, 29] width 7 height 7
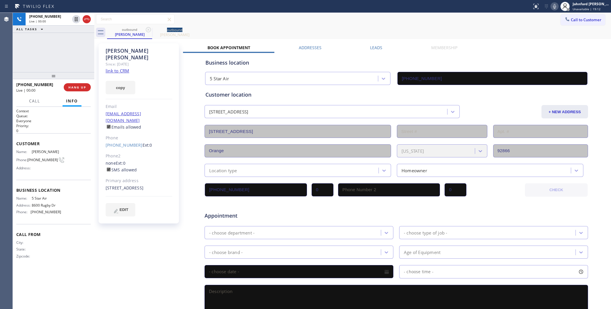
click at [146, 28] on icon at bounding box center [148, 29] width 7 height 7
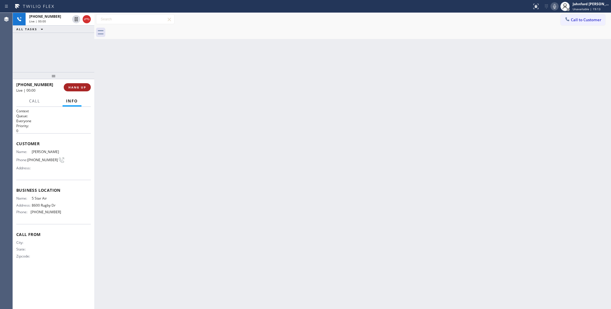
click at [77, 90] on button "HANG UP" at bounding box center [77, 87] width 27 height 8
click at [83, 86] on span "COMPLETE" at bounding box center [76, 87] width 20 height 4
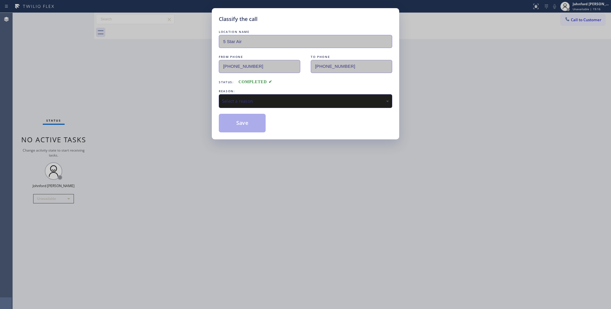
click at [273, 100] on div "Select a reason" at bounding box center [305, 101] width 167 height 7
click at [249, 125] on button "Save" at bounding box center [242, 123] width 47 height 19
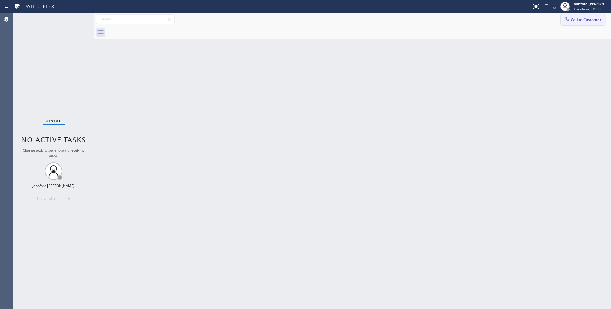
click at [593, 17] on button "Call to Customer" at bounding box center [582, 19] width 44 height 11
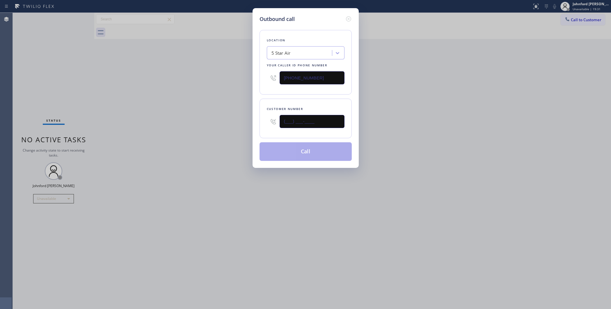
drag, startPoint x: 304, startPoint y: 120, endPoint x: 225, endPoint y: 124, distance: 78.9
click at [240, 122] on div "Outbound call Location 5 Star Air Your caller id phone number [PHONE_NUMBER] Cu…" at bounding box center [305, 154] width 611 height 309
paste input "801) 616-1049"
type input "(801) 616-1049"
click at [211, 123] on div "Outbound call Location 5 Star Air Your caller id phone number (800) 686-5038 Cu…" at bounding box center [305, 154] width 611 height 309
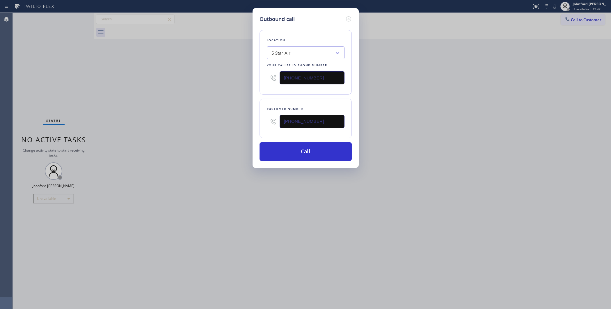
click at [466, 76] on div "Outbound call Location 5 Star Air Your caller id phone number (800) 686-5038 Cu…" at bounding box center [305, 154] width 611 height 309
click at [329, 142] on button "Call" at bounding box center [305, 151] width 92 height 19
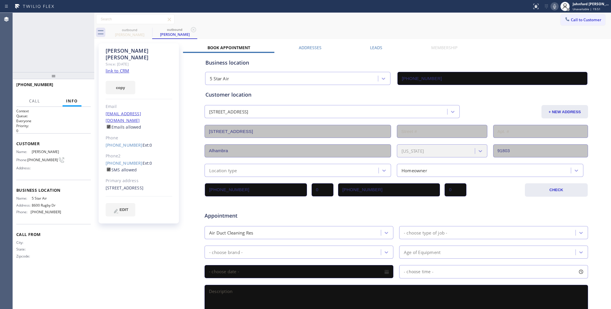
type input "[PHONE_NUMBER]"
click at [66, 18] on div "+18016161049" at bounding box center [54, 16] width 51 height 5
click at [84, 87] on span "HANG UP" at bounding box center [77, 87] width 18 height 4
drag, startPoint x: 71, startPoint y: 85, endPoint x: 78, endPoint y: 84, distance: 7.4
click at [71, 85] on button "COMPLETE" at bounding box center [75, 87] width 29 height 8
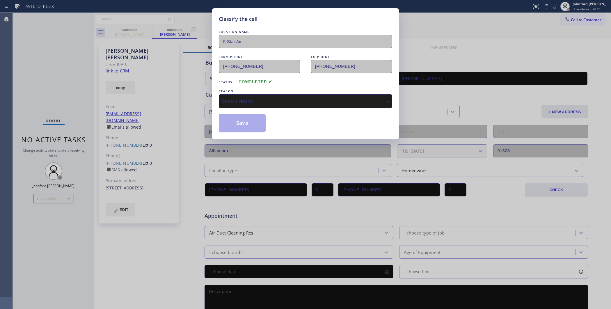
drag, startPoint x: 245, startPoint y: 90, endPoint x: 260, endPoint y: 98, distance: 17.7
click at [247, 90] on div "REASON:" at bounding box center [305, 91] width 173 height 6
click at [260, 98] on div "Select a reason" at bounding box center [305, 101] width 167 height 7
drag, startPoint x: 248, startPoint y: 133, endPoint x: 223, endPoint y: 115, distance: 30.3
click at [223, 115] on button "Save" at bounding box center [242, 123] width 47 height 19
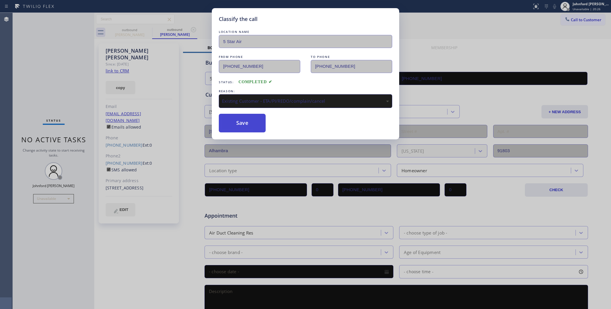
click at [259, 124] on button "Save" at bounding box center [242, 123] width 47 height 19
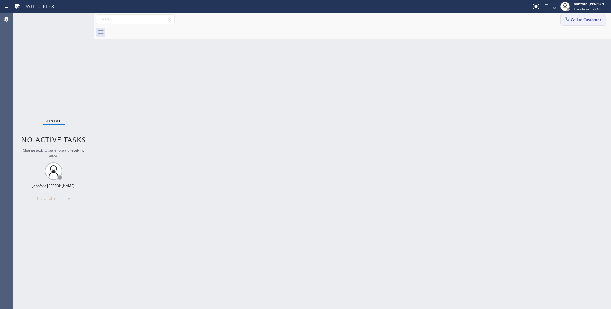
click at [570, 17] on div at bounding box center [567, 19] width 7 height 7
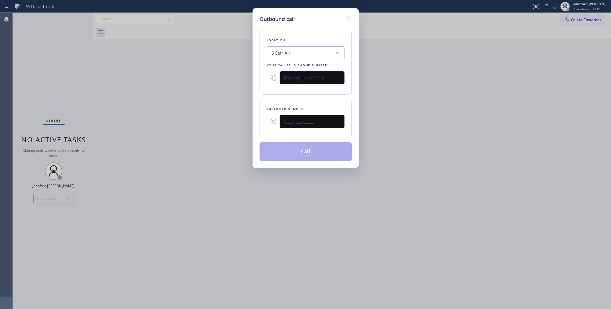
drag, startPoint x: 275, startPoint y: 121, endPoint x: 228, endPoint y: 124, distance: 47.2
click at [233, 124] on div "Outbound call Location 5 Star Air Your caller id phone number [PHONE_NUMBER] Cu…" at bounding box center [305, 154] width 611 height 309
paste input "310) 309-9112"
type input "(310) 309-9112"
click at [205, 125] on div "Outbound call Location 5 Star Air Your caller id phone number (800) 686-5038 Cu…" at bounding box center [305, 154] width 611 height 309
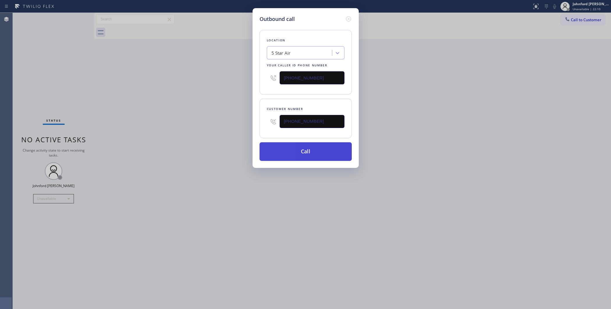
click at [285, 145] on button "Call" at bounding box center [305, 151] width 92 height 19
drag, startPoint x: 481, startPoint y: 136, endPoint x: 477, endPoint y: 44, distance: 91.7
click at [483, 136] on div "Outbound call Location 5 Star Air Your caller id phone number (800) 686-5038 Cu…" at bounding box center [305, 154] width 611 height 309
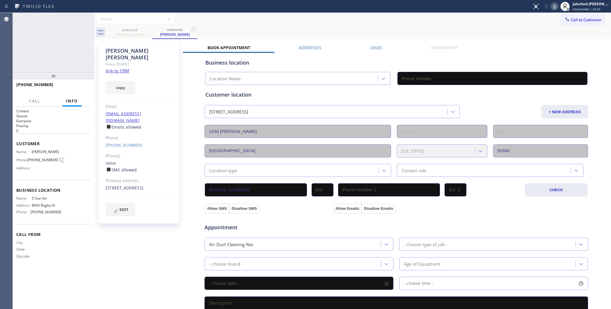
type input "[PHONE_NUMBER]"
click at [550, 7] on div at bounding box center [554, 6] width 8 height 7
click at [125, 142] on link "(310) 309-9112" at bounding box center [124, 145] width 37 height 6
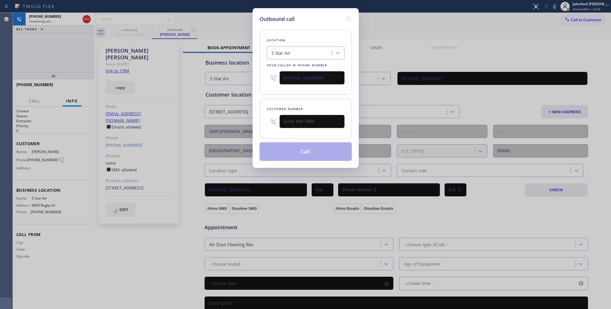
type input "(310) 309-9112"
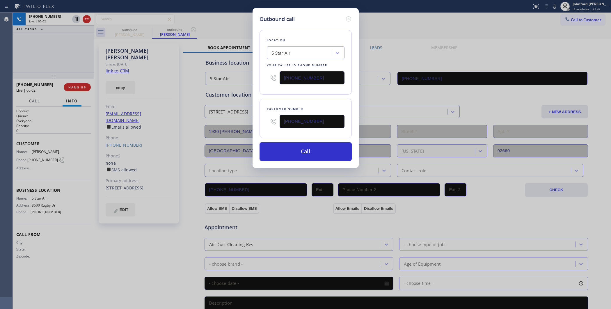
drag, startPoint x: 322, startPoint y: 76, endPoint x: 264, endPoint y: 79, distance: 58.2
click at [264, 79] on div "Location 5 Star Air Your caller id phone number [PHONE_NUMBER]" at bounding box center [305, 62] width 92 height 65
paste input "206) 825-6821"
click at [347, 15] on icon at bounding box center [348, 18] width 7 height 7
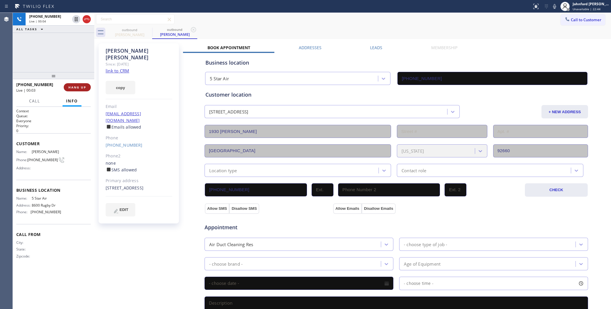
click at [87, 83] on button "HANG UP" at bounding box center [77, 87] width 27 height 8
click at [85, 83] on button "HANG UP" at bounding box center [77, 87] width 27 height 8
drag, startPoint x: 124, startPoint y: 132, endPoint x: 171, endPoint y: 131, distance: 46.5
click at [124, 142] on link "(310) 309-9112" at bounding box center [124, 145] width 37 height 6
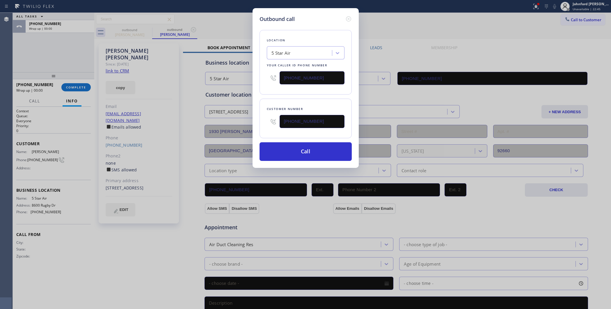
click at [313, 75] on input "[PHONE_NUMBER]" at bounding box center [311, 77] width 65 height 13
paste input "206) 825-6821"
type input "(206) 825-6821"
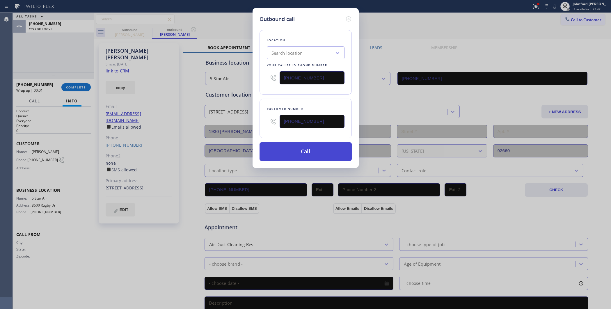
click at [294, 148] on button "Call" at bounding box center [305, 151] width 92 height 19
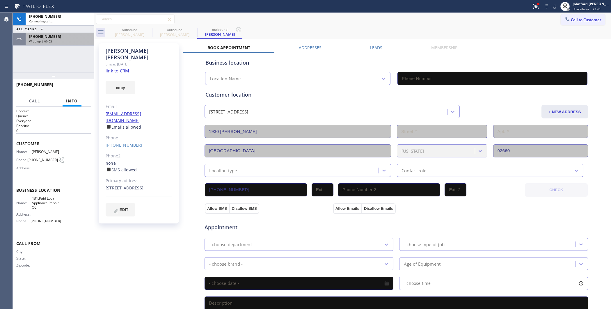
click at [63, 49] on div "+13103099112 Connecting call… ALL TASKS ALL TASKS ACTIVE TASKS TASKS IN WRAP UP…" at bounding box center [53, 42] width 81 height 59
click at [63, 44] on div "+13103099112 Wrap up | 00:03" at bounding box center [59, 39] width 66 height 13
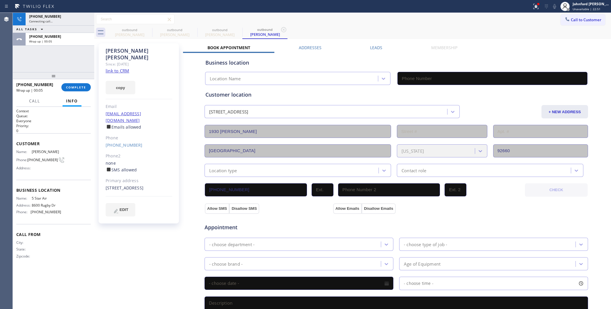
click at [79, 84] on button "COMPLETE" at bounding box center [75, 87] width 29 height 8
type input "(206) 825-6821"
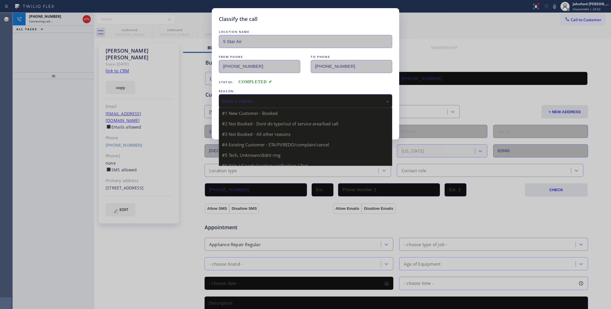
click at [252, 94] on div "Select a reason" at bounding box center [305, 101] width 173 height 14
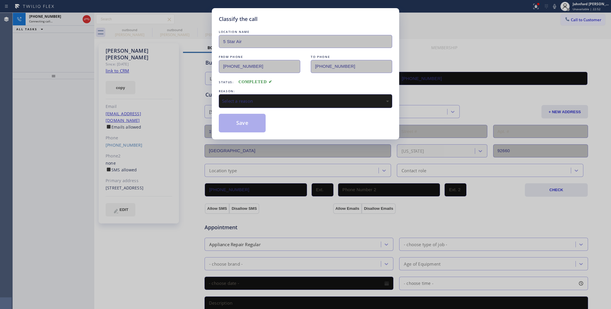
click at [253, 98] on div "Select a reason" at bounding box center [305, 101] width 167 height 7
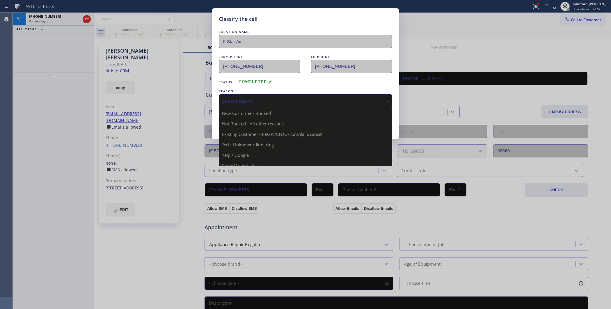
click at [253, 98] on div "Select a reason" at bounding box center [305, 101] width 167 height 7
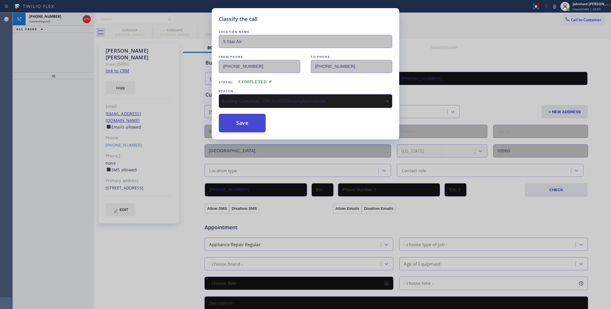
click at [246, 120] on button "Save" at bounding box center [242, 123] width 47 height 19
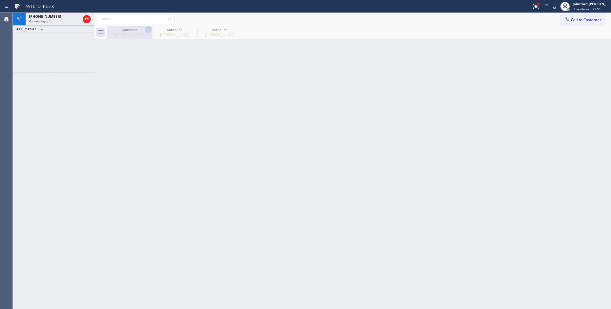
click at [146, 30] on icon at bounding box center [148, 29] width 5 height 5
type input "(206) 825-6821"
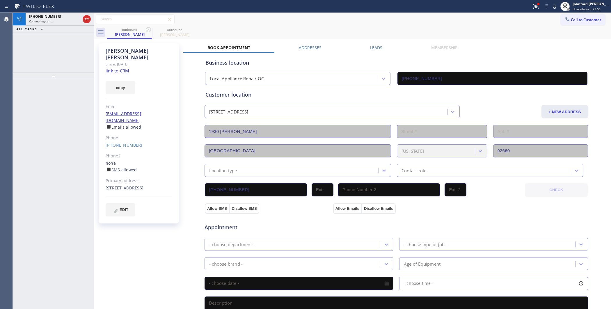
click at [146, 30] on icon at bounding box center [148, 29] width 5 height 5
click at [270, 32] on div "outbound Tracy Hipsher" at bounding box center [359, 32] width 504 height 13
click at [541, 7] on div at bounding box center [535, 6] width 13 height 7
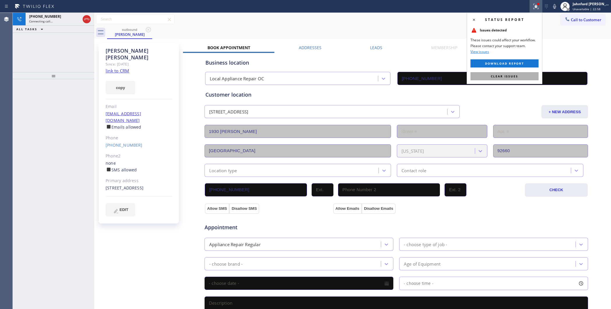
click at [496, 73] on button "Clear issues" at bounding box center [504, 76] width 68 height 8
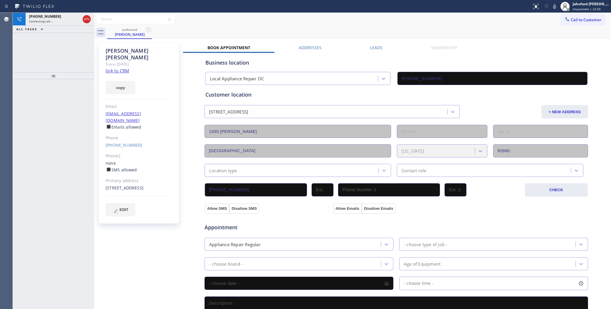
click at [450, 24] on div "Call to Customer Outbound call Location 5 Star Air Your caller id phone number …" at bounding box center [352, 19] width 516 height 10
click at [63, 18] on div "+13103099112" at bounding box center [54, 16] width 51 height 5
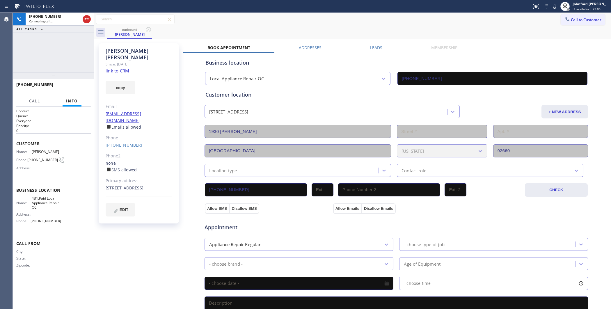
click at [77, 51] on div "+13103099112 Connecting call… ALL TASKS ALL TASKS ACTIVE TASKS TASKS IN WRAP UP" at bounding box center [53, 42] width 81 height 59
click at [62, 24] on div "+13103099112 Connecting call…" at bounding box center [54, 19] width 56 height 13
click at [86, 58] on div "+13103099112 Live | 00:01 ALL TASKS ALL TASKS ACTIVE TASKS TASKS IN WRAP UP" at bounding box center [53, 42] width 81 height 59
click at [74, 65] on div "+13103099112 Live | 00:18 ALL TASKS ALL TASKS ACTIVE TASKS TASKS IN WRAP UP" at bounding box center [53, 42] width 81 height 59
click at [81, 88] on span "HANG UP" at bounding box center [77, 87] width 18 height 4
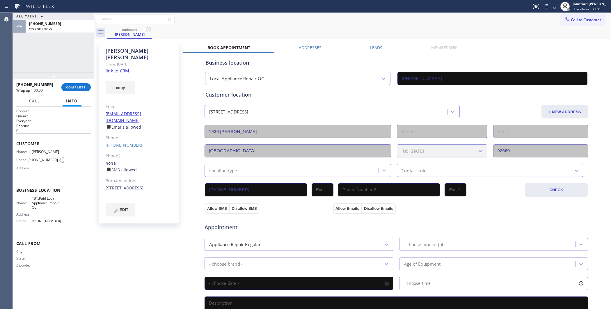
click at [71, 92] on div "+13103099112 Wrap up | 00:00 COMPLETE" at bounding box center [53, 87] width 74 height 15
click at [71, 88] on span "COMPLETE" at bounding box center [76, 87] width 20 height 4
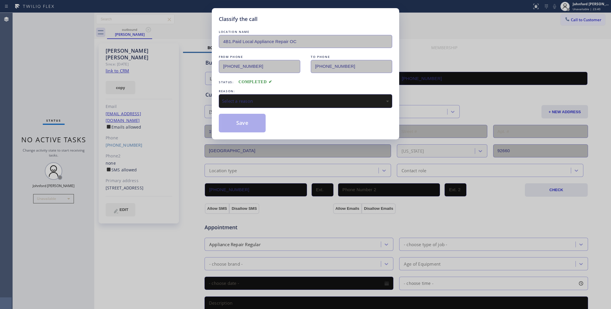
click at [281, 101] on div "Select a reason" at bounding box center [305, 101] width 167 height 7
click at [242, 124] on button "Save" at bounding box center [242, 123] width 47 height 19
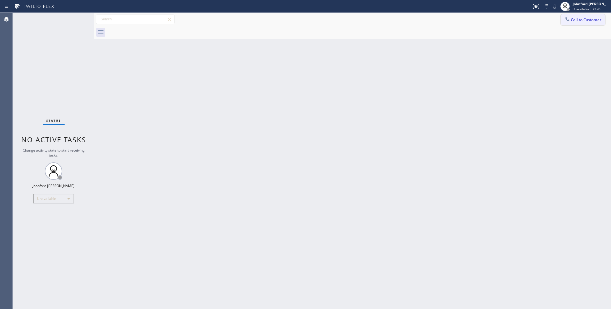
click at [582, 17] on button "Call to Customer" at bounding box center [582, 19] width 44 height 11
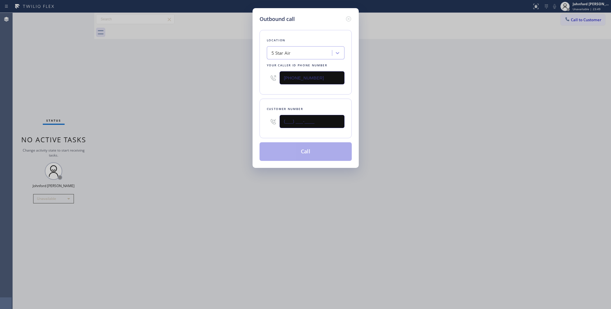
drag, startPoint x: 265, startPoint y: 134, endPoint x: 232, endPoint y: 137, distance: 33.3
click at [249, 136] on div "Outbound call Location 5 Star Air Your caller id phone number [PHONE_NUMBER] Cu…" at bounding box center [305, 154] width 611 height 309
paste input "310) 779-5758"
type input "(310) 779-5758"
click at [217, 140] on div "Outbound call Location 5 Star Air Your caller id phone number (800) 686-5038 Cu…" at bounding box center [305, 154] width 611 height 309
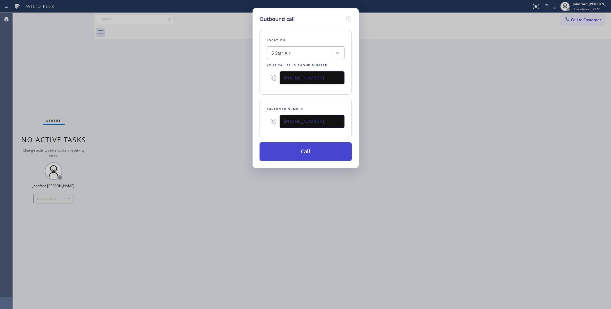
click at [292, 152] on button "Call" at bounding box center [305, 151] width 92 height 19
click at [454, 115] on div "Outbound call Location 5 Star Air Your caller id phone number (800) 686-5038 Cu…" at bounding box center [305, 154] width 611 height 309
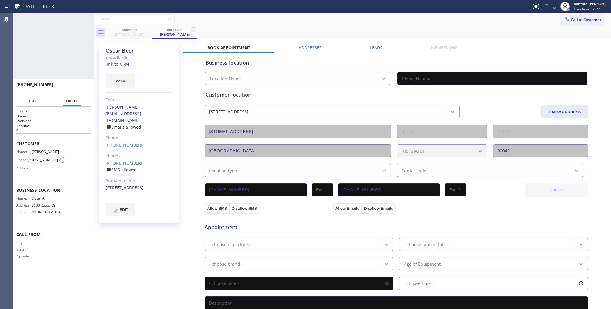
type input "[PHONE_NUMBER]"
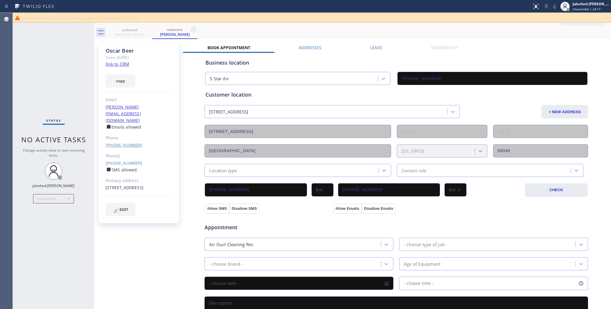
click at [132, 142] on link "(310) 779-5758" at bounding box center [124, 145] width 37 height 6
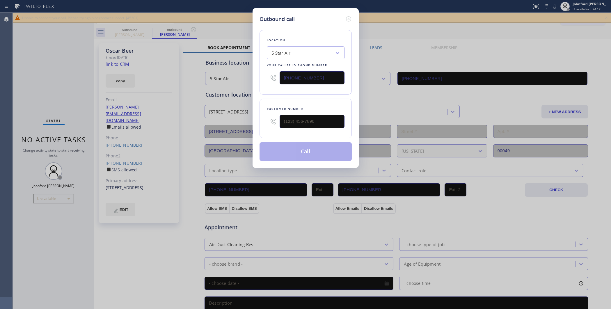
type input "(310) 779-5758"
drag, startPoint x: 321, startPoint y: 72, endPoint x: 261, endPoint y: 72, distance: 59.9
click at [261, 72] on div "Location 5 Star Air Your caller id phone number [PHONE_NUMBER]" at bounding box center [305, 62] width 92 height 65
paste input "77) 659-757"
type input "(877) 659-7578"
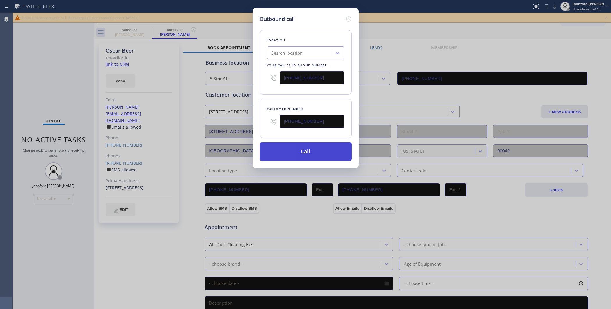
click at [304, 154] on button "Call" at bounding box center [305, 151] width 92 height 19
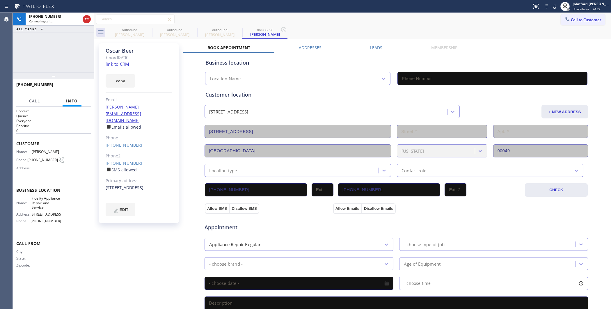
type input "(877) 659-7578"
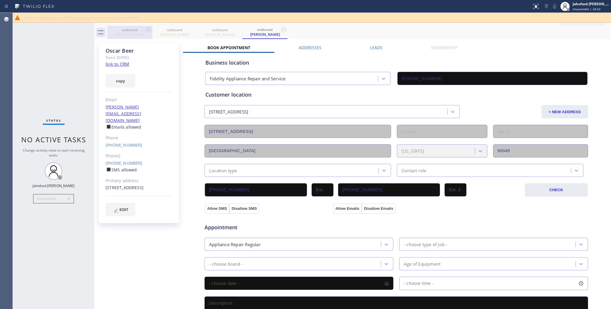
click at [144, 28] on div "outbound" at bounding box center [130, 30] width 44 height 4
click at [146, 28] on icon at bounding box center [148, 29] width 7 height 7
type input "(877) 659-7578"
click at [146, 28] on icon at bounding box center [148, 29] width 7 height 7
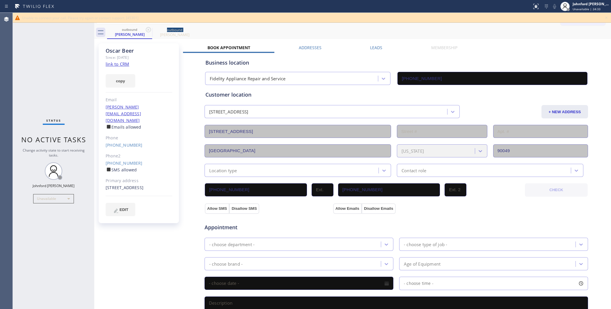
click at [0, 0] on icon at bounding box center [0, 0] width 0 height 0
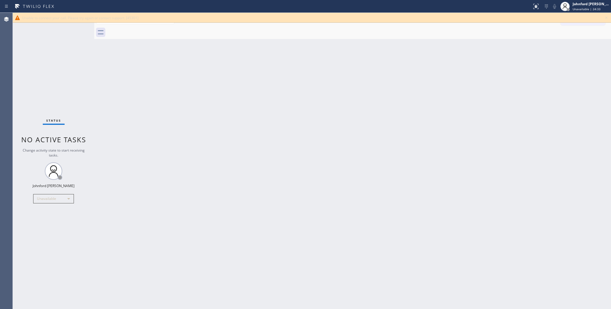
click at [146, 28] on div at bounding box center [359, 32] width 504 height 13
click at [606, 17] on icon at bounding box center [606, 17] width 7 height 7
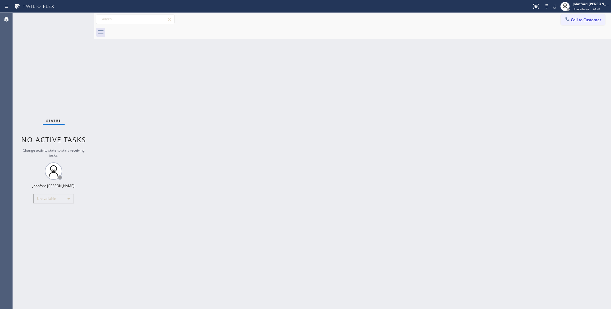
drag, startPoint x: 573, startPoint y: 22, endPoint x: 439, endPoint y: 89, distance: 149.3
click at [572, 23] on button "Call to Customer" at bounding box center [582, 19] width 44 height 11
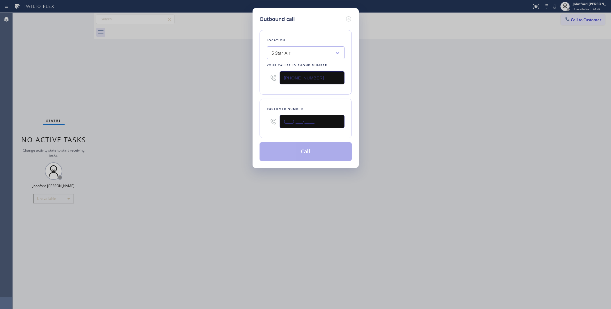
drag, startPoint x: 319, startPoint y: 123, endPoint x: 219, endPoint y: 126, distance: 100.4
click at [220, 126] on div "Outbound call Location 5 Star Air Your caller id phone number [PHONE_NUMBER] Cu…" at bounding box center [305, 154] width 611 height 309
paste input "805) 707-4988"
type input "(805) 707-4988"
click at [204, 129] on div "Outbound call Location 5 Star Air Your caller id phone number (800) 686-5038 Cu…" at bounding box center [305, 154] width 611 height 309
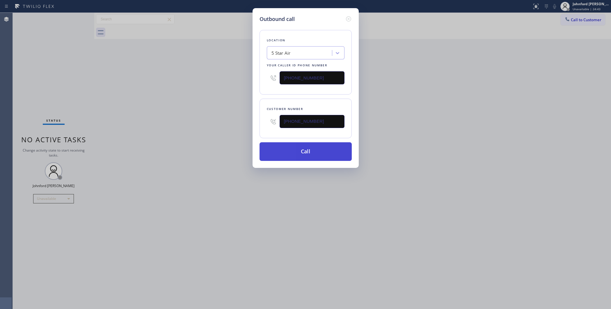
click at [292, 151] on button "Call" at bounding box center [305, 151] width 92 height 19
drag, startPoint x: 505, startPoint y: 120, endPoint x: 516, endPoint y: 41, distance: 79.6
click at [509, 113] on div "Outbound call Location 5 Star Air Your caller id phone number (800) 686-5038 Cu…" at bounding box center [305, 154] width 611 height 309
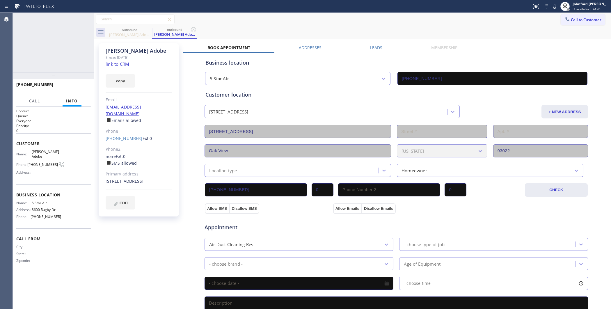
type input "[PHONE_NUMBER]"
click at [89, 88] on button "HANG UP" at bounding box center [77, 87] width 27 height 8
click at [147, 29] on icon at bounding box center [148, 29] width 7 height 7
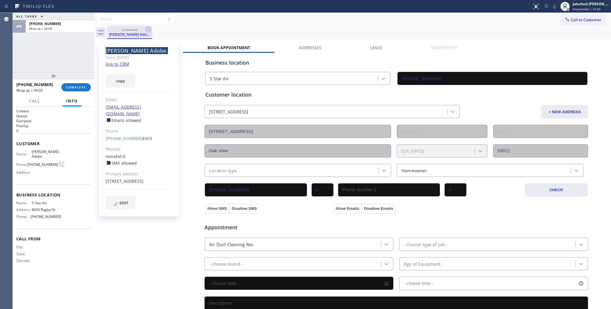
click at [147, 29] on icon at bounding box center [148, 29] width 7 height 7
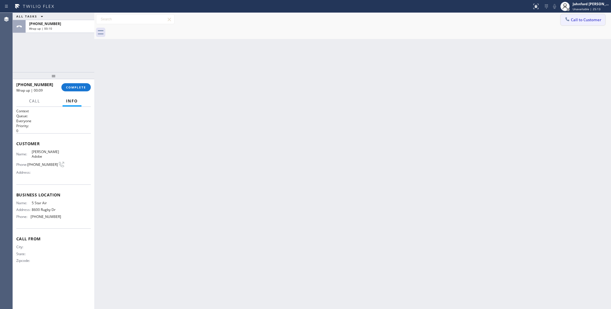
click at [571, 22] on button "Call to Customer" at bounding box center [582, 19] width 44 height 11
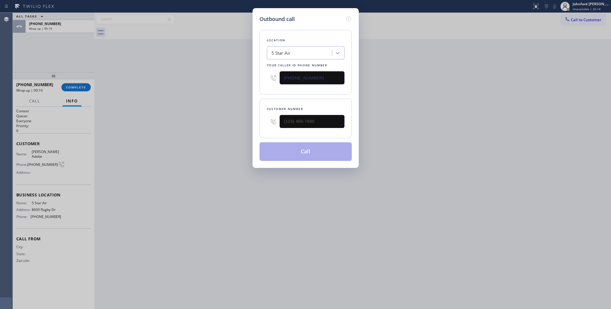
drag, startPoint x: 345, startPoint y: 126, endPoint x: 261, endPoint y: 126, distance: 84.9
click at [261, 126] on div "Customer number" at bounding box center [305, 119] width 92 height 40
click at [285, 122] on input "(___) ___-____" at bounding box center [311, 121] width 65 height 13
paste input "323) 594-6331"
type input "(323) 594-6331"
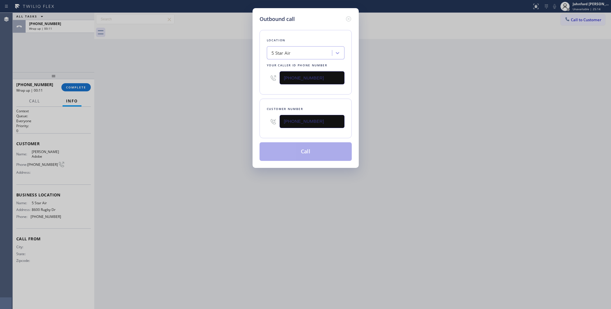
click at [229, 121] on div "Outbound call Location 5 Star Air Your caller id phone number (800) 686-5038 Cu…" at bounding box center [305, 154] width 611 height 309
click at [302, 142] on button "Call" at bounding box center [305, 151] width 92 height 19
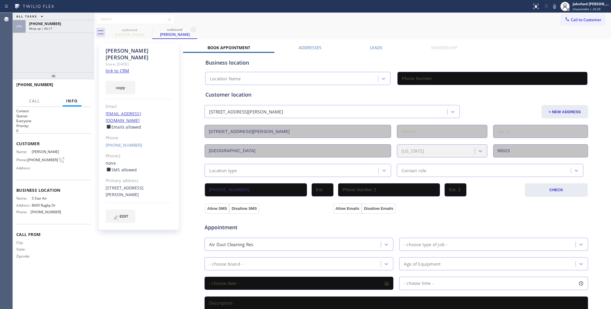
type input "[PHONE_NUMBER]"
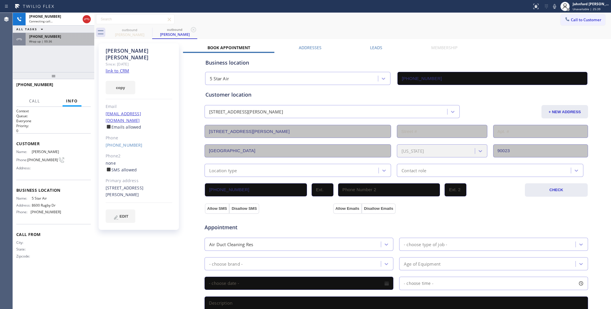
click at [83, 44] on div "+18057074988 Wrap up | 00:36" at bounding box center [59, 39] width 66 height 13
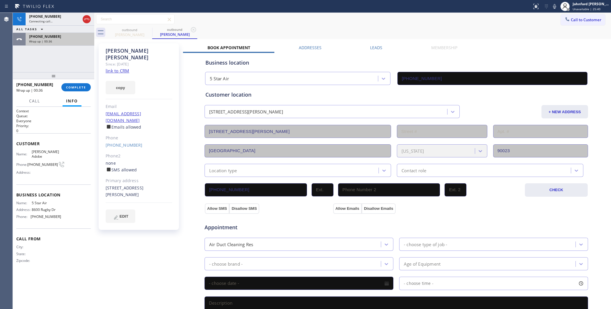
click at [83, 44] on div "+18057074988 Wrap up | 00:36" at bounding box center [59, 39] width 66 height 13
click at [87, 82] on div "+18057074988 Wrap up | 00:36 COMPLETE" at bounding box center [53, 87] width 74 height 15
click at [85, 88] on span "COMPLETE" at bounding box center [76, 87] width 20 height 4
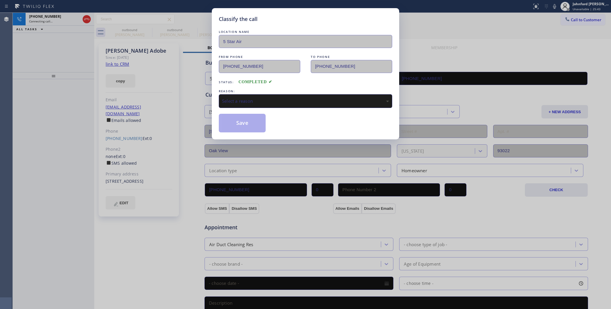
type input "[PHONE_NUMBER]"
click at [231, 98] on div "Select a reason" at bounding box center [305, 101] width 167 height 7
click at [238, 122] on button "Save" at bounding box center [242, 123] width 47 height 19
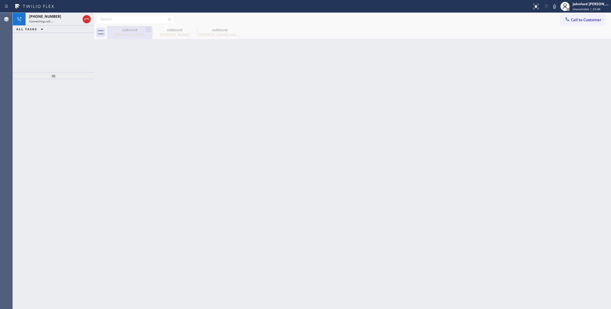
click at [145, 31] on icon at bounding box center [148, 29] width 7 height 7
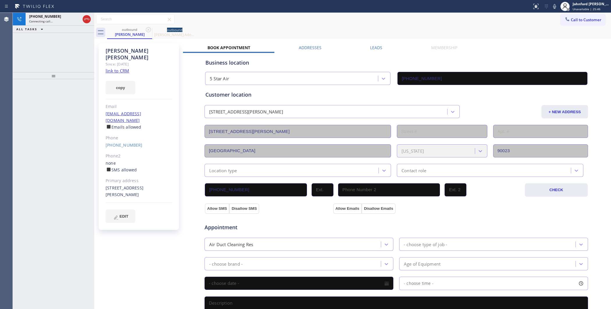
click at [145, 31] on icon at bounding box center [148, 29] width 7 height 7
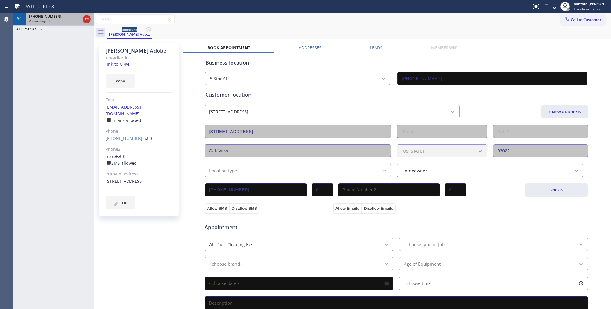
click at [62, 20] on div "Connecting call…" at bounding box center [54, 21] width 51 height 4
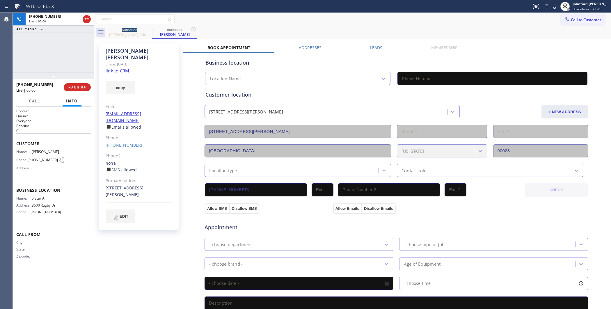
type input "[PHONE_NUMBER]"
click at [147, 27] on icon at bounding box center [148, 29] width 7 height 7
click at [84, 86] on span "HANG UP" at bounding box center [77, 87] width 18 height 4
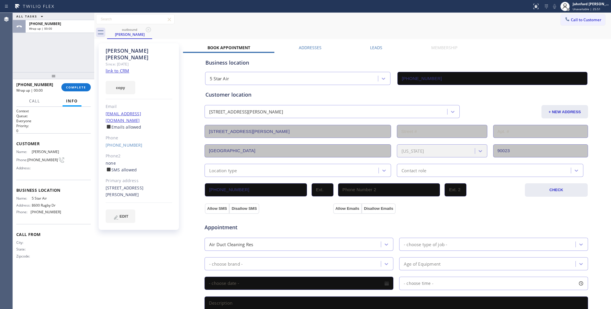
drag, startPoint x: 147, startPoint y: 28, endPoint x: 202, endPoint y: 25, distance: 55.1
click at [147, 28] on icon at bounding box center [148, 29] width 7 height 7
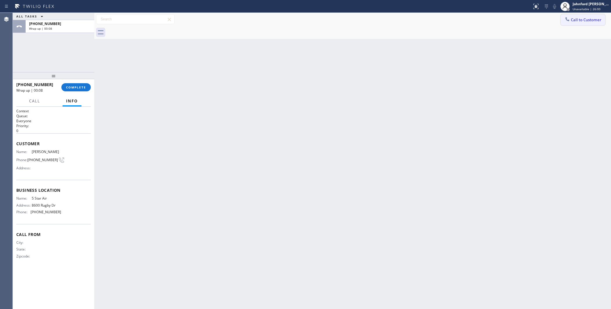
click at [569, 18] on icon at bounding box center [567, 19] width 6 height 6
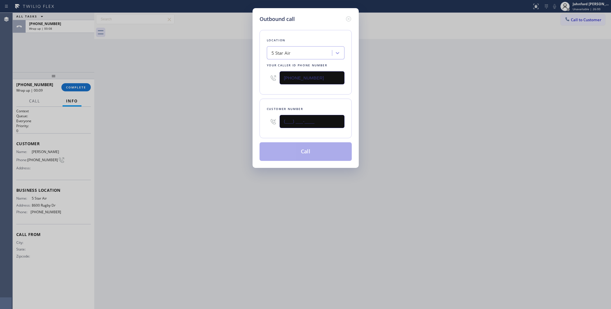
drag, startPoint x: 323, startPoint y: 115, endPoint x: 244, endPoint y: 119, distance: 79.2
click at [259, 120] on div "Customer number (___) ___-____" at bounding box center [305, 119] width 92 height 40
paste input "951) 446-6764"
type input "(951) 446-6764"
click at [218, 112] on div "Outbound call Location 5 Star Air Your caller id phone number (800) 686-5038 Cu…" at bounding box center [305, 154] width 611 height 309
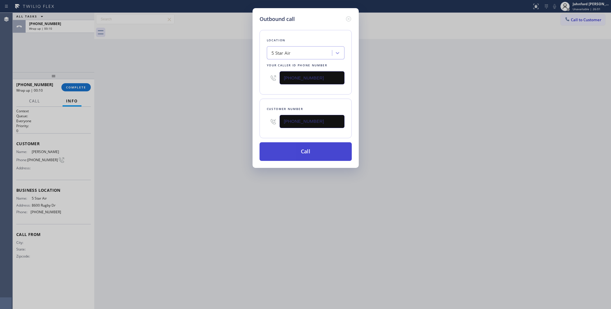
click at [296, 149] on button "Call" at bounding box center [305, 151] width 92 height 19
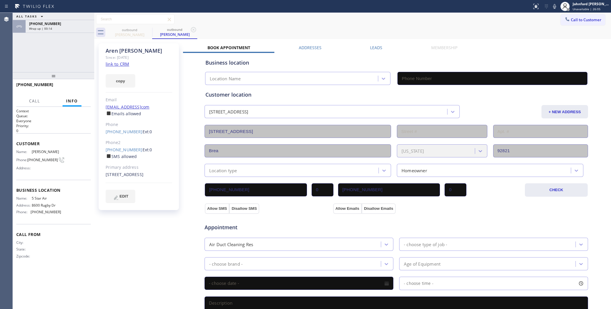
type input "[PHONE_NUMBER]"
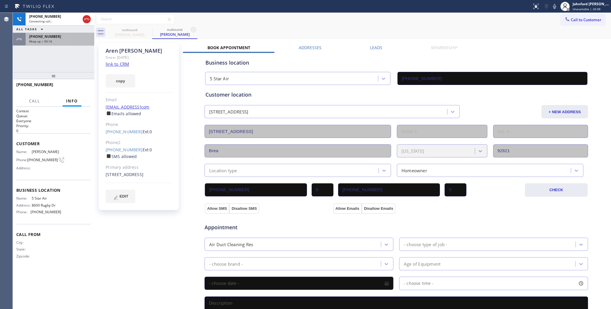
click at [65, 45] on div "+13235946331 Wrap up | 00:16" at bounding box center [59, 39] width 66 height 13
click at [65, 40] on div "Wrap up | 00:16" at bounding box center [60, 41] width 62 height 4
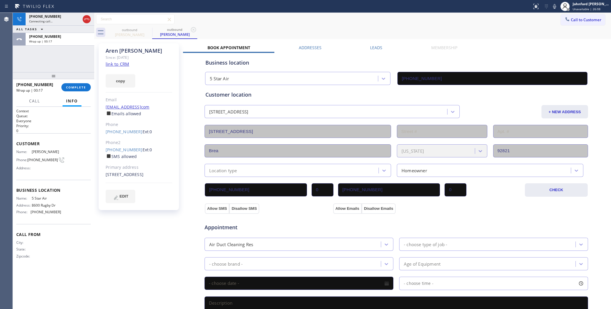
click at [90, 90] on div "+13235946331 Wrap up | 00:17 COMPLETE" at bounding box center [53, 87] width 74 height 15
click at [82, 86] on span "COMPLETE" at bounding box center [76, 87] width 20 height 4
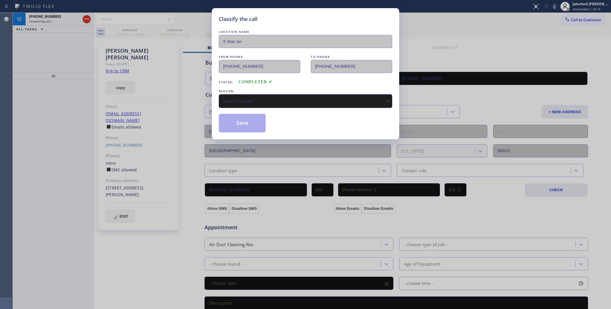
type input "[PHONE_NUMBER]"
click at [258, 94] on div "Select a reason" at bounding box center [305, 101] width 173 height 14
click at [237, 117] on button "Save" at bounding box center [242, 123] width 47 height 19
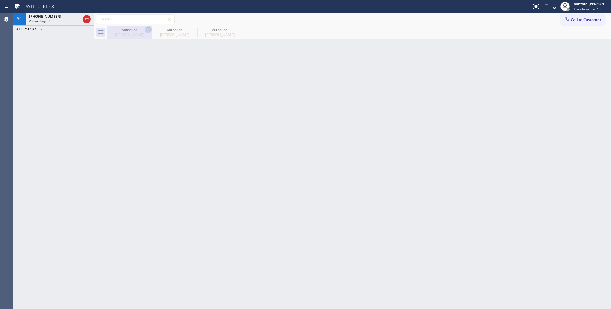
click at [145, 29] on icon at bounding box center [148, 29] width 7 height 7
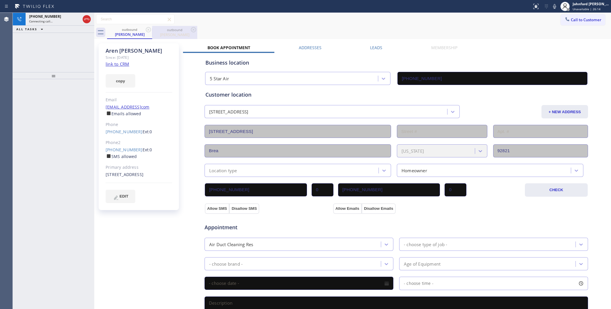
click at [161, 28] on div "outbound" at bounding box center [175, 30] width 44 height 4
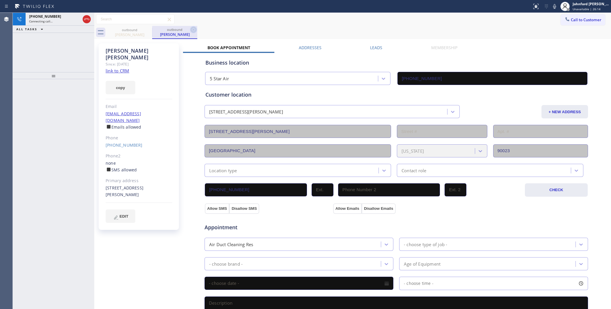
click at [193, 28] on icon at bounding box center [193, 29] width 7 height 7
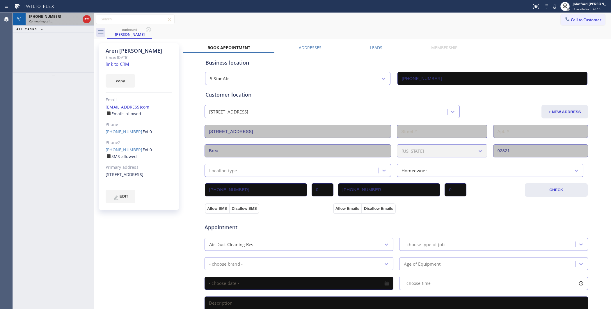
click at [56, 22] on div "Connecting call…" at bounding box center [54, 21] width 51 height 4
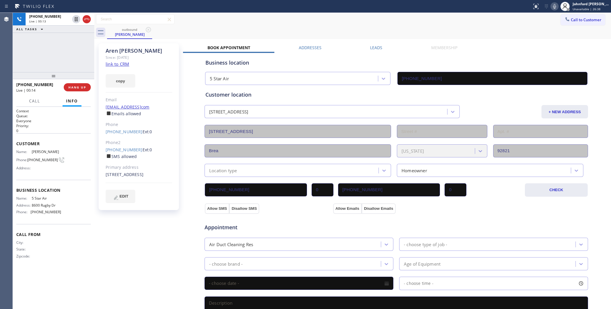
click at [552, 8] on icon at bounding box center [554, 6] width 7 height 7
click at [87, 85] on button "HANG UP" at bounding box center [77, 87] width 27 height 8
click at [67, 45] on div "ALL TASKS ALL TASKS ACTIVE TASKS TASKS IN WRAP UP +19514466764 Wrap up | 01:14" at bounding box center [53, 42] width 81 height 59
click at [30, 41] on div "ALL TASKS ALL TASKS ACTIVE TASKS TASKS IN WRAP UP +19514466764 Wrap up | 02:47" at bounding box center [53, 42] width 81 height 59
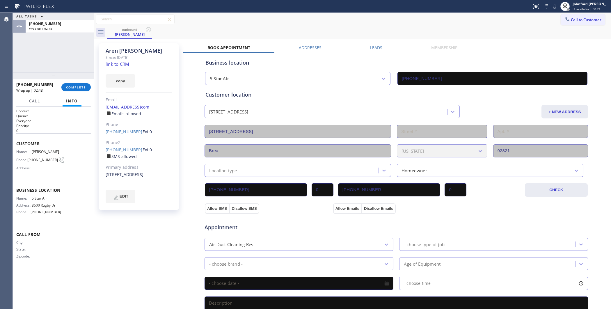
drag, startPoint x: 73, startPoint y: 25, endPoint x: 81, endPoint y: 67, distance: 42.8
click at [74, 25] on div "+19514466764" at bounding box center [60, 23] width 62 height 5
click at [84, 84] on button "COMPLETE" at bounding box center [75, 87] width 29 height 8
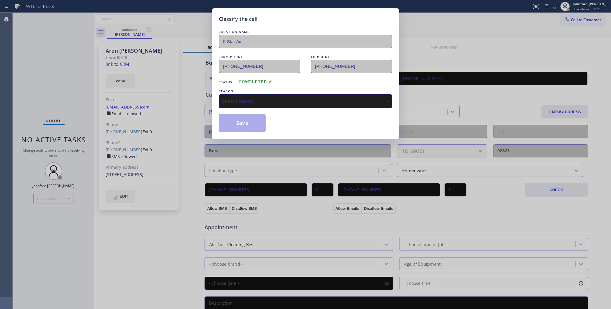
click at [261, 102] on div "Select a reason" at bounding box center [305, 101] width 167 height 7
click at [249, 121] on button "Save" at bounding box center [242, 123] width 47 height 19
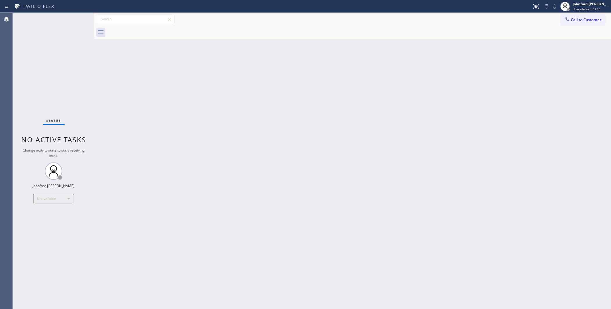
drag, startPoint x: 58, startPoint y: 60, endPoint x: 58, endPoint y: 52, distance: 7.9
click at [58, 57] on div "Status No active tasks Change activity state to start receiving tasks. [PERSON_…" at bounding box center [53, 161] width 81 height 296
click at [567, 17] on icon at bounding box center [567, 19] width 6 height 6
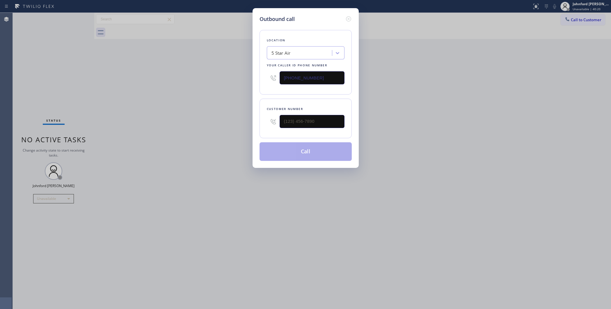
drag, startPoint x: 309, startPoint y: 79, endPoint x: 316, endPoint y: 63, distance: 17.6
click at [255, 79] on div "Outbound call Location 5 Star Air Your caller id phone number [PHONE_NUMBER] Cu…" at bounding box center [305, 88] width 106 height 160
paste input "55) 441-8057"
type input "[PHONE_NUMBER]"
drag, startPoint x: 300, startPoint y: 118, endPoint x: 484, endPoint y: 83, distance: 187.3
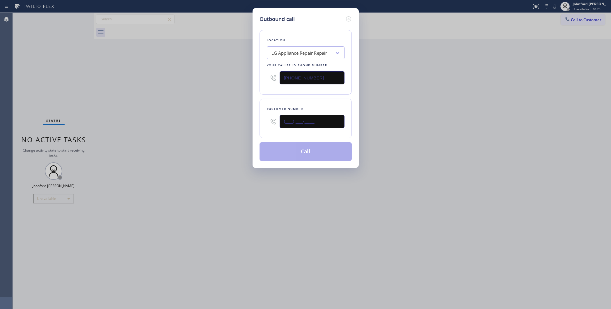
click at [227, 118] on div "Outbound call Location LG Appliance Repair Repair Your caller id phone number […" at bounding box center [305, 154] width 611 height 309
paste input "408) 242-9935"
type input "[PHONE_NUMBER]"
click at [499, 82] on div "Outbound call Location LG Appliance Repair Repair Your caller id phone number […" at bounding box center [305, 154] width 611 height 309
click at [474, 178] on div "Outbound call Location LG Appliance Repair Repair Your caller id phone number […" at bounding box center [305, 154] width 611 height 309
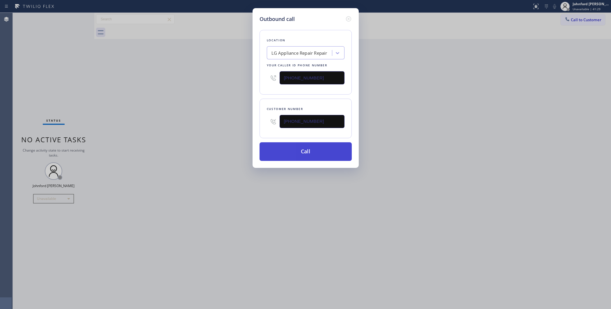
click at [329, 147] on button "Call" at bounding box center [305, 151] width 92 height 19
click at [512, 147] on div "Outbound call Location LG Appliance Repair Repair Your caller id phone number […" at bounding box center [305, 154] width 611 height 309
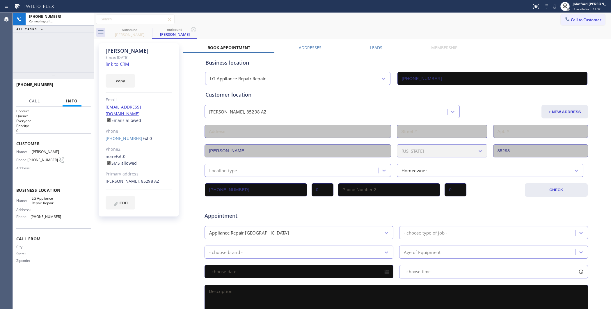
type input "[PHONE_NUMBER]"
click at [62, 47] on div "[PHONE_NUMBER] Connecting call… ALL TASKS ALL TASKS ACTIVE TASKS TASKS IN WRAP …" at bounding box center [53, 42] width 81 height 59
click at [41, 52] on div "[PHONE_NUMBER] Connecting call… ALL TASKS ALL TASKS ACTIVE TASKS TASKS IN WRAP …" at bounding box center [53, 42] width 81 height 59
click at [554, 5] on icon at bounding box center [554, 6] width 7 height 7
click at [554, 5] on icon at bounding box center [554, 6] width 3 height 5
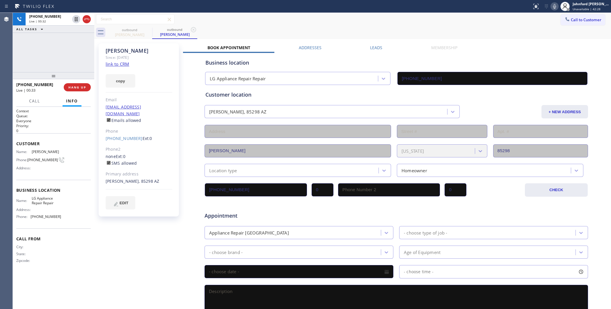
drag, startPoint x: 448, startPoint y: 23, endPoint x: 451, endPoint y: 17, distance: 6.4
click at [448, 23] on div "Call to Customer Outbound call Location LG Appliance Repair Repair Your caller …" at bounding box center [352, 19] width 516 height 10
click at [373, 25] on div "Call to Customer Outbound call Location LG Appliance Repair Repair Your caller …" at bounding box center [352, 19] width 516 height 13
click at [553, 5] on icon at bounding box center [554, 6] width 7 height 7
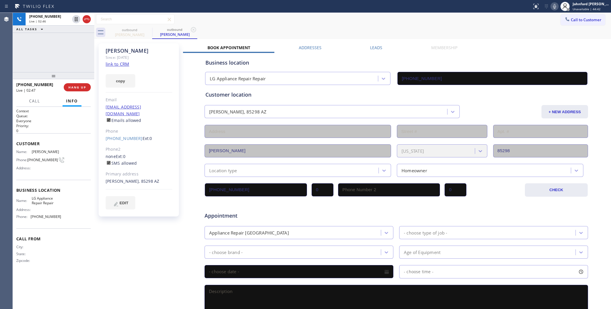
click at [553, 9] on icon at bounding box center [554, 6] width 7 height 7
click at [347, 18] on div "Call to Customer Outbound call Location LG Appliance Repair Repair Your caller …" at bounding box center [352, 19] width 516 height 10
click at [551, 5] on icon at bounding box center [554, 6] width 7 height 7
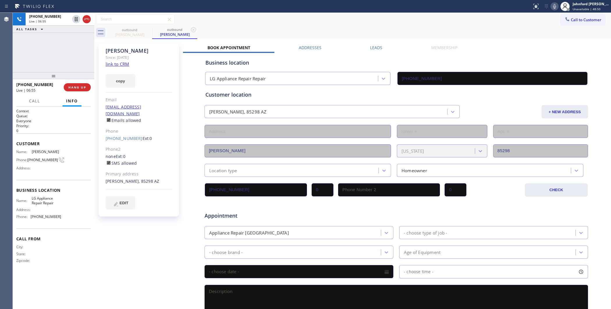
click at [74, 63] on div "+14082429935 Live | 06:55 ALL TASKS ALL TASKS ACTIVE TASKS TASKS IN WRAP UP" at bounding box center [53, 42] width 81 height 59
click at [78, 87] on span "HANG UP" at bounding box center [77, 87] width 18 height 4
click at [81, 88] on span "COMPLETE" at bounding box center [76, 87] width 20 height 4
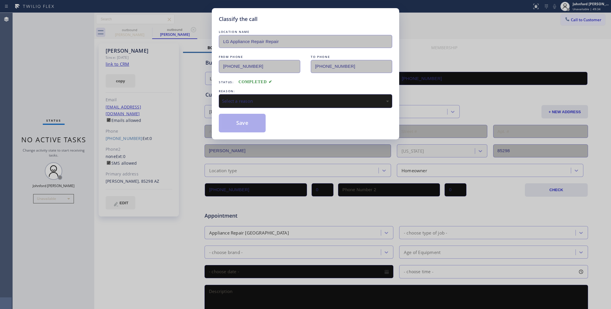
click at [268, 101] on div "Select a reason" at bounding box center [305, 101] width 167 height 7
click at [252, 119] on button "Save" at bounding box center [242, 123] width 47 height 19
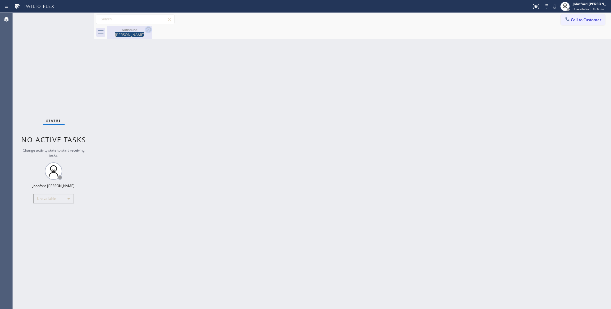
drag, startPoint x: 140, startPoint y: 31, endPoint x: 145, endPoint y: 31, distance: 4.7
click at [145, 31] on div "outbound Calvin" at bounding box center [129, 32] width 45 height 13
click at [145, 31] on icon at bounding box center [148, 29] width 7 height 7
click at [148, 31] on div at bounding box center [359, 32] width 504 height 13
drag, startPoint x: 293, startPoint y: 76, endPoint x: 332, endPoint y: 63, distance: 41.3
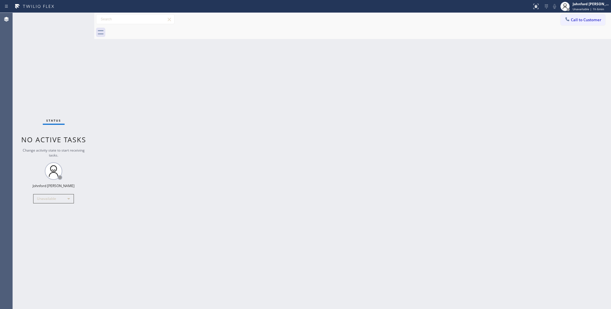
click at [298, 76] on div "Back to Dashboard Change Sender ID Customers Technicians Select a contact Outbo…" at bounding box center [352, 161] width 516 height 296
click at [49, 70] on div "Status No active tasks Change activity state to start receiving tasks. [PERSON_…" at bounding box center [53, 161] width 81 height 296
drag, startPoint x: 576, startPoint y: 28, endPoint x: 576, endPoint y: 25, distance: 3.8
click at [577, 28] on div at bounding box center [359, 32] width 504 height 13
click at [576, 23] on button "Call to Customer" at bounding box center [582, 19] width 44 height 11
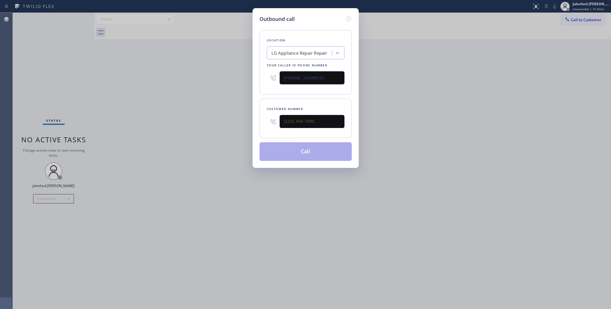
drag, startPoint x: 264, startPoint y: 85, endPoint x: 229, endPoint y: 91, distance: 35.7
click at [242, 90] on div "Outbound call Location LG Appliance Repair Repair Your caller id phone number […" at bounding box center [305, 154] width 611 height 309
paste input "323) 676-0410"
type input "(323) 676-0410"
drag, startPoint x: 502, startPoint y: 79, endPoint x: 374, endPoint y: 100, distance: 130.7
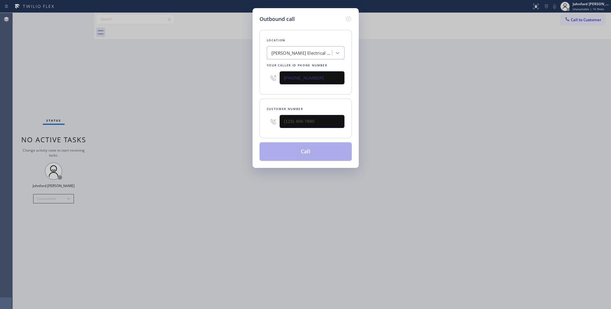
click at [503, 79] on div "Outbound call Location MARTINEZ Electrical Expert Your caller id phone number (…" at bounding box center [305, 154] width 611 height 309
drag, startPoint x: 326, startPoint y: 120, endPoint x: 238, endPoint y: 127, distance: 88.4
click at [245, 127] on div "Outbound call Location MARTINEZ Electrical Expert Your caller id phone number (…" at bounding box center [305, 154] width 611 height 309
paste input "818) 850-4859"
type input "(818) 850-4859"
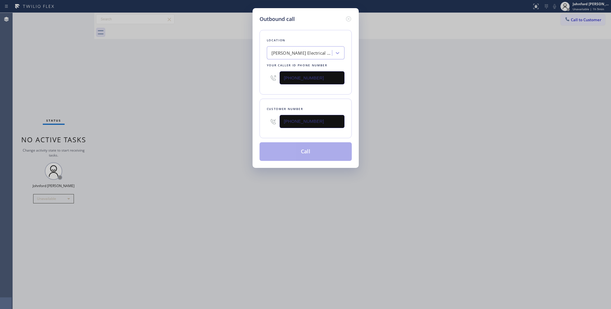
click at [218, 127] on div "Outbound call Location MARTINEZ Electrical Expert Your caller id phone number (…" at bounding box center [305, 154] width 611 height 309
click at [298, 154] on button "Call" at bounding box center [305, 151] width 92 height 19
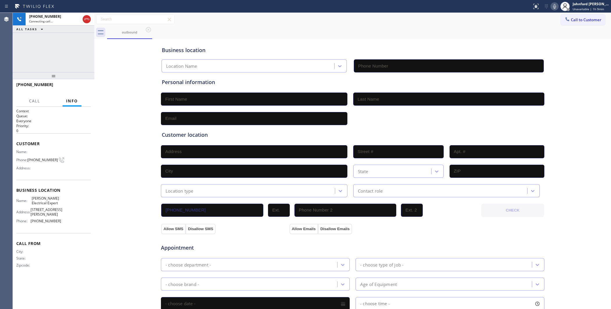
type input "(323) 676-0410"
click at [86, 18] on icon at bounding box center [86, 19] width 7 height 7
drag, startPoint x: 287, startPoint y: 30, endPoint x: 449, endPoint y: 30, distance: 161.7
click at [290, 30] on div "outbound" at bounding box center [359, 32] width 504 height 13
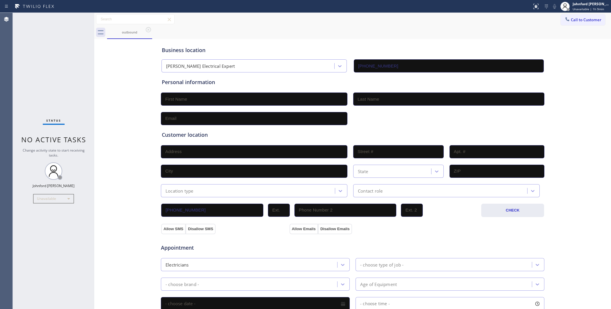
drag, startPoint x: 560, startPoint y: 21, endPoint x: 541, endPoint y: 31, distance: 20.9
click at [564, 21] on div at bounding box center [567, 19] width 7 height 7
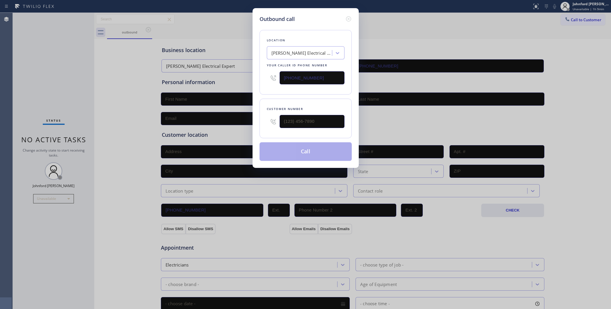
drag, startPoint x: 318, startPoint y: 109, endPoint x: 238, endPoint y: 119, distance: 80.8
click at [242, 118] on div "Outbound call Location MARTINEZ Electrical Expert Your caller id phone number (…" at bounding box center [305, 154] width 611 height 309
click at [291, 121] on input "(___) ___-____" at bounding box center [311, 121] width 65 height 13
paste input "818) 850-4859"
type input "(818) 850-4859"
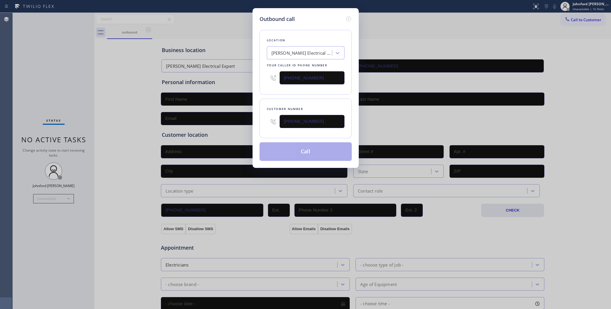
click at [288, 90] on div "Location MARTINEZ Electrical Expert Your caller id phone number (323) 676-0410" at bounding box center [305, 62] width 92 height 65
click at [297, 152] on button "Call" at bounding box center [305, 151] width 92 height 19
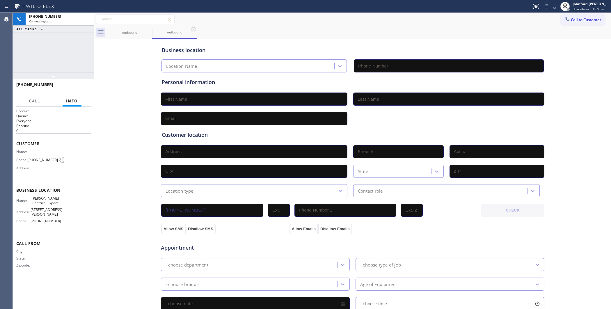
type input "(323) 676-0410"
click at [84, 18] on icon at bounding box center [86, 19] width 7 height 7
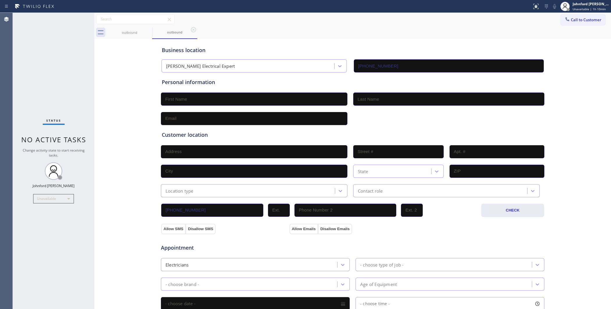
click at [565, 19] on div at bounding box center [567, 19] width 7 height 7
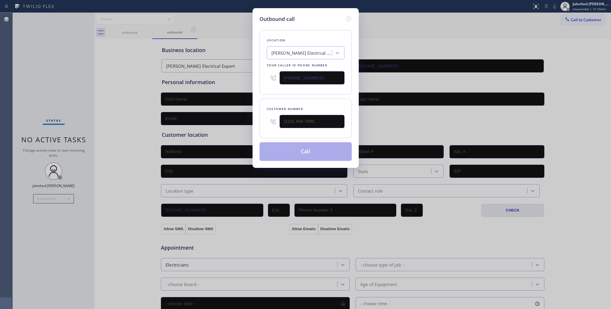
drag, startPoint x: 294, startPoint y: 77, endPoint x: 254, endPoint y: 82, distance: 40.1
click at [256, 82] on div "Outbound call Location MARTINEZ Electrical Expert Your caller id phone number (…" at bounding box center [305, 88] width 106 height 160
paste input "949) 617-0511"
type input "(323) 676-0410"
click at [477, 21] on div "Outbound call Location MARTINEZ Electrical Expert Your caller id phone number (…" at bounding box center [305, 154] width 611 height 309
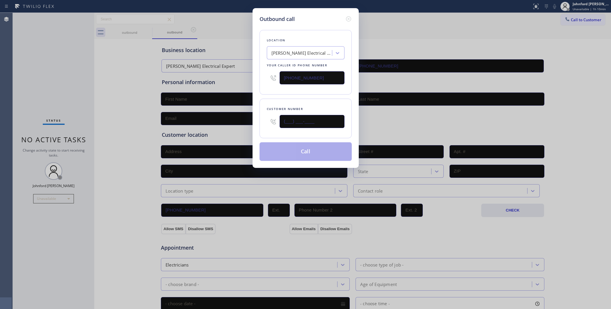
drag, startPoint x: 256, startPoint y: 119, endPoint x: 266, endPoint y: 108, distance: 14.6
click at [248, 119] on div "Outbound call Location MARTINEZ Electrical Expert Your caller id phone number (…" at bounding box center [305, 154] width 611 height 309
paste input "949) 325-2361"
type input "(949) 325-2361"
click at [284, 95] on div "Location MARTINEZ Electrical Expert Your caller id phone number (323) 676-0410 …" at bounding box center [305, 92] width 92 height 138
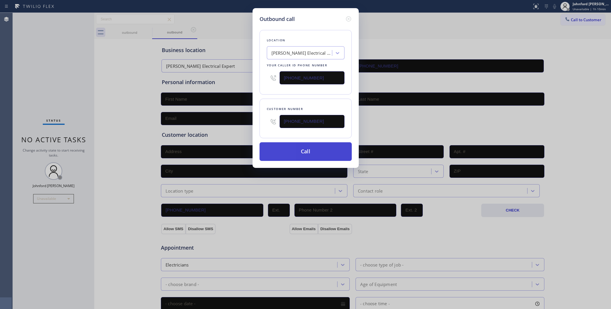
click at [297, 149] on button "Call" at bounding box center [305, 151] width 92 height 19
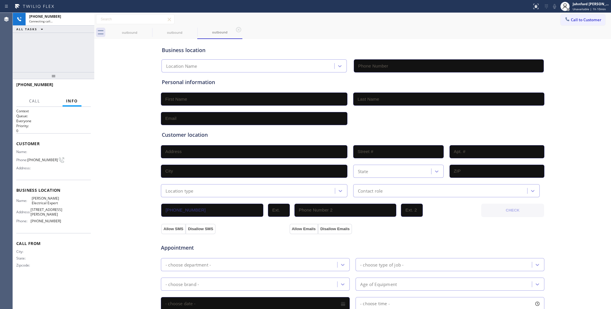
type input "(323) 676-0410"
click at [146, 28] on icon at bounding box center [148, 29] width 5 height 5
click at [49, 56] on div "+19493252361 Connecting call… ALL TASKS ALL TASKS ACTIVE TASKS TASKS IN WRAP UP" at bounding box center [53, 42] width 81 height 59
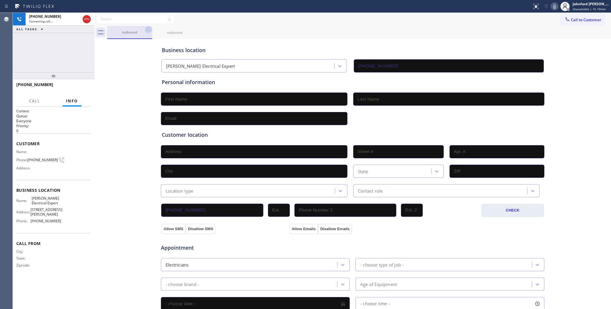
click at [148, 29] on icon at bounding box center [148, 29] width 5 height 5
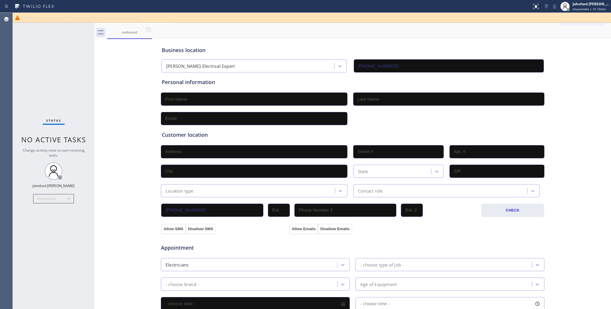
click at [72, 49] on div "Status No active tasks Change activity state to start receiving tasks. [PERSON_…" at bounding box center [53, 161] width 81 height 296
click at [603, 17] on div "Unable to connect your call. Please try again or contact support. [45301]" at bounding box center [312, 18] width 598 height 10
click at [603, 17] on icon at bounding box center [606, 17] width 7 height 7
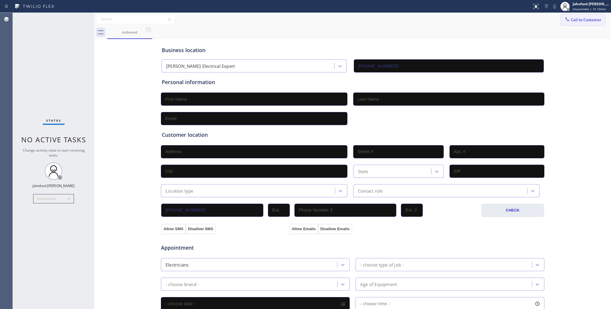
click at [580, 19] on span "Call to Customer" at bounding box center [586, 19] width 31 height 5
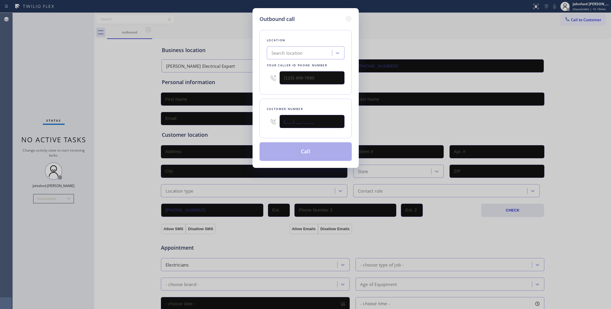
drag, startPoint x: 285, startPoint y: 123, endPoint x: 268, endPoint y: 121, distance: 17.5
click at [275, 123] on div "(___) ___-____" at bounding box center [306, 121] width 78 height 19
paste input "949) 325-2361"
type input "(949) 325-2361"
click at [266, 93] on div "Location Search location Your caller id phone number Customer number (949) 325-…" at bounding box center [305, 92] width 92 height 138
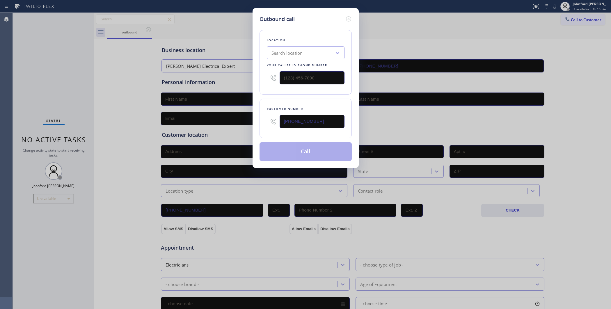
click at [475, 21] on div "Outbound call Location Search location Your caller id phone number Customer num…" at bounding box center [305, 154] width 611 height 309
click at [301, 82] on input "(___) ___-____" at bounding box center [311, 77] width 65 height 13
drag, startPoint x: 325, startPoint y: 73, endPoint x: 257, endPoint y: 81, distance: 68.3
click at [257, 81] on div "Outbound call Location Search location Your caller id phone number (___) ___-__…" at bounding box center [305, 88] width 106 height 160
paste input "949) 617-0511"
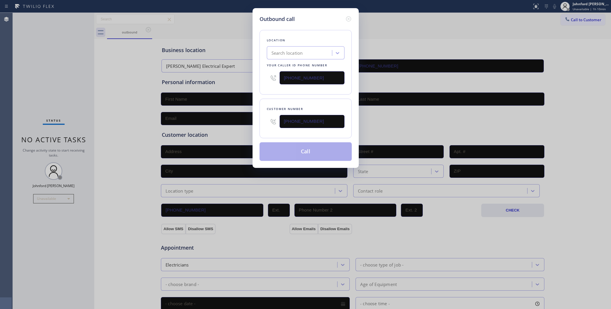
click at [261, 92] on div "Location Search location Your caller id phone number (949) 617-0511 Customer nu…" at bounding box center [305, 92] width 92 height 138
click at [285, 150] on button "Call" at bounding box center [305, 151] width 92 height 19
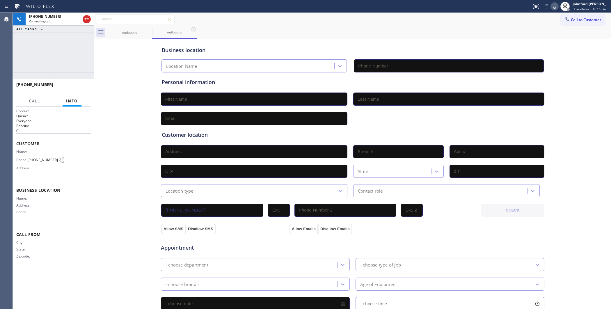
drag, startPoint x: 62, startPoint y: 61, endPoint x: 95, endPoint y: 57, distance: 33.4
click at [61, 61] on div "+19493252361 Connecting call… ALL TASKS ALL TASKS ACTIVE TASKS TASKS IN WRAP UP" at bounding box center [53, 42] width 81 height 59
click at [582, 16] on button "Call to Customer" at bounding box center [582, 19] width 44 height 11
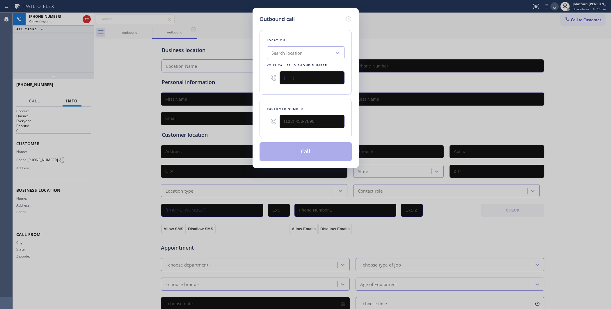
drag, startPoint x: 328, startPoint y: 79, endPoint x: 241, endPoint y: 80, distance: 87.0
click at [243, 80] on div "Outbound call Location Search location Your caller id phone number (___) ___-__…" at bounding box center [305, 154] width 611 height 309
paste input "267) 662-1875"
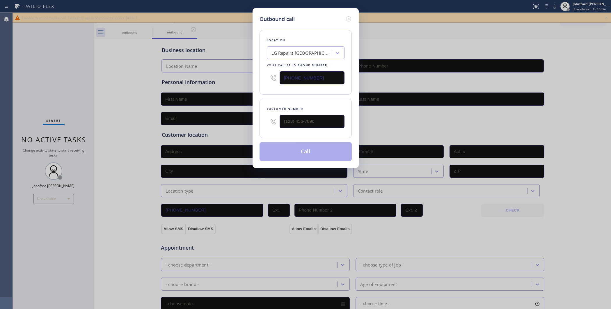
type input "(267) 662-1875"
click at [459, 48] on div "Outbound call Location LG Repairs Philadelphia Your caller id phone number (267…" at bounding box center [305, 154] width 611 height 309
drag, startPoint x: 300, startPoint y: 120, endPoint x: 247, endPoint y: 120, distance: 52.9
click at [247, 120] on div "Outbound call Location LG Repairs Philadelphia Your caller id phone number (267…" at bounding box center [305, 154] width 611 height 309
paste input "727) 205-8173"
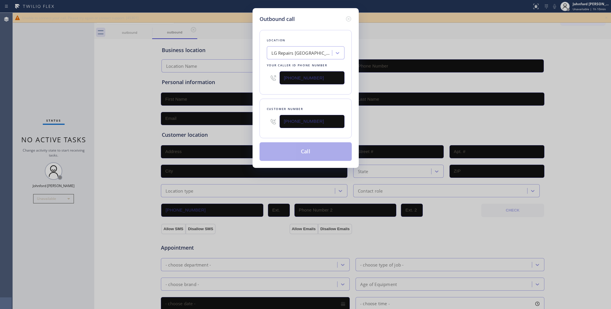
type input "(727) 205-8173"
click at [288, 95] on div "Location LG Repairs Philadelphia Your caller id phone number (267) 662-1875 Cus…" at bounding box center [305, 92] width 92 height 138
click at [290, 153] on button "Call" at bounding box center [305, 151] width 92 height 19
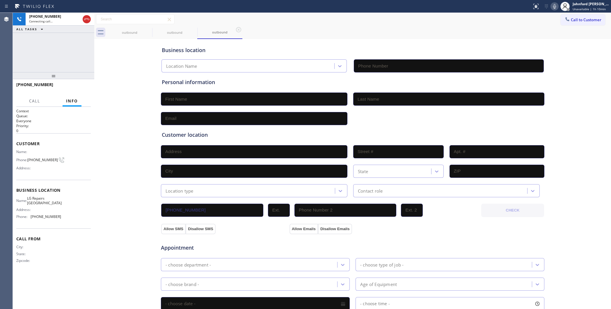
click at [74, 72] on div at bounding box center [53, 75] width 81 height 7
type input "(267) 662-1875"
click at [153, 28] on div "outbound" at bounding box center [175, 32] width 44 height 13
click at [149, 29] on icon at bounding box center [148, 29] width 7 height 7
click at [190, 29] on icon at bounding box center [193, 29] width 7 height 7
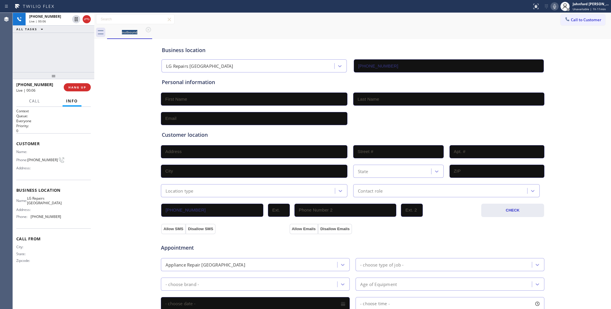
click at [70, 63] on div "+17272058173 Live | 00:06 ALL TASKS ALL TASKS ACTIVE TASKS TASKS IN WRAP UP" at bounding box center [53, 42] width 81 height 59
click at [79, 92] on div "+17272058173 Live | 00:06 HANG UP" at bounding box center [53, 87] width 74 height 15
click at [72, 89] on span "HANG UP" at bounding box center [77, 87] width 18 height 4
click at [571, 20] on span "Call to Customer" at bounding box center [586, 19] width 31 height 5
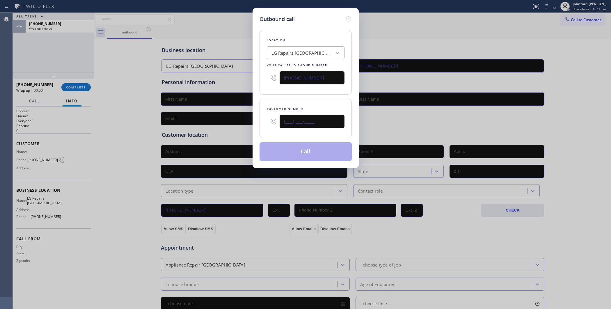
drag, startPoint x: 313, startPoint y: 119, endPoint x: 252, endPoint y: 119, distance: 60.5
click at [259, 119] on div "Customer number (___) ___-____" at bounding box center [305, 119] width 92 height 40
paste input "727) 205-8173"
type input "(727) 205-8173"
click at [278, 86] on div "Location LG Repairs Philadelphia Your caller id phone number (267) 662-1875" at bounding box center [305, 62] width 92 height 65
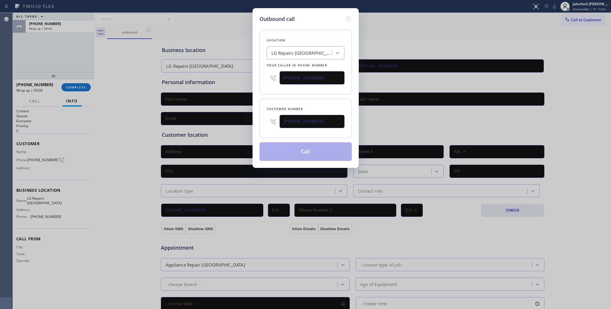
click at [293, 150] on button "Call" at bounding box center [305, 151] width 92 height 19
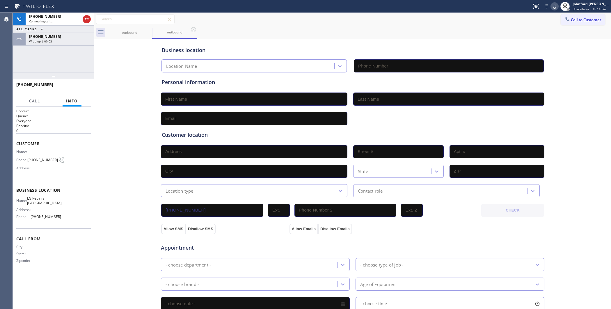
type input "(267) 662-1875"
click at [56, 59] on div "+17272058173 Live | 00:01 ALL TASKS ALL TASKS ACTIVE TASKS TASKS IN WRAP UP +17…" at bounding box center [53, 42] width 81 height 59
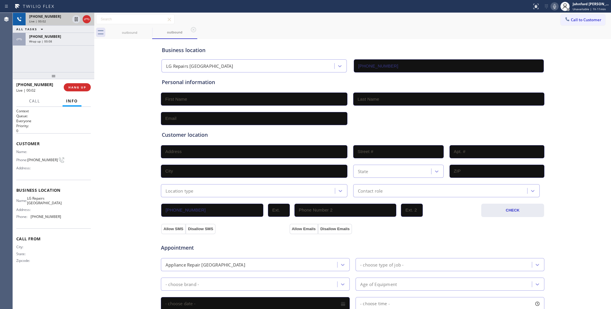
click at [85, 23] on div at bounding box center [81, 19] width 21 height 13
click at [86, 21] on icon at bounding box center [86, 19] width 7 height 7
drag, startPoint x: 592, startPoint y: 23, endPoint x: 505, endPoint y: 38, distance: 88.9
click at [592, 22] on button "Call to Customer" at bounding box center [582, 19] width 44 height 11
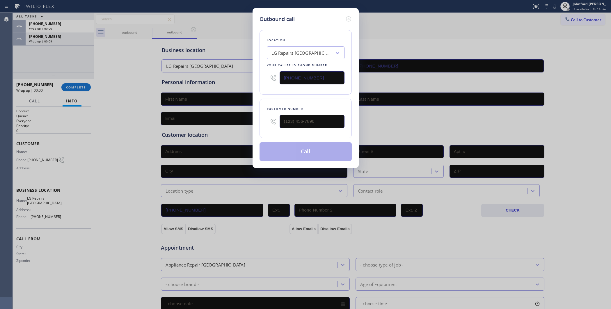
click at [249, 83] on div "Outbound call Location LG Repairs Philadelphia Your caller id phone number (267…" at bounding box center [305, 154] width 611 height 309
click at [316, 81] on input "(267) 662-1875" at bounding box center [311, 77] width 65 height 13
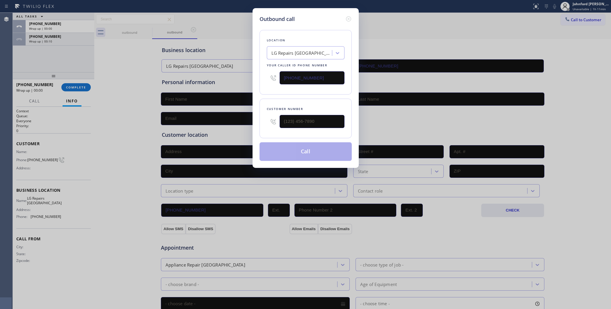
paste input "562) 414-6833"
type input "(562) 414-6833"
click at [540, 32] on div "Outbound call Location Midway City Plumbers Your caller id phone number (562) 4…" at bounding box center [305, 154] width 611 height 309
click at [564, 17] on div "Outbound call Location Midway City Plumbers Your caller id phone number (562) 4…" at bounding box center [305, 154] width 611 height 309
drag, startPoint x: 318, startPoint y: 115, endPoint x: 267, endPoint y: 101, distance: 53.8
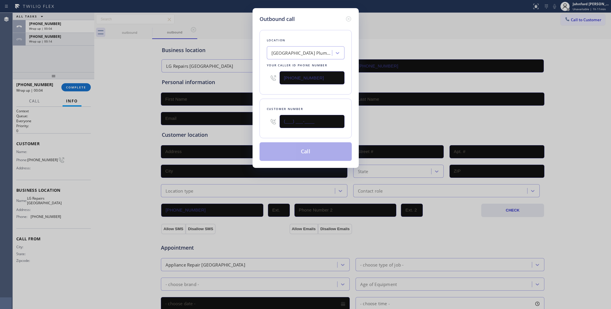
click at [247, 122] on div "Outbound call Location Midway City Plumbers Your caller id phone number (562) 4…" at bounding box center [305, 154] width 611 height 309
paste input "562) 387-2874"
type input "(562) 387-2874"
click at [274, 94] on div "Location Midway City Plumbers Your caller id phone number (562) 414-6833 Custom…" at bounding box center [305, 92] width 92 height 138
click at [374, 113] on div "Outbound call Location Midway City Plumbers Your caller id phone number (562) 4…" at bounding box center [305, 154] width 611 height 309
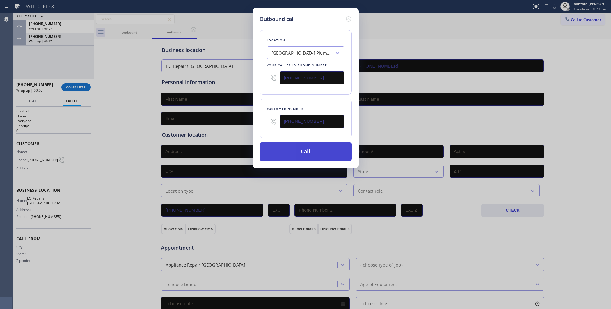
click at [325, 158] on button "Call" at bounding box center [305, 151] width 92 height 19
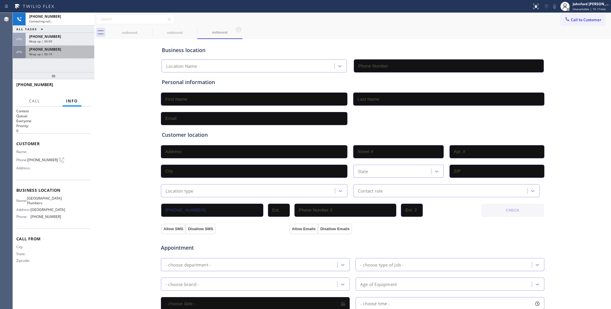
type input "(562) 414-6833"
drag, startPoint x: 72, startPoint y: 43, endPoint x: 76, endPoint y: 74, distance: 31.3
click at [72, 47] on div "+17272058173" at bounding box center [60, 49] width 62 height 5
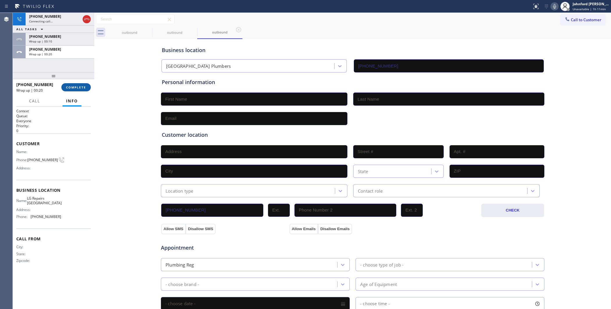
click at [65, 60] on div "+15623872874 Connecting call… ALL TASKS ALL TASKS ACTIVE TASKS TASKS IN WRAP UP…" at bounding box center [53, 42] width 81 height 59
click at [69, 88] on span "COMPLETE" at bounding box center [76, 87] width 20 height 4
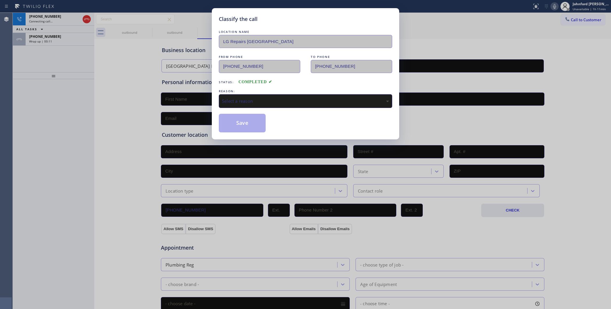
click at [231, 98] on div "Select a reason" at bounding box center [305, 101] width 167 height 7
click at [234, 123] on button "Save" at bounding box center [242, 123] width 47 height 19
click at [66, 40] on div "Classify the call LOCATION NAME 5 Star Air FROM PHONE (800) 686-5038 TO PHONE (…" at bounding box center [312, 161] width 598 height 296
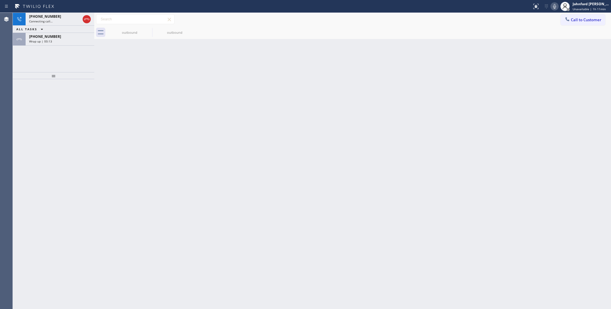
click at [66, 40] on div "Wrap up | 00:13" at bounding box center [60, 41] width 62 height 4
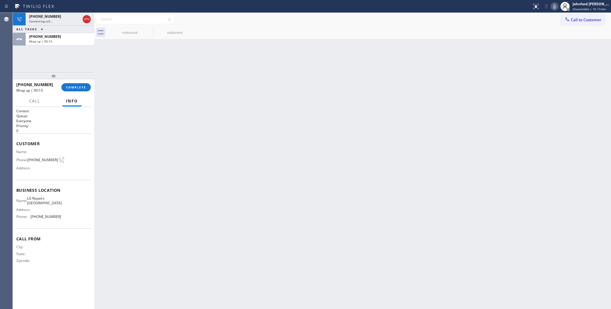
click at [66, 40] on div "Wrap up | 00:13" at bounding box center [60, 41] width 62 height 4
click at [74, 90] on button "COMPLETE" at bounding box center [75, 87] width 29 height 8
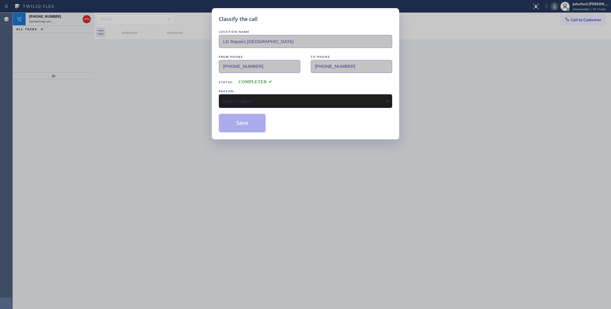
click at [262, 91] on div "REASON:" at bounding box center [305, 91] width 173 height 6
click at [262, 94] on div "Select a reason" at bounding box center [305, 101] width 173 height 14
click at [234, 138] on div "Classify the call LOCATION NAME LG Repairs Philadelphia FROM PHONE (267) 662-18…" at bounding box center [305, 154] width 611 height 309
click at [230, 120] on button "Save" at bounding box center [242, 123] width 47 height 19
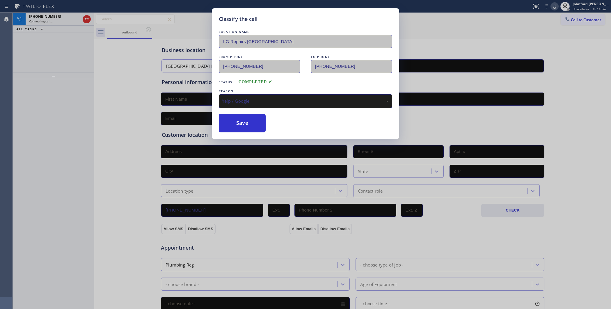
click at [60, 21] on div "Classify the call LOCATION NAME 5 Star Air FROM PHONE (800) 686-5038 TO PHONE (…" at bounding box center [312, 161] width 598 height 296
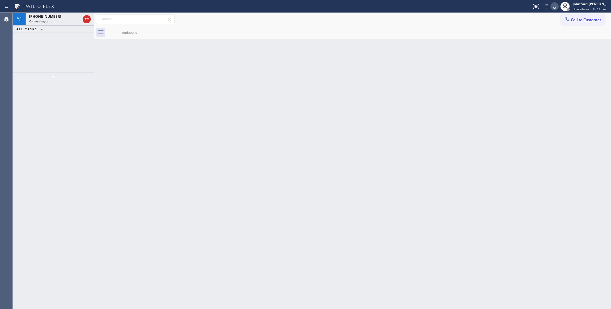
click at [60, 21] on div "Connecting call…" at bounding box center [54, 21] width 51 height 4
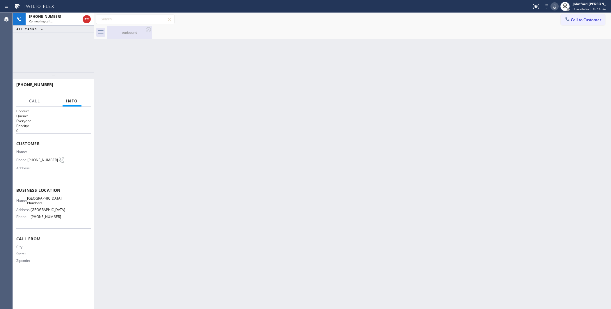
click at [131, 37] on div "outbound" at bounding box center [130, 32] width 44 height 13
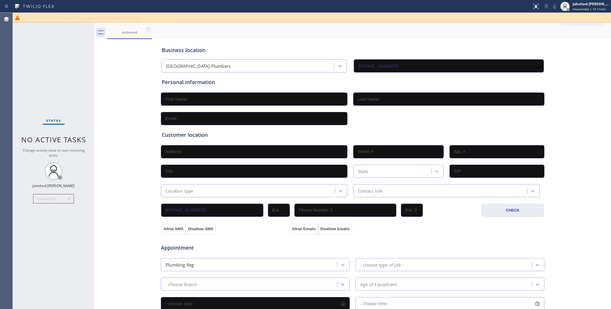
drag, startPoint x: 44, startPoint y: 79, endPoint x: 265, endPoint y: 51, distance: 223.7
click at [44, 79] on div "Status No active tasks Change activity state to start receiving tasks. [PERSON_…" at bounding box center [53, 161] width 81 height 296
click at [603, 17] on icon at bounding box center [606, 17] width 7 height 7
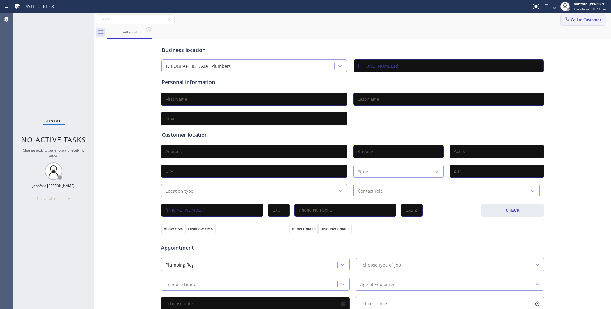
click at [563, 25] on button "Call to Customer" at bounding box center [582, 19] width 44 height 11
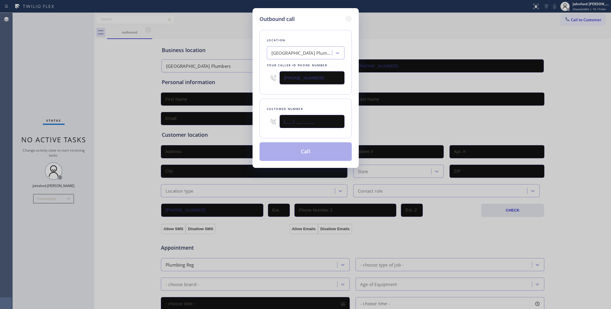
drag, startPoint x: 318, startPoint y: 118, endPoint x: 244, endPoint y: 122, distance: 74.3
click at [246, 122] on div "Outbound call Location Midway City Plumbers Your caller id phone number (562) 4…" at bounding box center [305, 154] width 611 height 309
paste input "562) 387-2874"
type input "(562) 387-2874"
click at [287, 90] on div "Location Midway City Plumbers Your caller id phone number (562) 414-6833" at bounding box center [305, 62] width 92 height 65
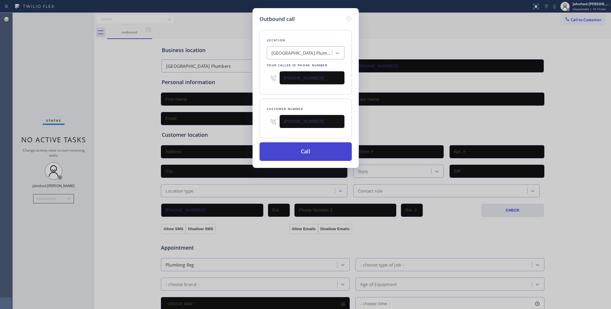
click at [291, 151] on button "Call" at bounding box center [305, 151] width 92 height 19
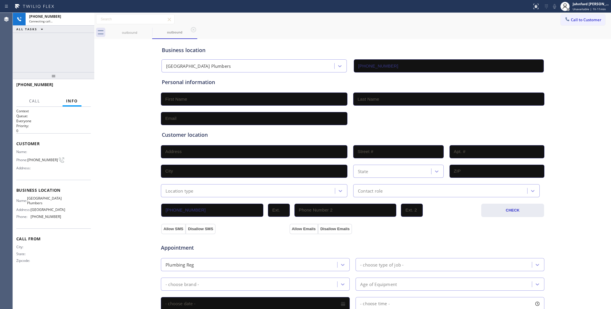
type input "(562) 414-6833"
click at [69, 50] on div "+15623872874 Connecting call… ALL TASKS ALL TASKS ACTIVE TASKS TASKS IN WRAP UP" at bounding box center [53, 42] width 81 height 59
drag, startPoint x: 575, startPoint y: 18, endPoint x: 354, endPoint y: 81, distance: 229.7
click at [575, 17] on button "Call to Customer" at bounding box center [582, 19] width 44 height 11
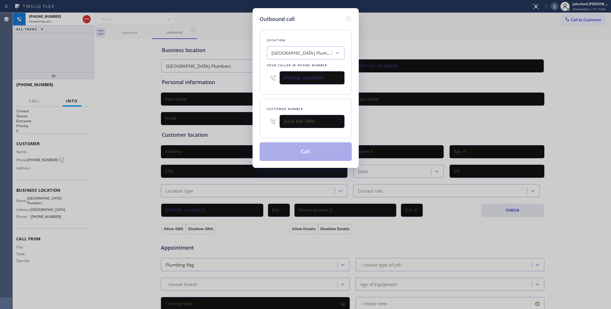
click at [247, 81] on div "Outbound call Location Midway City Plumbers Your caller id phone number (562) 4…" at bounding box center [305, 154] width 611 height 309
paste input "341) 999-4998"
type input "(341) 999-4998"
drag, startPoint x: 44, startPoint y: 59, endPoint x: 57, endPoint y: 55, distance: 13.5
click at [44, 59] on div "Outbound call Location Green Tree Heating & Cooling Oakland Your caller id phon…" at bounding box center [305, 154] width 611 height 309
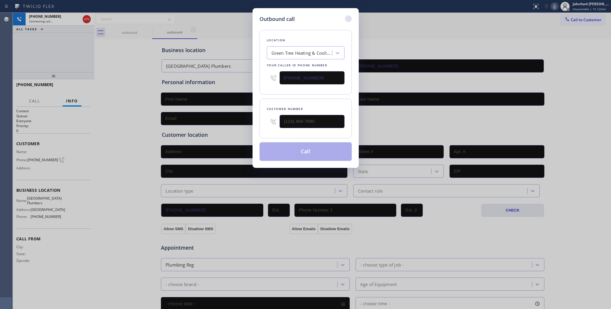
click at [350, 16] on icon at bounding box center [348, 18] width 7 height 7
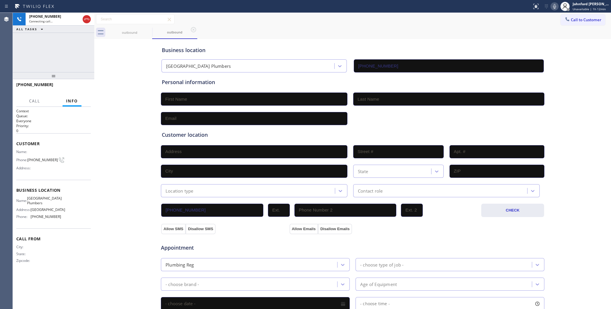
click at [60, 44] on div "+15623872874 Connecting call… ALL TASKS ALL TASKS ACTIVE TASKS TASKS IN WRAP UP" at bounding box center [53, 42] width 81 height 59
click at [54, 18] on div "+15623872874" at bounding box center [54, 16] width 51 height 5
click at [72, 42] on div "+15623872874 Connecting call… ALL TASKS ALL TASKS ACTIVE TASKS TASKS IN WRAP UP" at bounding box center [53, 42] width 81 height 59
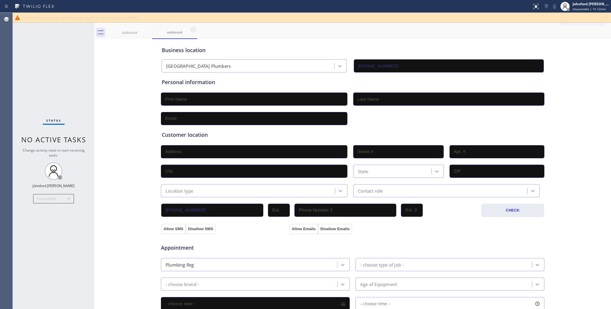
click at [608, 17] on icon at bounding box center [606, 17] width 7 height 7
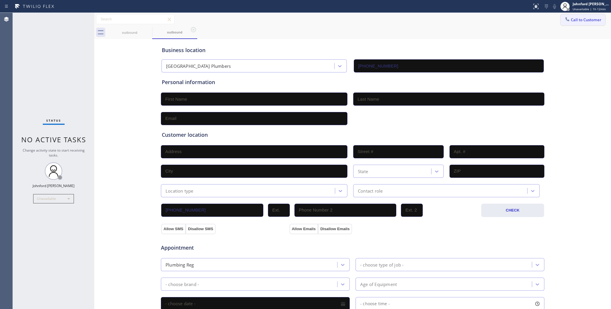
click at [589, 19] on button "Call to Customer" at bounding box center [582, 19] width 44 height 11
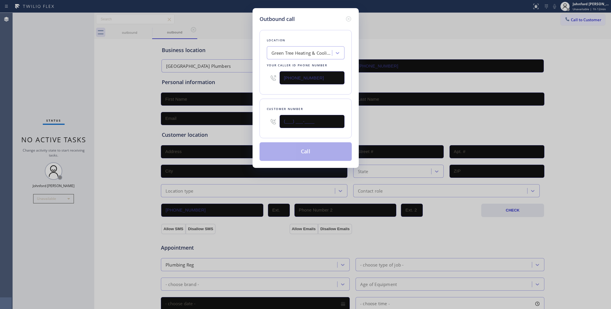
drag, startPoint x: 313, startPoint y: 118, endPoint x: 236, endPoint y: 123, distance: 77.2
click at [239, 123] on div "Outbound call Location Green Tree Heating & Cooling Oakland Your caller id phon…" at bounding box center [305, 154] width 611 height 309
paste input "301) 494-8875"
type input "(301) 494-8875"
click at [281, 88] on div "Location Green Tree Heating & Cooling Oakland Your caller id phone number (341)…" at bounding box center [305, 62] width 92 height 65
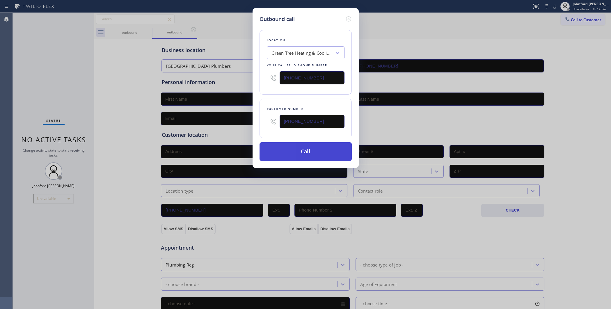
click at [304, 151] on button "Call" at bounding box center [305, 151] width 92 height 19
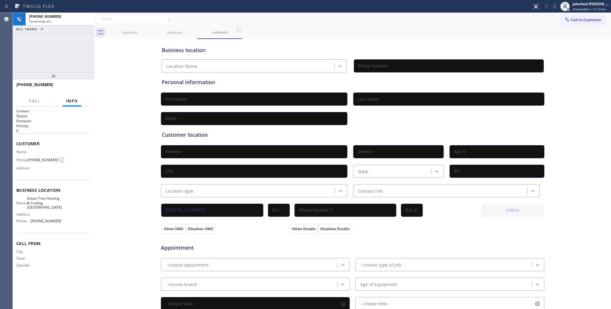
type input "(341) 999-4998"
click at [58, 56] on div "+13014948875 Connecting call… ALL TASKS ALL TASKS ACTIVE TASKS TASKS IN WRAP UP" at bounding box center [53, 42] width 81 height 59
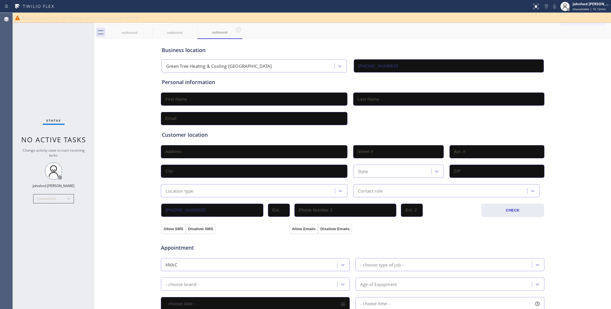
click at [607, 17] on icon at bounding box center [606, 18] width 2 height 2
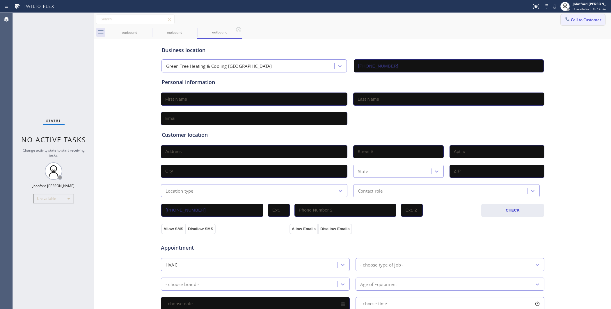
click at [577, 22] on button "Call to Customer" at bounding box center [582, 19] width 44 height 11
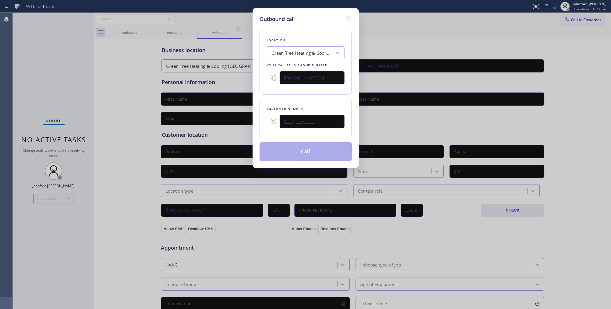
drag, startPoint x: 306, startPoint y: 116, endPoint x: 262, endPoint y: 117, distance: 44.2
click at [264, 117] on div "Customer number (___) ___-____" at bounding box center [305, 119] width 92 height 40
paste input "301) 494-8875"
type input "(301) 494-8875"
click at [281, 94] on div "Location Green Tree Heating & Cooling Oakland Your caller id phone number (341)…" at bounding box center [305, 92] width 92 height 138
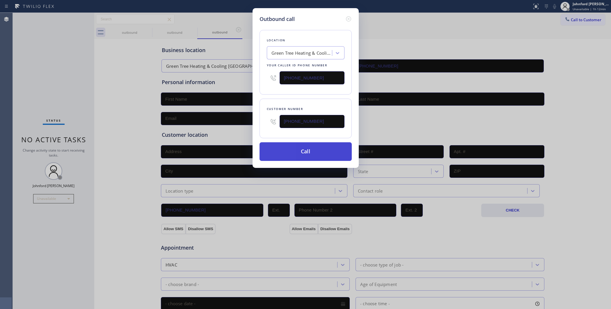
click at [283, 153] on button "Call" at bounding box center [305, 151] width 92 height 19
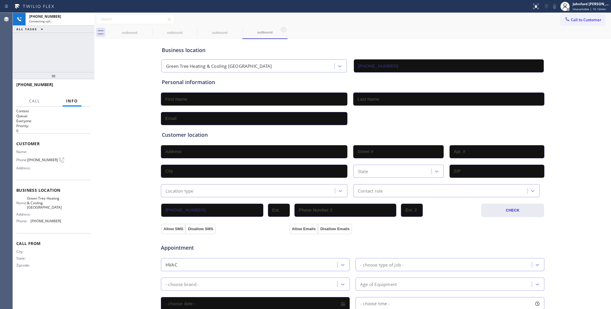
type input "(341) 999-4998"
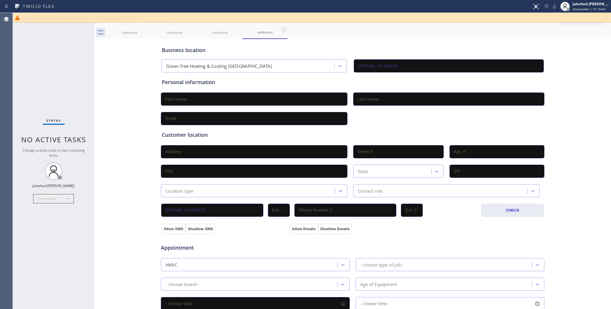
click at [607, 18] on icon at bounding box center [606, 17] width 7 height 7
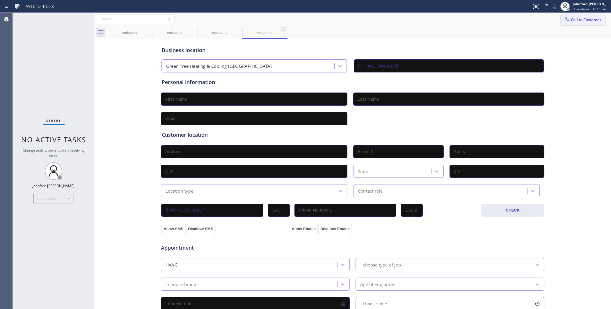
click at [592, 17] on button "Call to Customer" at bounding box center [582, 19] width 44 height 11
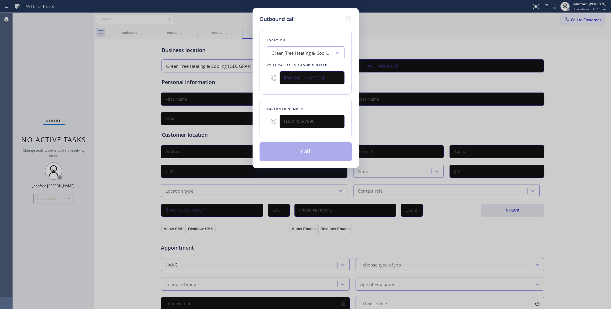
drag, startPoint x: 276, startPoint y: 77, endPoint x: 246, endPoint y: 78, distance: 30.0
click at [252, 78] on div "Outbound call Location Green Tree Heating & Cooling Oakland Your caller id phon…" at bounding box center [305, 154] width 611 height 309
paste input "510) 737-7833"
type input "(510) 737-7833"
click at [463, 39] on div "Outbound call Location Viking Repair Pro Oakland Your caller id phone number (5…" at bounding box center [305, 154] width 611 height 309
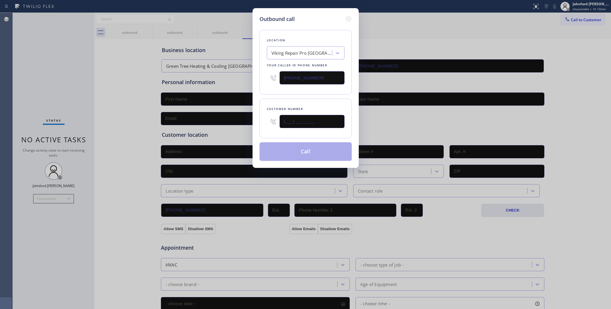
drag, startPoint x: 303, startPoint y: 125, endPoint x: 256, endPoint y: 120, distance: 46.6
click at [257, 121] on div "Outbound call Location Viking Repair Pro Oakland Your caller id phone number (5…" at bounding box center [305, 88] width 106 height 160
paste input "510) 362-0705"
type input "(510) 362-0705"
click at [287, 92] on div "Location Viking Repair Pro Oakland Your caller id phone number (510) 737-7833" at bounding box center [305, 62] width 92 height 65
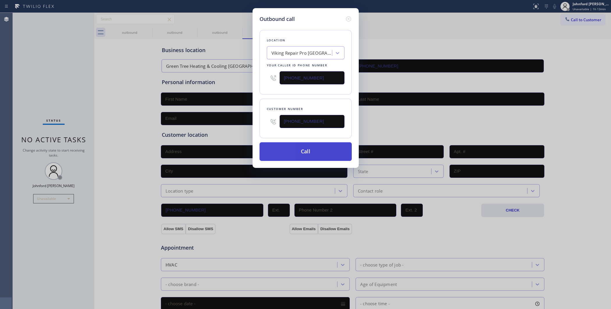
click at [292, 149] on button "Call" at bounding box center [305, 151] width 92 height 19
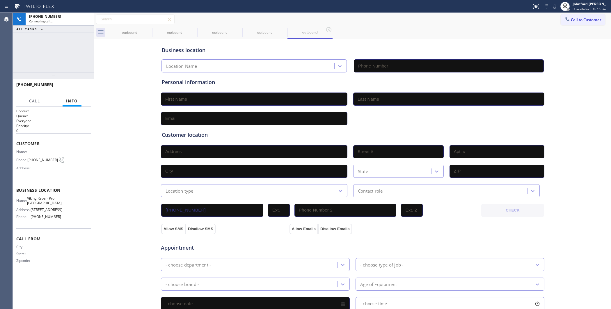
type input "(510) 737-7833"
drag, startPoint x: 34, startPoint y: 51, endPoint x: 38, endPoint y: 52, distance: 3.9
click at [34, 51] on div "+15103620705 Connecting call… ALL TASKS ALL TASKS ACTIVE TASKS TASKS IN WRAP UP" at bounding box center [53, 42] width 81 height 59
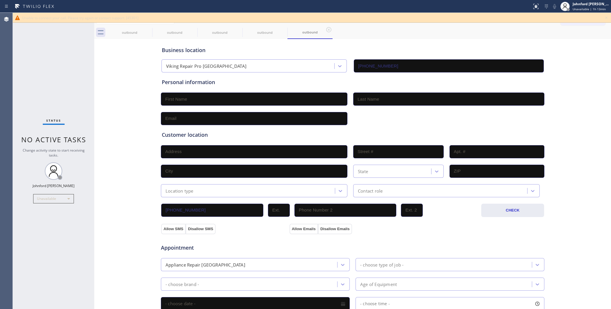
click at [606, 18] on icon at bounding box center [606, 18] width 2 height 2
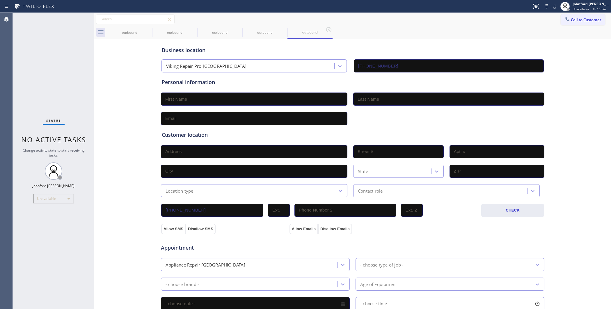
click at [586, 20] on span "Call to Customer" at bounding box center [586, 19] width 31 height 5
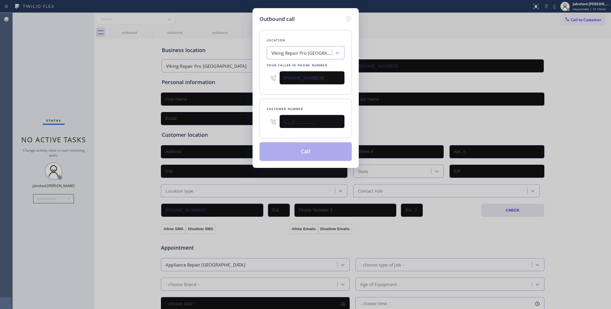
drag, startPoint x: 323, startPoint y: 121, endPoint x: 246, endPoint y: 120, distance: 76.5
click at [249, 120] on div "Outbound call Location Viking Repair Pro Oakland Your caller id phone number (5…" at bounding box center [305, 154] width 611 height 309
paste input "510) 362-0705"
type input "(510) 362-0705"
drag, startPoint x: 279, startPoint y: 92, endPoint x: 298, endPoint y: 124, distance: 37.6
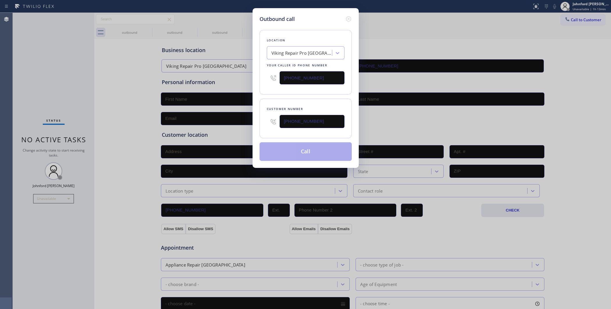
click at [279, 92] on div "Location Viking Repair Pro Oakland Your caller id phone number (510) 737-7833" at bounding box center [305, 62] width 92 height 65
click at [303, 148] on button "Call" at bounding box center [305, 151] width 92 height 19
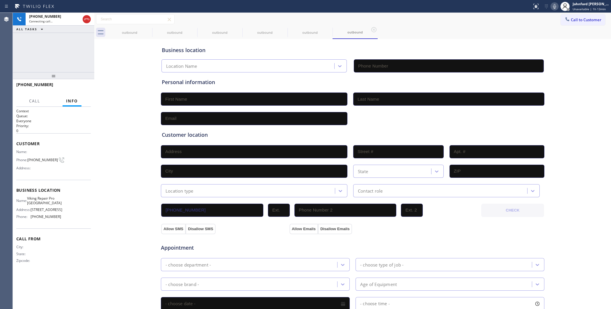
type input "(510) 737-7833"
drag, startPoint x: 55, startPoint y: 51, endPoint x: 393, endPoint y: 26, distance: 338.8
click at [55, 51] on div "+15103620705 Connecting call… ALL TASKS ALL TASKS ACTIVE TASKS TASKS IN WRAP UP" at bounding box center [53, 42] width 81 height 59
click at [552, 24] on div "Call to Customer Outbound call Location Viking Repair Pro Oakland Your caller i…" at bounding box center [352, 19] width 516 height 10
drag, startPoint x: 559, startPoint y: 23, endPoint x: 544, endPoint y: 27, distance: 15.0
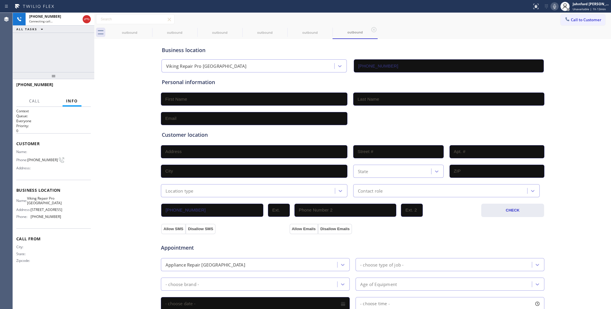
click at [560, 23] on button "Call to Customer" at bounding box center [582, 19] width 44 height 11
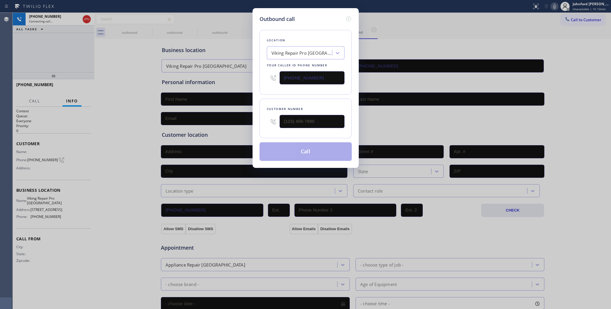
drag, startPoint x: 323, startPoint y: 74, endPoint x: 225, endPoint y: 83, distance: 98.4
click at [252, 81] on div "Outbound call Location Viking Repair Pro Oakland Your caller id phone number (5…" at bounding box center [305, 154] width 611 height 309
paste input "805) 549-4424"
type input "(805) 549-4424"
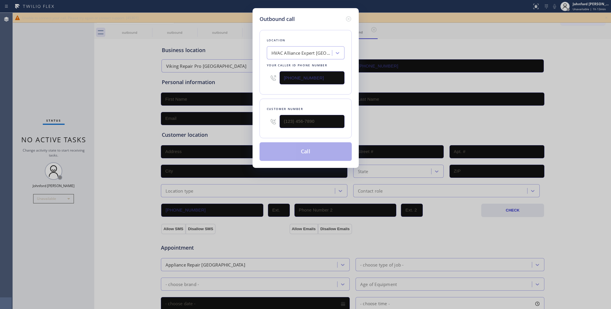
click at [604, 17] on div "Outbound call Location HVAC Alliance Expert Santa Barbara Your caller id phone …" at bounding box center [305, 154] width 611 height 309
click at [578, 17] on div "Outbound call Location HVAC Alliance Expert Santa Barbara Your caller id phone …" at bounding box center [305, 154] width 611 height 309
click at [352, 17] on div "Outbound call Location HVAC Alliance Expert Santa Barbara Your caller id phone …" at bounding box center [305, 88] width 106 height 160
click at [351, 17] on icon at bounding box center [348, 18] width 7 height 7
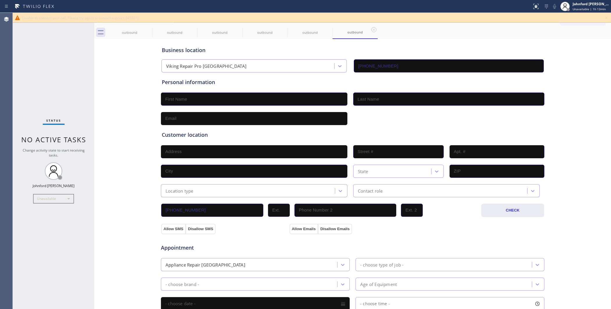
type input "(805) 549-4424"
click at [604, 16] on icon at bounding box center [606, 17] width 7 height 7
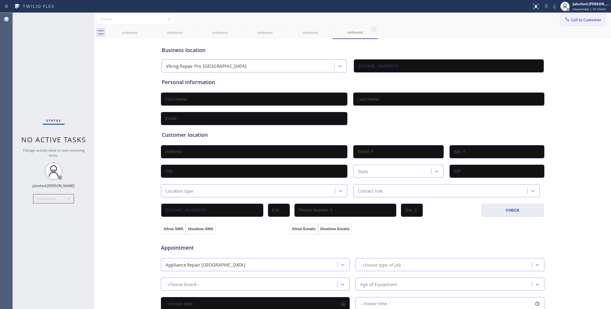
click at [584, 17] on button "Call to Customer" at bounding box center [582, 19] width 44 height 11
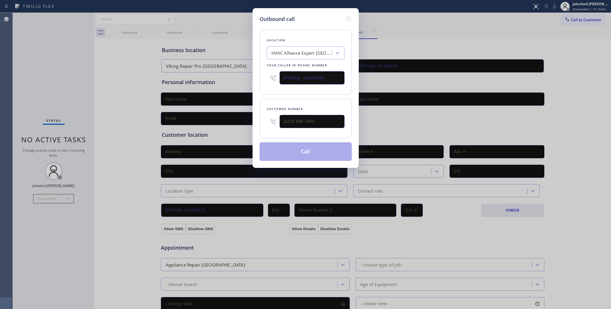
drag, startPoint x: 324, startPoint y: 77, endPoint x: 319, endPoint y: 85, distance: 9.6
click at [322, 78] on input "(805) 549-4424" at bounding box center [311, 77] width 65 height 13
drag, startPoint x: 314, startPoint y: 127, endPoint x: 266, endPoint y: 123, distance: 48.2
click at [267, 123] on div at bounding box center [306, 121] width 78 height 19
click at [289, 118] on input "(___) ___-____" at bounding box center [311, 121] width 65 height 13
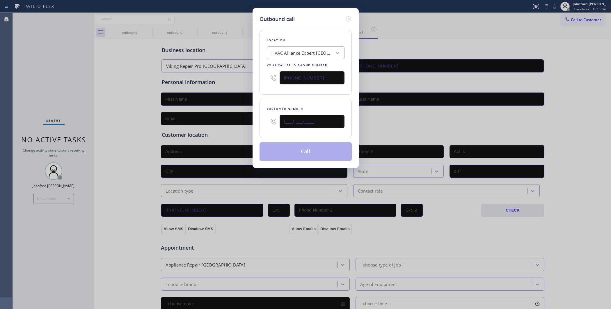
paste input "805) 444-8053"
type input "(805) 444-8053"
click at [291, 99] on div "Customer number (805) 444-8053" at bounding box center [305, 119] width 92 height 40
click at [307, 151] on button "Call" at bounding box center [305, 151] width 92 height 19
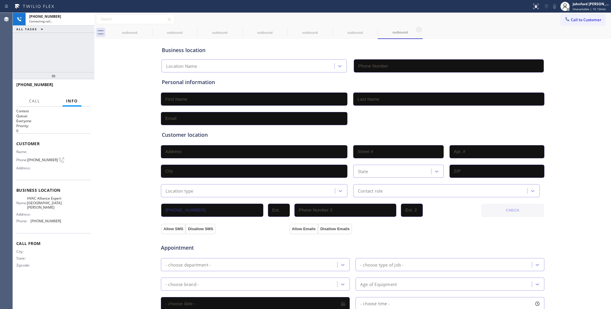
type input "(805) 549-4424"
click at [144, 30] on div "outbound" at bounding box center [130, 32] width 44 height 13
click at [147, 29] on icon at bounding box center [148, 29] width 7 height 7
click at [0, 0] on icon at bounding box center [0, 0] width 0 height 0
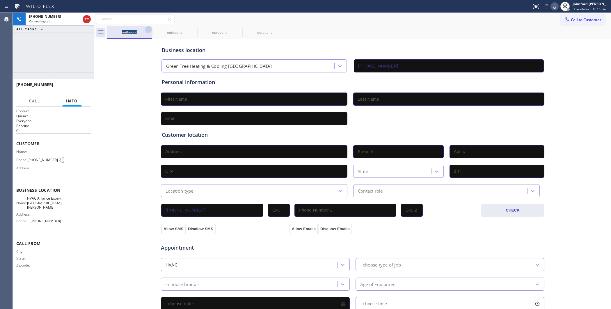
click at [145, 27] on div "outbound" at bounding box center [129, 32] width 45 height 13
click at [147, 27] on icon at bounding box center [148, 29] width 5 height 5
click at [150, 31] on icon at bounding box center [148, 29] width 7 height 7
click at [44, 44] on div "+18054448053 Connecting call… ALL TASKS ALL TASKS ACTIVE TASKS TASKS IN WRAP UP" at bounding box center [53, 42] width 81 height 59
click at [480, 32] on div "outbound outbound" at bounding box center [359, 32] width 504 height 13
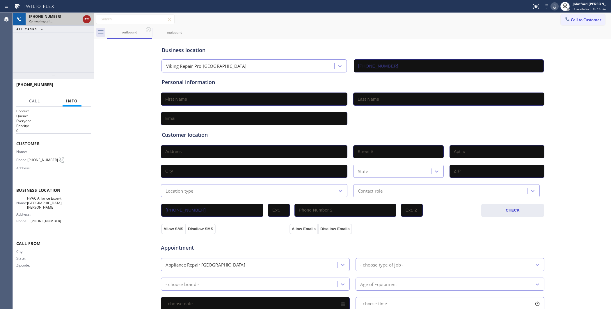
click at [86, 18] on icon at bounding box center [86, 19] width 7 height 7
click at [587, 23] on div "Call to Customer Outbound call Location HVAC Alliance Expert Santa Barbara Your…" at bounding box center [352, 26] width 516 height 26
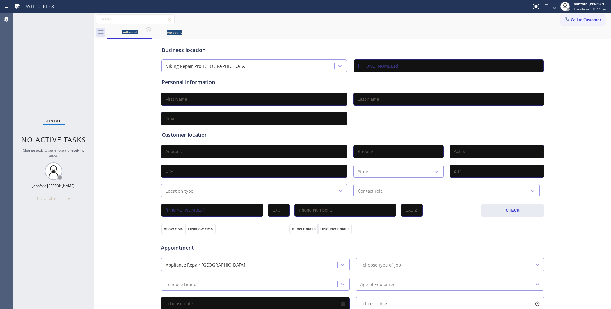
click at [577, 19] on span "Call to Customer" at bounding box center [586, 19] width 31 height 5
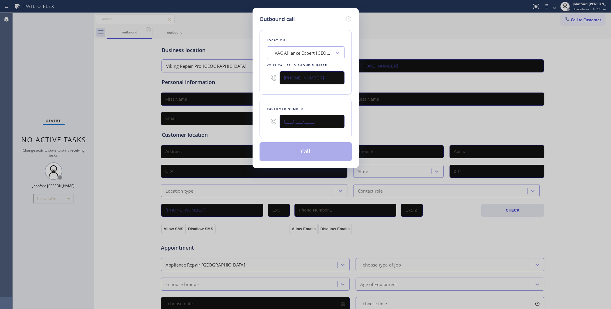
click at [310, 117] on input "(___) ___-____" at bounding box center [311, 121] width 65 height 13
paste input "805) 444-8053"
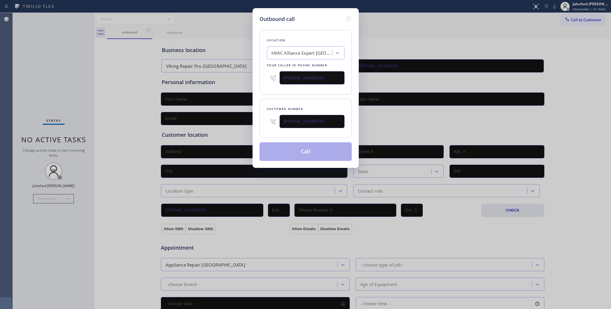
type input "(805) 444-8053"
click at [311, 102] on div "Customer number (805) 444-8053" at bounding box center [305, 119] width 92 height 40
click at [317, 147] on button "Call" at bounding box center [305, 151] width 92 height 19
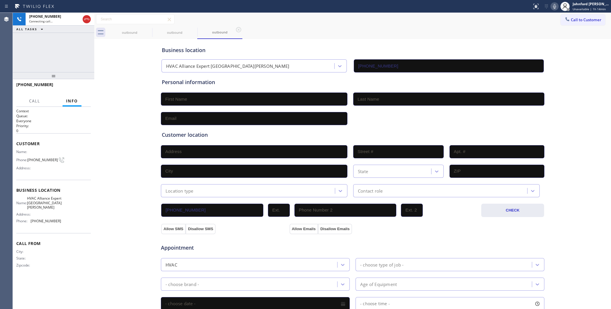
type input "(805) 549-4424"
click at [66, 53] on div "+18054448053 Connecting call… ALL TASKS ALL TASKS ACTIVE TASKS TASKS IN WRAP UP" at bounding box center [53, 42] width 81 height 59
click at [565, 33] on div "outbound outbound outbound" at bounding box center [359, 32] width 504 height 13
click at [566, 24] on button "Call to Customer" at bounding box center [582, 19] width 44 height 11
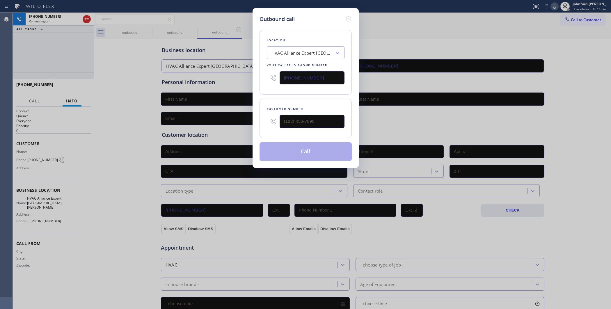
drag, startPoint x: 328, startPoint y: 78, endPoint x: 226, endPoint y: 79, distance: 102.1
click at [234, 78] on div "Outbound call Location HVAC Alliance Expert Santa Barbara Your caller id phone …" at bounding box center [305, 154] width 611 height 309
paste input "410) 291-1405"
type input "(410) 291-1405"
click at [54, 55] on div "Outbound call Location Same Day Subzero Repair Halethorpe Your caller id phone …" at bounding box center [305, 154] width 611 height 309
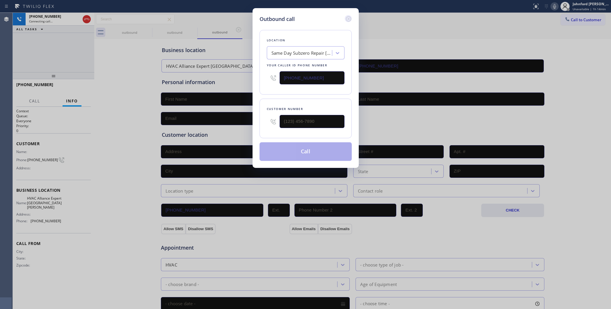
click at [345, 17] on icon at bounding box center [347, 18] width 5 height 5
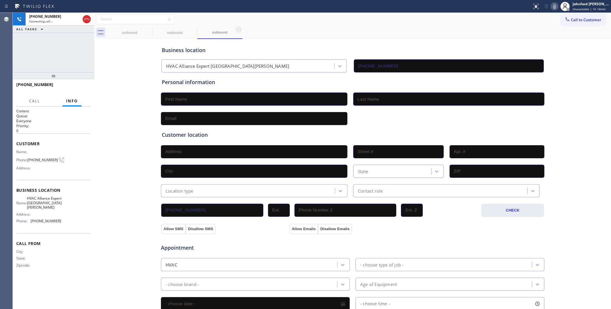
click at [395, 24] on div "Call to Customer Outbound call Location Search location Your caller id phone nu…" at bounding box center [352, 19] width 516 height 10
click at [152, 29] on div at bounding box center [152, 32] width 0 height 9
click at [149, 30] on icon at bounding box center [148, 29] width 5 height 5
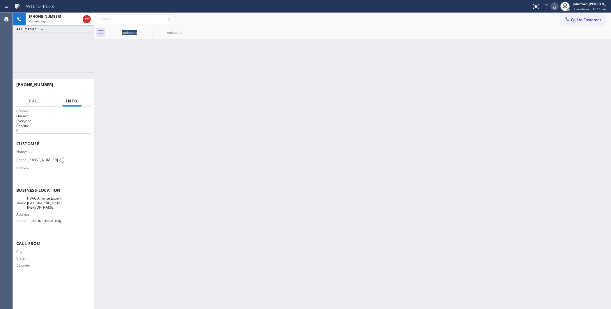
click at [139, 56] on div "Back to Dashboard Change Sender ID Customers Technicians Select a contact Outbo…" at bounding box center [352, 161] width 516 height 296
click at [70, 53] on div "+18054448053 Connecting call… ALL TASKS ALL TASKS ACTIVE TASKS TASKS IN WRAP UP" at bounding box center [53, 42] width 81 height 59
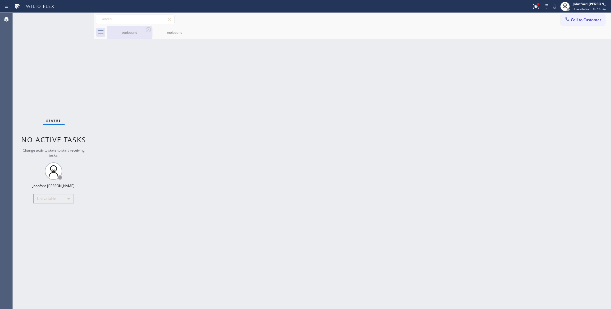
click at [138, 31] on div "outbound" at bounding box center [130, 32] width 44 height 4
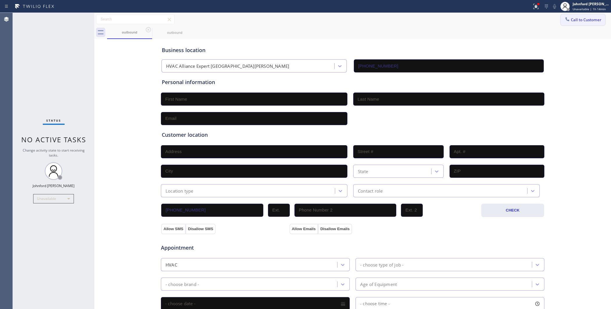
drag, startPoint x: 553, startPoint y: 15, endPoint x: 575, endPoint y: 19, distance: 22.4
click at [554, 15] on div "Call to Customer Outbound call Location Same Day Subzero Repair Halethorpe Your…" at bounding box center [352, 19] width 516 height 10
click at [575, 19] on span "Call to Customer" at bounding box center [586, 19] width 31 height 5
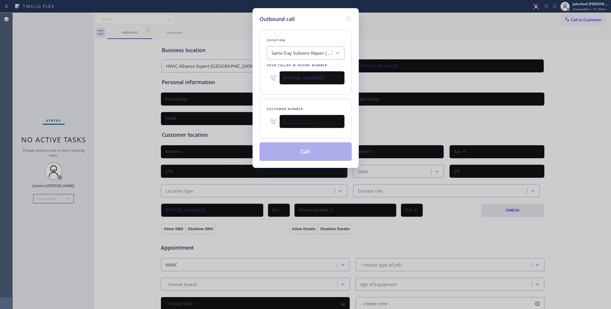
drag, startPoint x: 262, startPoint y: 119, endPoint x: 251, endPoint y: 117, distance: 10.9
click at [252, 119] on div "Outbound call Location Same Day Subzero Repair Halethorpe Your caller id phone …" at bounding box center [305, 88] width 106 height 160
paste input "410) 844-8268"
type input "(410) 844-8268"
click at [285, 88] on div "Location Same Day Subzero Repair Halethorpe Your caller id phone number (410) 2…" at bounding box center [305, 62] width 92 height 65
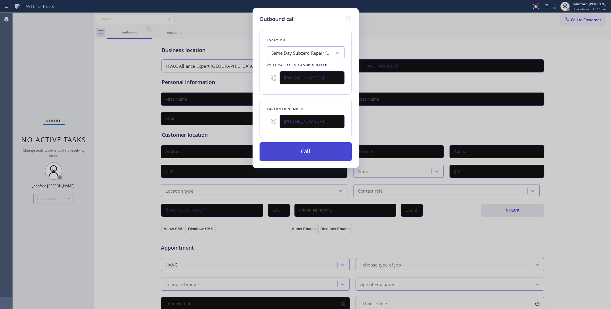
click at [297, 148] on button "Call" at bounding box center [305, 151] width 92 height 19
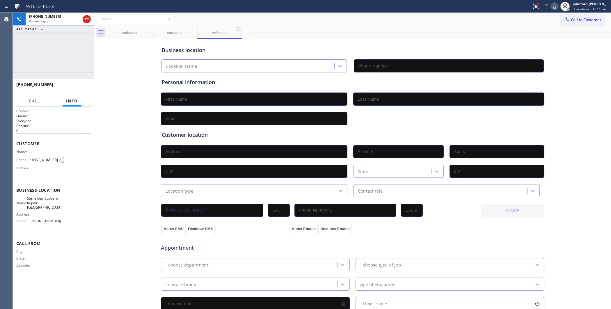
type input "(410) 291-1405"
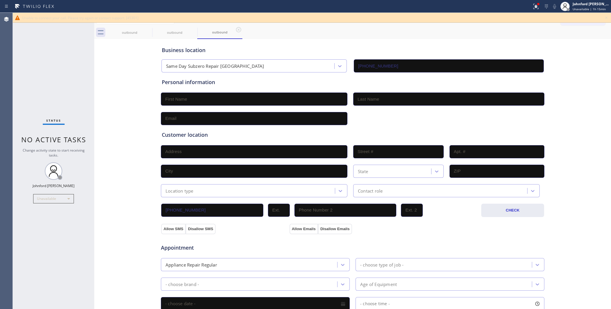
click at [607, 17] on icon at bounding box center [606, 17] width 7 height 7
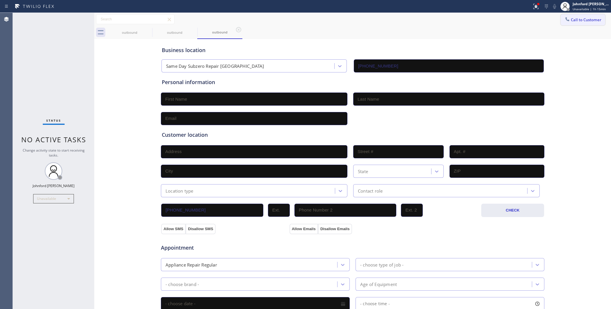
click at [580, 19] on span "Call to Customer" at bounding box center [586, 19] width 31 height 5
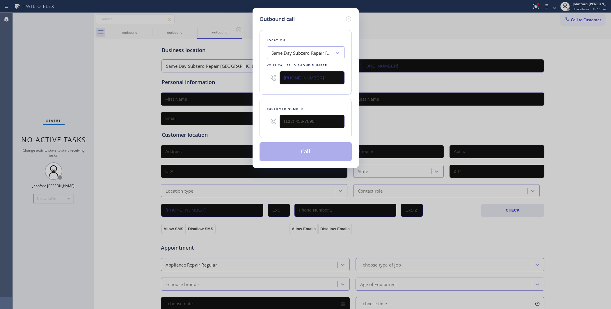
drag, startPoint x: 333, startPoint y: 76, endPoint x: 248, endPoint y: 88, distance: 86.3
click at [248, 88] on div "Outbound call Location Same Day Subzero Repair Halethorpe Your caller id phone …" at bounding box center [305, 154] width 611 height 309
paste input "650) 879-4887"
type input "(650) 879-4887"
click at [476, 31] on div "Outbound call Location Professional Viking Repair San Bruno Your caller id phon…" at bounding box center [305, 154] width 611 height 309
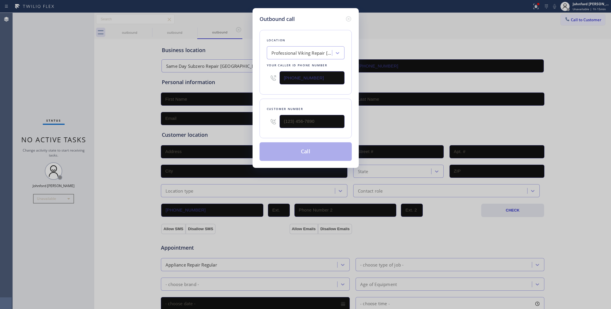
drag, startPoint x: 312, startPoint y: 135, endPoint x: 306, endPoint y: 126, distance: 10.5
click at [302, 133] on div "Customer number" at bounding box center [305, 119] width 92 height 40
click at [311, 123] on input "(___) ___-____" at bounding box center [311, 121] width 65 height 13
paste input "650) 710-4269"
type input "(650) 710-4269"
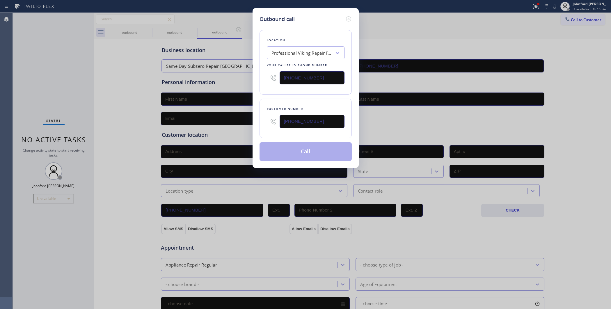
click at [318, 99] on div "Customer number (650) 710-4269" at bounding box center [305, 119] width 92 height 40
click at [311, 151] on button "Call" at bounding box center [305, 151] width 92 height 19
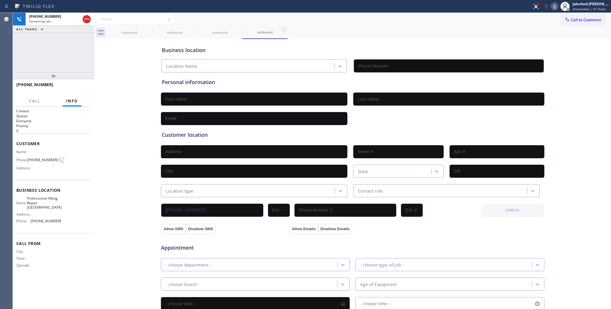
type input "(650) 879-4887"
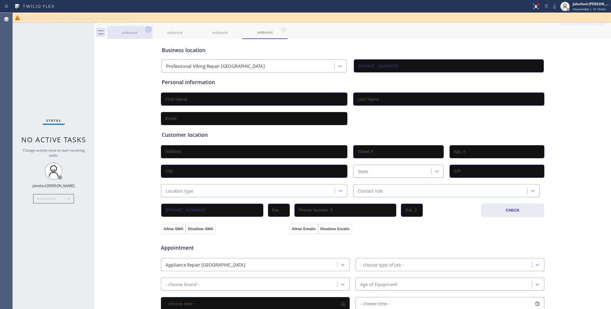
click at [149, 33] on icon at bounding box center [148, 29] width 7 height 7
click at [0, 0] on icon at bounding box center [0, 0] width 0 height 0
click at [147, 28] on icon at bounding box center [148, 29] width 7 height 7
click at [0, 0] on icon at bounding box center [0, 0] width 0 height 0
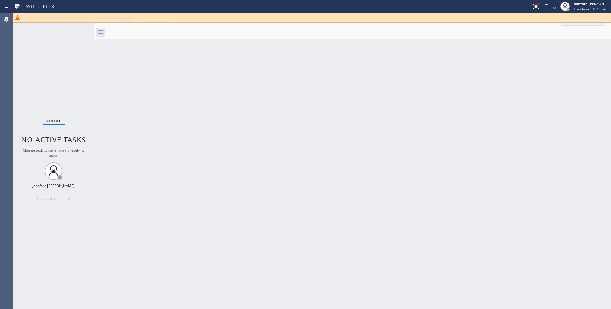
click at [606, 17] on icon at bounding box center [606, 17] width 7 height 7
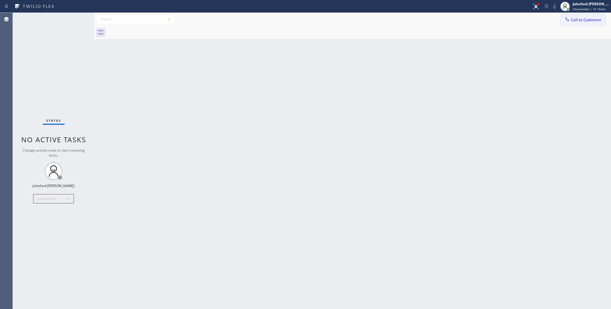
click at [583, 17] on button "Call to Customer" at bounding box center [582, 19] width 44 height 11
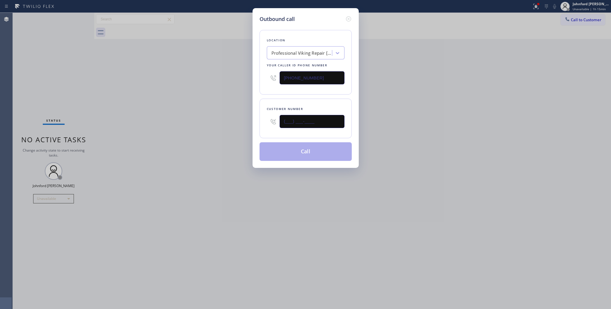
drag, startPoint x: 302, startPoint y: 119, endPoint x: 214, endPoint y: 114, distance: 87.3
click at [223, 117] on div "Outbound call Location Professional Viking Repair San Bruno Your caller id phon…" at bounding box center [305, 154] width 611 height 309
paste input "650) 710-4269"
type input "(650) 710-4269"
click at [178, 113] on div "Outbound call Location Professional Viking Repair San Bruno Your caller id phon…" at bounding box center [305, 154] width 611 height 309
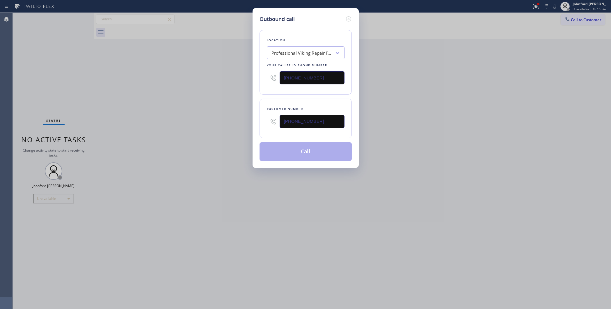
click at [286, 153] on button "Call" at bounding box center [305, 151] width 92 height 19
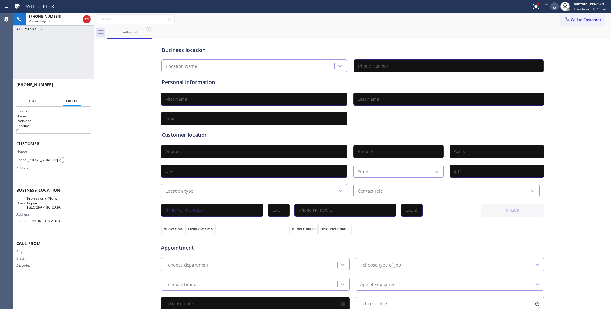
type input "(650) 879-4887"
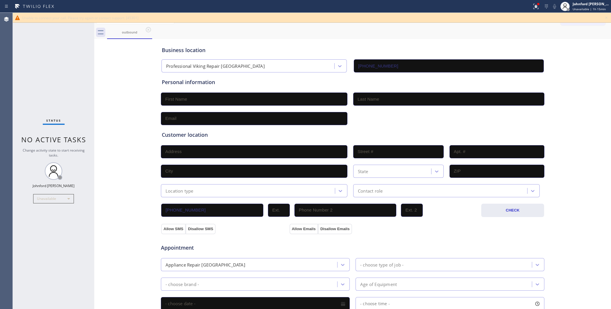
click at [57, 84] on div "Status No active tasks Change activity state to start receiving tasks. [PERSON_…" at bounding box center [53, 161] width 81 height 296
click at [604, 14] on div "Unable to connect your call. Please try again or contact support. [45301]" at bounding box center [312, 18] width 598 height 10
click at [606, 17] on icon at bounding box center [606, 17] width 7 height 7
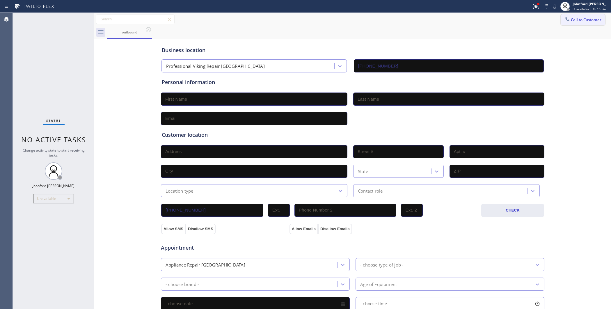
click at [590, 20] on button "Call to Customer" at bounding box center [582, 19] width 44 height 11
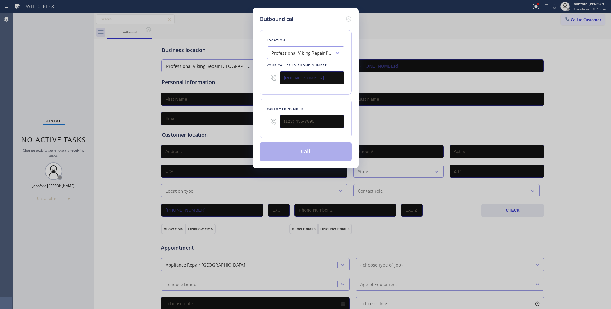
drag, startPoint x: 312, startPoint y: 74, endPoint x: 268, endPoint y: 65, distance: 44.4
click at [264, 76] on div "Location Professional Viking Repair San Bruno Your caller id phone number (650)…" at bounding box center [305, 62] width 92 height 65
paste input "02) 892-0164"
type input "(602) 892-0164"
click at [439, 45] on div "Outbound call Location Glendale Appliance Masters Your caller id phone number (…" at bounding box center [305, 154] width 611 height 309
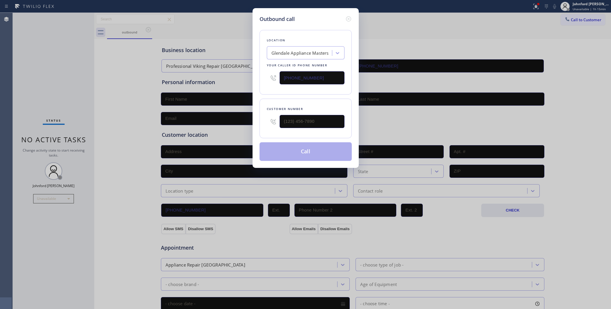
drag, startPoint x: 315, startPoint y: 115, endPoint x: 266, endPoint y: 118, distance: 48.7
click at [267, 120] on div at bounding box center [306, 121] width 78 height 19
click at [315, 118] on input "(___) ___-____" at bounding box center [311, 121] width 65 height 13
paste input "602) 847-6977"
type input "(602) 847-6977"
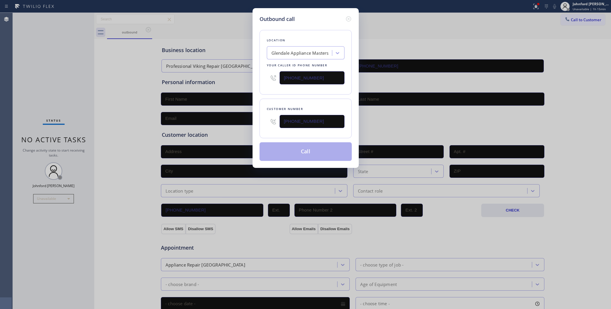
click at [315, 99] on div "Customer number (602) 847-6977" at bounding box center [305, 119] width 92 height 40
click at [308, 150] on button "Call" at bounding box center [305, 151] width 92 height 19
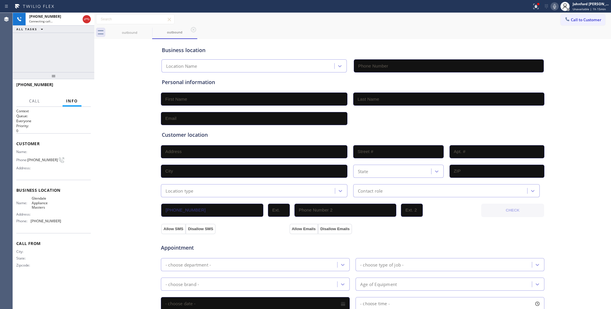
type input "(602) 892-0164"
click at [74, 89] on span "HANG UP" at bounding box center [77, 87] width 18 height 4
click at [574, 19] on span "Call to Customer" at bounding box center [586, 19] width 31 height 5
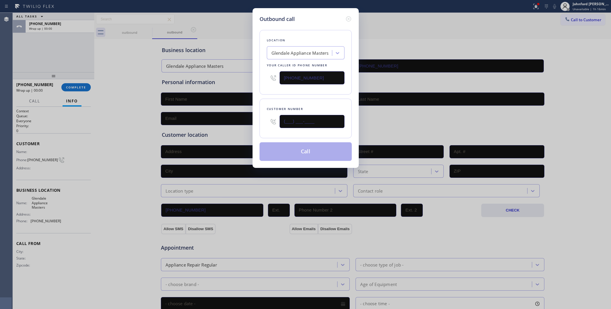
click at [287, 127] on div "(___) ___-____" at bounding box center [311, 121] width 65 height 19
paste input "60) 284-7697"
click at [300, 88] on div "Location Glendale Appliance Masters Your caller id phone number (602) 892-0164" at bounding box center [305, 62] width 92 height 65
drag, startPoint x: 278, startPoint y: 121, endPoint x: 266, endPoint y: 121, distance: 11.6
click at [266, 121] on div "Customer number (_60) 284-7697" at bounding box center [305, 119] width 92 height 40
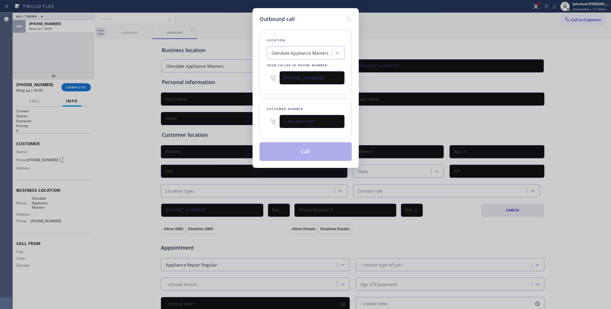
paste input "602) 847-697"
type input "(602) 847-6977"
click at [296, 148] on button "Call" at bounding box center [305, 151] width 92 height 19
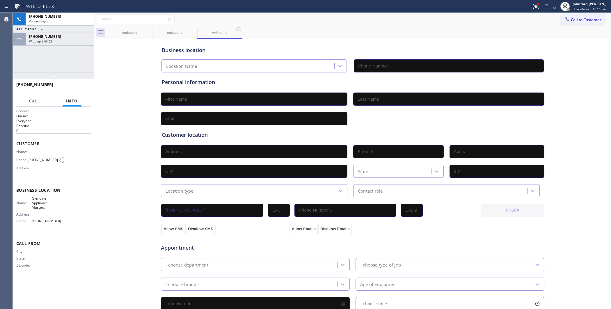
type input "(602) 892-0164"
click at [69, 43] on div "+16028476977 Wrap up | 00:05" at bounding box center [59, 39] width 66 height 13
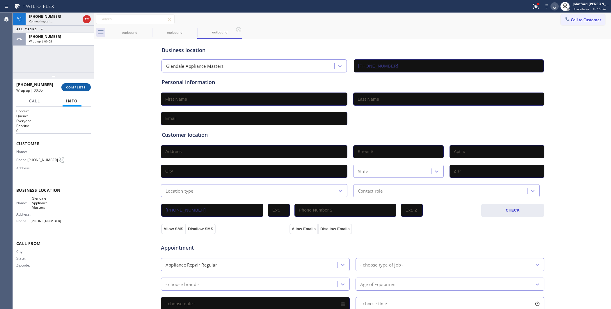
click at [83, 88] on span "COMPLETE" at bounding box center [76, 87] width 20 height 4
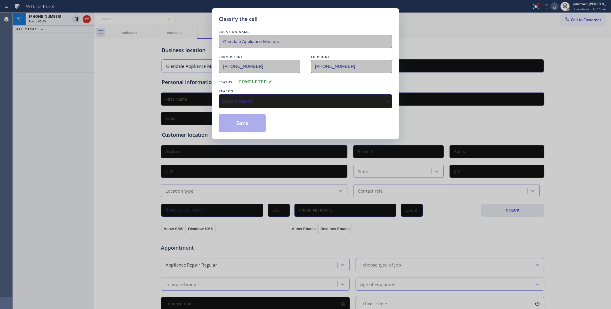
click at [260, 98] on div "Select a reason" at bounding box center [305, 101] width 167 height 7
click at [242, 119] on button "Save" at bounding box center [242, 123] width 47 height 19
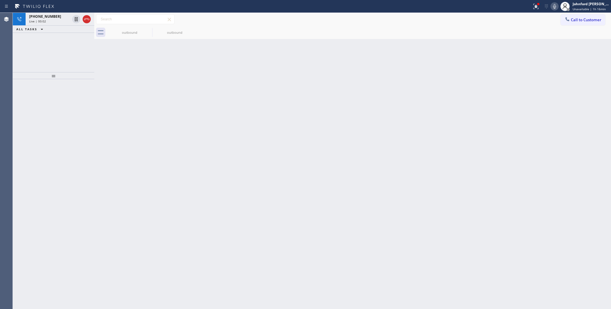
drag, startPoint x: 68, startPoint y: 58, endPoint x: 69, endPoint y: 53, distance: 4.4
click at [68, 57] on div "+16028476977 Live | 00:02 ALL TASKS ALL TASKS ACTIVE TASKS TASKS IN WRAP UP" at bounding box center [53, 42] width 81 height 59
click at [86, 24] on div at bounding box center [81, 19] width 21 height 13
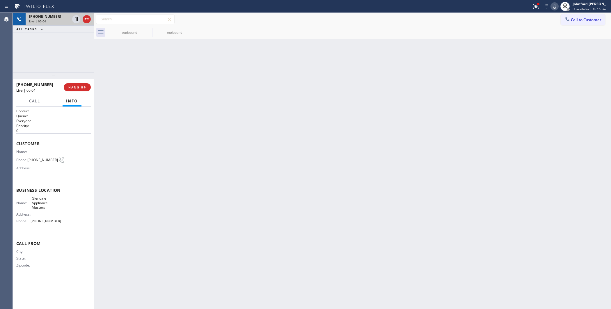
click at [91, 20] on div at bounding box center [81, 19] width 21 height 13
click at [571, 17] on button "Call to Customer" at bounding box center [582, 19] width 44 height 11
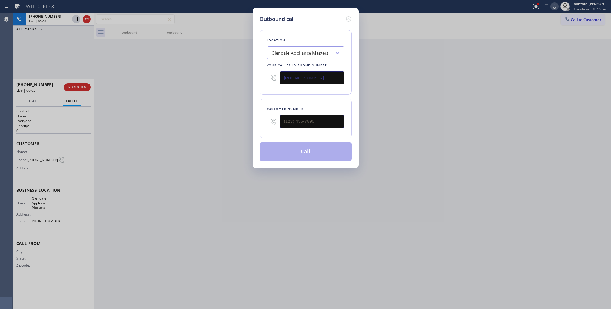
drag, startPoint x: 316, startPoint y: 73, endPoint x: 248, endPoint y: 73, distance: 67.8
click at [248, 73] on div "Outbound call Location Glendale Appliance Masters Your caller id phone number (…" at bounding box center [305, 154] width 611 height 309
paste input "909) 443-2133"
click at [350, 16] on icon at bounding box center [348, 18] width 7 height 7
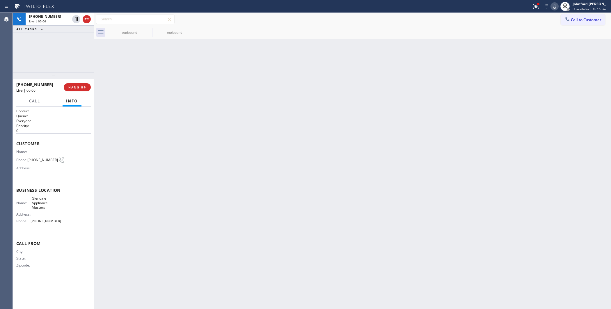
drag, startPoint x: 179, startPoint y: 80, endPoint x: 112, endPoint y: 88, distance: 67.4
click at [174, 80] on div "Back to Dashboard Change Sender ID Customers Technicians Select a contact Outbo…" at bounding box center [352, 161] width 516 height 296
drag, startPoint x: 89, startPoint y: 85, endPoint x: 82, endPoint y: 85, distance: 6.7
click at [88, 85] on button "HANG UP" at bounding box center [77, 87] width 27 height 8
click at [566, 13] on div "Call to Customer Outbound call Location Search location Your caller id phone nu…" at bounding box center [352, 19] width 516 height 13
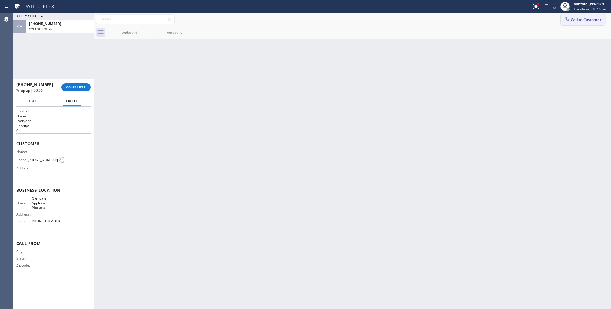
click at [579, 20] on span "Call to Customer" at bounding box center [586, 19] width 31 height 5
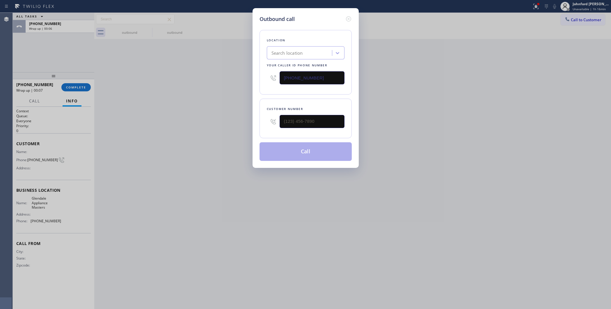
drag, startPoint x: 332, startPoint y: 67, endPoint x: 275, endPoint y: 76, distance: 58.3
click at [275, 76] on div "(602) 892-0164" at bounding box center [306, 77] width 78 height 19
click at [322, 72] on input "(602) 892-0164" at bounding box center [311, 77] width 65 height 13
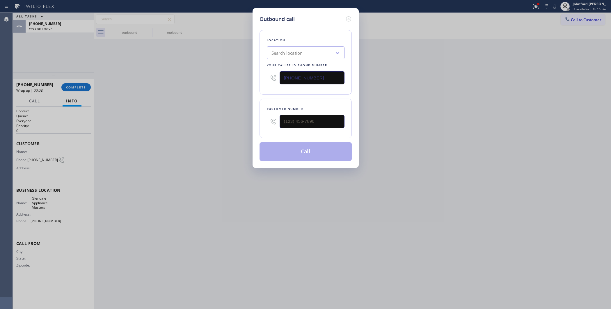
paste input "813) 285-7545"
type input "(813) 285-7545"
click at [465, 108] on div "Outbound call Location Thermador Repair Group Tampa Your caller id phone number…" at bounding box center [305, 154] width 611 height 309
click at [258, 121] on div "Outbound call Location Thermador Repair Group Tampa Your caller id phone number…" at bounding box center [305, 88] width 106 height 160
paste input "321) 926-5266"
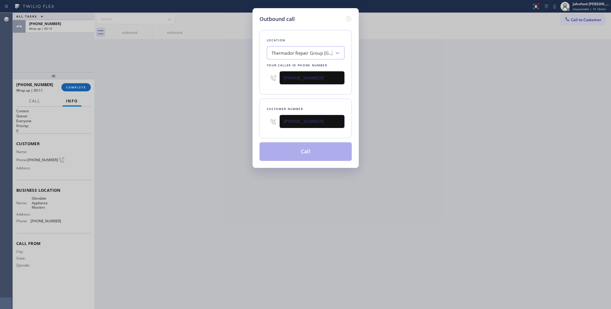
type input "(321) 926-5266"
click at [218, 119] on div "Outbound call Location Thermador Repair Group Tampa Your caller id phone number…" at bounding box center [305, 154] width 611 height 309
click at [284, 151] on button "Call" at bounding box center [305, 151] width 92 height 19
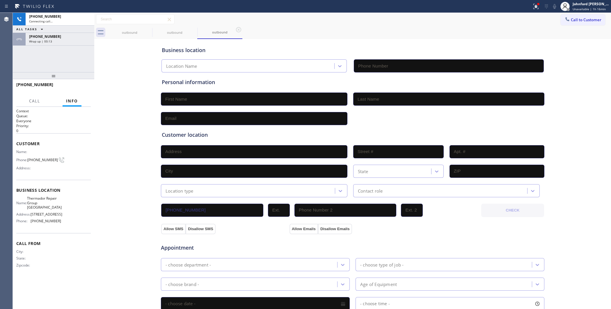
type input "(813) 285-7545"
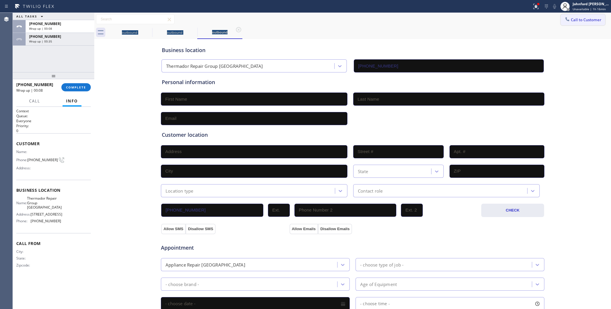
click at [592, 23] on div "Call to Customer Outbound call Location Thermador Repair Group Tampa Your calle…" at bounding box center [352, 26] width 516 height 26
click at [567, 17] on button "Call to Customer" at bounding box center [582, 19] width 44 height 11
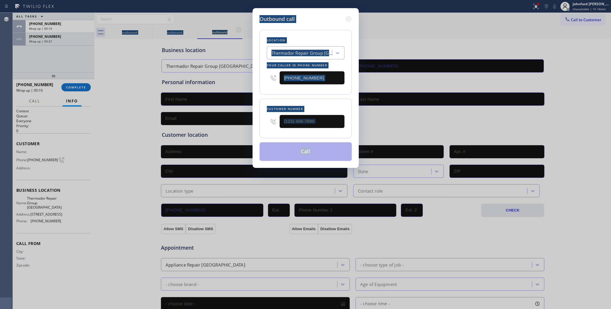
click at [310, 75] on input "(813) 285-7545" at bounding box center [311, 77] width 65 height 13
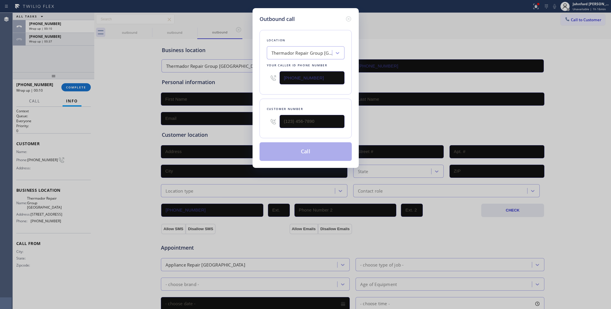
click at [310, 75] on input "(813) 285-7545" at bounding box center [311, 77] width 65 height 13
paste input "347) 923-6859"
type input "(347) 923-6859"
click at [425, 26] on div "Outbound call Location GE Appliances Repair Experts Flatbush - Ditmas Park Your…" at bounding box center [305, 154] width 611 height 309
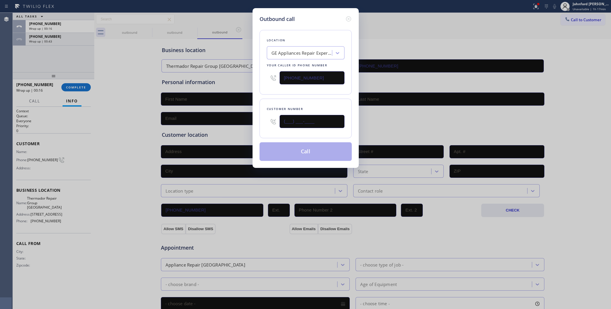
drag, startPoint x: 307, startPoint y: 119, endPoint x: 269, endPoint y: 119, distance: 37.5
click at [269, 119] on div "(___) ___-____" at bounding box center [306, 121] width 78 height 19
paste input "888) 279-2148"
type input "(888) 279-2148"
drag, startPoint x: 265, startPoint y: 99, endPoint x: 279, endPoint y: 143, distance: 46.1
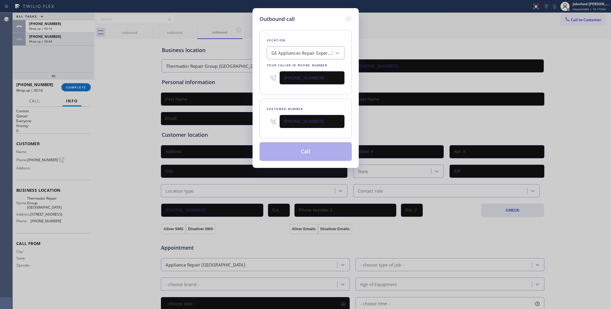
click at [266, 99] on div "Customer number (888) 279-2148" at bounding box center [305, 119] width 92 height 40
click at [284, 156] on button "Call" at bounding box center [305, 151] width 92 height 19
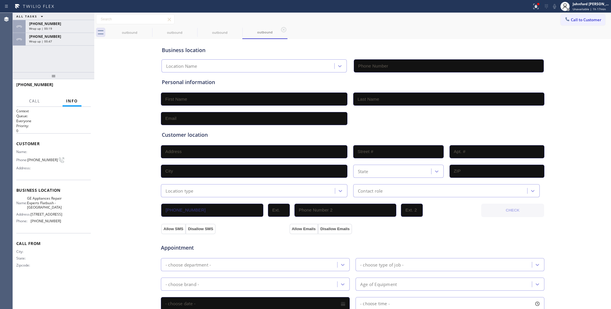
click at [75, 44] on div "+16028476977 Wrap up | 00:47" at bounding box center [59, 39] width 66 height 13
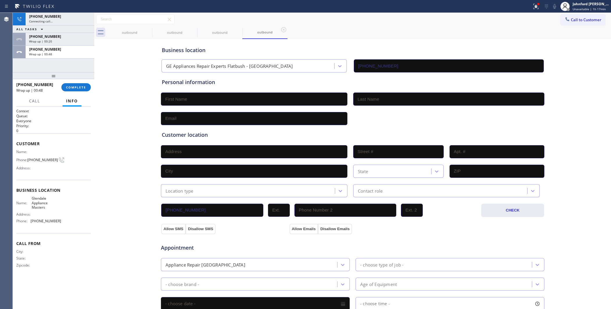
type input "(347) 923-6859"
click at [76, 59] on div "+18882792148 Connecting call… ALL TASKS ALL TASKS ACTIVE TASKS TASKS IN WRAP UP…" at bounding box center [53, 42] width 81 height 59
click at [76, 86] on span "COMPLETE" at bounding box center [76, 87] width 20 height 4
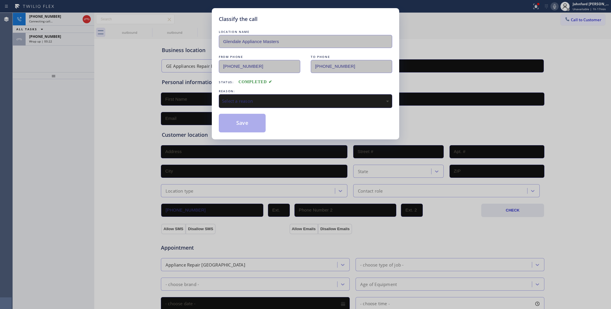
click at [235, 103] on div "Select a reason" at bounding box center [305, 101] width 173 height 14
click at [234, 122] on button "Save" at bounding box center [242, 123] width 47 height 19
click at [83, 44] on div "+13219265266 Wrap up | 00:24" at bounding box center [59, 39] width 66 height 13
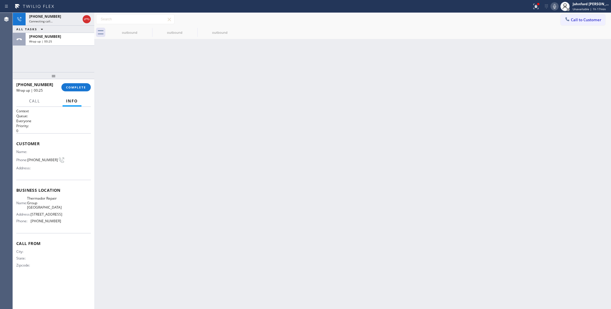
click at [83, 44] on div "+13219265266 Wrap up | 00:25" at bounding box center [59, 39] width 66 height 13
click at [82, 83] on button "COMPLETE" at bounding box center [75, 87] width 29 height 8
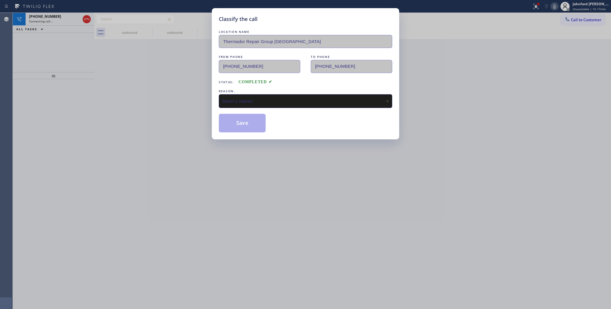
click at [284, 101] on div "Select a reason" at bounding box center [305, 101] width 167 height 7
click at [239, 133] on div "Classify the call LOCATION NAME Thermador Repair Group Tampa FROM PHONE (813) 2…" at bounding box center [305, 73] width 187 height 131
click at [240, 128] on button "Save" at bounding box center [242, 123] width 47 height 19
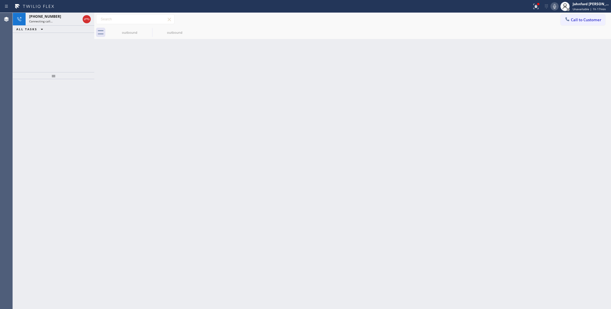
click at [70, 51] on div "+18882792148 Connecting call… ALL TASKS ALL TASKS ACTIVE TASKS TASKS IN WRAP UP" at bounding box center [53, 42] width 81 height 59
click at [535, 6] on icon at bounding box center [534, 6] width 3 height 4
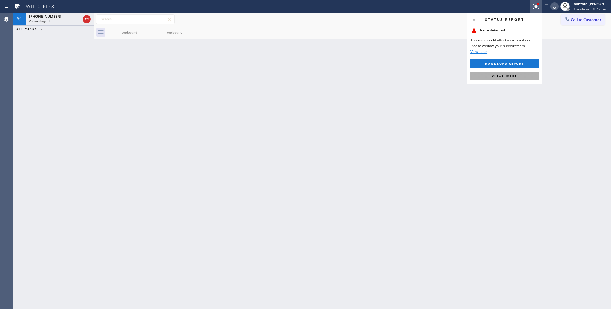
click at [495, 75] on span "Clear issue" at bounding box center [504, 76] width 25 height 4
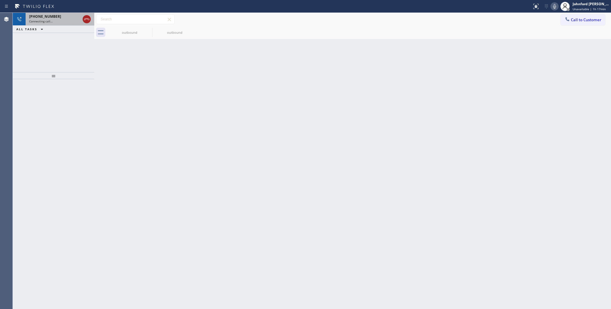
click at [83, 21] on icon at bounding box center [86, 19] width 7 height 7
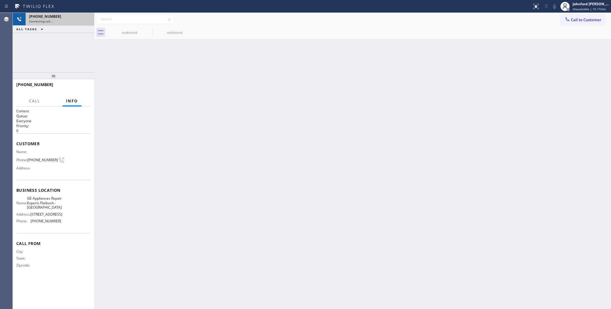
click at [573, 13] on div "Call to Customer Outbound call Location GE Appliances Repair Experts Flatbush -…" at bounding box center [352, 19] width 516 height 13
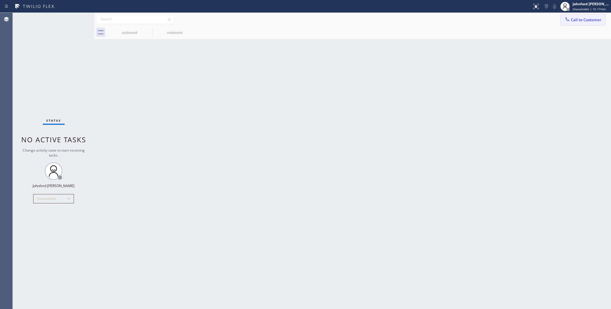
click at [574, 19] on span "Call to Customer" at bounding box center [586, 19] width 31 height 5
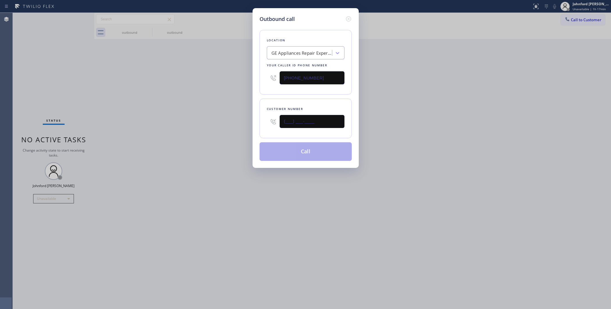
drag, startPoint x: 313, startPoint y: 120, endPoint x: 250, endPoint y: 120, distance: 62.8
click at [260, 120] on div "Customer number (___) ___-____" at bounding box center [305, 119] width 92 height 40
paste input "888) 279-2148"
type input "(888) 279-2148"
click at [227, 118] on div "Outbound call Location GE Appliances Repair Experts Flatbush - Ditmas Park Your…" at bounding box center [305, 154] width 611 height 309
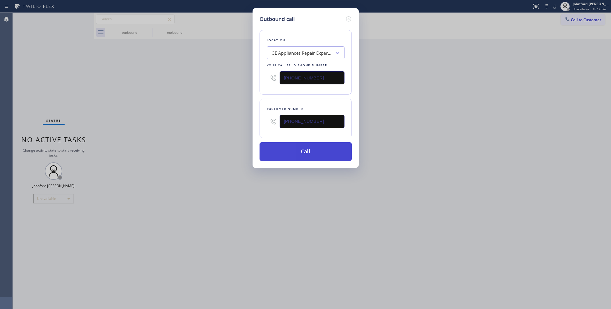
click at [286, 148] on button "Call" at bounding box center [305, 151] width 92 height 19
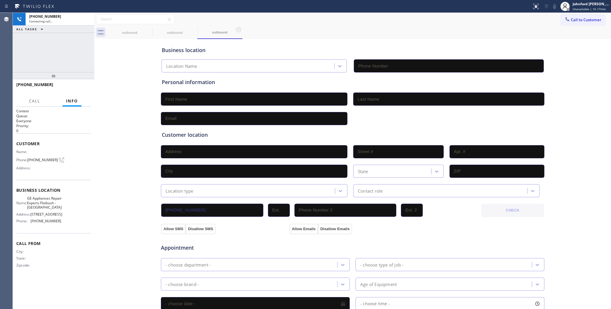
type input "(347) 923-6859"
click at [69, 43] on div "+18882792148 Connecting call… ALL TASKS ALL TASKS ACTIVE TASKS TASKS IN WRAP UP" at bounding box center [53, 42] width 81 height 59
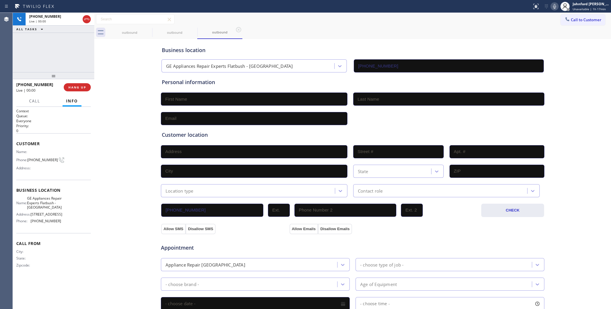
click at [572, 21] on span "Call to Customer" at bounding box center [586, 19] width 31 height 5
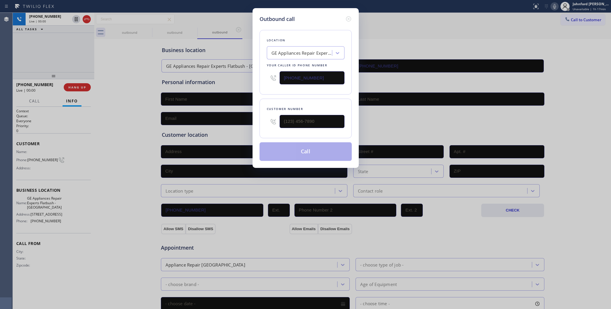
click at [267, 83] on div "(347) 923-6859" at bounding box center [306, 77] width 78 height 19
paste input "818) 699-9947"
type input "(818) 699-9947"
click at [454, 36] on div "Outbound call Location NH Appliance Repair Team Your caller id phone number (81…" at bounding box center [305, 154] width 611 height 309
drag, startPoint x: 316, startPoint y: 119, endPoint x: 251, endPoint y: 118, distance: 64.9
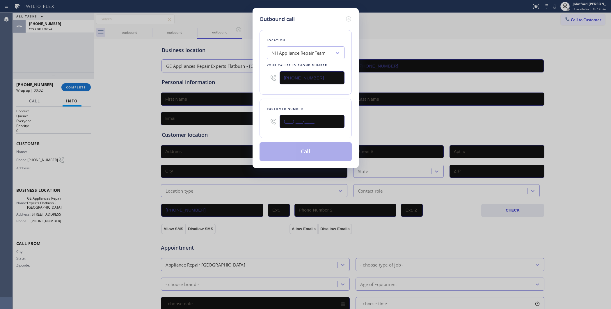
click at [253, 118] on div "Outbound call Location NH Appliance Repair Team Your caller id phone number (81…" at bounding box center [305, 88] width 106 height 160
paste input "818) 665-3905"
type input "(818) 665-3905"
click at [272, 99] on div "Customer number (818) 665-3905" at bounding box center [305, 119] width 92 height 40
click at [286, 153] on button "Call" at bounding box center [305, 151] width 92 height 19
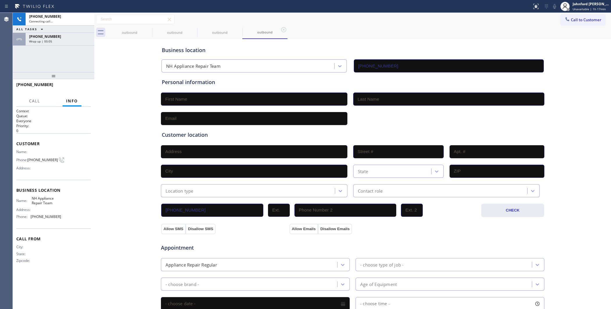
type input "(818) 699-9947"
click at [74, 40] on div "Wrap up | 00:05" at bounding box center [60, 41] width 62 height 4
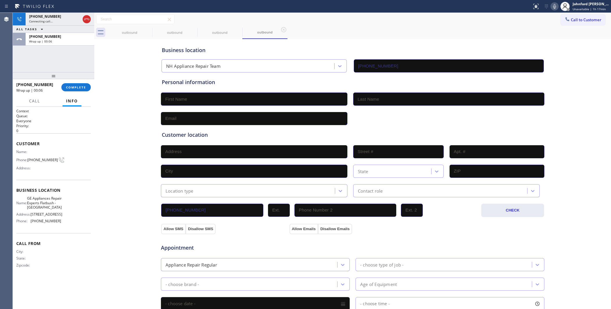
click at [76, 88] on span "COMPLETE" at bounding box center [76, 87] width 20 height 4
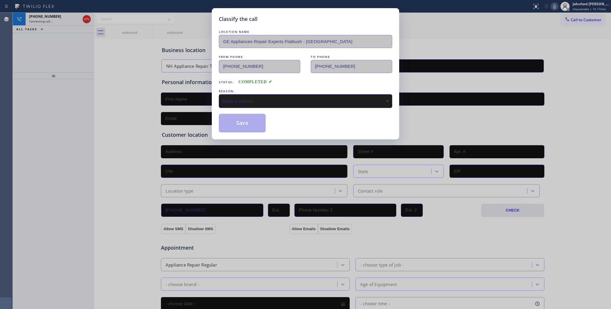
click at [239, 101] on div "Select a reason" at bounding box center [305, 101] width 167 height 7
click at [240, 103] on div "Spam/Advertising" at bounding box center [305, 101] width 173 height 14
click at [242, 126] on button "Save" at bounding box center [242, 123] width 47 height 19
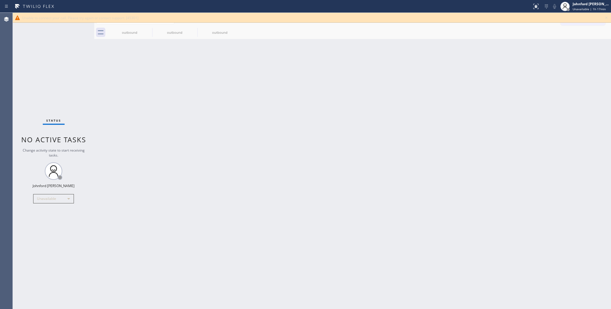
click at [605, 17] on icon at bounding box center [606, 18] width 2 height 2
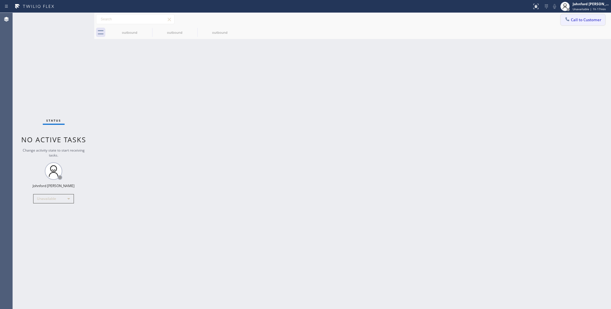
click at [580, 25] on button "Call to Customer" at bounding box center [582, 19] width 44 height 11
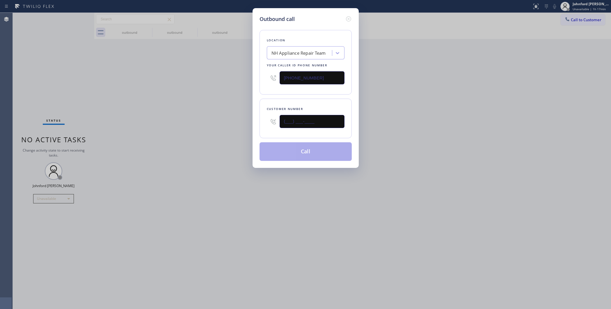
drag, startPoint x: 319, startPoint y: 124, endPoint x: 229, endPoint y: 126, distance: 90.5
click at [256, 126] on div "Outbound call Location NH Appliance Repair Team Your caller id phone number (81…" at bounding box center [305, 88] width 106 height 160
paste input "818) 665-3905"
type input "(818) 665-3905"
click at [204, 126] on div "Outbound call Location NH Appliance Repair Team Your caller id phone number (81…" at bounding box center [305, 154] width 611 height 309
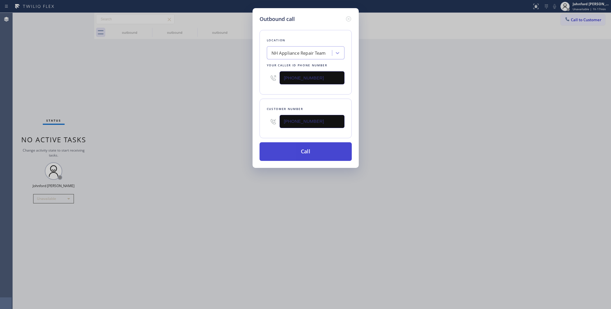
click at [267, 142] on button "Call" at bounding box center [305, 151] width 92 height 19
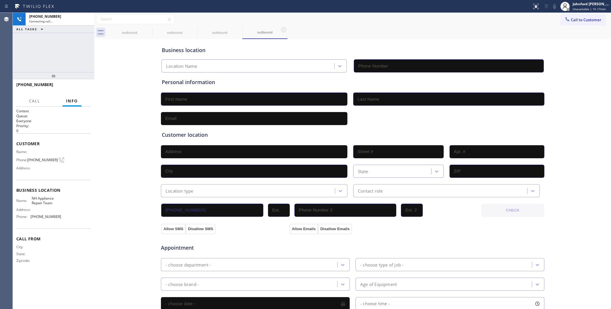
type input "(818) 699-9947"
click at [58, 62] on div "+18186653905 Connecting call… ALL TASKS ALL TASKS ACTIVE TASKS TASKS IN WRAP UP" at bounding box center [53, 42] width 81 height 59
click at [580, 18] on span "Call to Customer" at bounding box center [586, 19] width 31 height 5
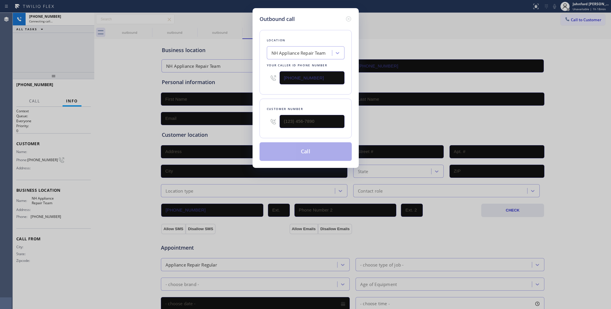
drag, startPoint x: 315, startPoint y: 74, endPoint x: 254, endPoint y: 81, distance: 61.6
click at [254, 81] on div "Outbound call Location NH Appliance Repair Team Your caller id phone number (81…" at bounding box center [305, 88] width 106 height 160
paste input "323) 615-1832"
type input "(323) 615-1832"
drag, startPoint x: 58, startPoint y: 51, endPoint x: 76, endPoint y: 40, distance: 21.3
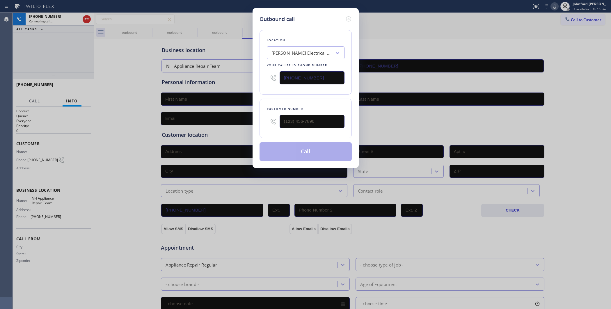
click at [58, 51] on div "Outbound call Location Russell Electrical Service Contractors Your caller id ph…" at bounding box center [305, 154] width 611 height 309
click at [350, 17] on icon at bounding box center [348, 18] width 7 height 7
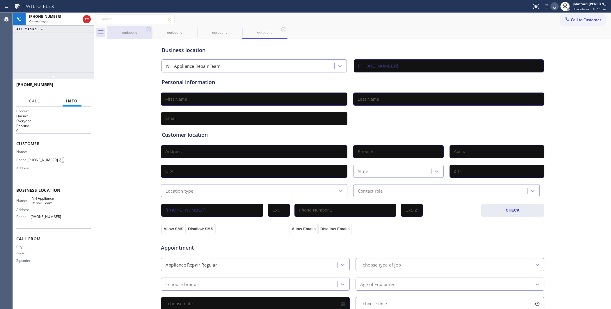
click at [144, 28] on div "outbound" at bounding box center [130, 32] width 44 height 13
click at [143, 29] on div "outbound" at bounding box center [130, 32] width 44 height 13
click at [145, 29] on icon at bounding box center [148, 29] width 7 height 7
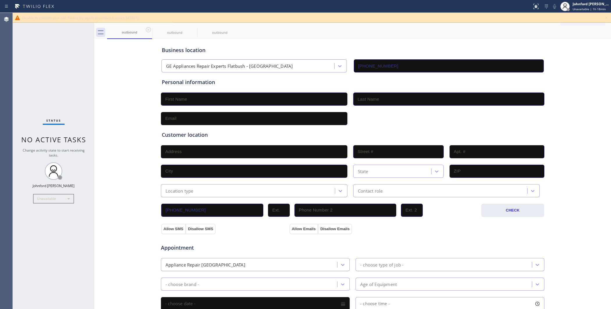
click at [604, 18] on icon at bounding box center [606, 17] width 7 height 7
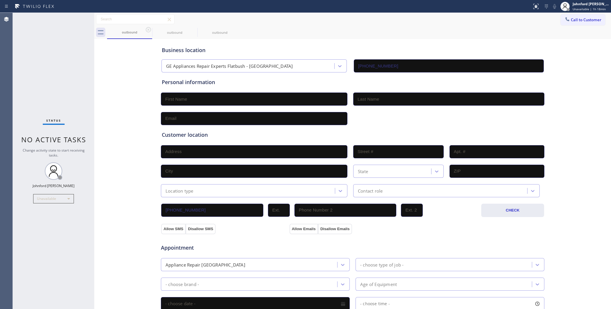
click at [565, 27] on div "outbound outbound outbound" at bounding box center [359, 32] width 504 height 13
click at [560, 18] on button "Call to Customer" at bounding box center [582, 19] width 44 height 11
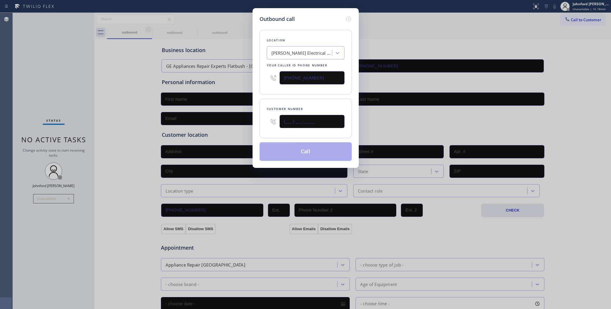
drag, startPoint x: 324, startPoint y: 118, endPoint x: 272, endPoint y: 120, distance: 52.4
click at [276, 119] on div "(___) ___-____" at bounding box center [306, 121] width 78 height 19
paste input "916) 586-7378"
type input "(916) 586-7378"
click at [298, 146] on button "Call" at bounding box center [305, 151] width 92 height 19
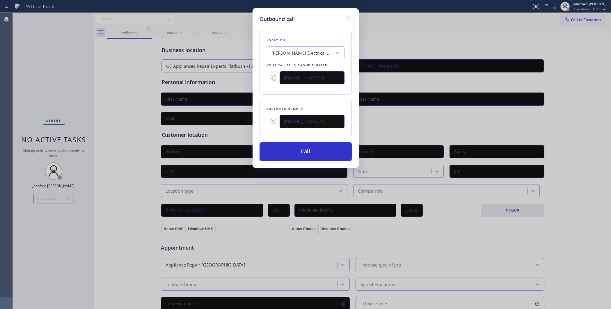
click at [457, 19] on div "Call to Customer Outbound call Location Russell Electrical Service Contractors …" at bounding box center [352, 19] width 516 height 10
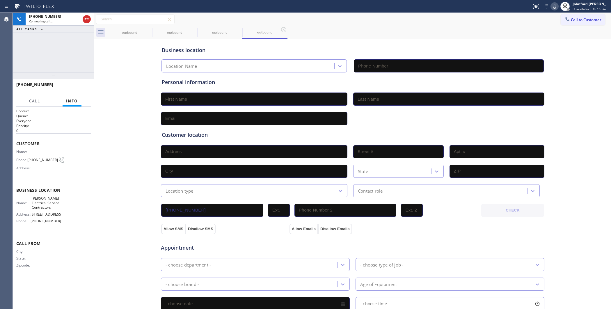
type input "(323) 615-1832"
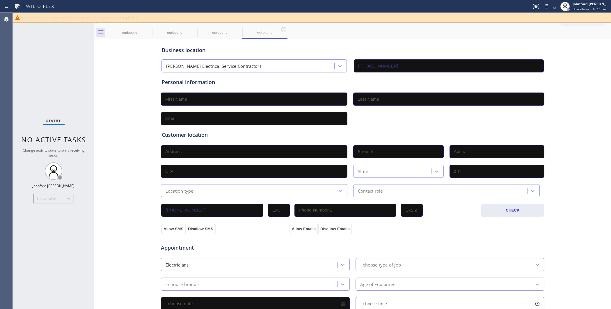
click at [64, 90] on div "Status No active tasks Change activity state to start receiving tasks. [PERSON_…" at bounding box center [53, 161] width 81 height 296
click at [603, 18] on div "Unable to connect your call. Please try again or contact support. [45301]" at bounding box center [312, 18] width 598 height 10
click at [606, 17] on icon at bounding box center [606, 17] width 7 height 7
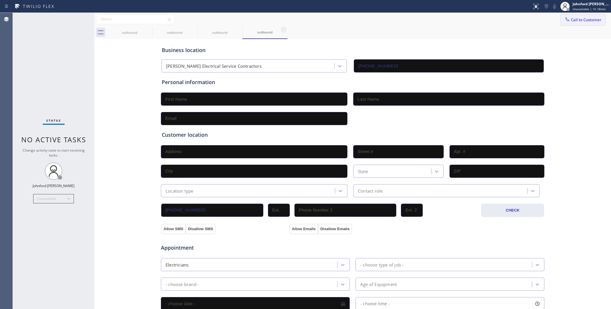
click at [572, 20] on span "Call to Customer" at bounding box center [586, 19] width 31 height 5
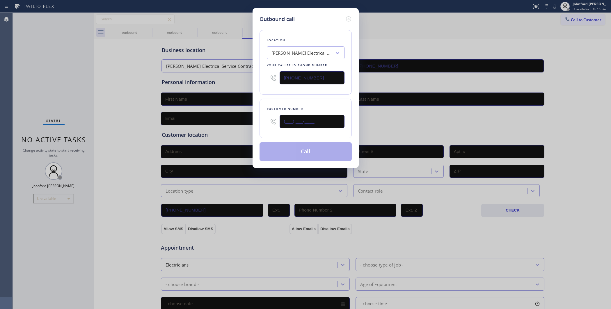
click at [281, 119] on input "(___) ___-____" at bounding box center [311, 121] width 65 height 13
paste input "916) 586-7378"
type input "(916) 586-7378"
click at [282, 99] on div "Customer number (916) 586-7378" at bounding box center [305, 119] width 92 height 40
click at [284, 150] on button "Call" at bounding box center [305, 151] width 92 height 19
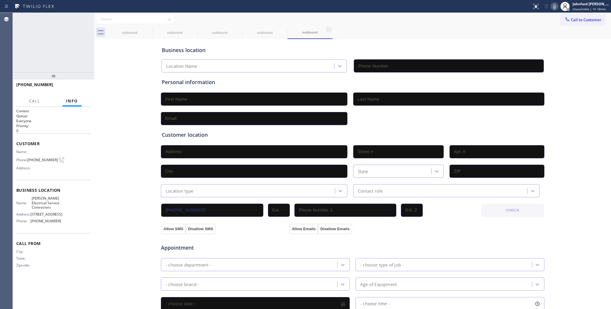
type input "(323) 615-1832"
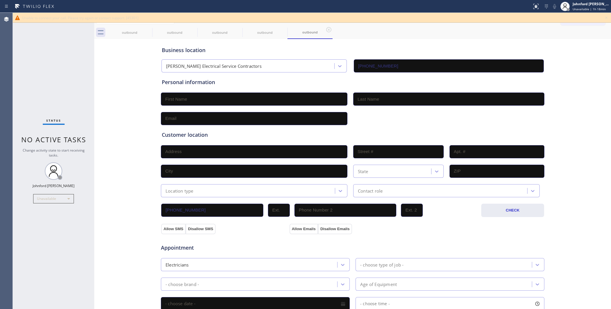
click at [602, 17] on div "Unable to connect your call. Please try again or contact support. [45301]" at bounding box center [312, 18] width 598 height 10
click at [603, 17] on icon at bounding box center [606, 17] width 7 height 7
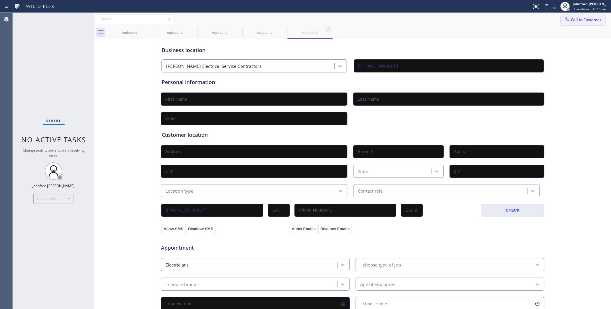
click at [582, 19] on span "Call to Customer" at bounding box center [586, 19] width 31 height 5
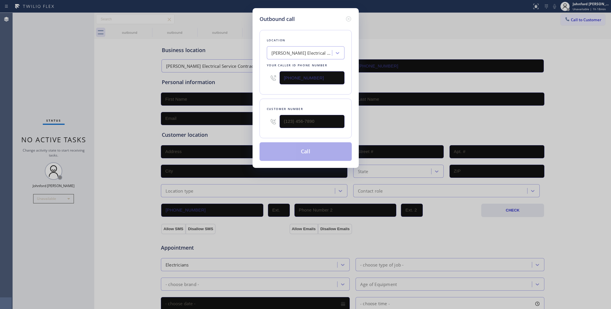
drag, startPoint x: 319, startPoint y: 82, endPoint x: 266, endPoint y: 81, distance: 52.3
click at [270, 82] on div "(323) 615-1832" at bounding box center [306, 77] width 78 height 19
paste input "909) 345-6121"
type input "(909) 345-6121"
click at [468, 33] on div "Outbound call Location Air Conditioning Experts Cottage Gardens Your caller id …" at bounding box center [305, 154] width 611 height 309
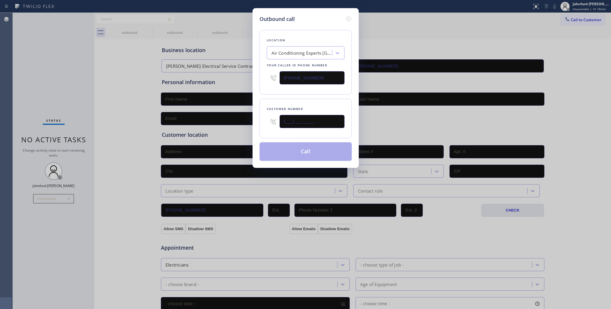
drag, startPoint x: 295, startPoint y: 118, endPoint x: 275, endPoint y: 120, distance: 20.1
click at [275, 120] on div "(___) ___-____" at bounding box center [306, 121] width 78 height 19
paste input "323) 576-5667"
type input "(323) 576-5667"
click at [276, 99] on div "Customer number (323) 576-5667" at bounding box center [305, 119] width 92 height 40
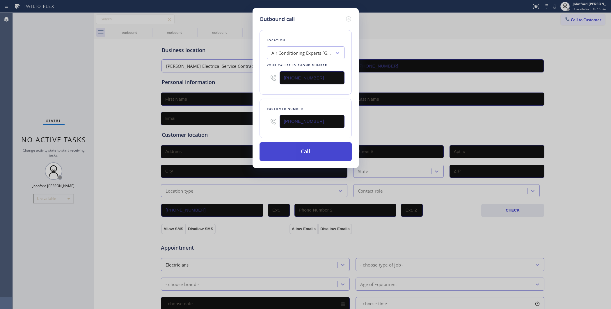
click at [293, 148] on button "Call" at bounding box center [305, 151] width 92 height 19
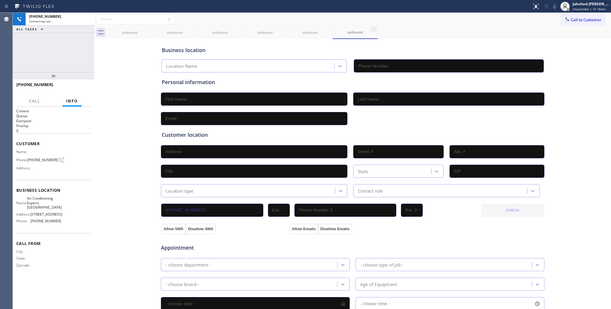
type input "(909) 345-6121"
click at [47, 43] on div "+13235765667 Connecting call… ALL TASKS ALL TASKS ACTIVE TASKS TASKS IN WRAP UP" at bounding box center [53, 42] width 81 height 59
click at [149, 31] on icon at bounding box center [148, 29] width 5 height 5
click at [190, 31] on icon at bounding box center [193, 29] width 7 height 7
click at [150, 31] on icon at bounding box center [148, 29] width 7 height 7
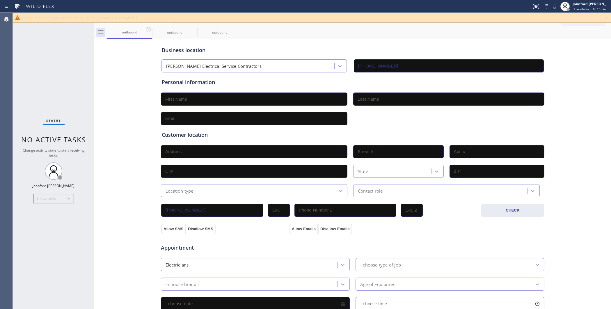
click at [605, 18] on icon at bounding box center [606, 17] width 7 height 7
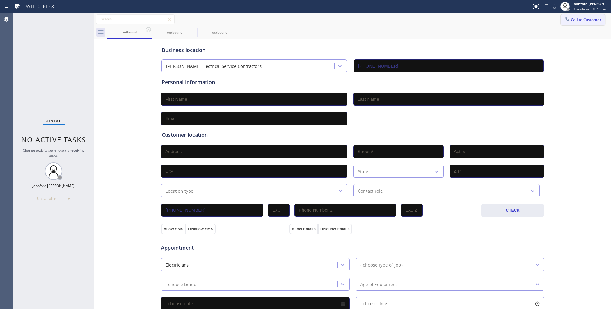
click at [593, 18] on button "Call to Customer" at bounding box center [582, 19] width 44 height 11
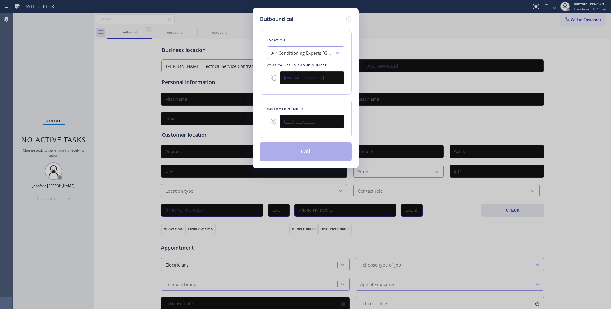
click at [260, 126] on div "Customer number (___) ___-____" at bounding box center [305, 119] width 92 height 40
paste input "323) 576-5667"
type input "(323) 576-5667"
drag, startPoint x: 289, startPoint y: 92, endPoint x: 295, endPoint y: 134, distance: 42.9
click at [290, 92] on div "Location Air Conditioning Experts Cottage Gardens Your caller id phone number (…" at bounding box center [305, 62] width 92 height 65
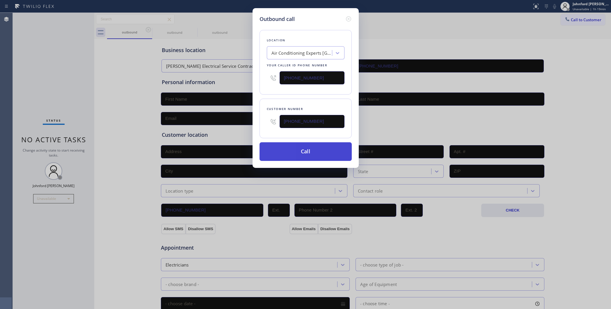
click at [293, 151] on button "Call" at bounding box center [305, 151] width 92 height 19
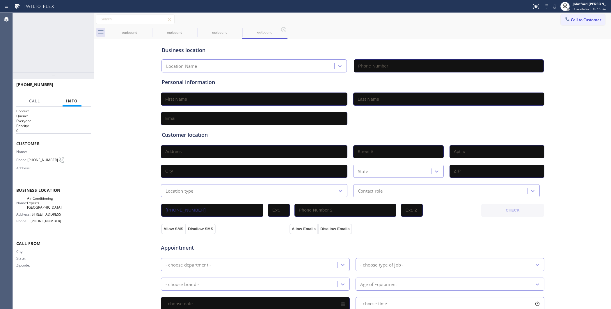
type input "(909) 345-6121"
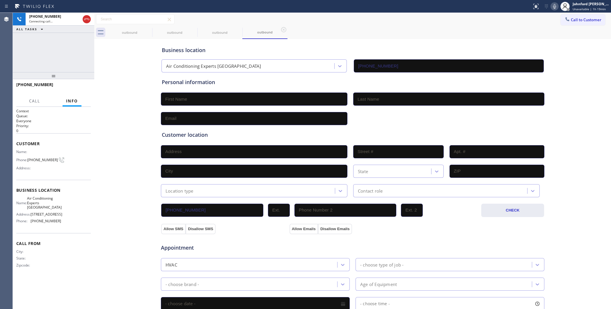
click at [489, 24] on div "Call to Customer Outbound call Location Air Conditioning Experts Cottage Garden…" at bounding box center [352, 19] width 516 height 10
click at [564, 15] on button "Call to Customer" at bounding box center [582, 19] width 44 height 11
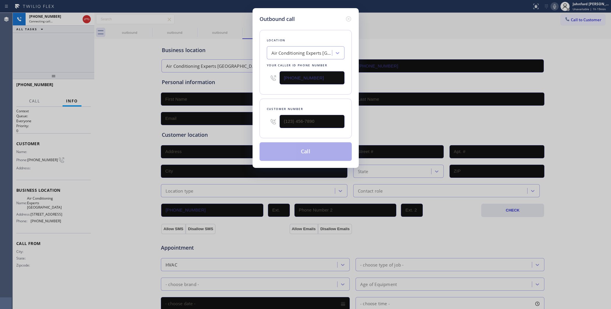
drag, startPoint x: 330, startPoint y: 79, endPoint x: 252, endPoint y: 80, distance: 78.5
click at [252, 80] on div "Outbound call Location Air Conditioning Experts Cottage Gardens Your caller id …" at bounding box center [305, 154] width 611 height 309
paste input "503) 744-5363"
type input "(503) 744-5363"
click at [51, 58] on div "Outbound call Location Expert Viking Appliance Repair Centennial Your caller id…" at bounding box center [305, 154] width 611 height 309
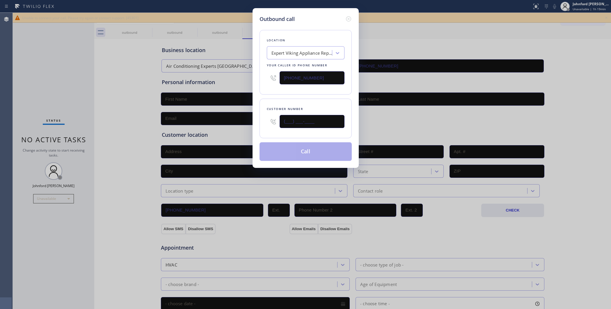
drag, startPoint x: 326, startPoint y: 120, endPoint x: 231, endPoint y: 125, distance: 95.5
click at [231, 125] on div "Outbound call Location Expert Viking Appliance Repair Centennial Your caller id…" at bounding box center [305, 154] width 611 height 309
paste input "971) 285-4053"
type input "(971) 285-4053"
click at [317, 157] on button "Call" at bounding box center [305, 151] width 92 height 19
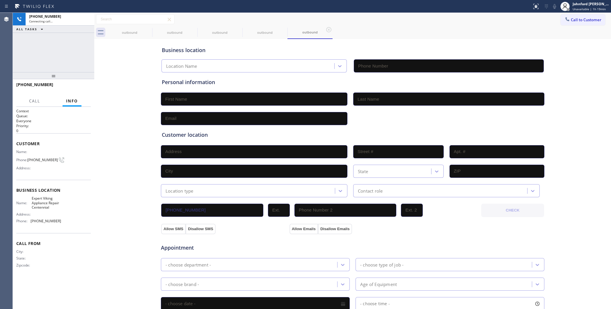
type input "(503) 744-5363"
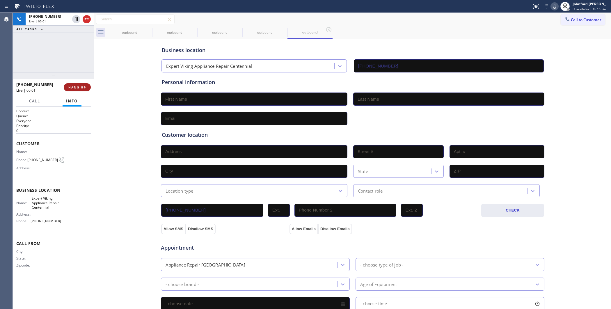
click at [73, 85] on button "HANG UP" at bounding box center [77, 87] width 27 height 8
click at [571, 19] on span "Call to Customer" at bounding box center [586, 19] width 31 height 5
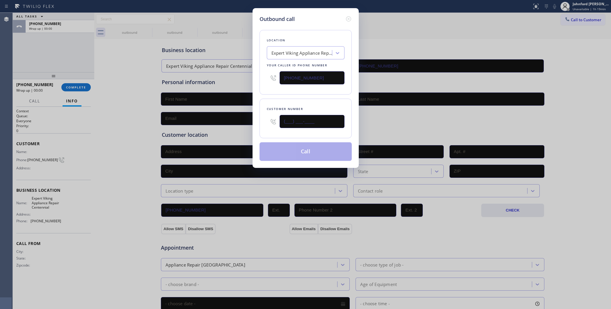
drag, startPoint x: 266, startPoint y: 133, endPoint x: 233, endPoint y: 134, distance: 32.9
click at [235, 134] on div "Outbound call Location Expert Viking Appliance Repair Centennial Your caller id…" at bounding box center [305, 154] width 611 height 309
paste input "971) 285-4053"
type input "(971) 285-4053"
click at [301, 151] on button "Call" at bounding box center [305, 151] width 92 height 19
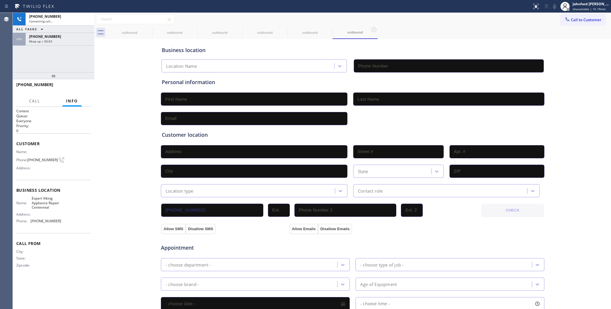
type input "(503) 744-5363"
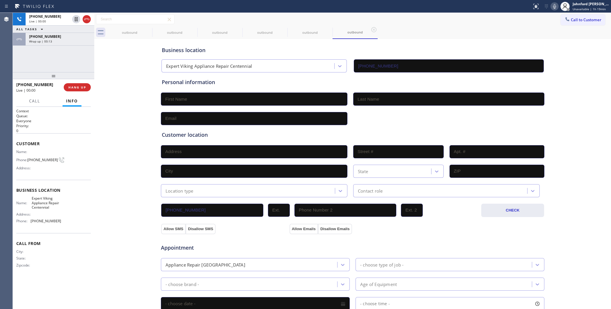
click at [54, 57] on div "+19712854053 Live | 00:00 ALL TASKS ALL TASKS ACTIVE TASKS TASKS IN WRAP UP +19…" at bounding box center [53, 42] width 81 height 59
click at [87, 19] on icon at bounding box center [86, 19] width 7 height 7
drag, startPoint x: 567, startPoint y: 21, endPoint x: 361, endPoint y: 72, distance: 211.9
click at [571, 21] on span "Call to Customer" at bounding box center [586, 19] width 31 height 5
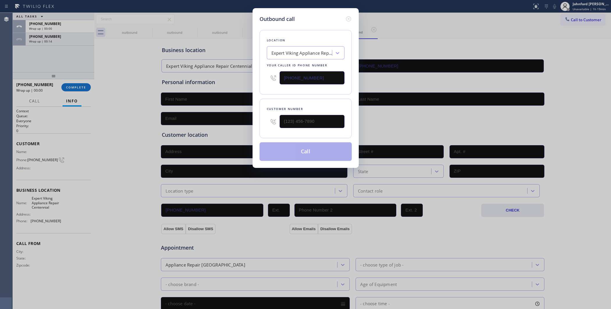
drag, startPoint x: 304, startPoint y: 79, endPoint x: 243, endPoint y: 77, distance: 60.5
click at [255, 79] on div "Outbound call Location Expert Viking Appliance Repair Centennial Your caller id…" at bounding box center [305, 88] width 106 height 160
paste input "323) 375-1827"
type input "(323) 375-1827"
click at [436, 24] on div "Outbound call Location Metro Heating Repair LA Your caller id phone number (323…" at bounding box center [305, 154] width 611 height 309
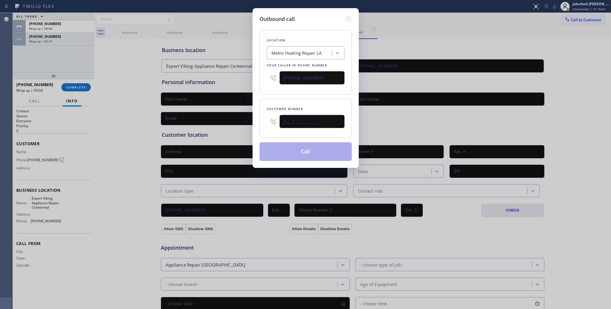
drag, startPoint x: 268, startPoint y: 125, endPoint x: 234, endPoint y: 122, distance: 34.4
click at [243, 125] on div "Outbound call Location Metro Heating Repair LA Your caller id phone number (323…" at bounding box center [305, 154] width 611 height 309
paste input "820) 946-5487"
type input "(820) 946-5487"
click at [269, 91] on div "Location Metro Heating Repair LA Your caller id phone number (323) 375-1827" at bounding box center [305, 62] width 92 height 65
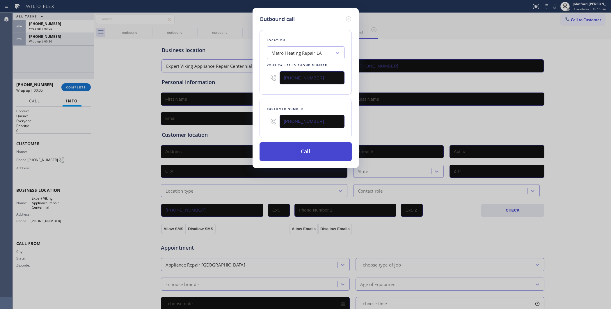
click at [307, 152] on button "Call" at bounding box center [305, 151] width 92 height 19
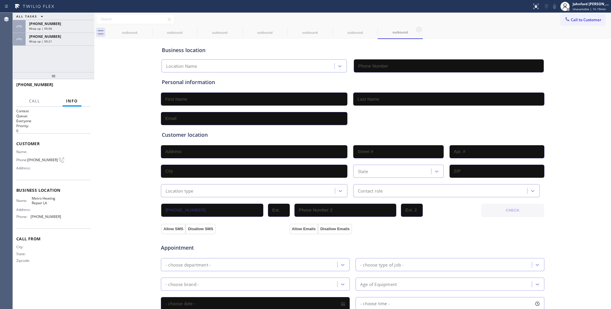
type input "(323) 375-1827"
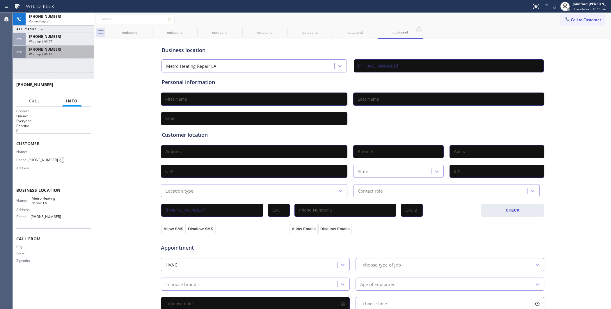
click at [51, 53] on span "Wrap up | 00:22" at bounding box center [40, 54] width 23 height 4
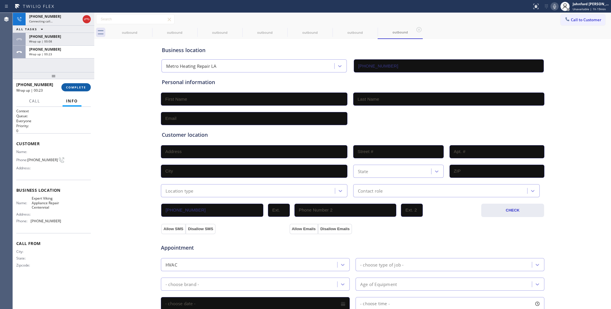
click at [77, 85] on span "COMPLETE" at bounding box center [76, 87] width 20 height 4
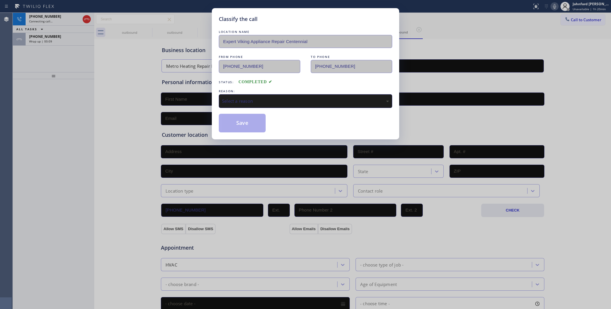
click at [236, 90] on div "REASON:" at bounding box center [305, 91] width 173 height 6
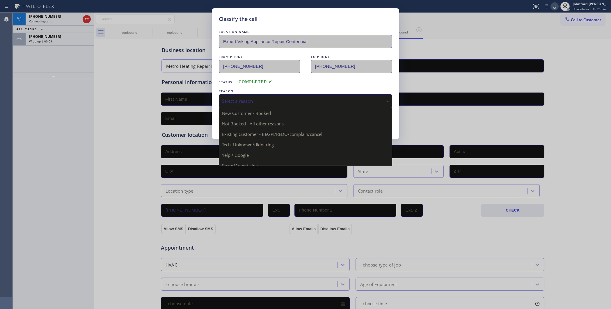
click at [236, 94] on div "Select a reason" at bounding box center [305, 101] width 173 height 14
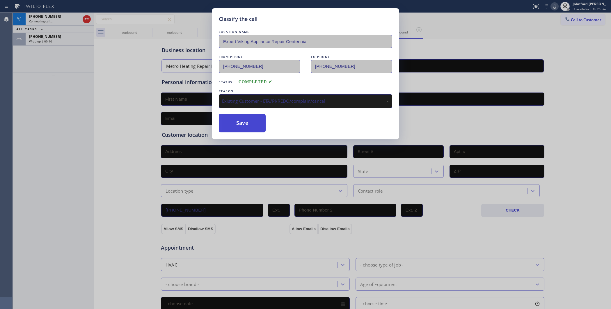
click at [254, 129] on button "Save" at bounding box center [242, 123] width 47 height 19
click at [82, 42] on div "Classify the call LOCATION NAME Expert Viking Appliance Repair Centennial FROM …" at bounding box center [305, 154] width 611 height 309
click at [82, 42] on div "Wrap up | 00:11" at bounding box center [60, 41] width 62 height 4
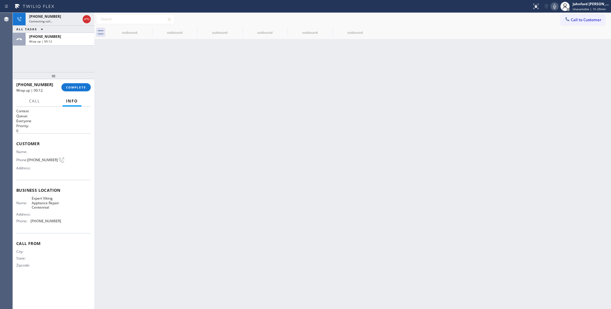
click at [82, 42] on div "Wrap up | 00:12" at bounding box center [60, 41] width 62 height 4
click at [81, 85] on button "COMPLETE" at bounding box center [75, 87] width 29 height 8
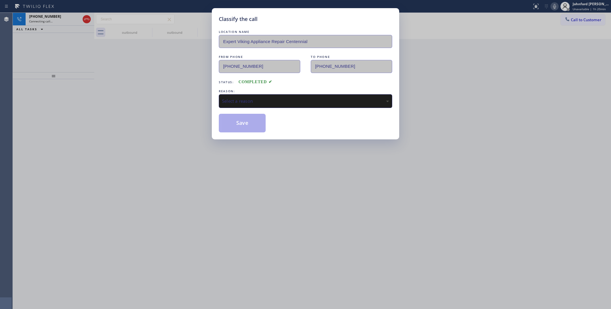
click at [272, 101] on div "Select a reason" at bounding box center [305, 101] width 167 height 7
click at [237, 127] on button "Save" at bounding box center [242, 123] width 47 height 19
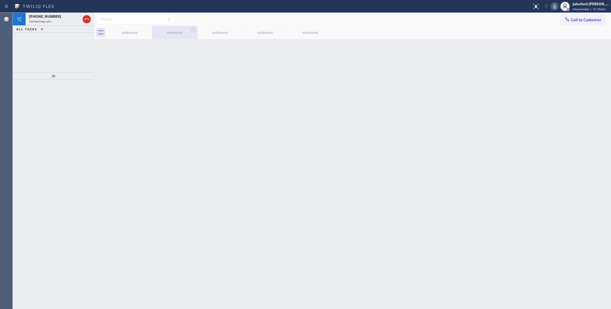
click at [152, 33] on div at bounding box center [152, 32] width 0 height 9
click at [150, 31] on icon at bounding box center [148, 29] width 5 height 5
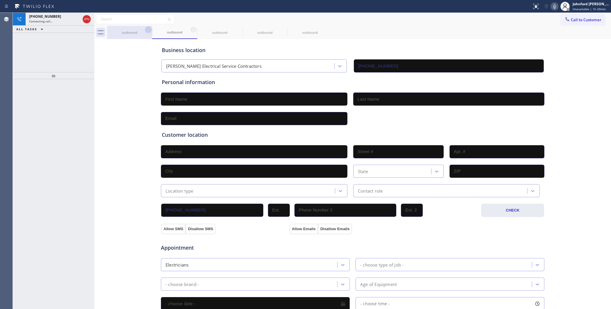
click at [146, 31] on icon at bounding box center [148, 29] width 7 height 7
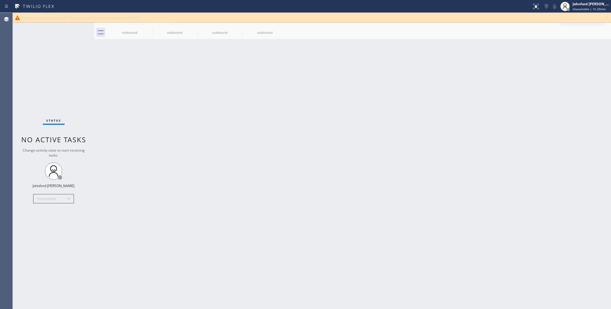
click at [0, 0] on icon at bounding box center [0, 0] width 0 height 0
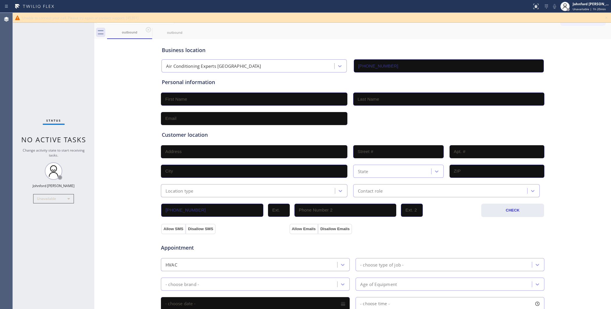
click at [606, 17] on icon at bounding box center [606, 17] width 7 height 7
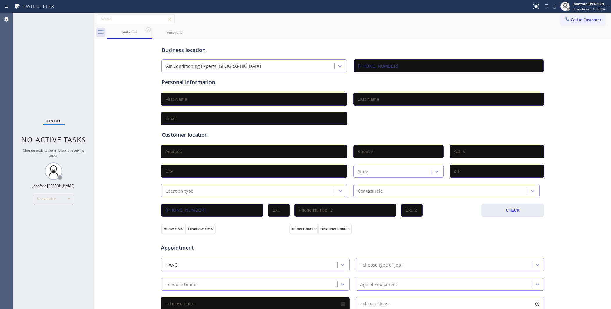
click at [568, 26] on div "outbound outbound" at bounding box center [359, 32] width 504 height 13
click at [562, 25] on button "Call to Customer" at bounding box center [582, 19] width 44 height 11
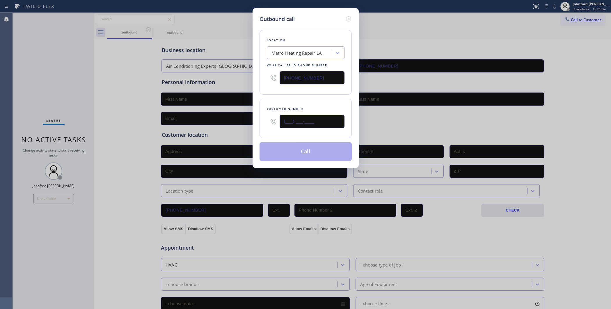
drag, startPoint x: 305, startPoint y: 124, endPoint x: 269, endPoint y: 126, distance: 35.8
click at [271, 125] on div "(___) ___-____" at bounding box center [306, 121] width 78 height 19
paste input "820) 946-5487"
type input "(820) 946-5487"
click at [272, 96] on div "Location Metro Heating Repair LA Your caller id phone number (323) 375-1827 Cus…" at bounding box center [305, 92] width 92 height 138
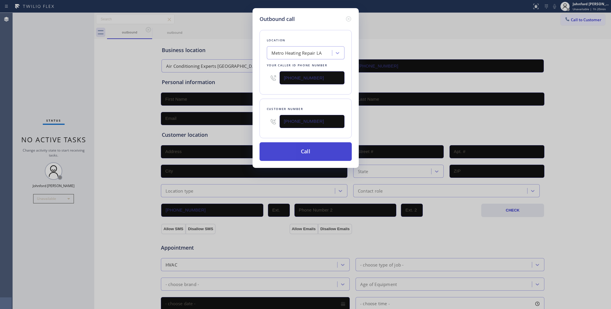
click at [306, 153] on button "Call" at bounding box center [305, 151] width 92 height 19
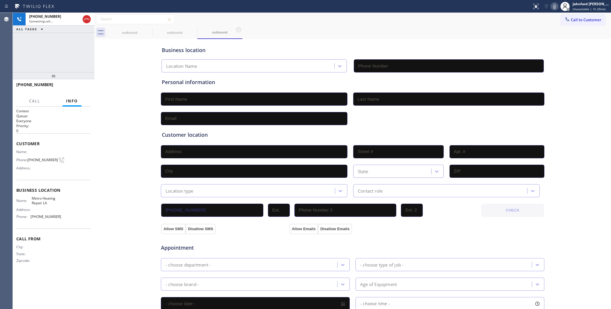
type input "(323) 375-1827"
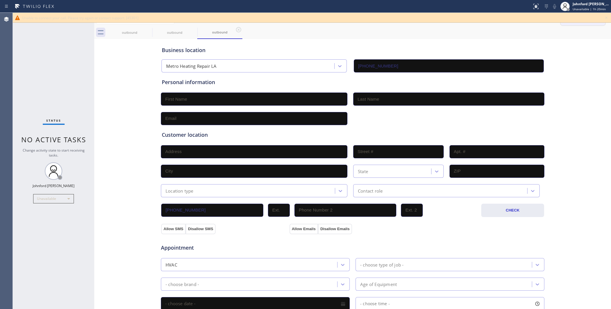
drag, startPoint x: 604, startPoint y: 18, endPoint x: 584, endPoint y: 15, distance: 20.3
click at [604, 18] on icon at bounding box center [606, 17] width 7 height 7
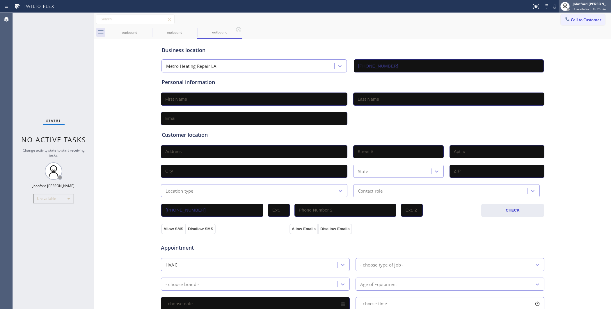
click at [581, 10] on span "Unavailable | 1h 20min" at bounding box center [588, 9] width 33 height 4
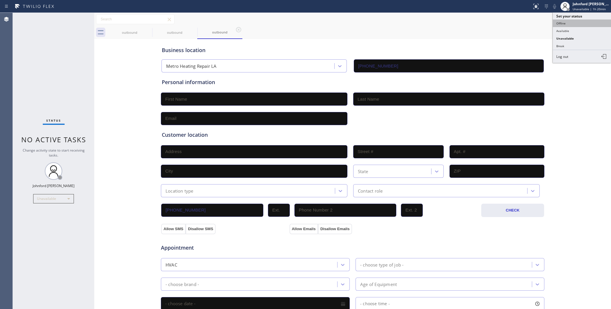
click at [571, 23] on button "Offline" at bounding box center [581, 23] width 58 height 8
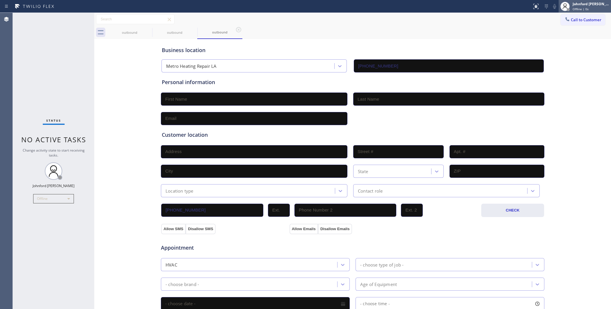
click at [580, 6] on div "Johnford [PERSON_NAME]" at bounding box center [590, 3] width 37 height 5
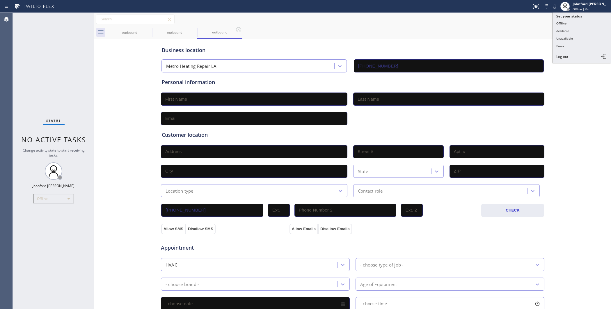
drag, startPoint x: 566, startPoint y: 58, endPoint x: 519, endPoint y: 49, distance: 47.9
click at [566, 58] on span "Log out" at bounding box center [562, 56] width 12 height 5
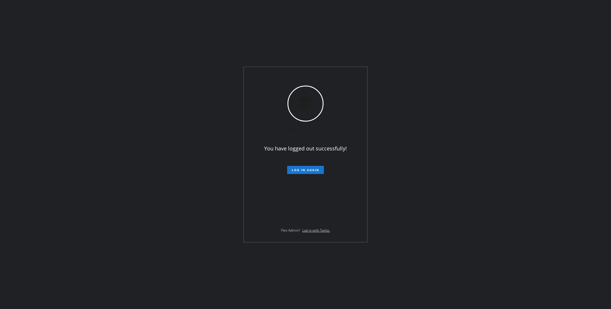
click at [63, 82] on div "You have logged out successfully! Log in again Flex Admin? Log in with Twilio." at bounding box center [305, 154] width 611 height 309
click at [464, 179] on div "You have logged out successfully! Log in again Flex Admin? Log in with Twilio." at bounding box center [305, 154] width 611 height 309
click at [496, 93] on div "You have logged out successfully! Log in again Flex Admin? Log in with Twilio." at bounding box center [305, 154] width 611 height 309
